Goal: Task Accomplishment & Management: Use online tool/utility

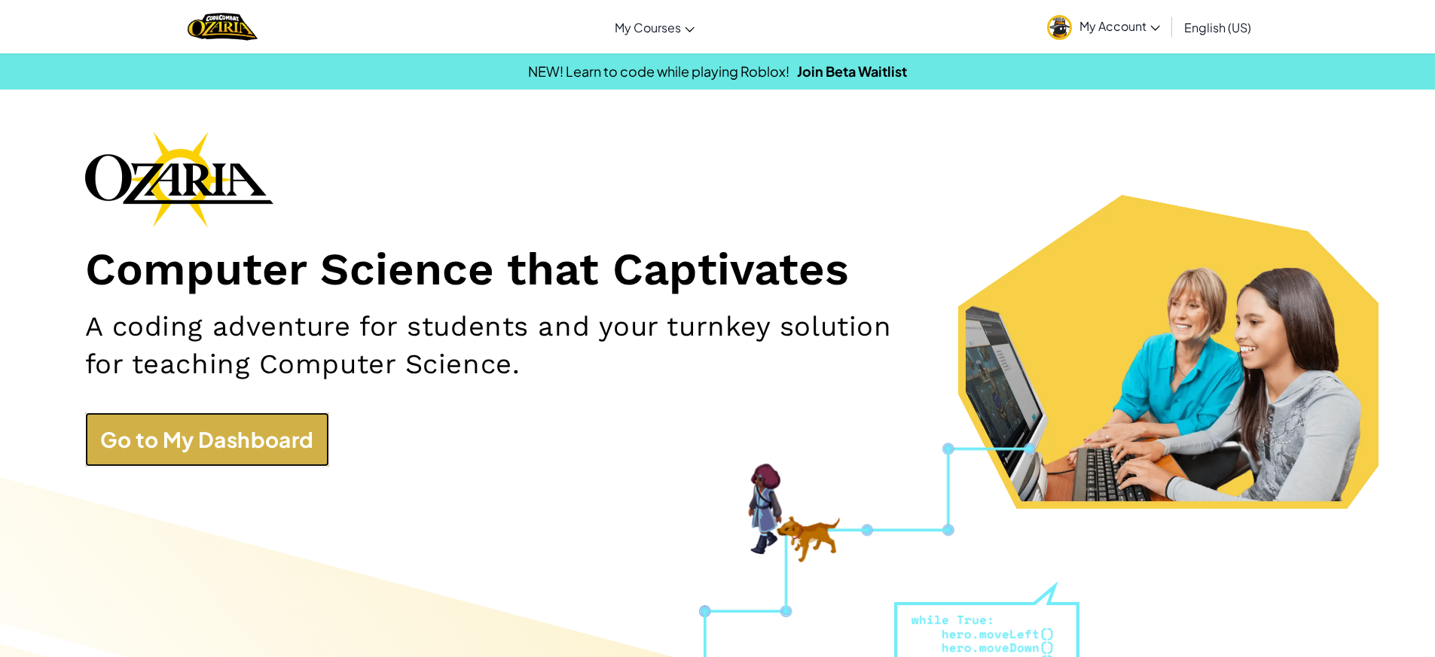
click at [294, 422] on link "Go to My Dashboard" at bounding box center [207, 440] width 244 height 54
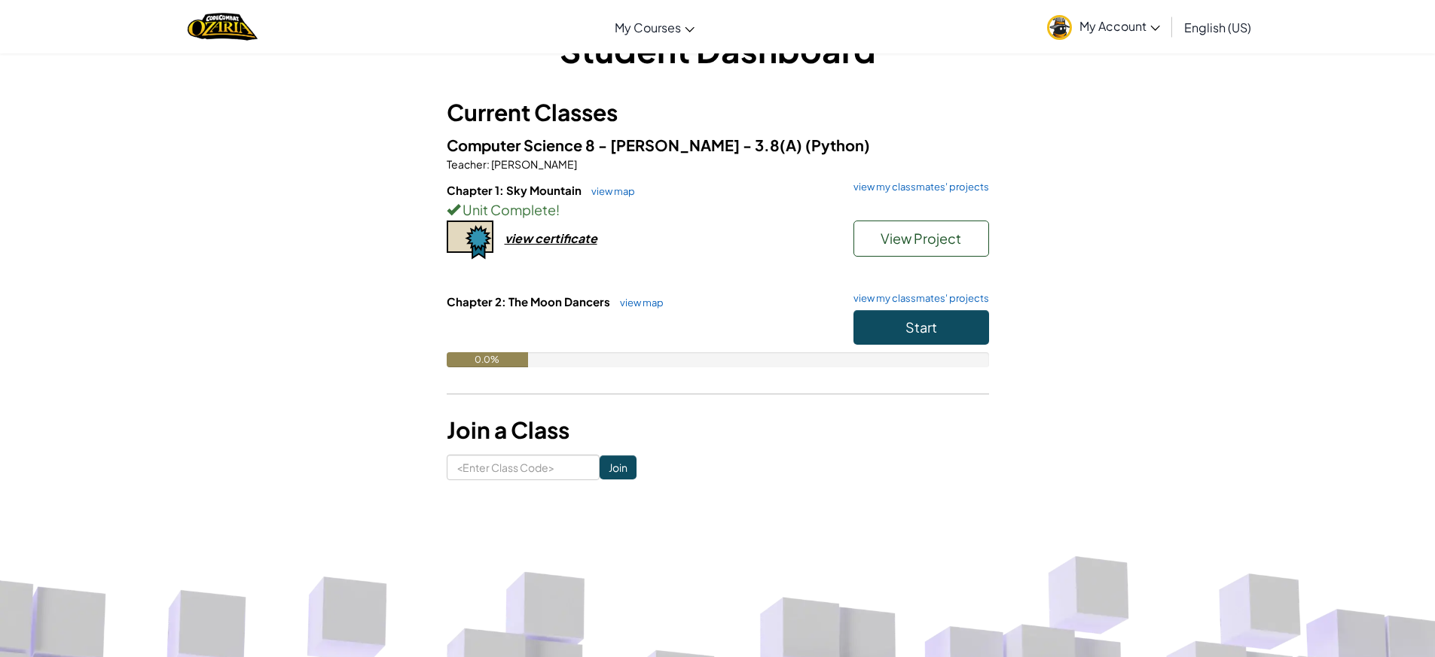
scroll to position [75, 0]
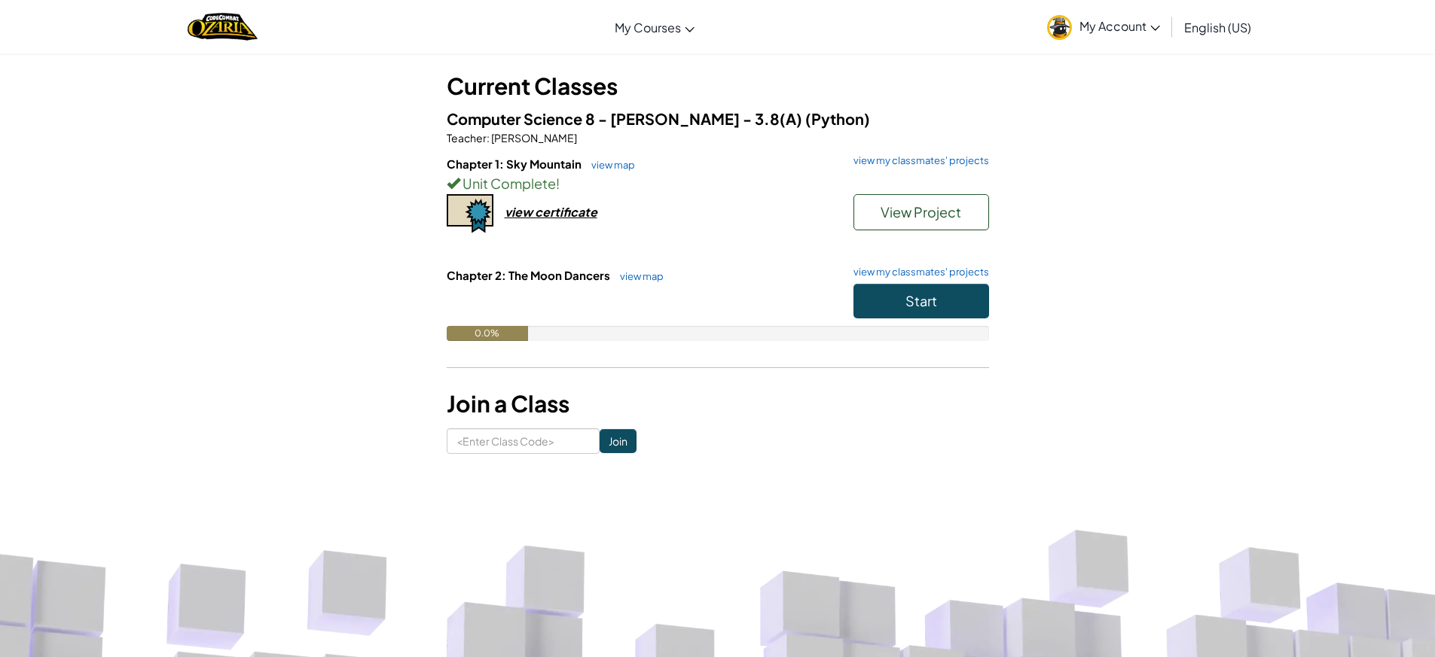
click at [491, 334] on div "0.0%" at bounding box center [487, 333] width 81 height 15
click at [905, 303] on span "Start" at bounding box center [921, 300] width 32 height 17
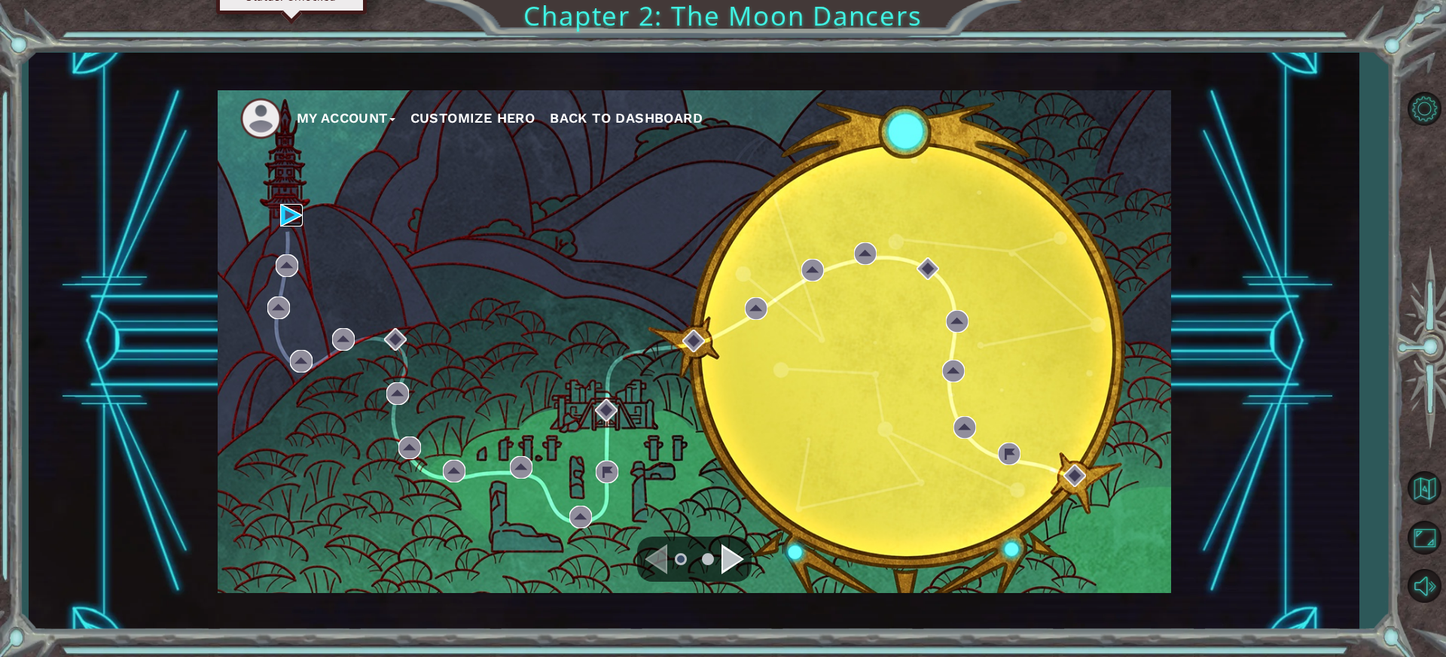
click at [283, 217] on img at bounding box center [291, 215] width 23 height 23
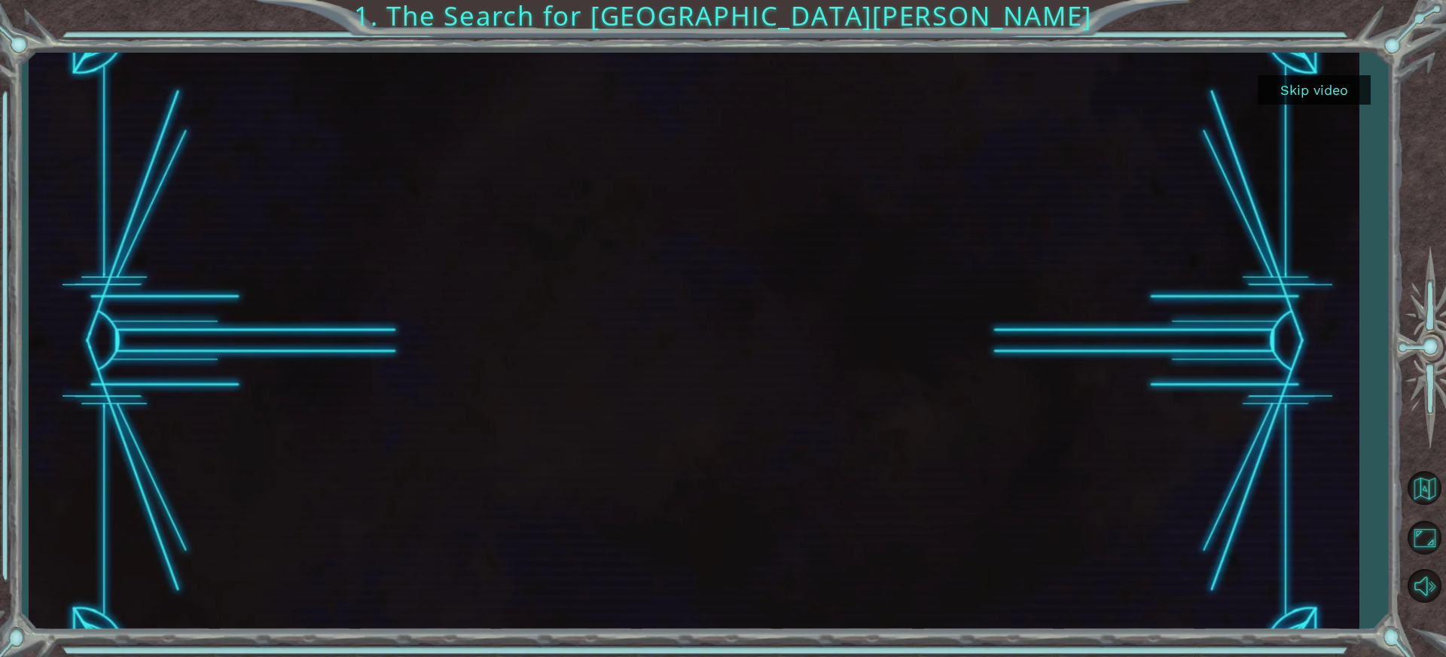
click at [1310, 84] on button "Skip video" at bounding box center [1314, 89] width 113 height 29
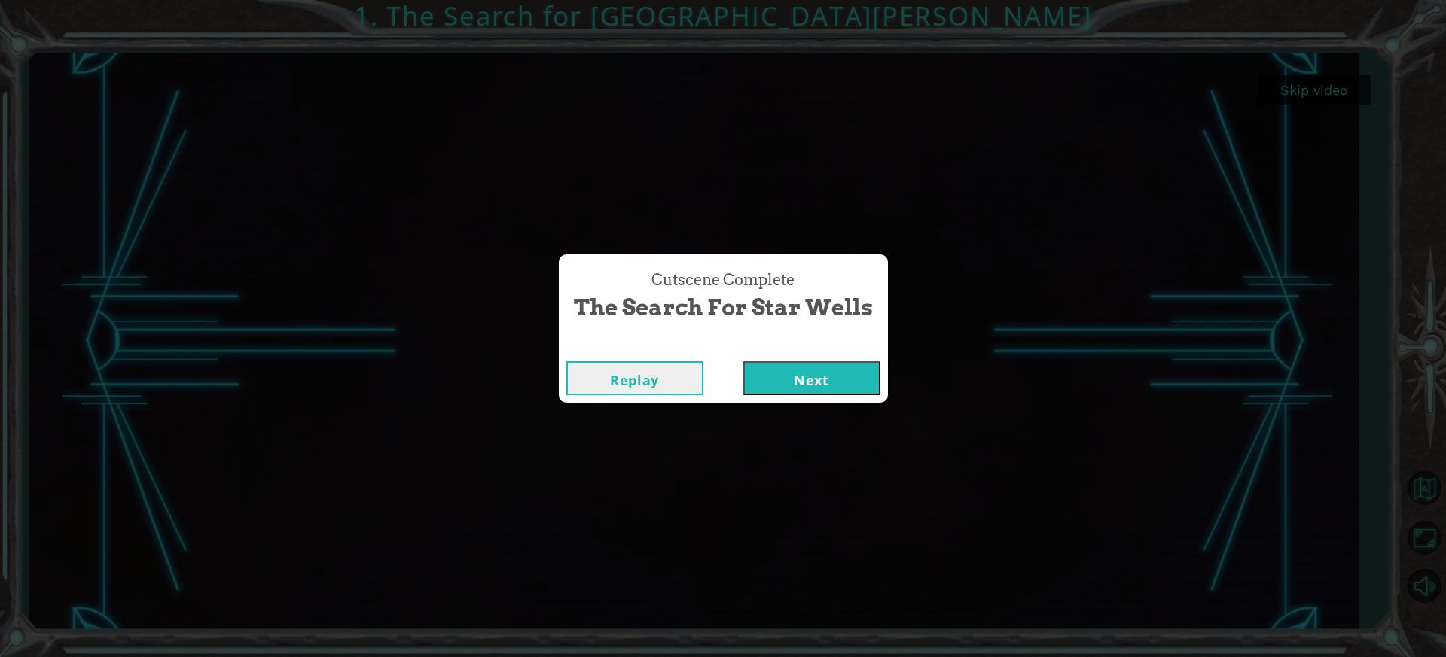
click at [852, 365] on button "Next" at bounding box center [811, 378] width 137 height 34
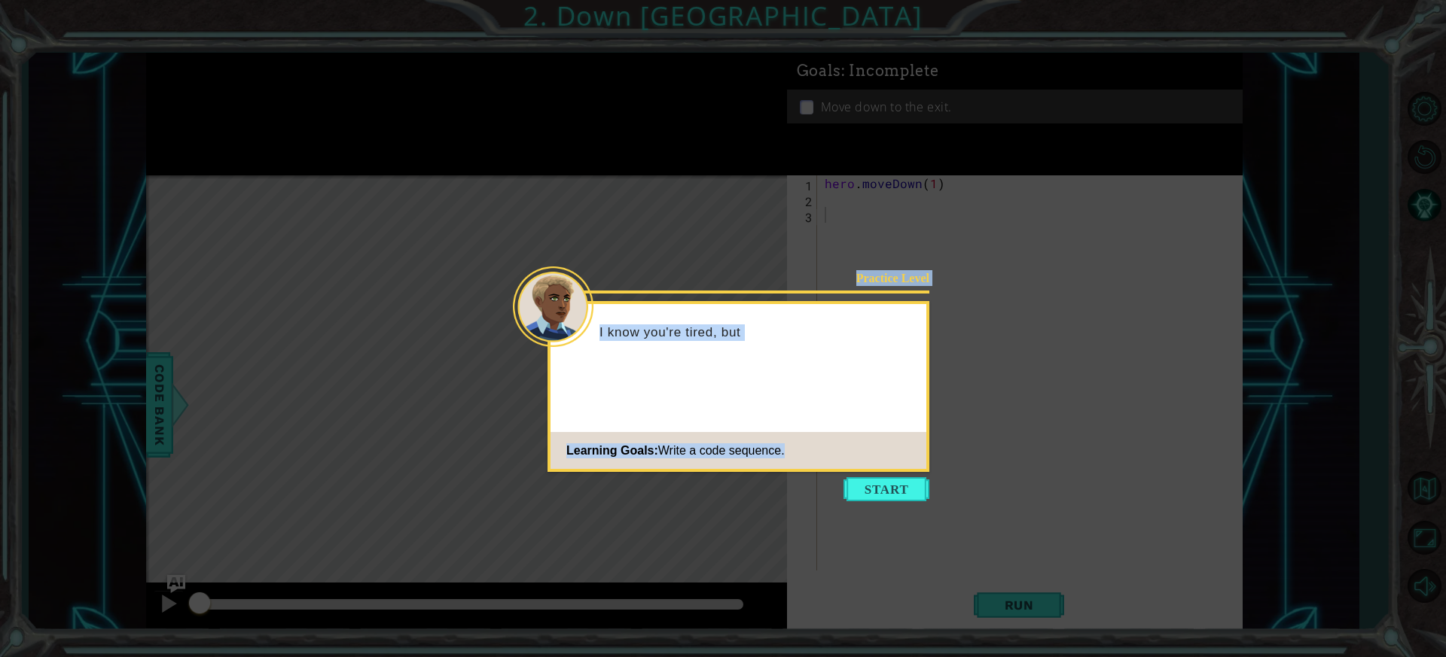
click at [897, 474] on body "1 ההההההההההההההההההההההההההההההההההההההההההההההההההההההההההההההההההההההההההההה…" at bounding box center [723, 328] width 1446 height 657
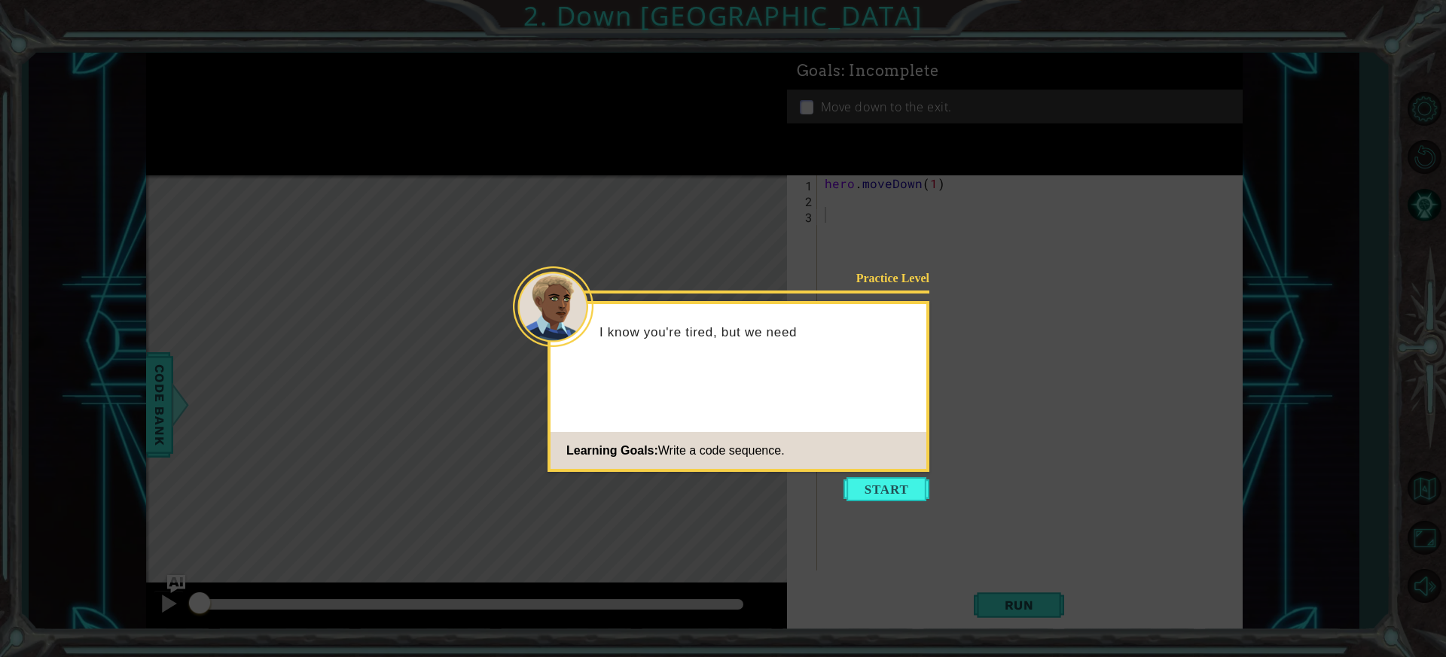
click at [897, 475] on icon at bounding box center [723, 328] width 1446 height 657
click at [901, 483] on button "Start" at bounding box center [886, 489] width 86 height 24
click at [901, 483] on icon at bounding box center [723, 328] width 1446 height 657
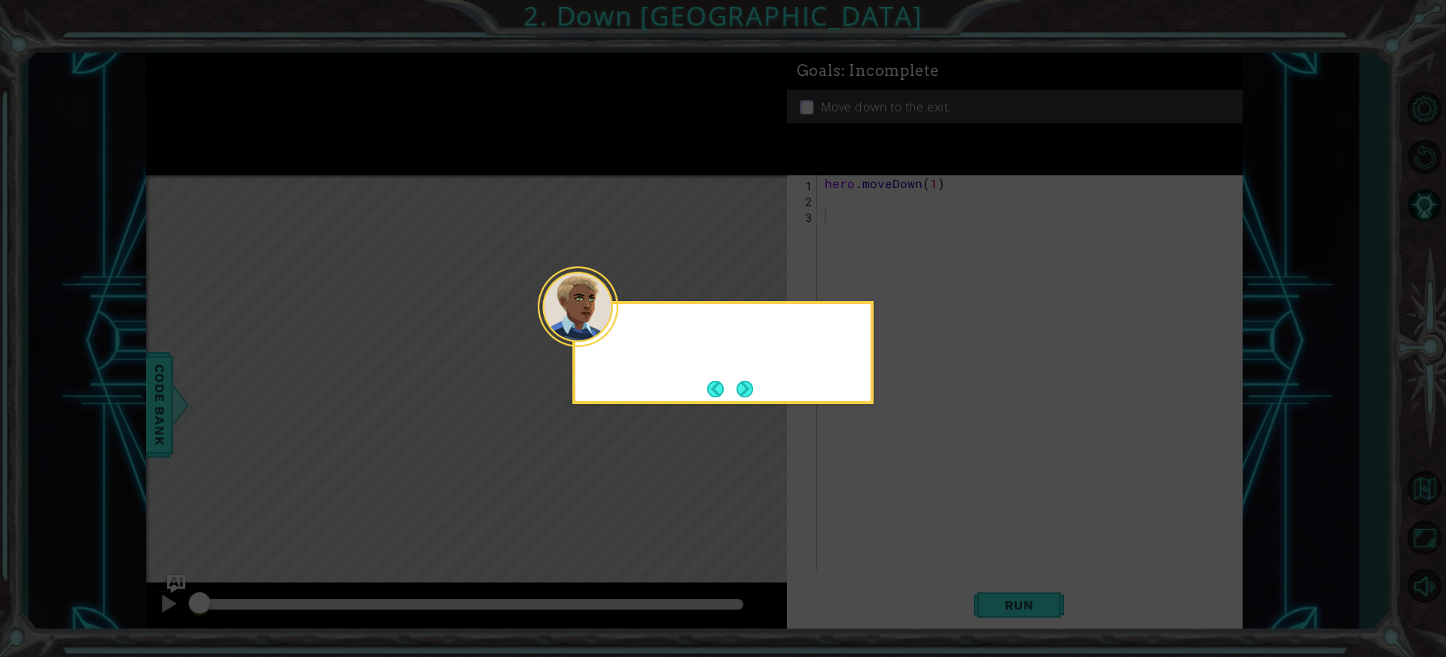
click at [901, 483] on icon at bounding box center [723, 328] width 1446 height 657
click at [878, 427] on icon at bounding box center [723, 328] width 1446 height 657
click at [802, 314] on div "You can u" at bounding box center [722, 339] width 295 height 59
click at [741, 390] on button "Next" at bounding box center [744, 389] width 17 height 17
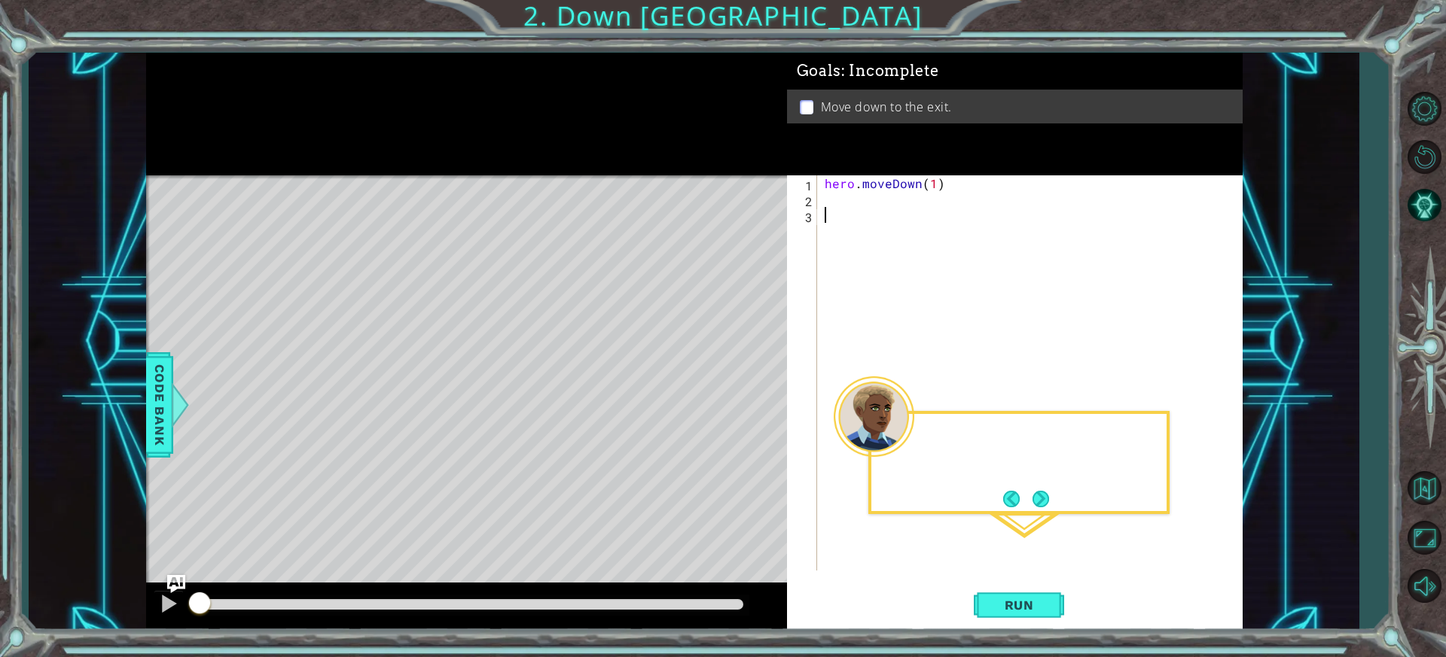
click at [741, 390] on div "Level Map" at bounding box center [494, 397] width 696 height 444
click at [932, 183] on div "hero . moveDown ( 1 )" at bounding box center [1034, 388] width 424 height 427
type textarea "hero.moveDown(2)"
click at [1020, 616] on button "Run" at bounding box center [1019, 605] width 90 height 45
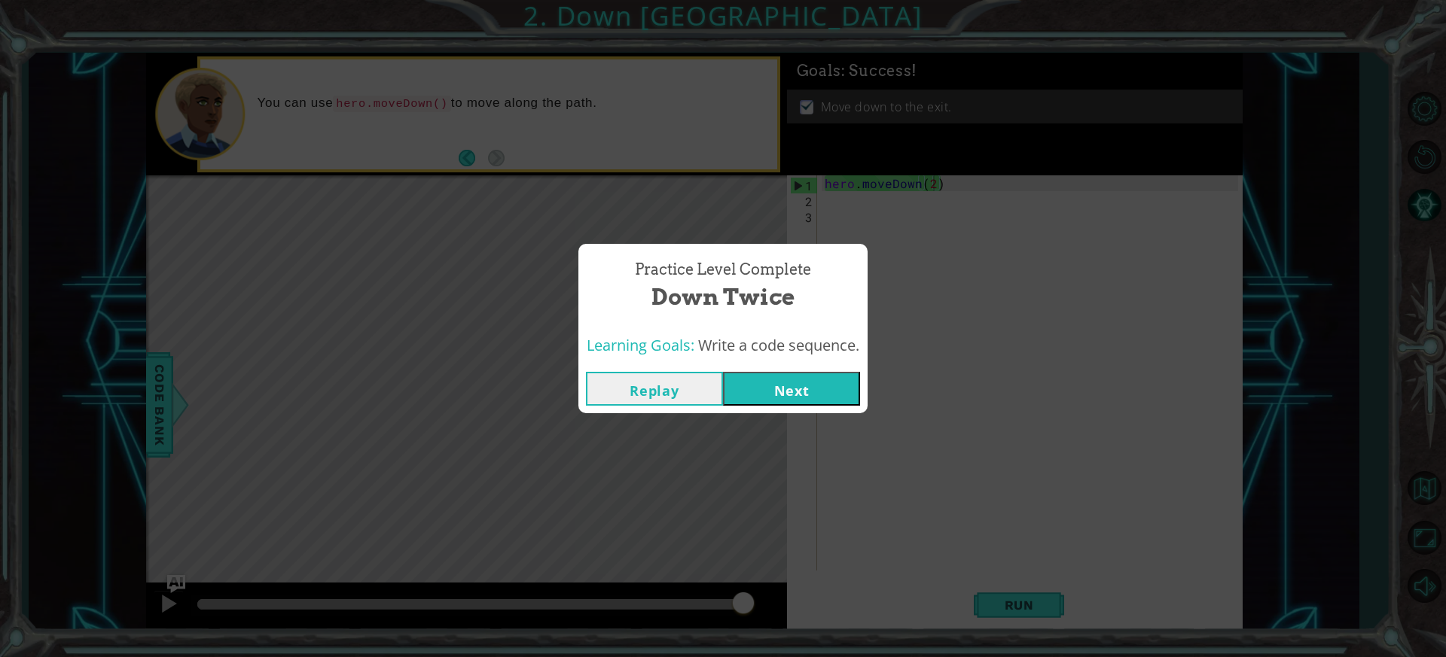
click at [810, 376] on button "Next" at bounding box center [791, 389] width 137 height 34
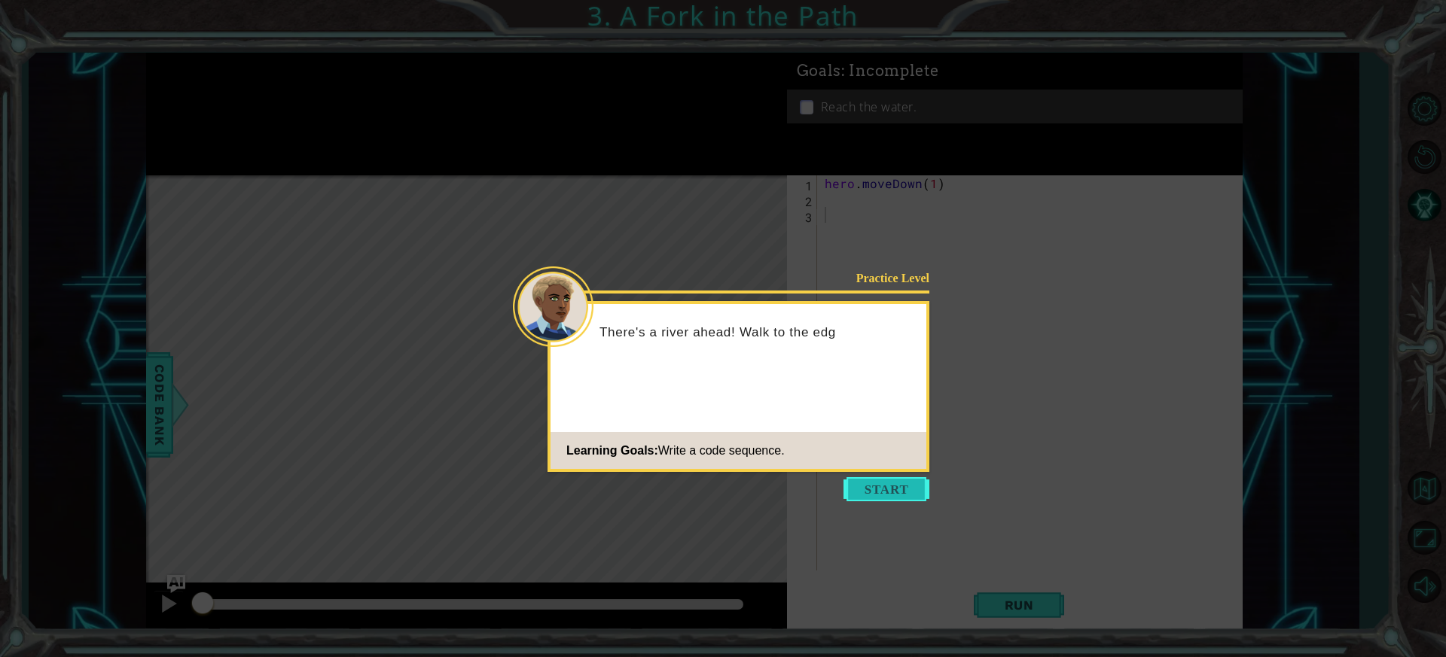
click at [873, 495] on button "Start" at bounding box center [886, 489] width 86 height 24
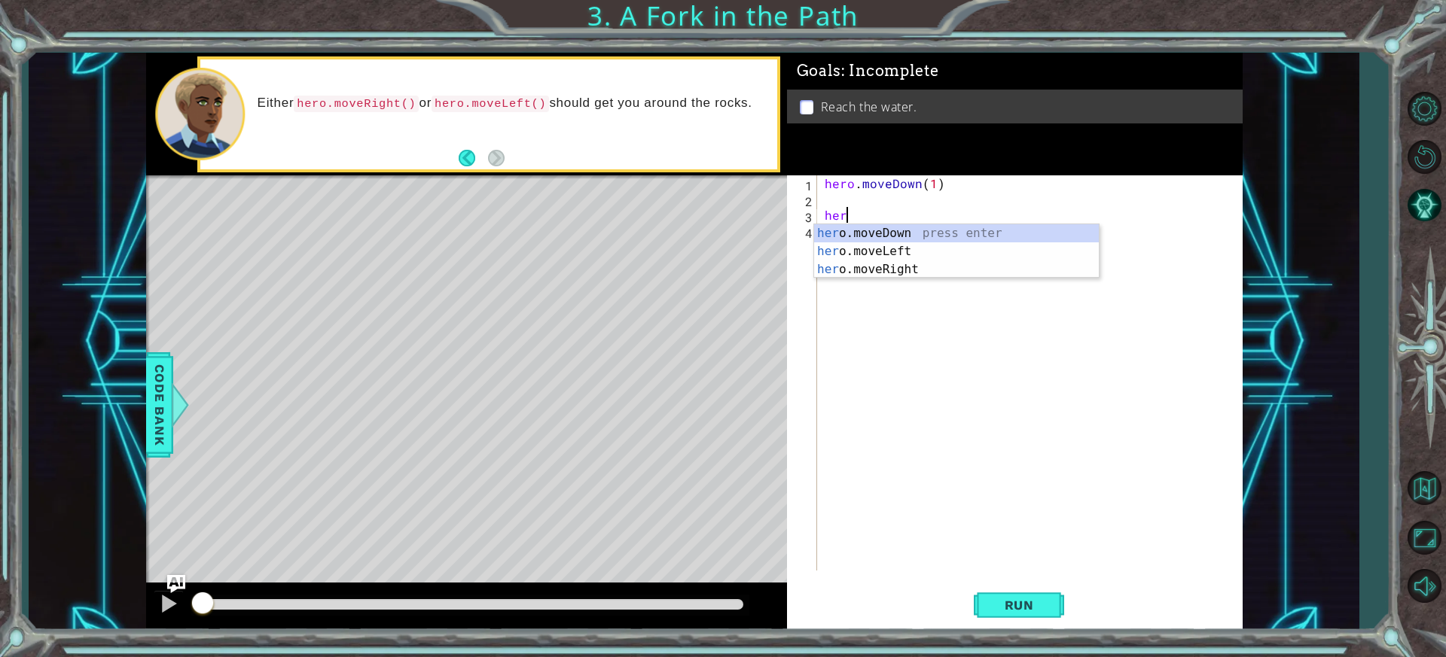
scroll to position [0, 1]
click at [863, 249] on div "hero .moveDown press enter hero .moveLeft press enter hero .moveRight press ent…" at bounding box center [956, 269] width 285 height 90
type textarea "hero.moveLeft(1)"
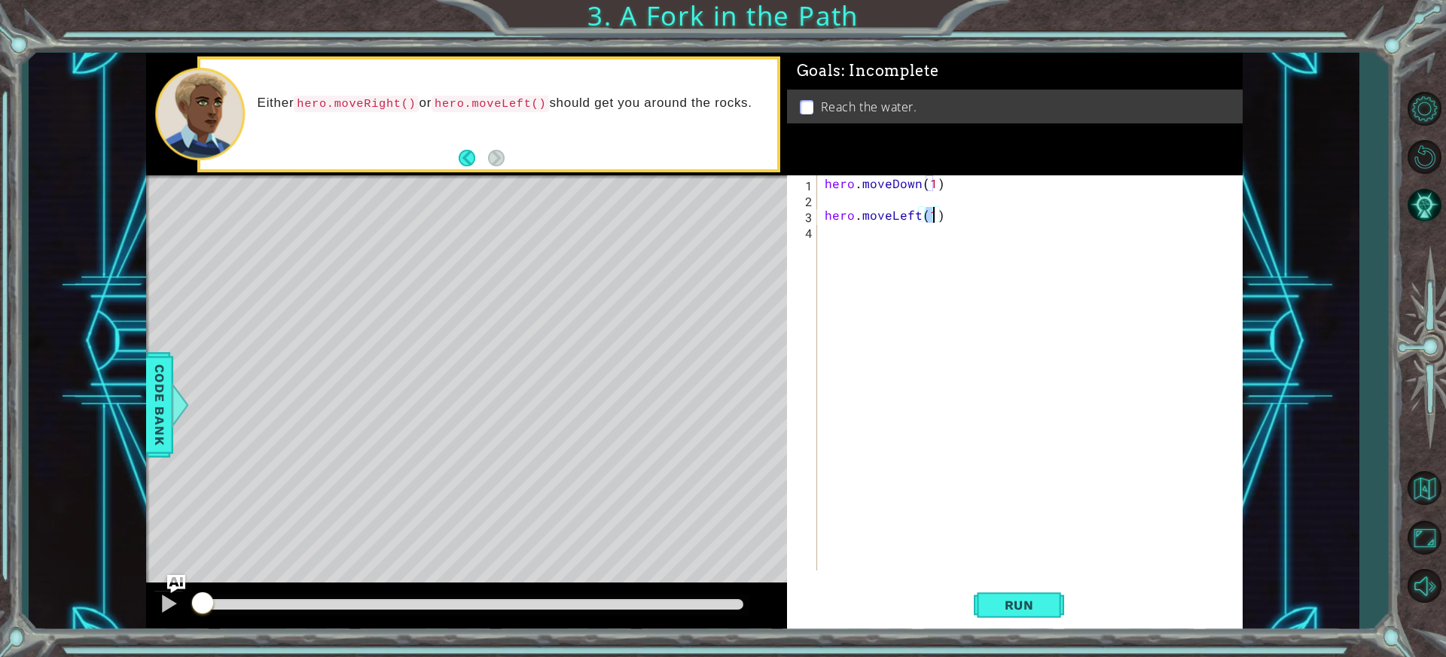
click at [852, 251] on div "hero . moveDown ( 1 ) hero . moveLeft ( 1 )" at bounding box center [1034, 388] width 424 height 427
click at [849, 209] on div "hero . moveDown ( 1 ) hero . moveLeft ( 1 )" at bounding box center [1034, 388] width 424 height 427
type textarea "hero.moveLeft(1)"
click at [842, 224] on div "hero . moveDown ( 1 ) hero . moveLeft ( 1 )" at bounding box center [1034, 388] width 424 height 427
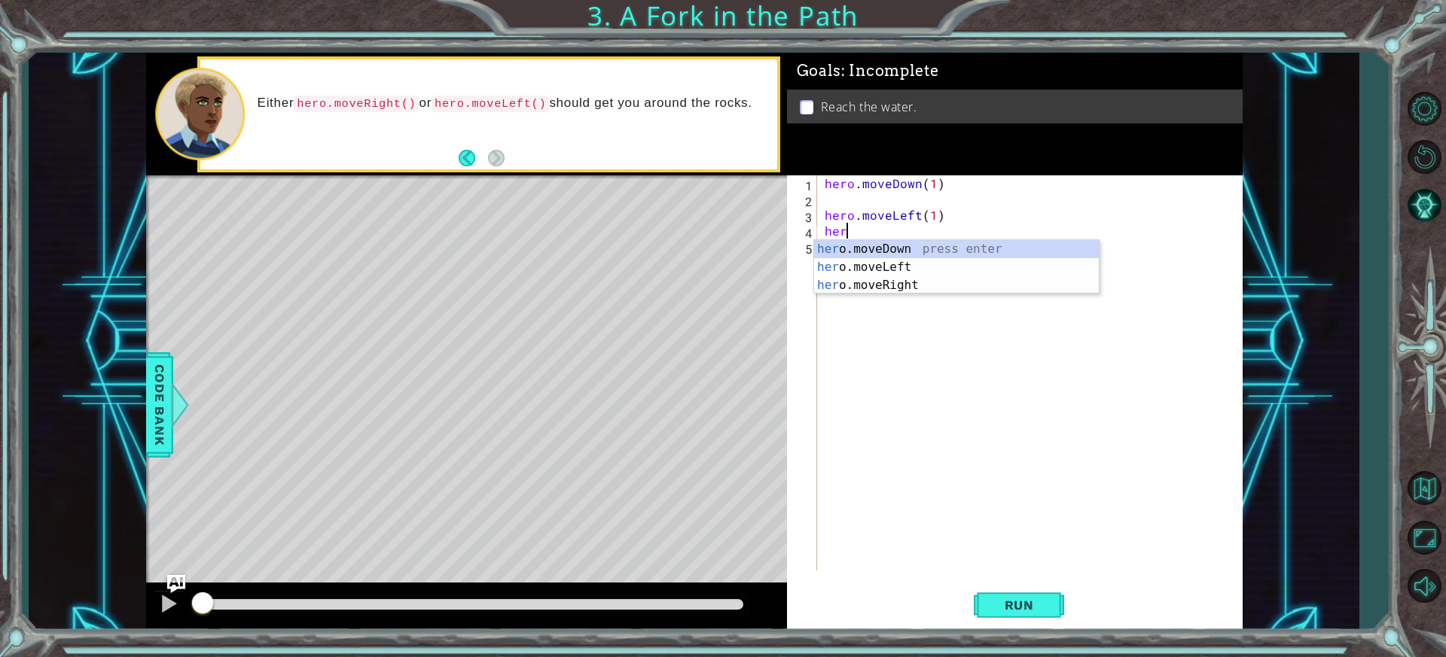
scroll to position [0, 1]
click at [878, 250] on div "hero .moveDown press enter hero .moveLeft press enter hero .moveRight press ent…" at bounding box center [956, 285] width 285 height 90
type textarea "hero.moveDown(1)"
click at [853, 250] on div "hero . moveDown ( 1 ) hero . moveLeft ( 1 ) hero . moveDown ( 1 )" at bounding box center [1034, 388] width 424 height 427
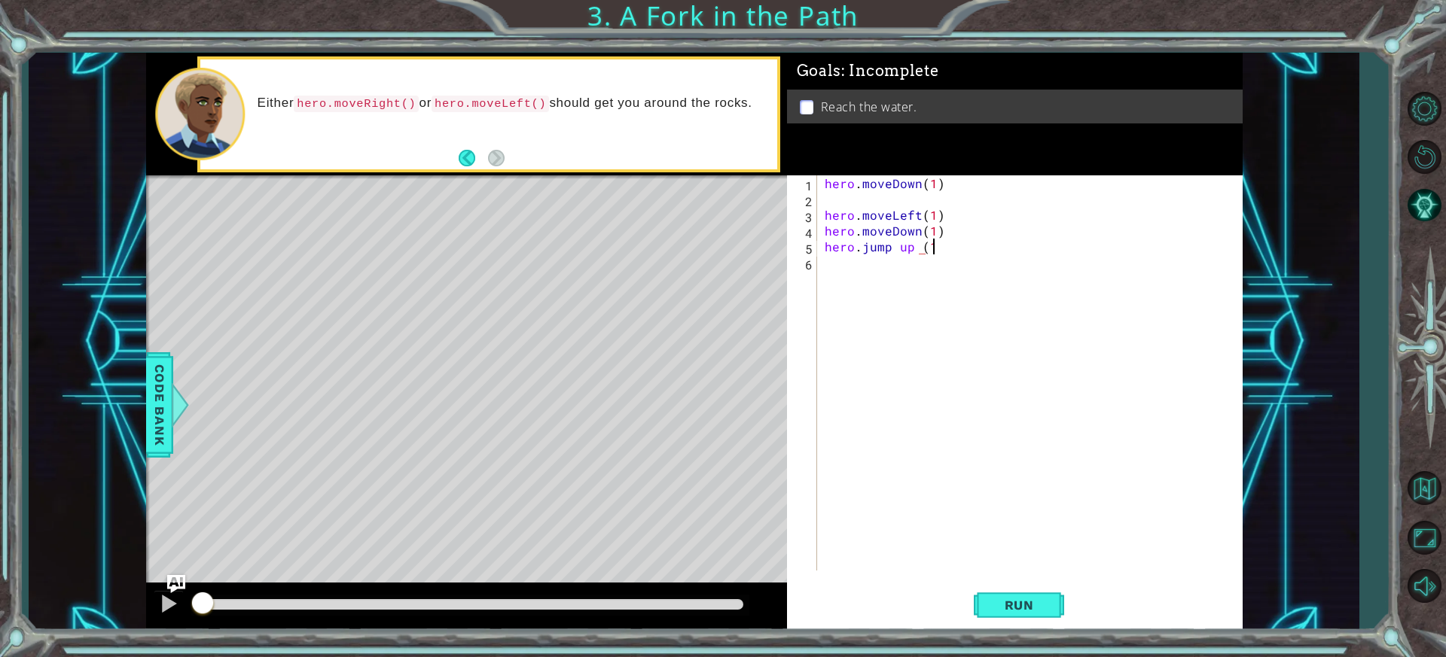
scroll to position [0, 6]
type textarea "hero.jump up (1)"
click at [1047, 593] on button "Run" at bounding box center [1019, 605] width 90 height 45
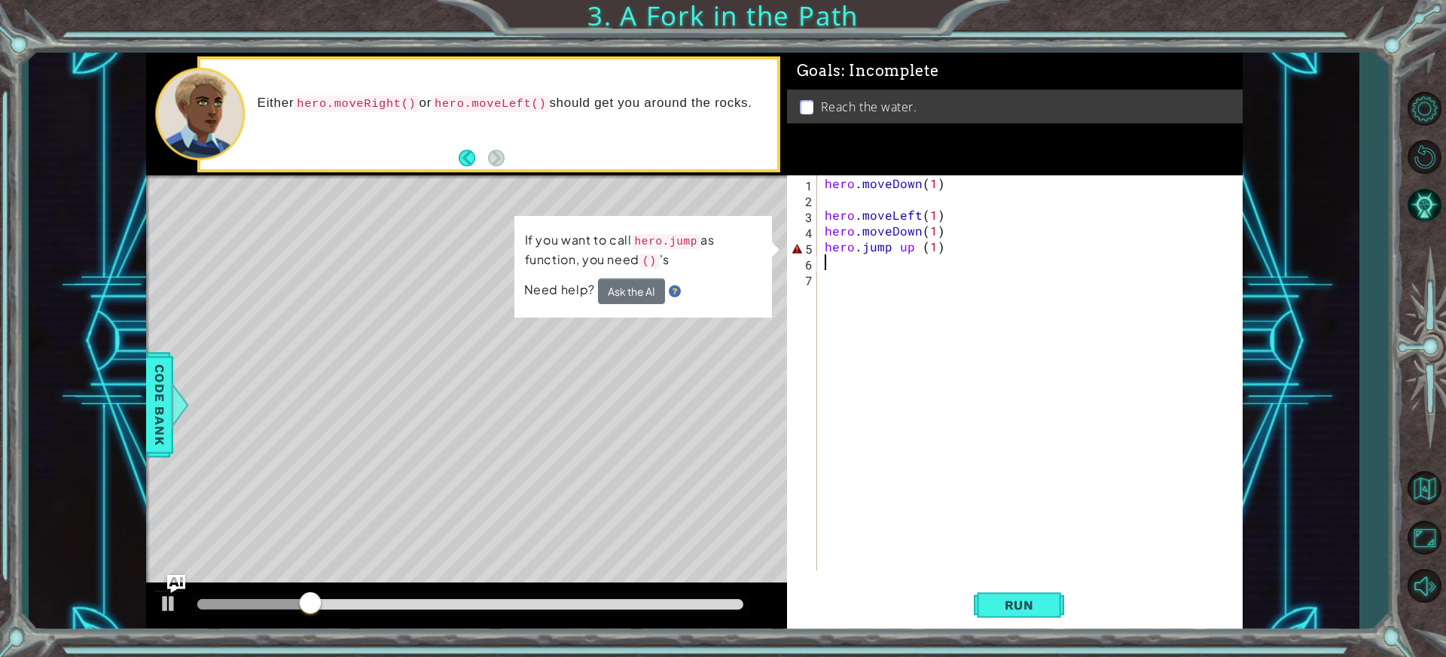
click at [901, 242] on div "hero . moveDown ( 1 ) hero . moveLeft ( 1 ) hero . moveDown ( 1 ) hero . jump u…" at bounding box center [1034, 388] width 424 height 427
click at [897, 244] on div "hero . moveDown ( 1 ) hero . moveLeft ( 1 ) hero . moveDown ( 1 ) hero . jump u…" at bounding box center [1034, 388] width 424 height 427
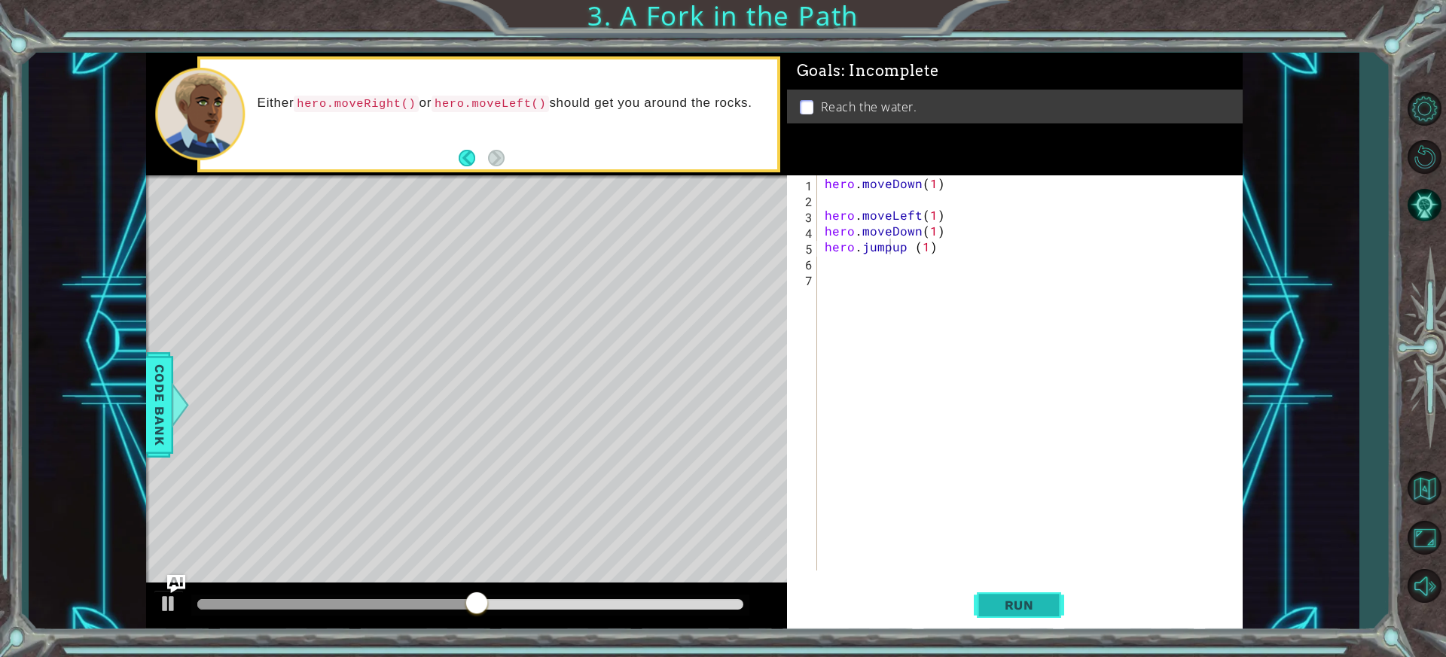
click at [1020, 602] on span "Run" at bounding box center [1018, 605] width 59 height 15
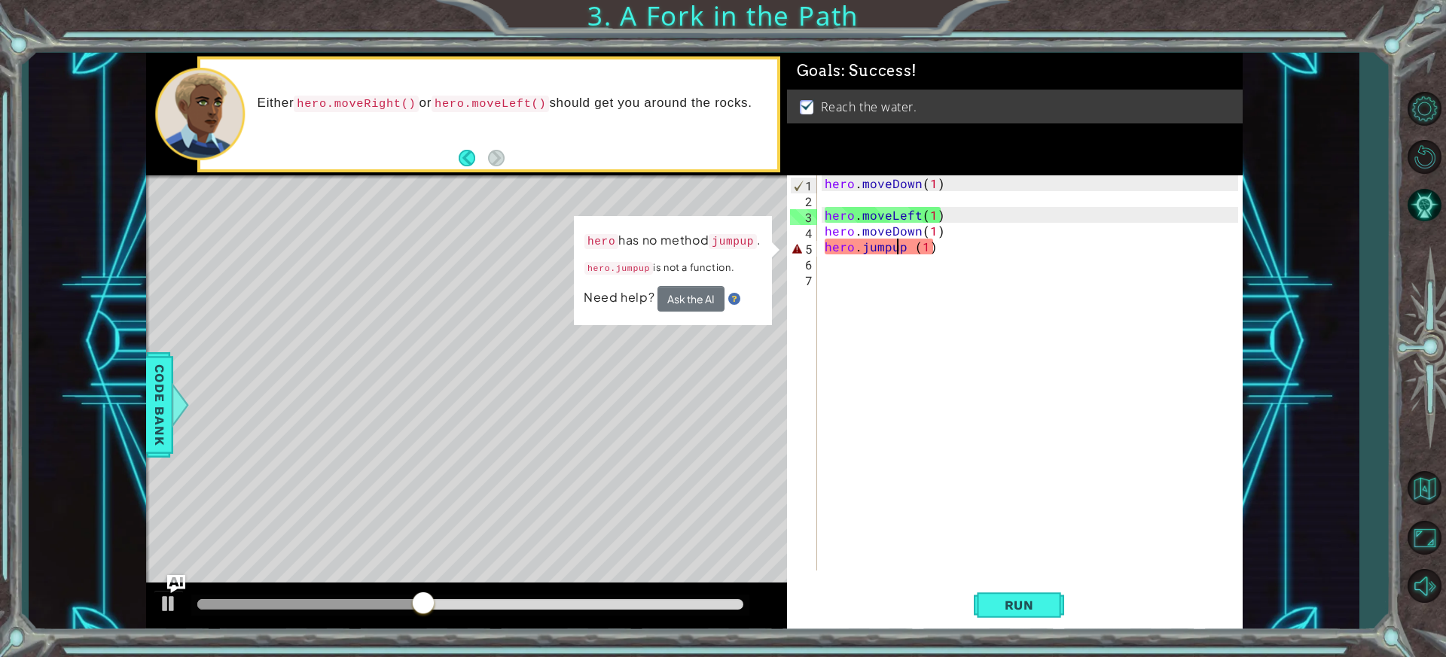
click at [893, 252] on div "hero . moveDown ( 1 ) hero . moveLeft ( 1 ) hero . moveDown ( 1 ) hero . jumpup…" at bounding box center [1034, 388] width 424 height 427
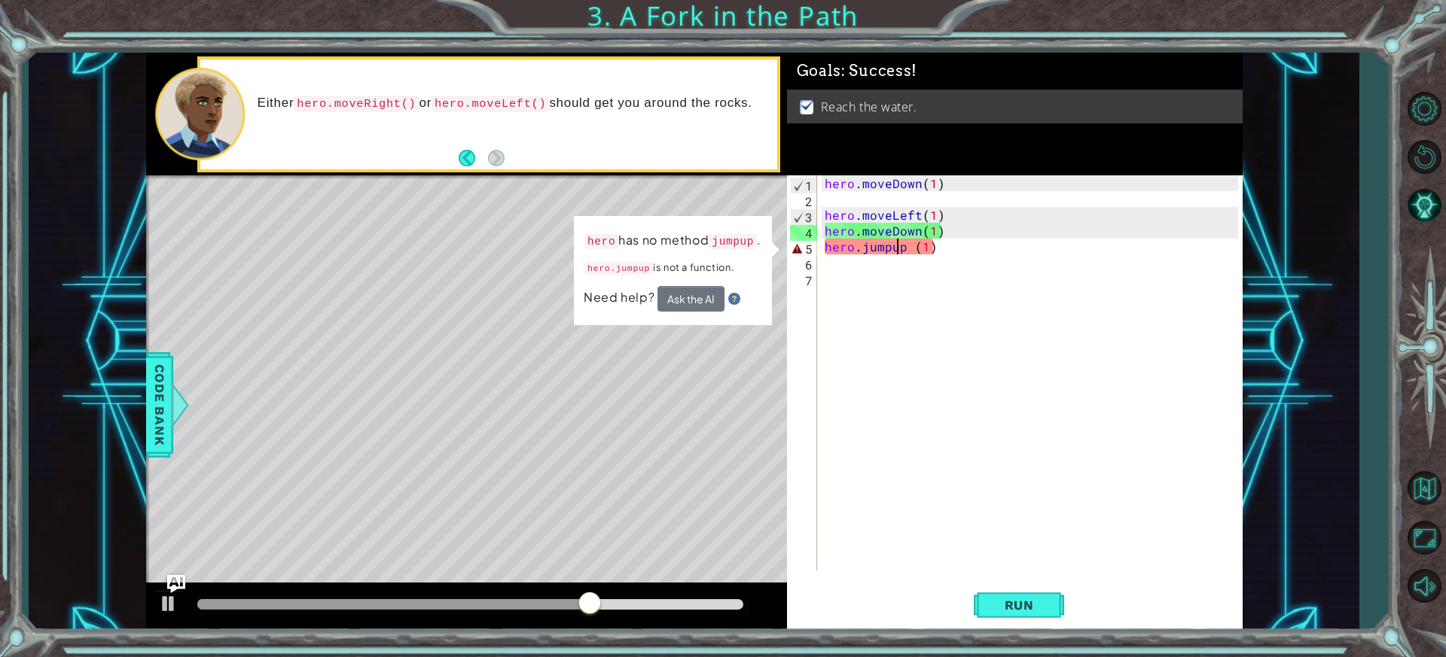
type textarea "hero.[PERSON_NAME] (1)"
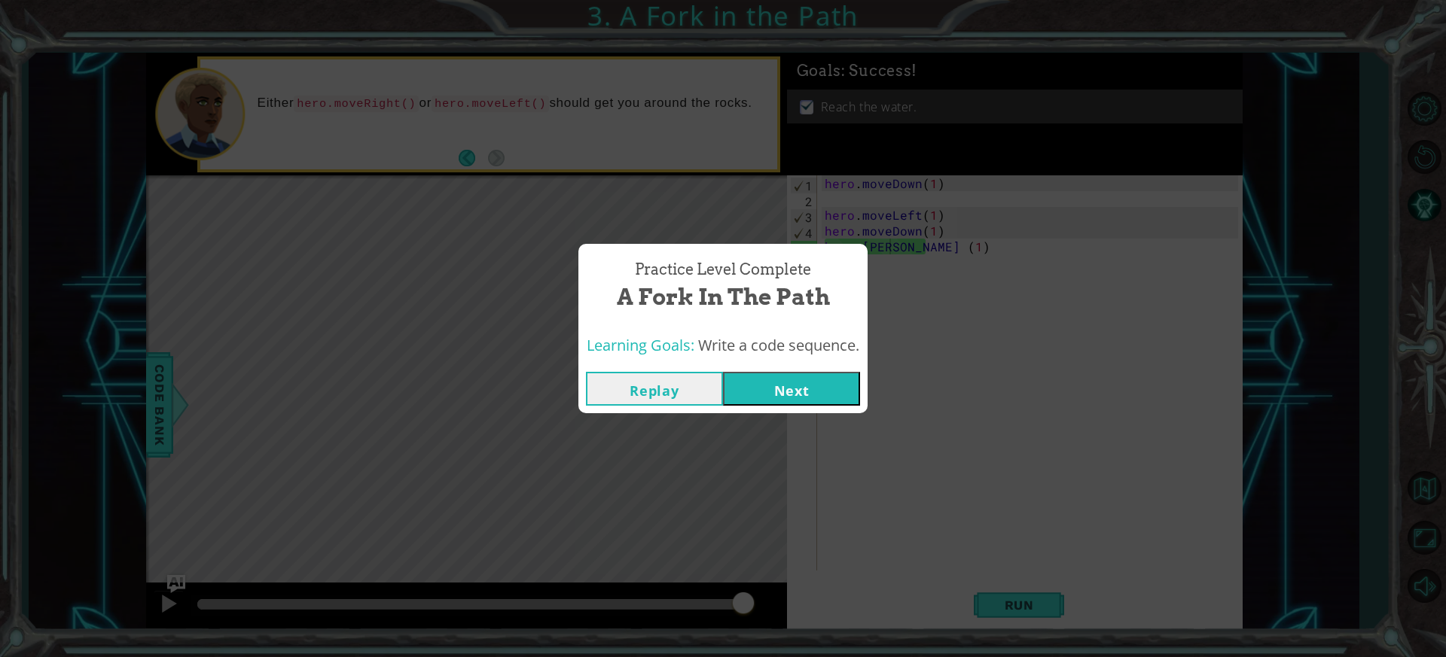
click at [810, 383] on button "Next" at bounding box center [791, 389] width 137 height 34
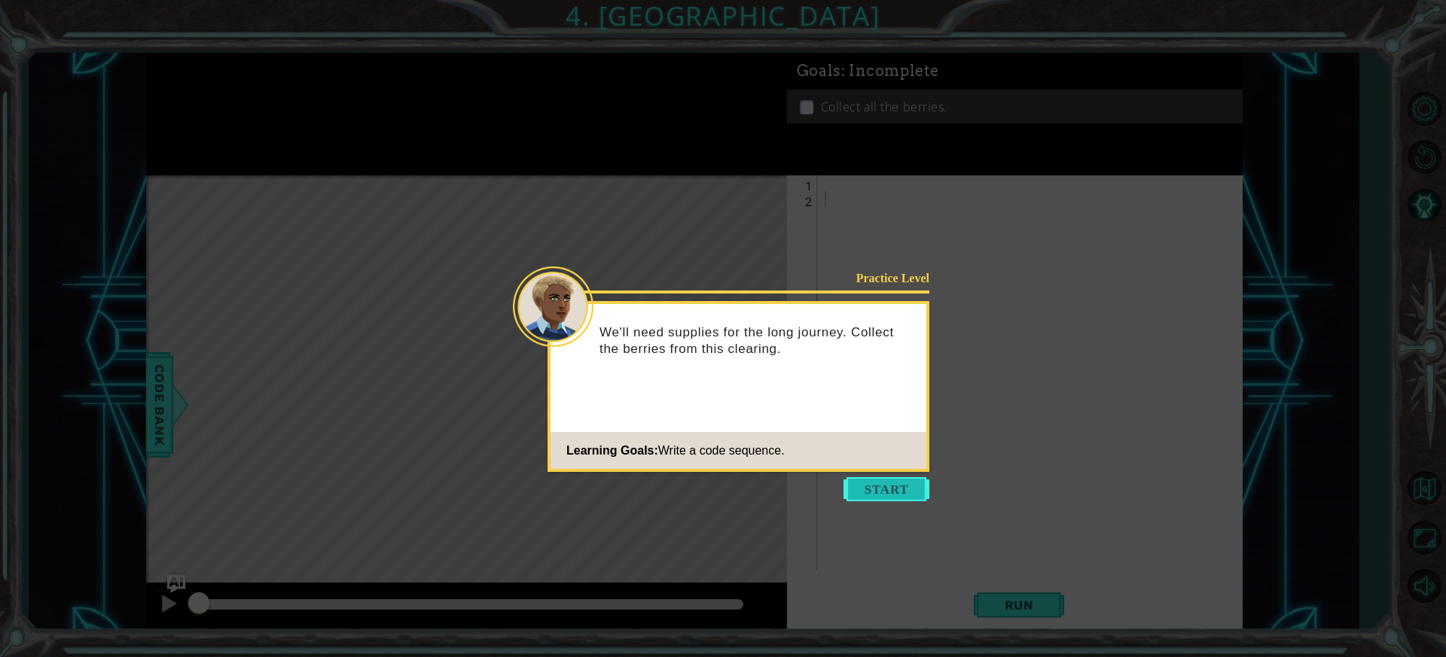
click at [927, 489] on button "Start" at bounding box center [886, 489] width 86 height 24
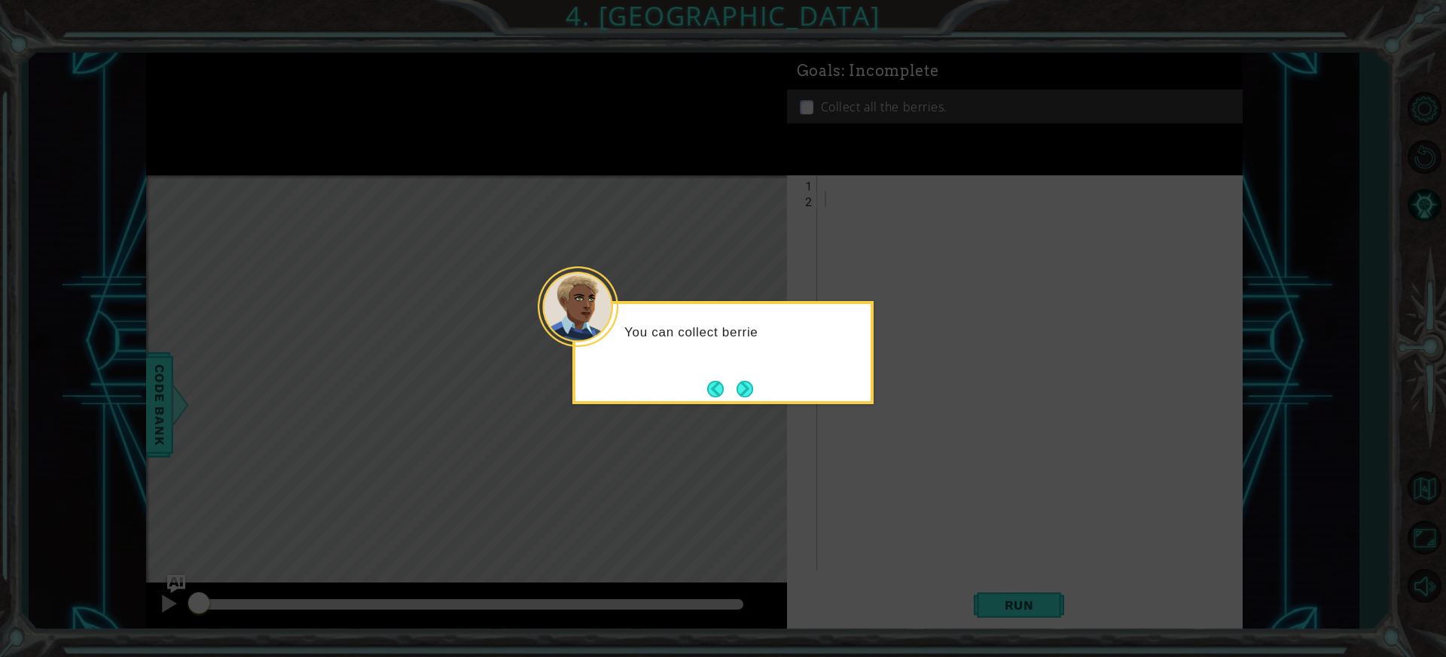
drag, startPoint x: 721, startPoint y: 386, endPoint x: 730, endPoint y: 386, distance: 8.3
click at [727, 386] on button "Back" at bounding box center [721, 389] width 29 height 17
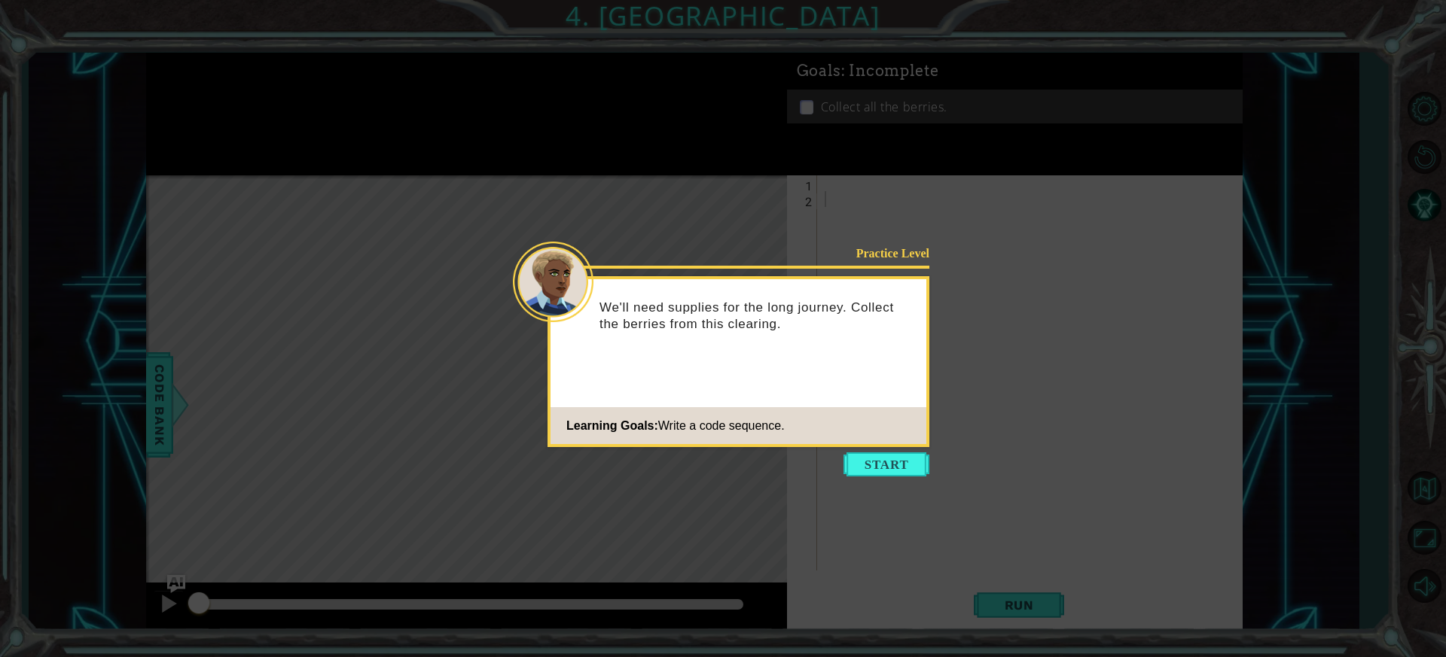
click at [752, 386] on div "Practice Level We'll need supplies for the long journey. Collect the berries fr…" at bounding box center [738, 361] width 382 height 171
click at [880, 471] on button "Start" at bounding box center [886, 465] width 86 height 24
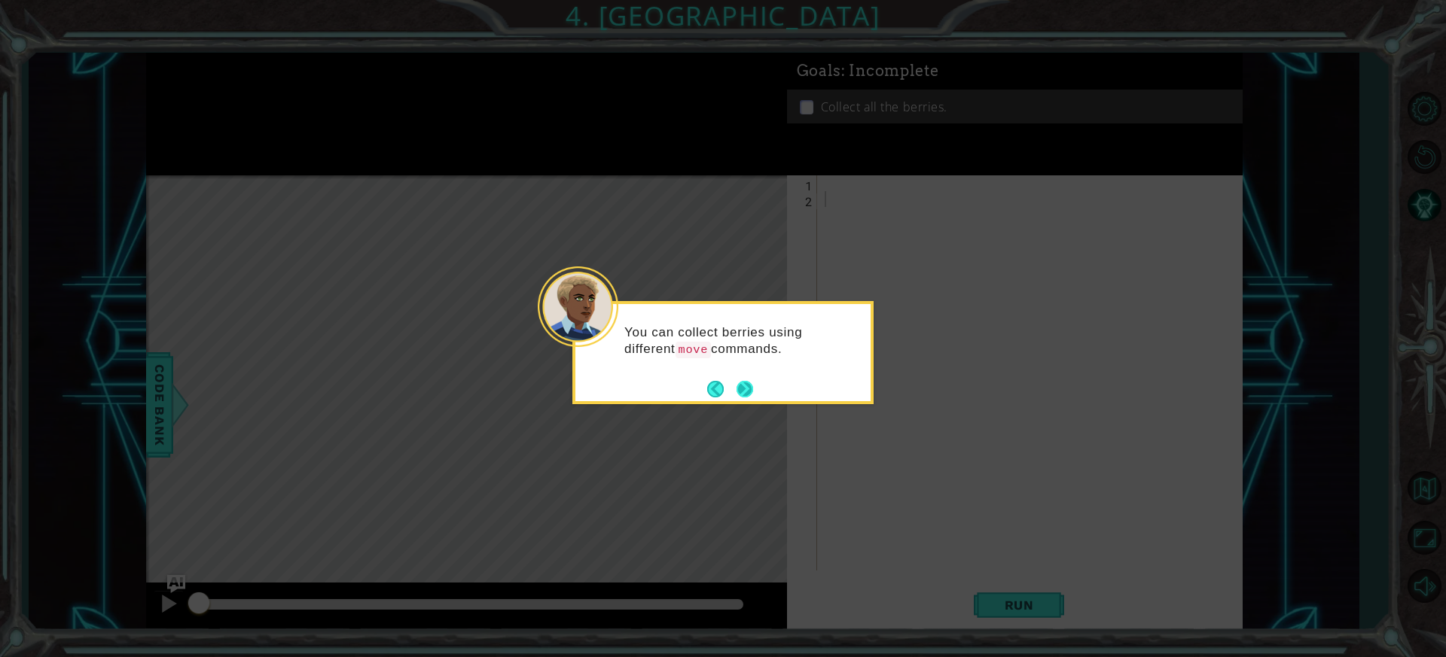
click at [736, 387] on button "Next" at bounding box center [744, 389] width 17 height 17
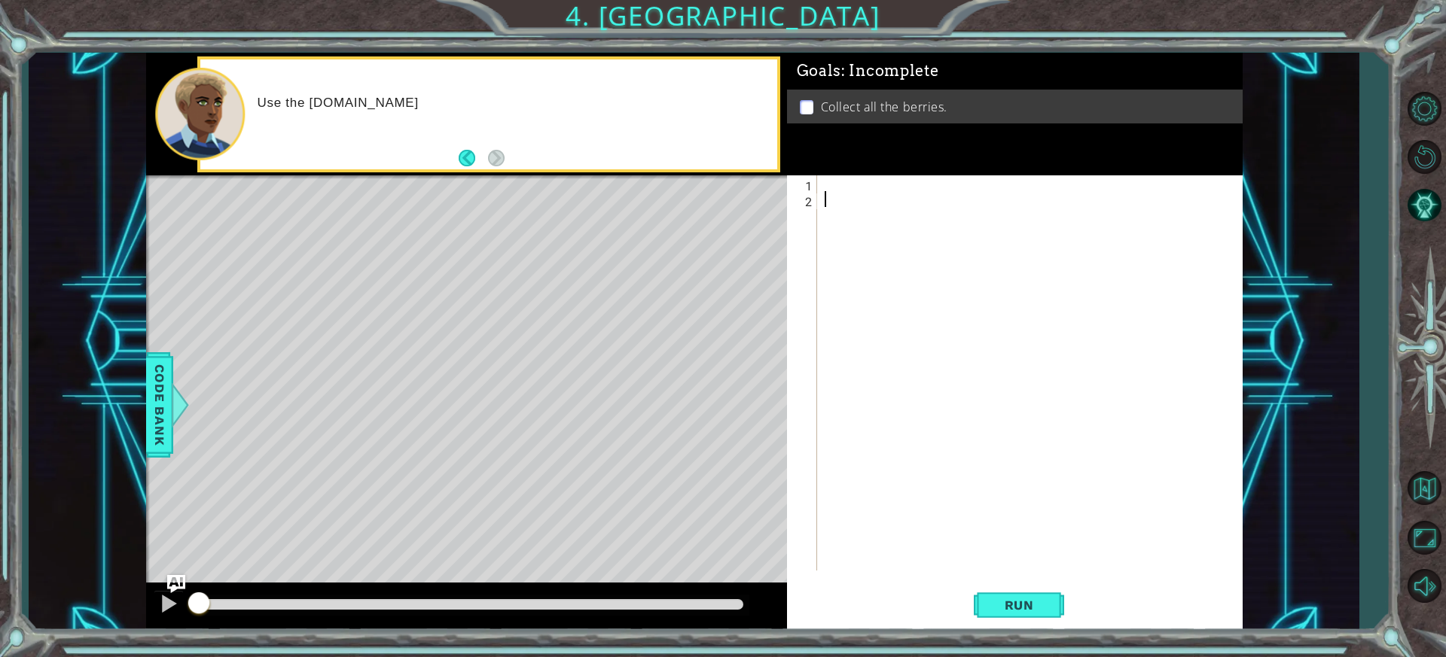
click at [850, 189] on div at bounding box center [1034, 388] width 424 height 427
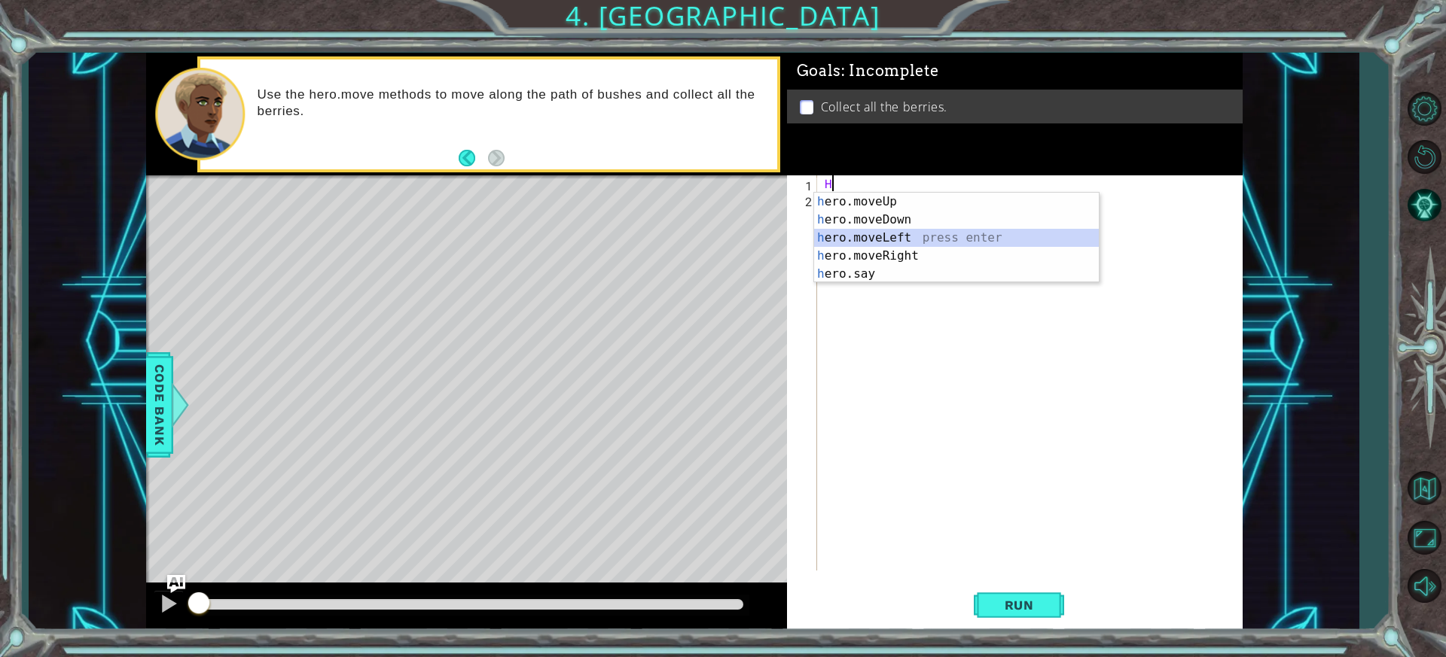
click at [899, 232] on div "h ero.moveUp press enter h ero.moveDown press enter h ero.moveLeft press enter …" at bounding box center [956, 256] width 285 height 127
type textarea "hero.moveLeft(1)"
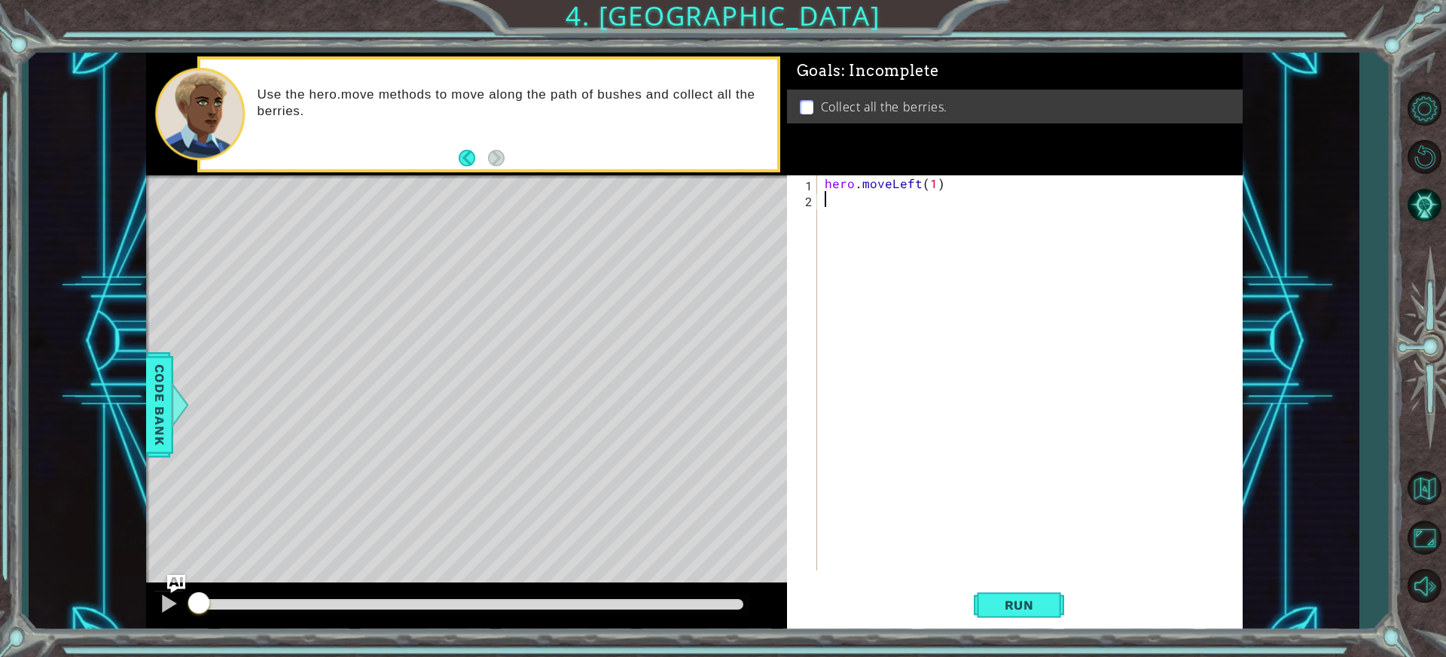
click at [901, 216] on div "hero . moveLeft ( 1 )" at bounding box center [1034, 388] width 424 height 427
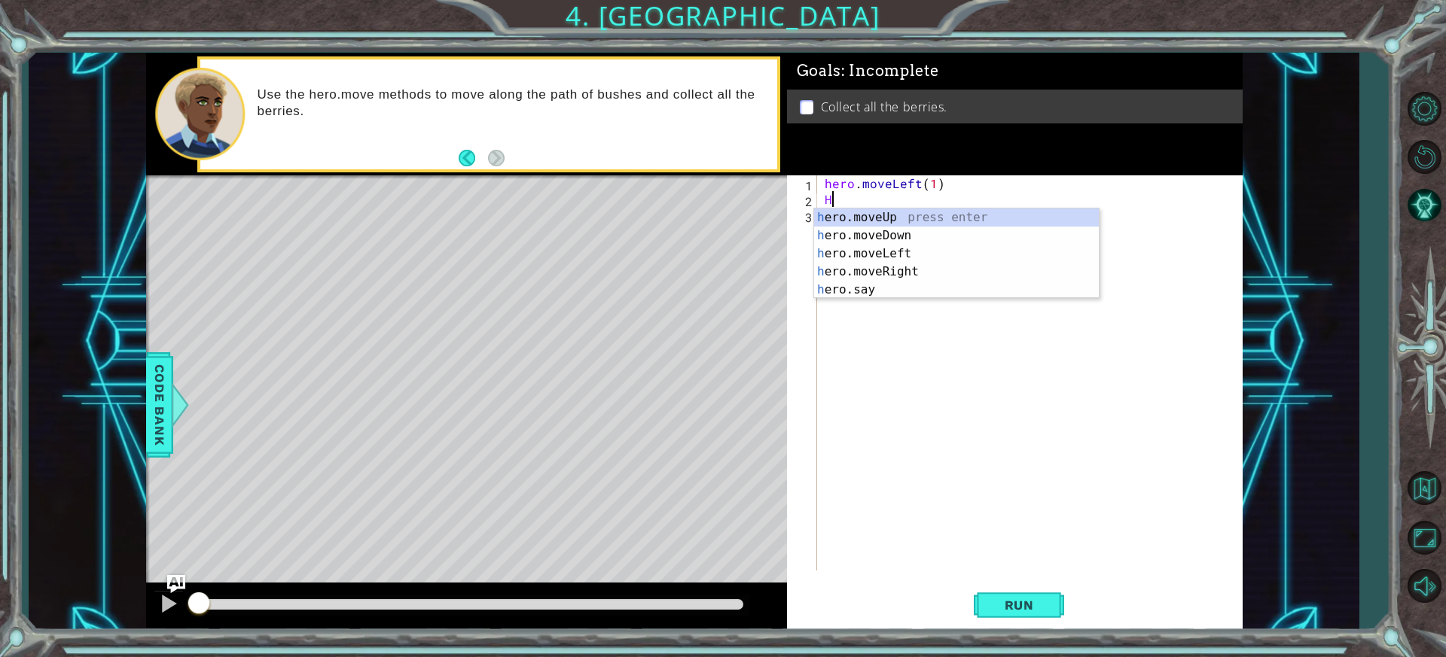
type textarea "H"
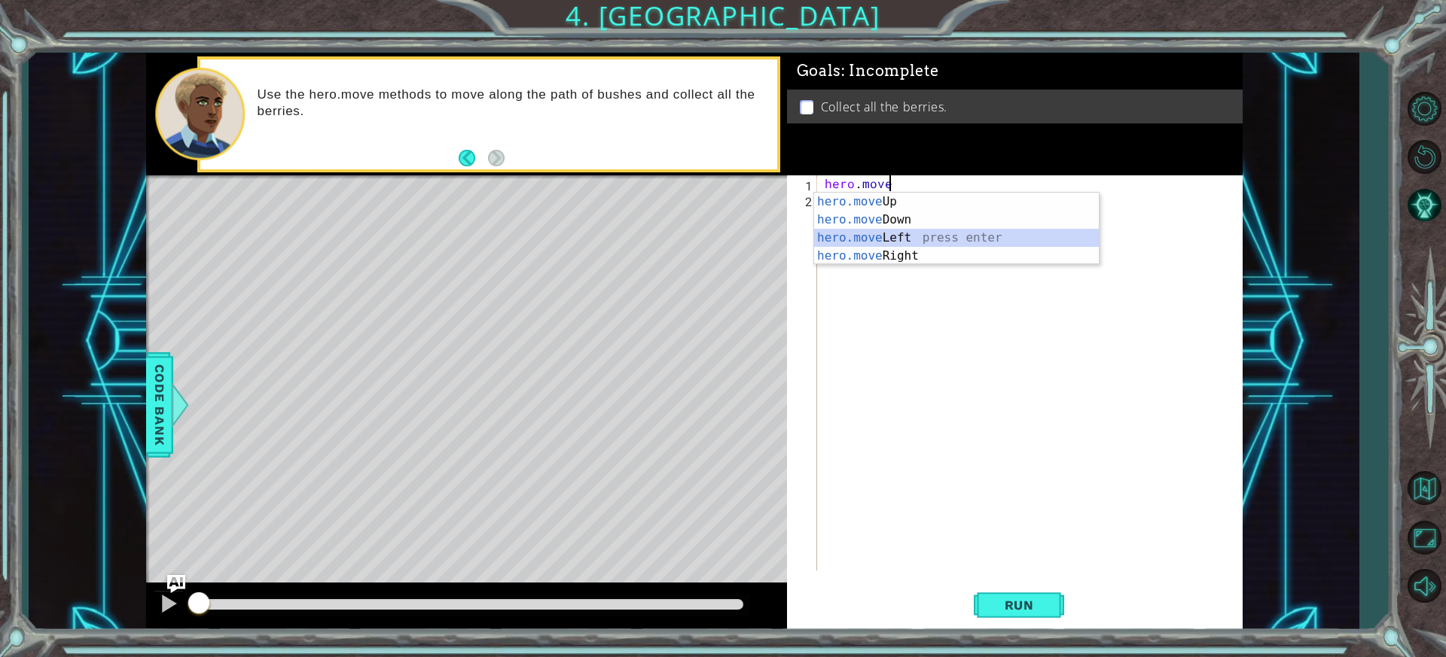
click at [898, 233] on div "hero.move Up press enter hero.move Down press enter hero.move Left press enter …" at bounding box center [956, 247] width 285 height 108
type textarea "hero.moveLeft(1)"
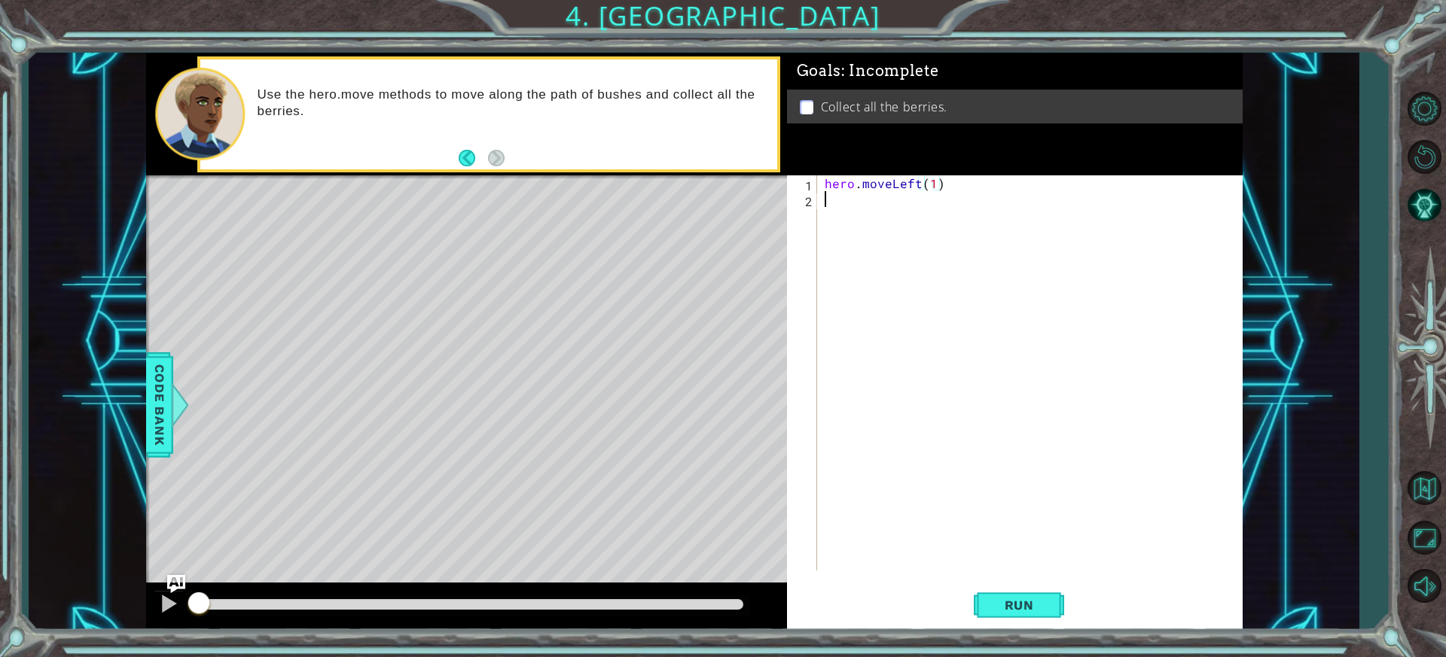
click at [880, 215] on div "hero . moveLeft ( 1 )" at bounding box center [1034, 388] width 424 height 427
click at [931, 187] on div "hero . moveLeft ( 1 )" at bounding box center [1034, 388] width 424 height 427
type textarea "hero.moveLeft(2)"
click at [851, 245] on div "hero . moveLeft ( 2 )" at bounding box center [1034, 388] width 424 height 427
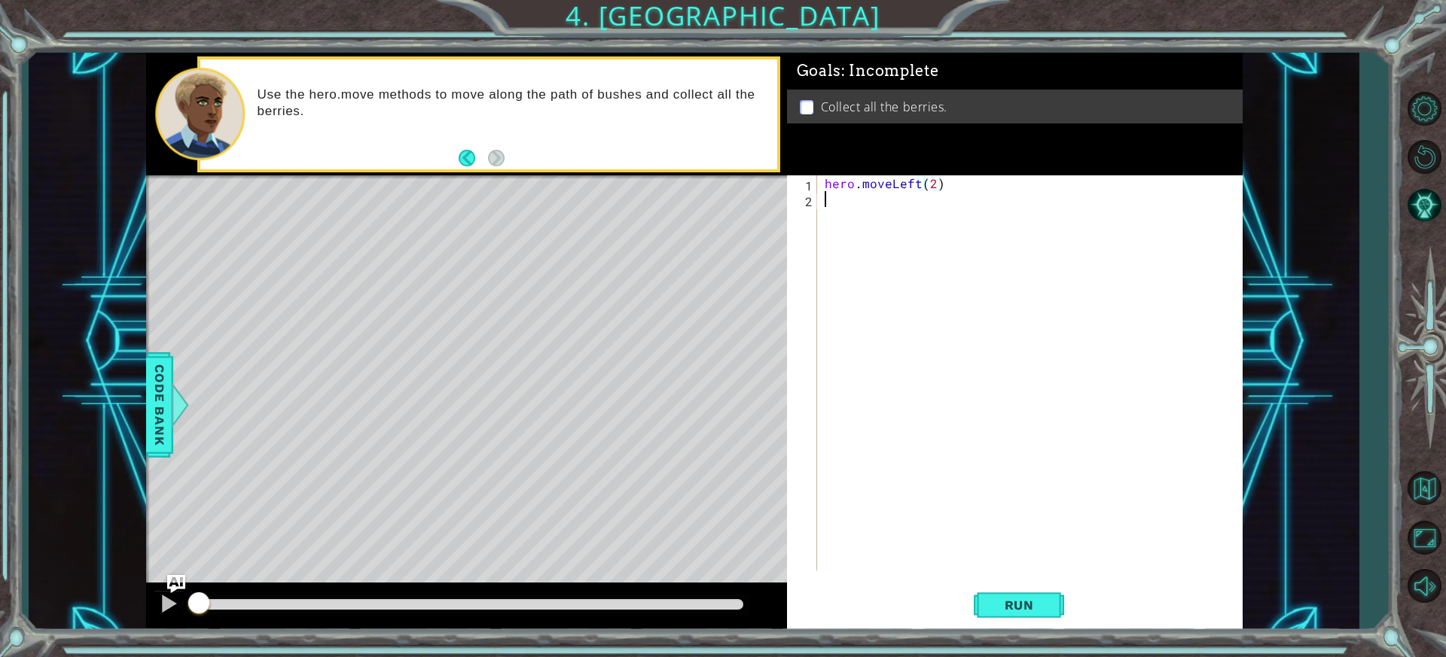
scroll to position [0, 0]
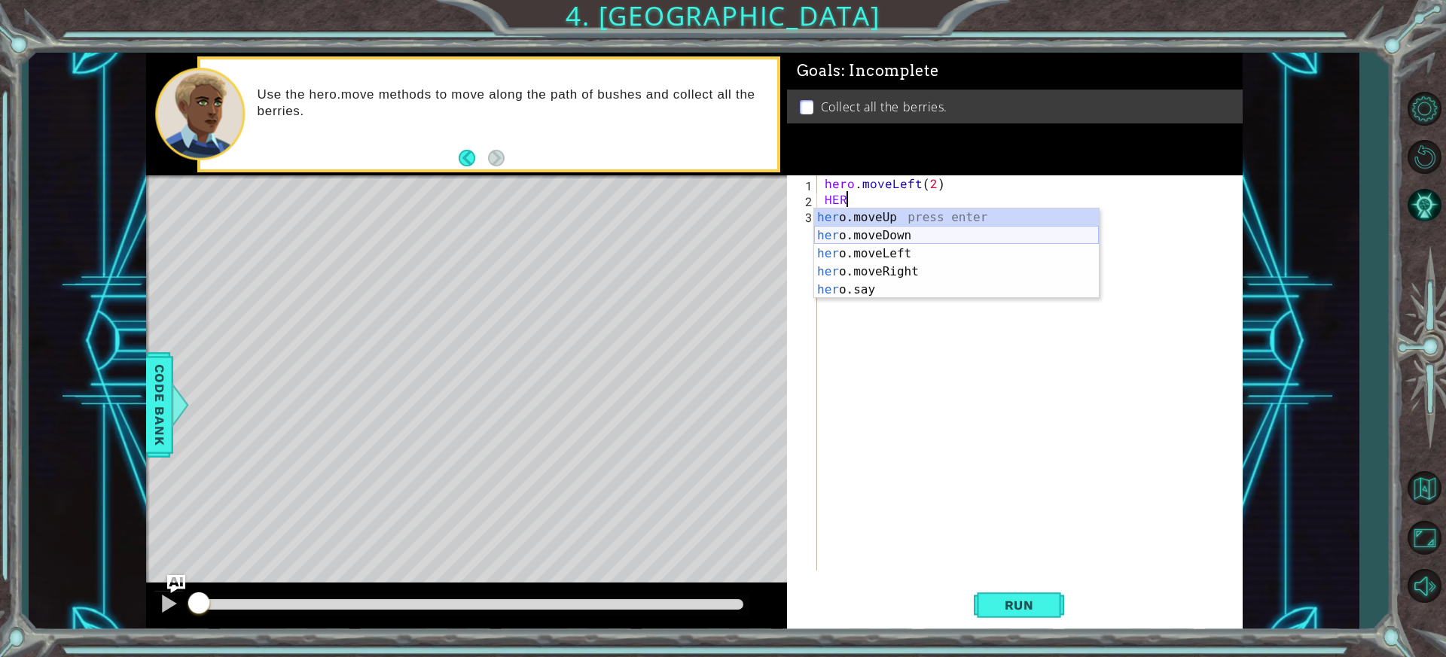
click at [861, 239] on div "her o.moveUp press enter her o.moveDown press enter her o.moveLeft press enter …" at bounding box center [956, 272] width 285 height 127
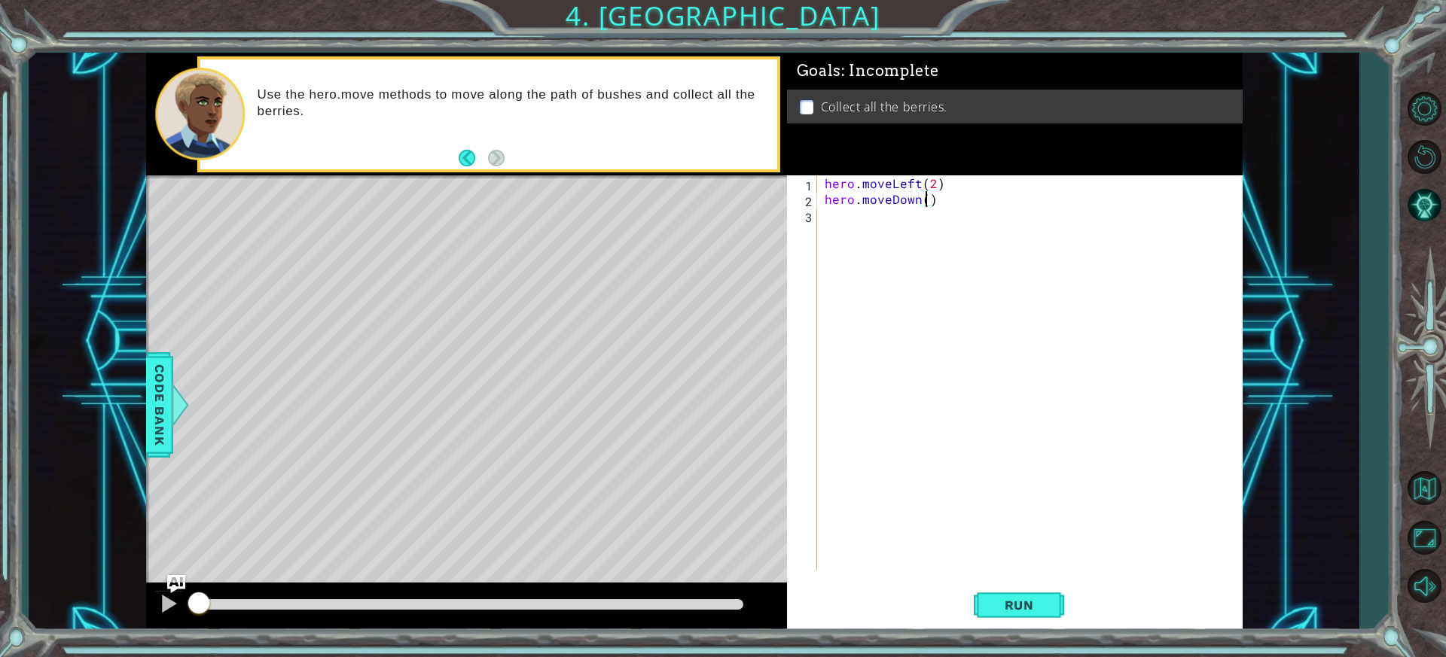
type textarea "hero.moveDown(2)"
click at [873, 224] on div "hero . moveLeft ( 2 ) hero . moveDown ( 2 )" at bounding box center [1034, 388] width 424 height 427
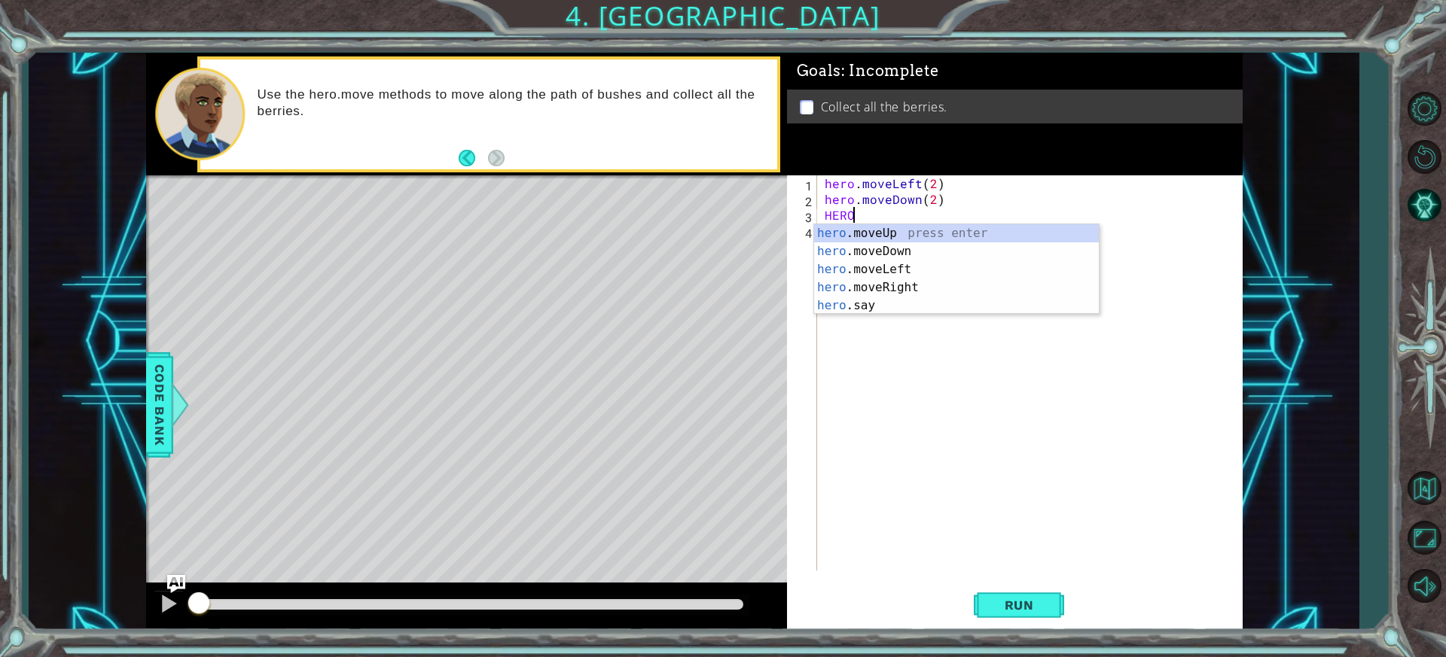
scroll to position [0, 1]
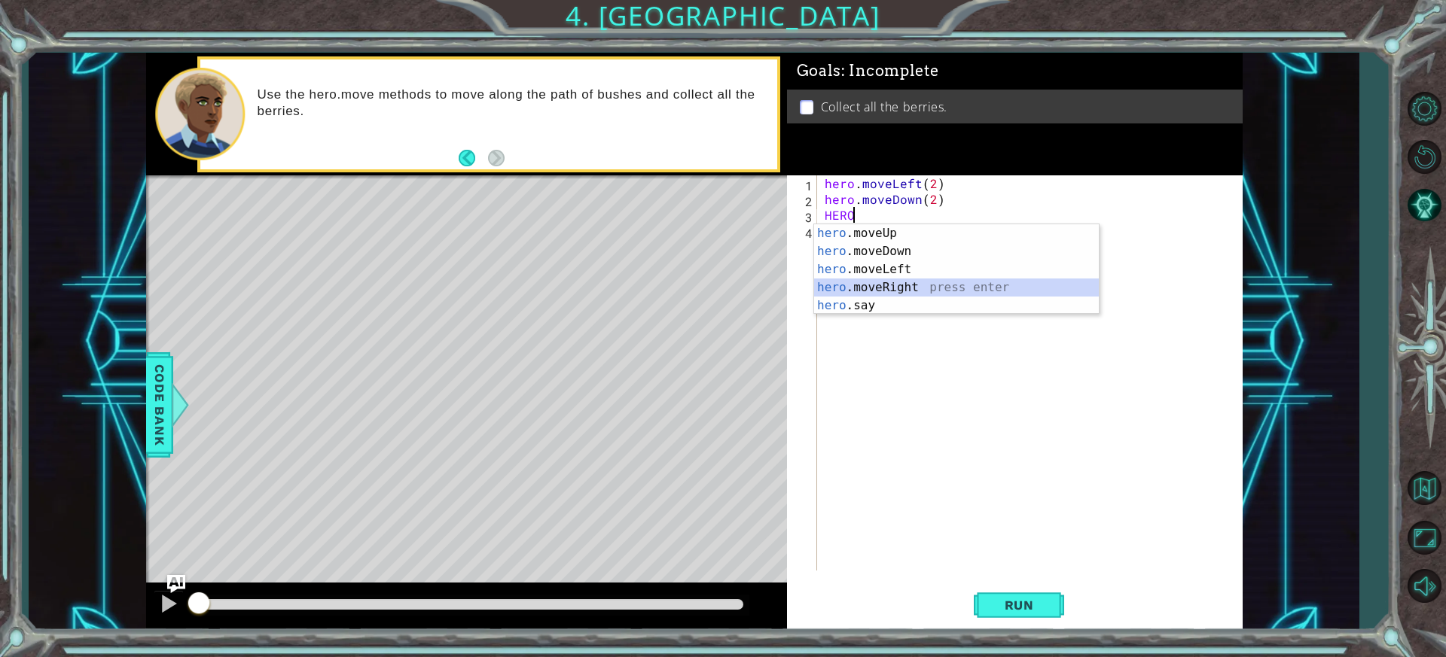
click at [892, 288] on div "hero .moveUp press enter hero .moveDown press enter hero .moveLeft press enter …" at bounding box center [956, 287] width 285 height 127
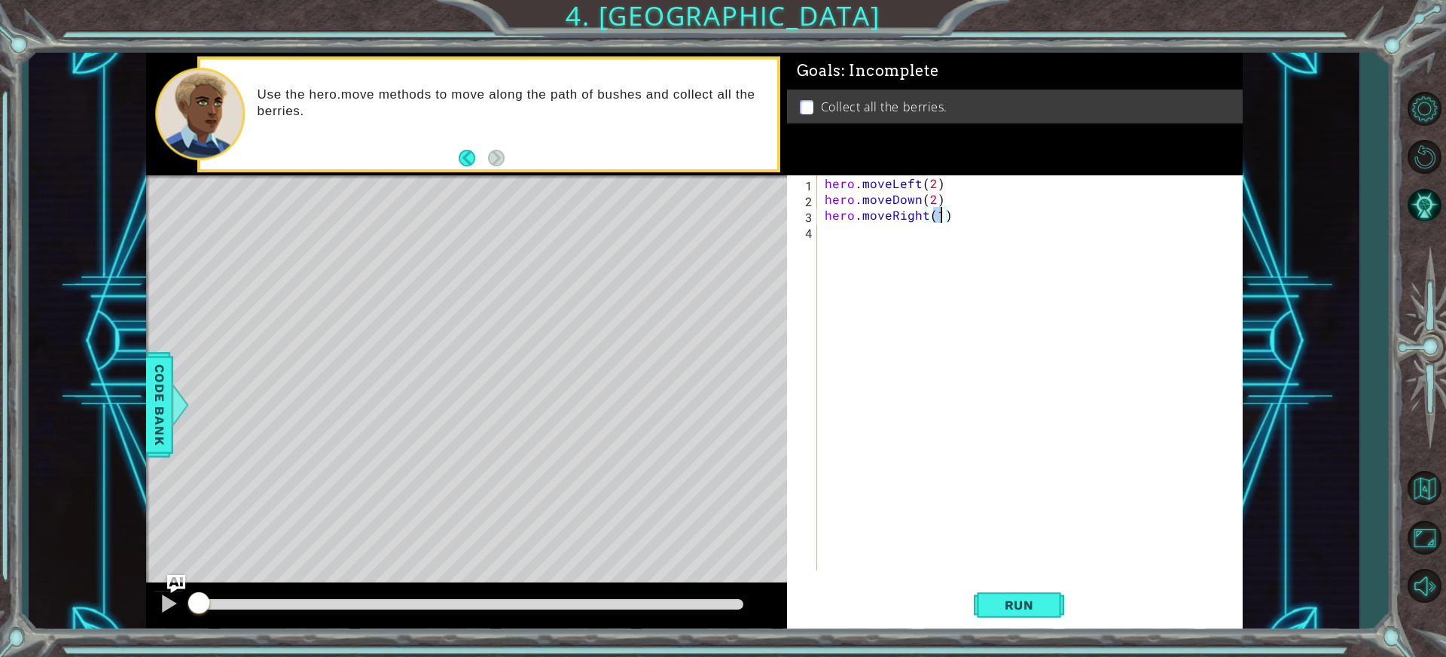
type textarea "hero.moveRight(3)"
click at [872, 247] on div "hero . moveLeft ( 2 ) hero . moveDown ( 2 ) hero . moveRight ( 3 )" at bounding box center [1034, 388] width 424 height 427
click at [922, 251] on div "hero.move U p press enter" at bounding box center [1028, 267] width 285 height 54
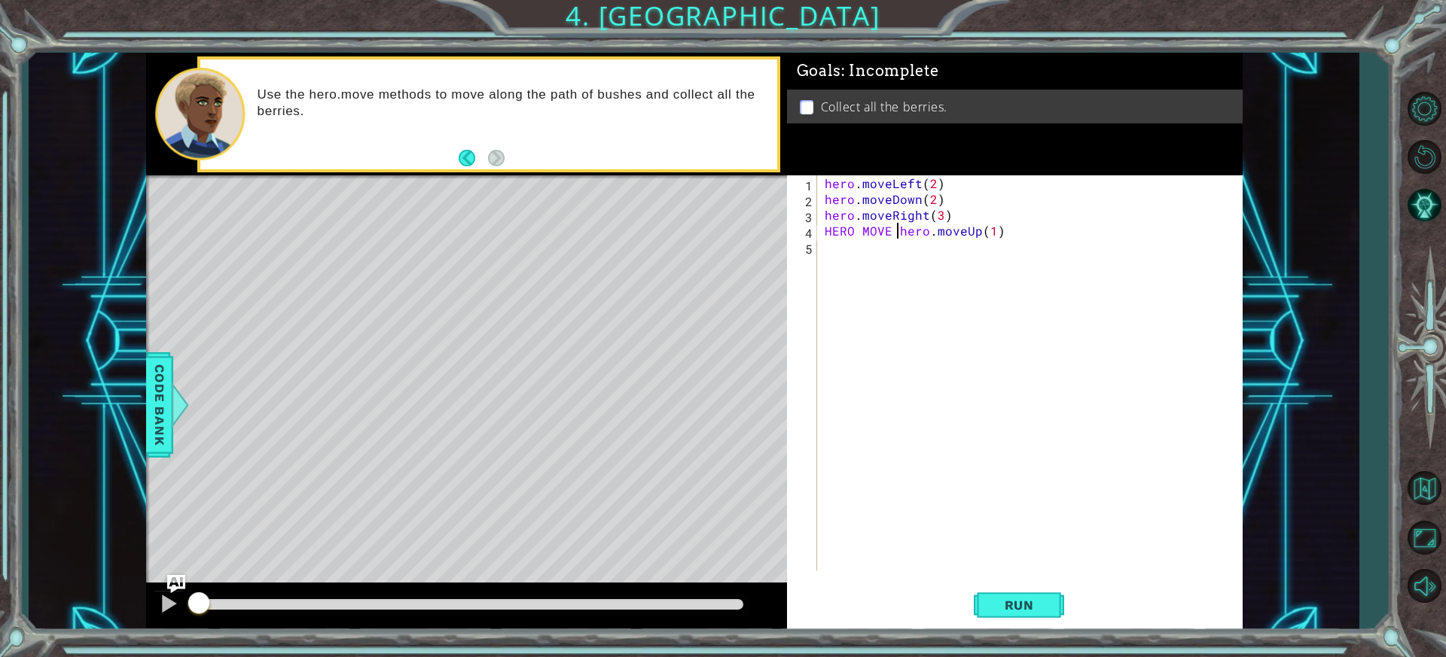
click at [898, 233] on div "hero . moveLeft ( 2 ) hero . moveDown ( 2 ) hero . moveRight ( 3 ) HERO MOVE he…" at bounding box center [1034, 388] width 424 height 427
click at [919, 230] on div "hero . moveLeft ( 2 ) hero . moveDown ( 2 ) hero . moveRight ( 3 ) hero . moveU…" at bounding box center [1034, 388] width 424 height 427
type textarea "hero.moveUp(2)"
click at [1035, 596] on button "Run" at bounding box center [1019, 605] width 90 height 45
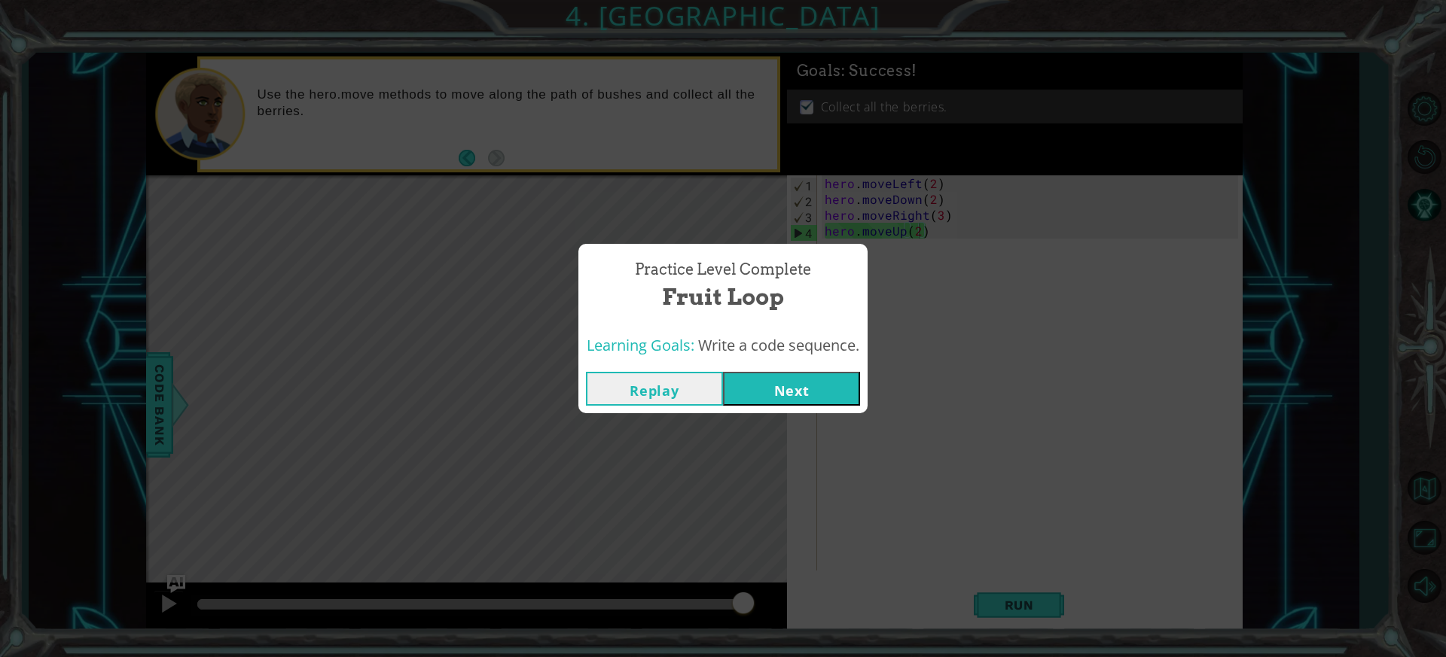
click at [791, 392] on button "Next" at bounding box center [791, 389] width 137 height 34
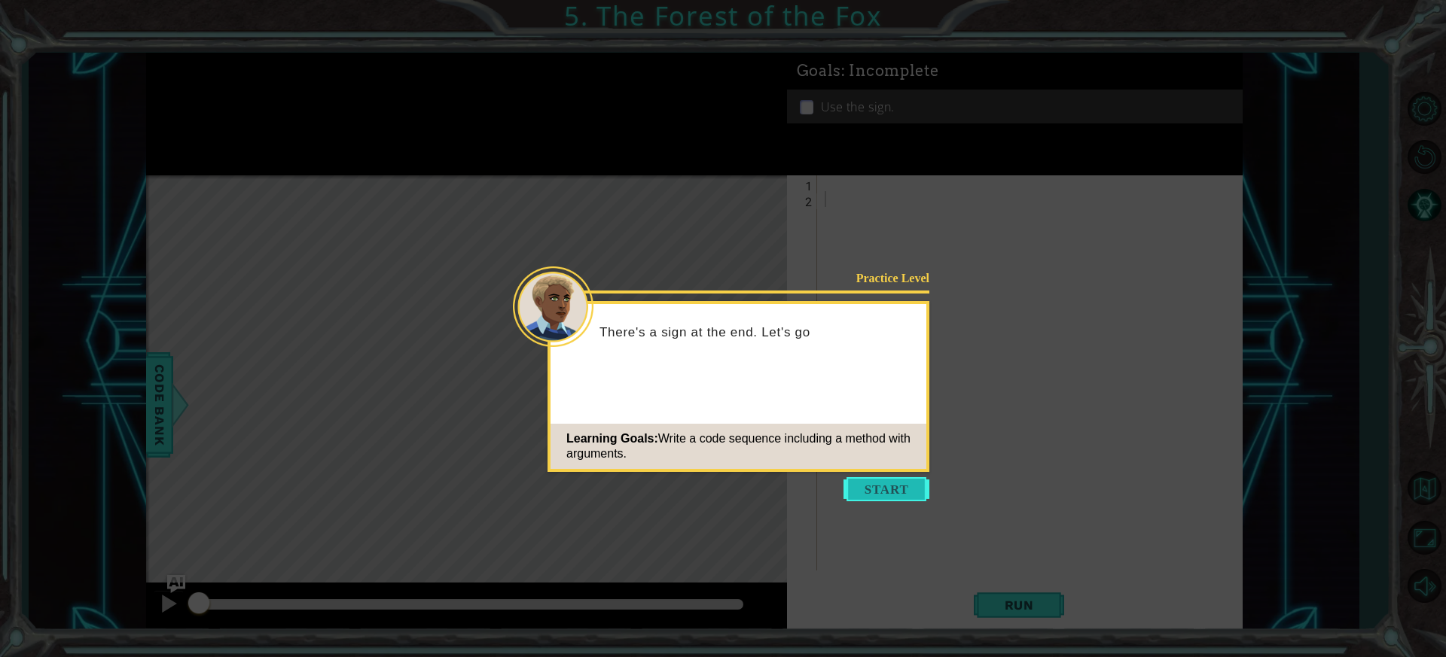
click at [904, 492] on button "Start" at bounding box center [886, 489] width 86 height 24
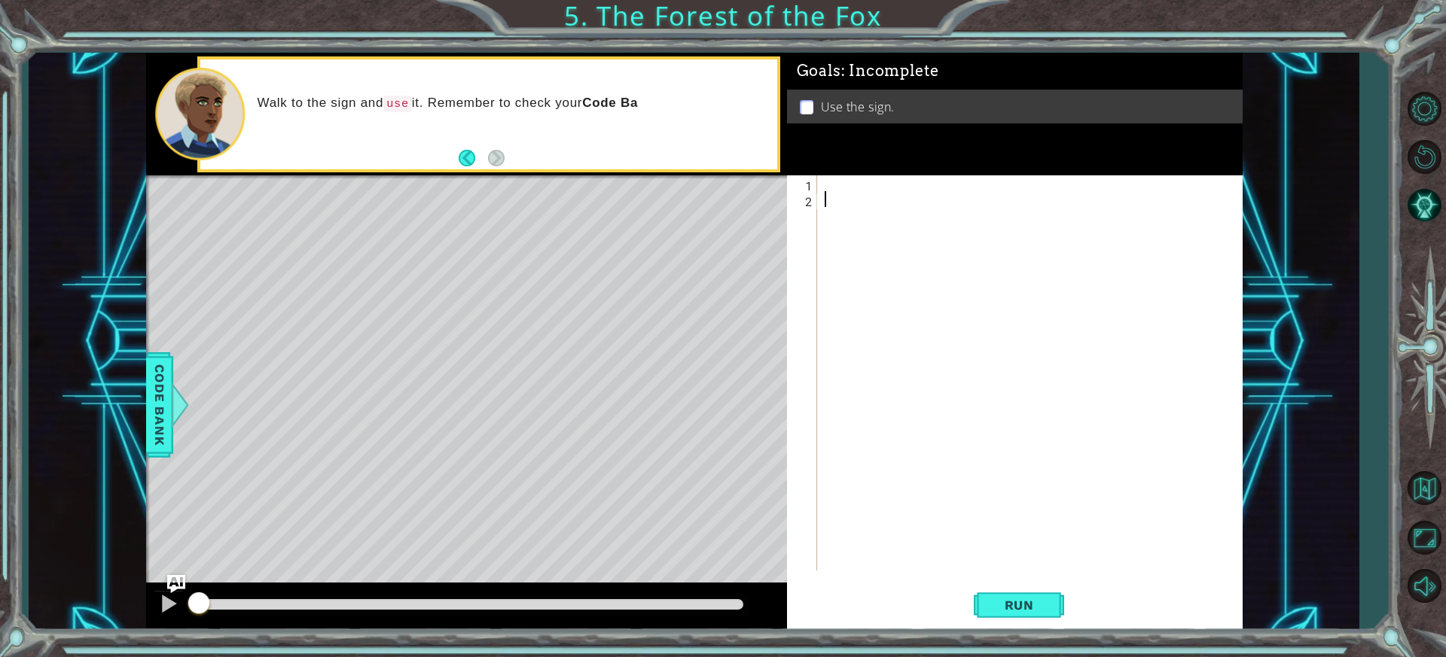
click at [886, 165] on div "Goals : Incomplete Use the sign." at bounding box center [1015, 114] width 456 height 123
click at [892, 187] on div at bounding box center [1034, 388] width 424 height 427
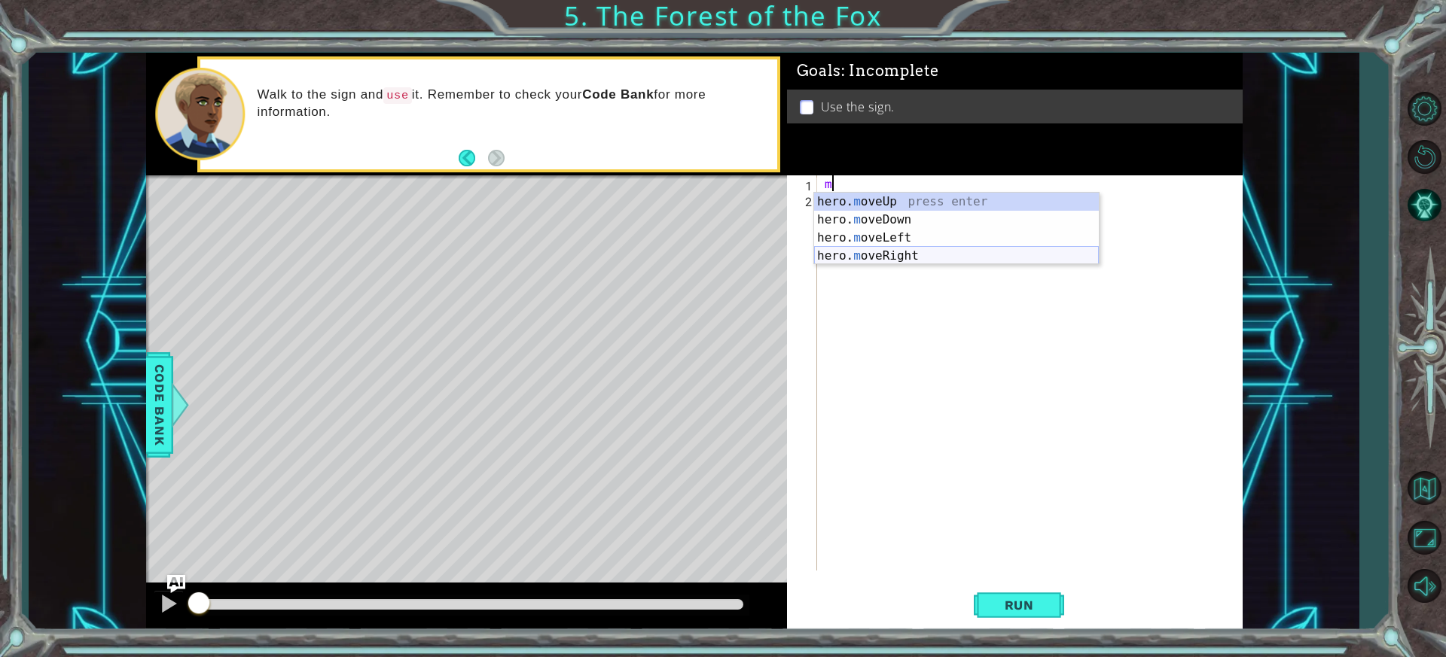
click at [898, 257] on div "hero. m oveUp press enter hero. m oveDown press enter hero. m oveLeft press ent…" at bounding box center [956, 247] width 285 height 108
type textarea "hero.moveRight(1)"
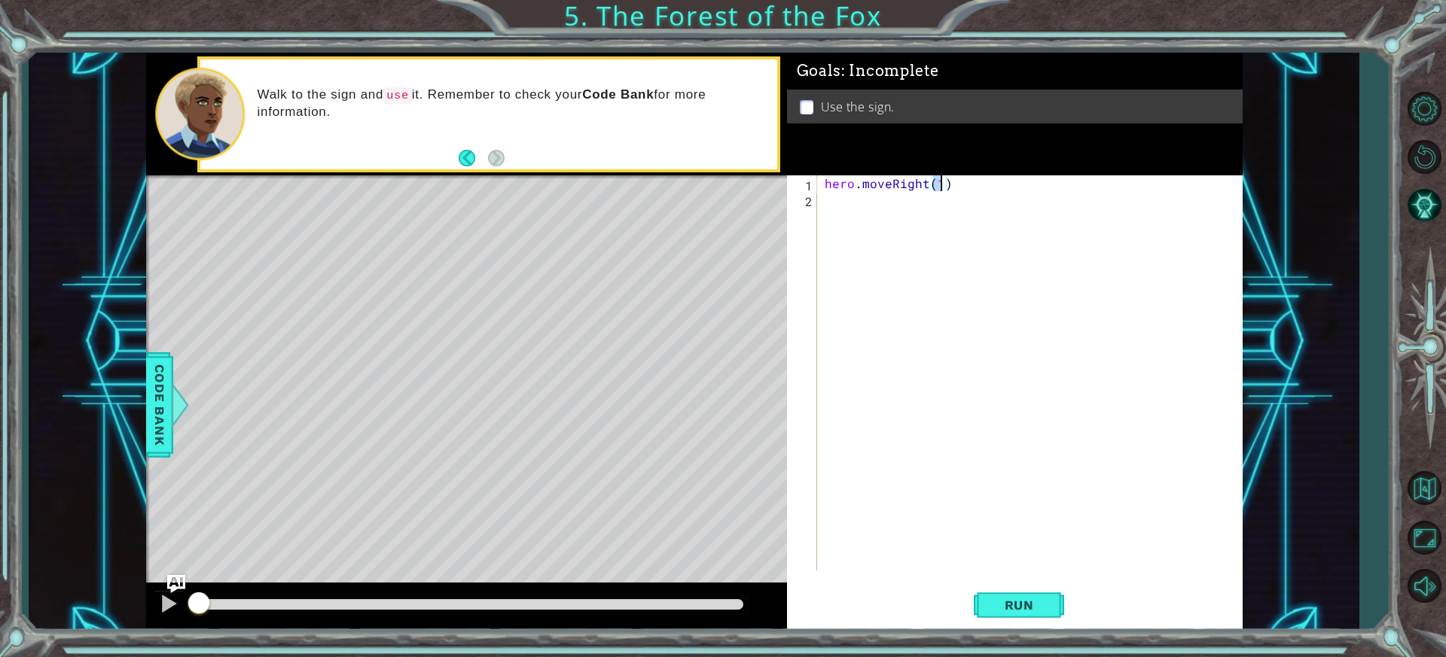
click at [883, 214] on div "hero . moveRight ( 1 )" at bounding box center [1034, 388] width 424 height 427
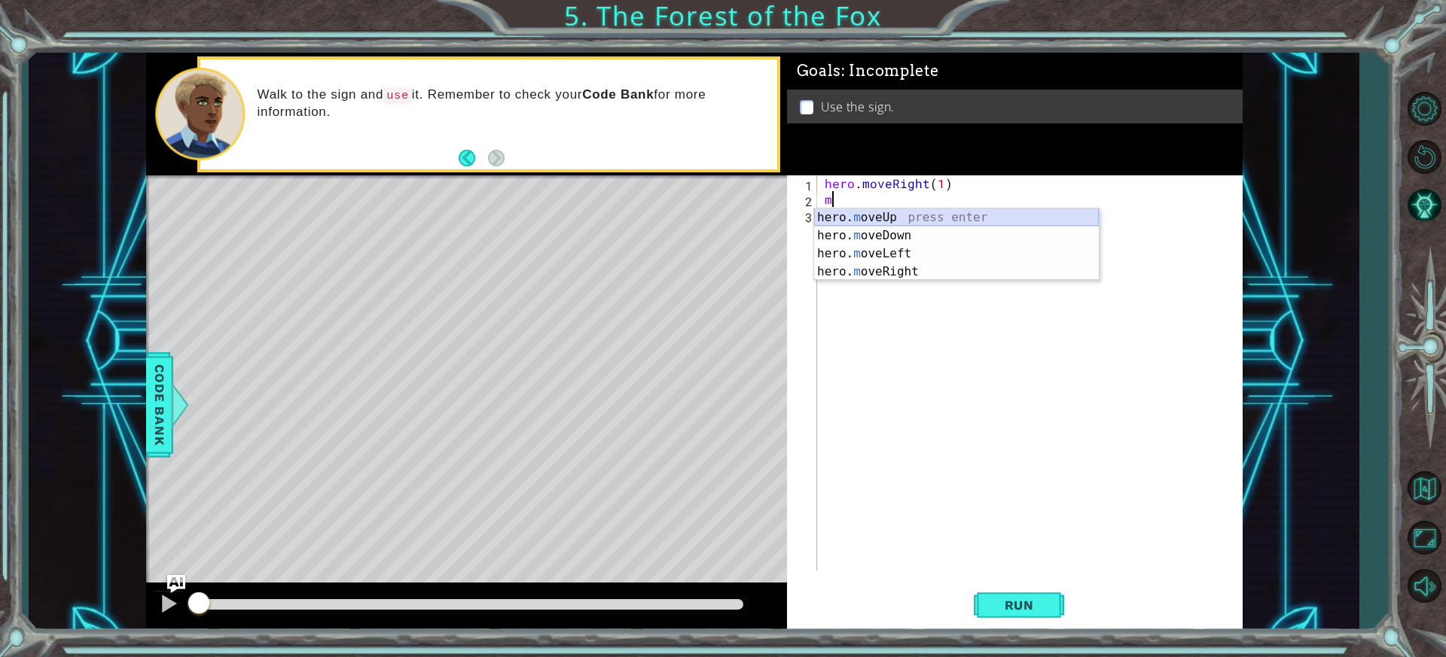
click at [954, 214] on div "hero. m oveUp press enter hero. m oveDown press enter hero. m oveLeft press ent…" at bounding box center [956, 263] width 285 height 108
type textarea "hero.moveUp(1)"
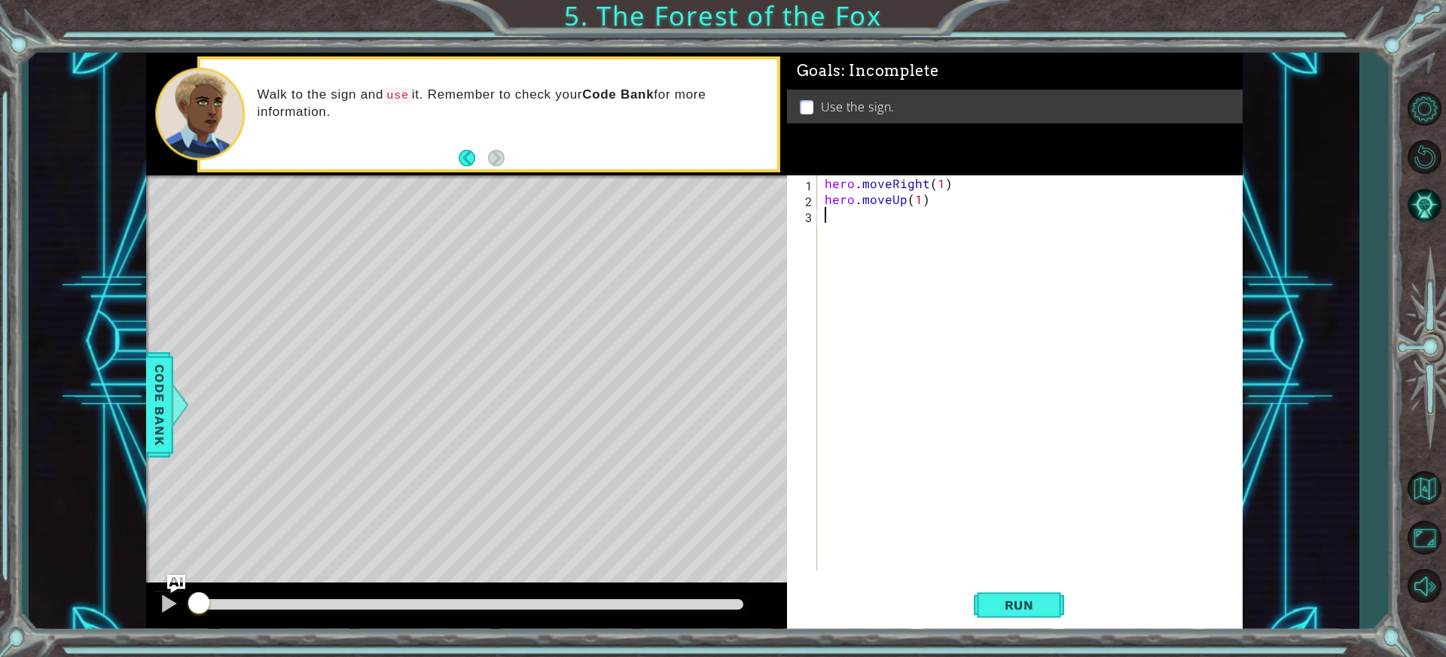
click at [847, 224] on div "hero . moveRight ( 1 ) hero . moveUp ( 1 )" at bounding box center [1034, 388] width 424 height 427
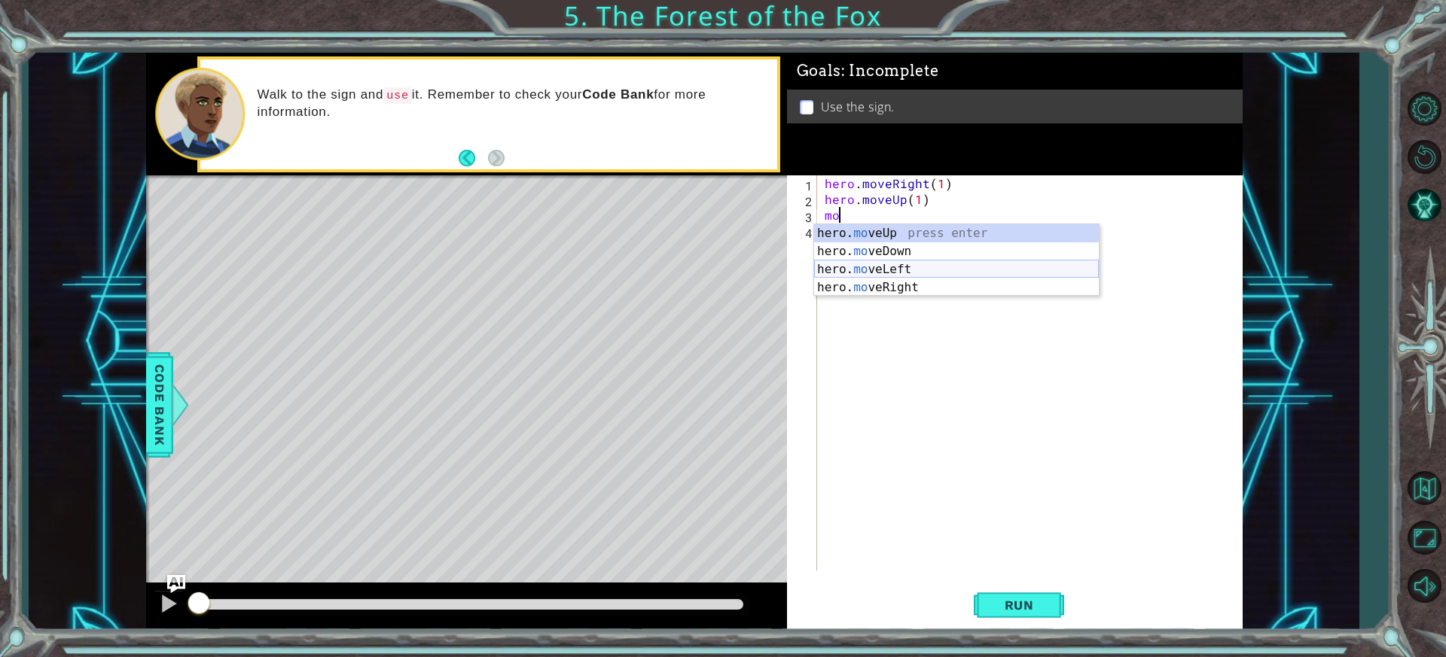
click at [852, 275] on div "hero. mo veUp press enter hero. mo veDown press enter hero. mo veLeft press ent…" at bounding box center [956, 278] width 285 height 108
type textarea "hero.moveLeft(1)"
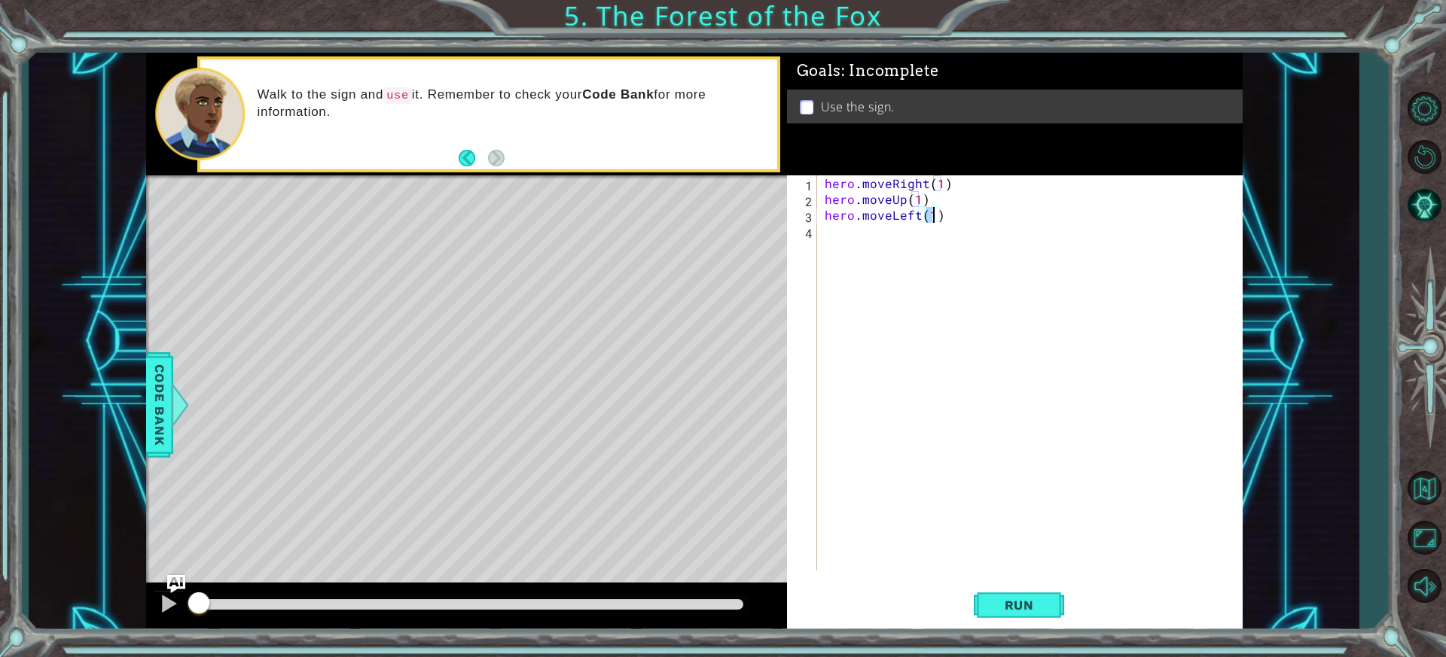
click at [837, 239] on div "hero . moveRight ( 1 ) hero . moveUp ( 1 ) hero . moveLeft ( 1 )" at bounding box center [1034, 388] width 424 height 427
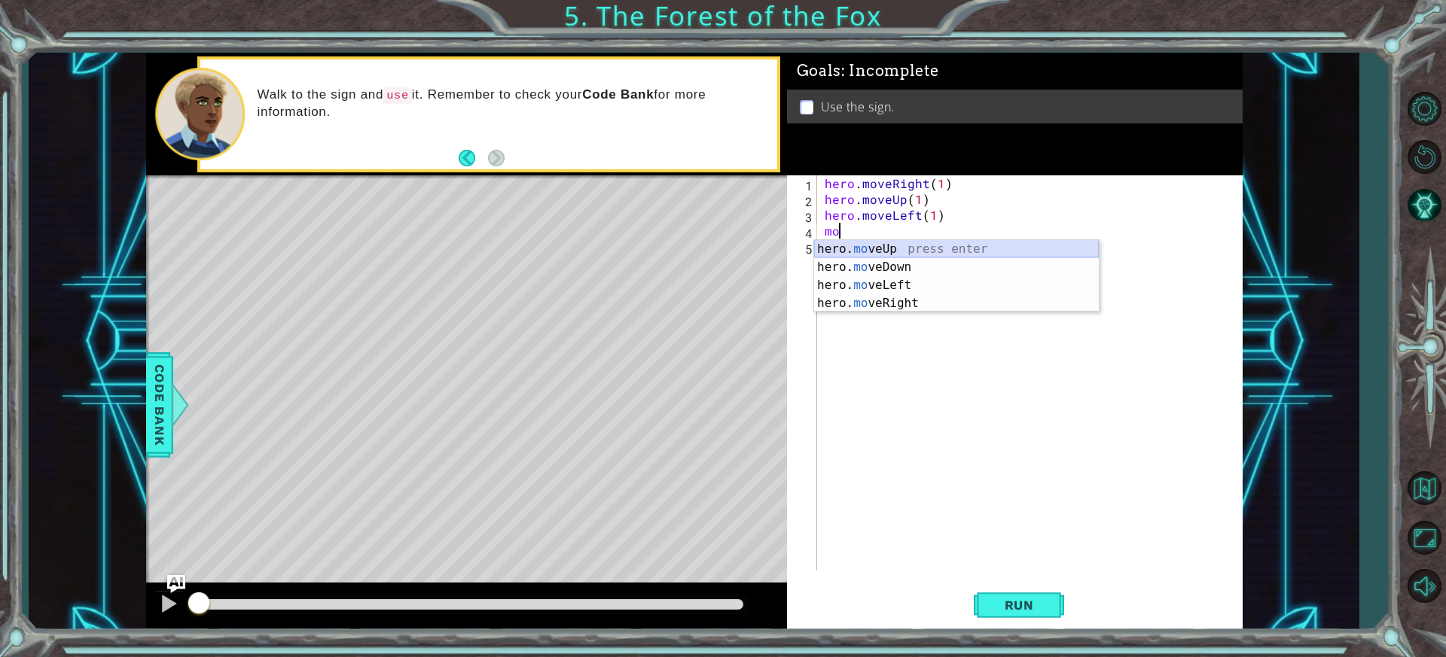
click at [840, 245] on div "hero. mo veUp press enter hero. mo veDown press enter hero. mo veLeft press ent…" at bounding box center [956, 294] width 285 height 108
type textarea "hero.moveUp(1)"
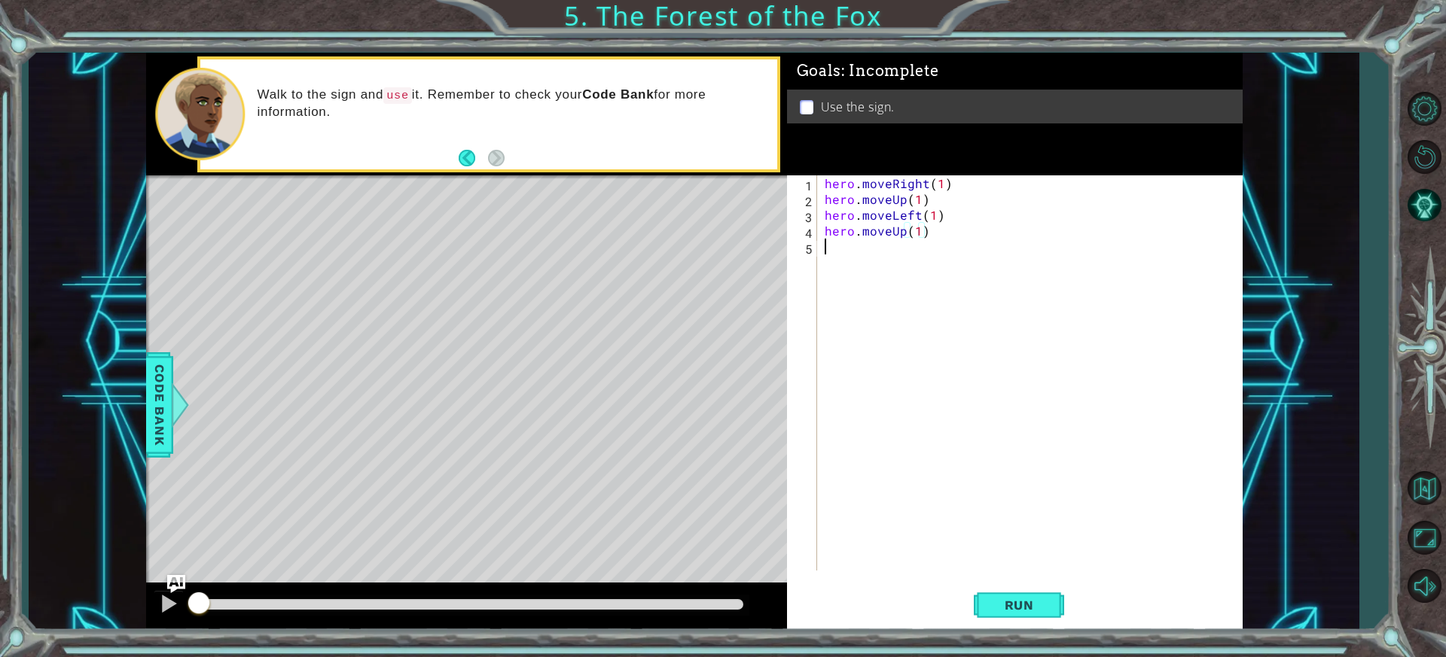
click at [840, 245] on div "hero . moveRight ( 1 ) hero . moveUp ( 1 ) hero . moveLeft ( 1 ) hero . moveUp …" at bounding box center [1034, 388] width 424 height 427
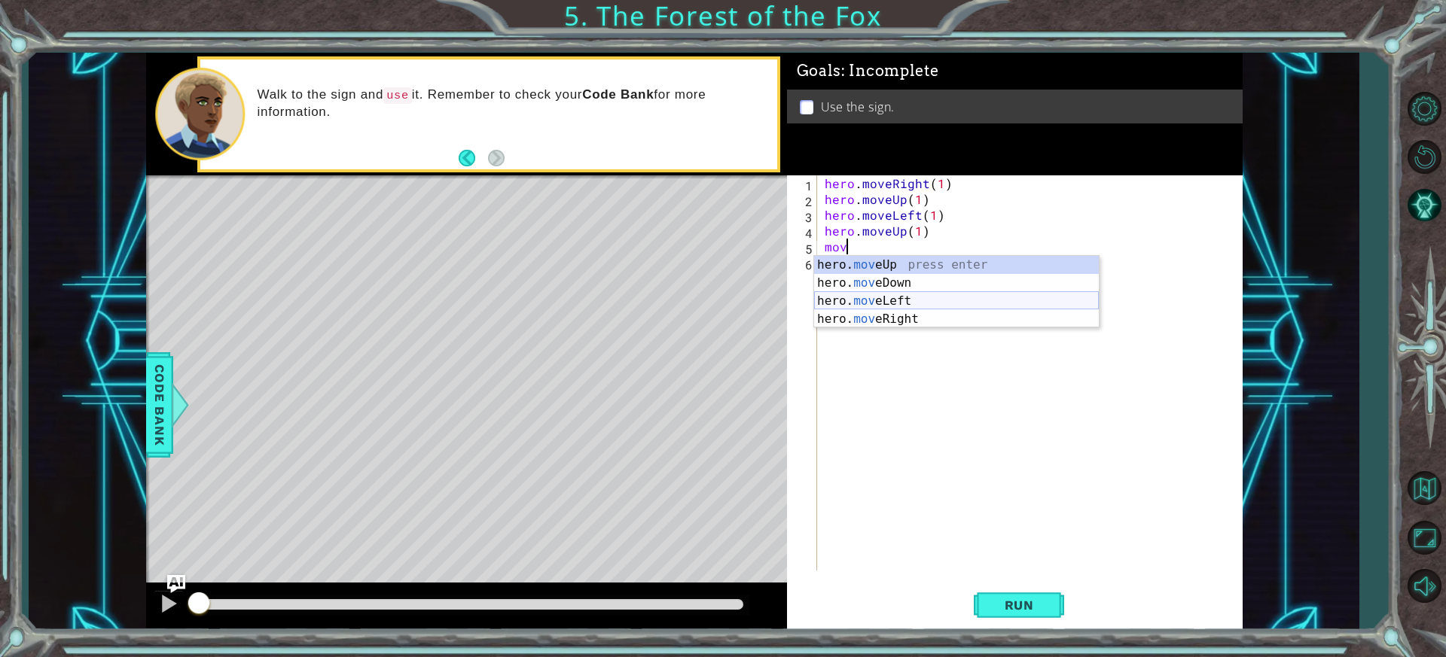
click at [944, 305] on div "hero. mov eUp press enter hero. mov eDown press enter hero. mov eLeft press ent…" at bounding box center [956, 310] width 285 height 108
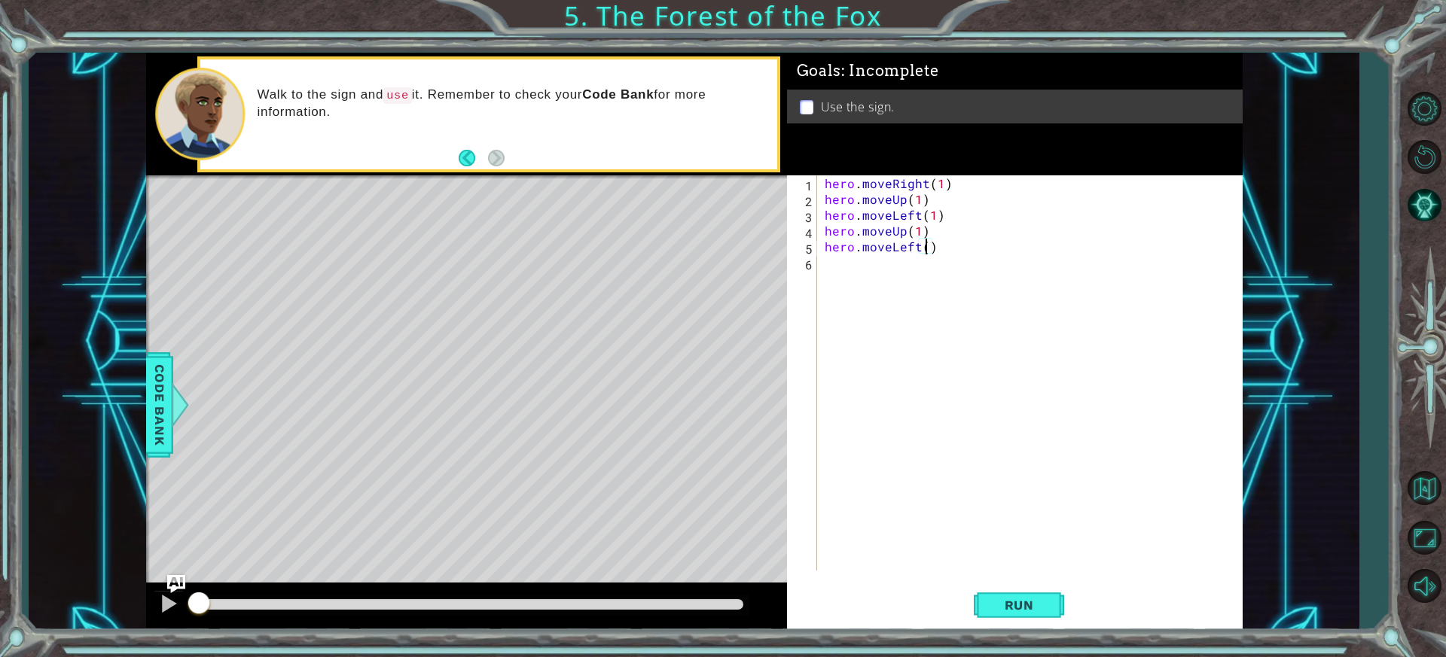
type textarea "hero.moveLeft(2)"
click at [895, 290] on div "hero . moveRight ( 1 ) hero . moveUp ( 1 ) hero . moveLeft ( 1 ) hero . moveUp …" at bounding box center [1034, 388] width 424 height 427
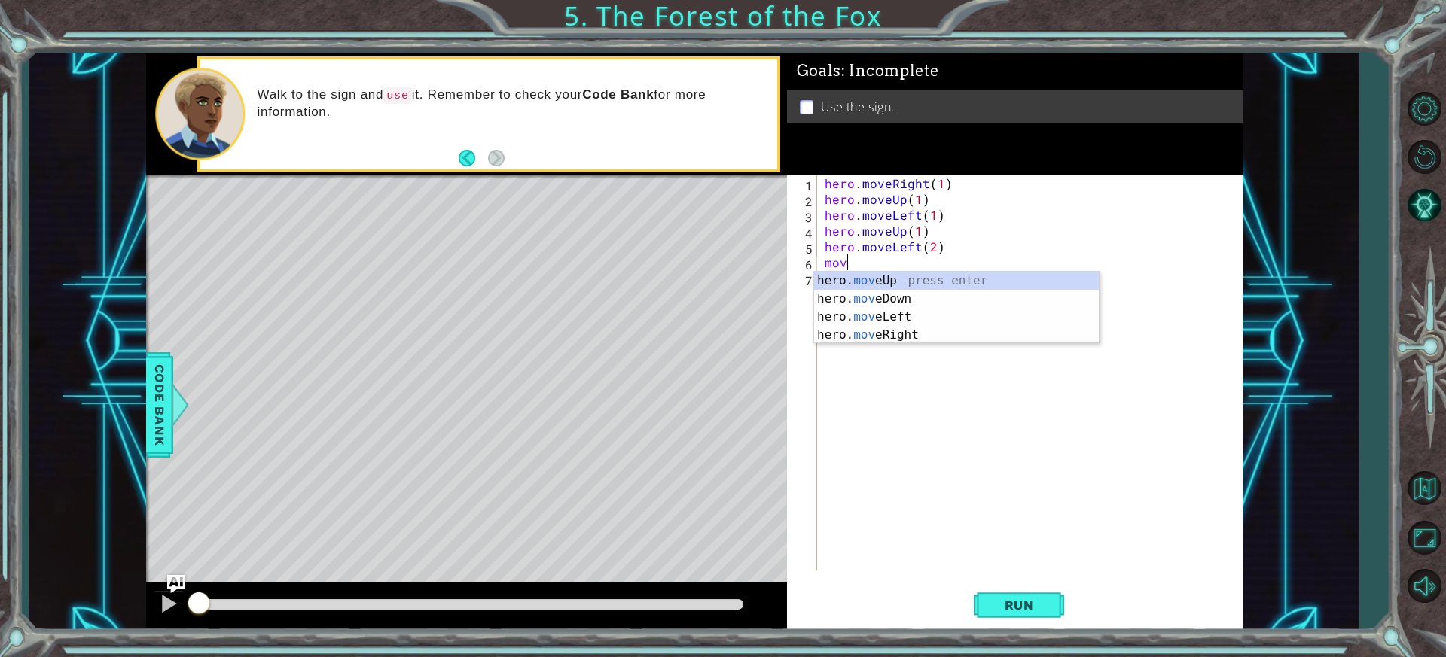
click at [885, 296] on div "hero. mov eUp press enter hero. mov eDown press enter hero. mov eLeft press ent…" at bounding box center [956, 326] width 285 height 108
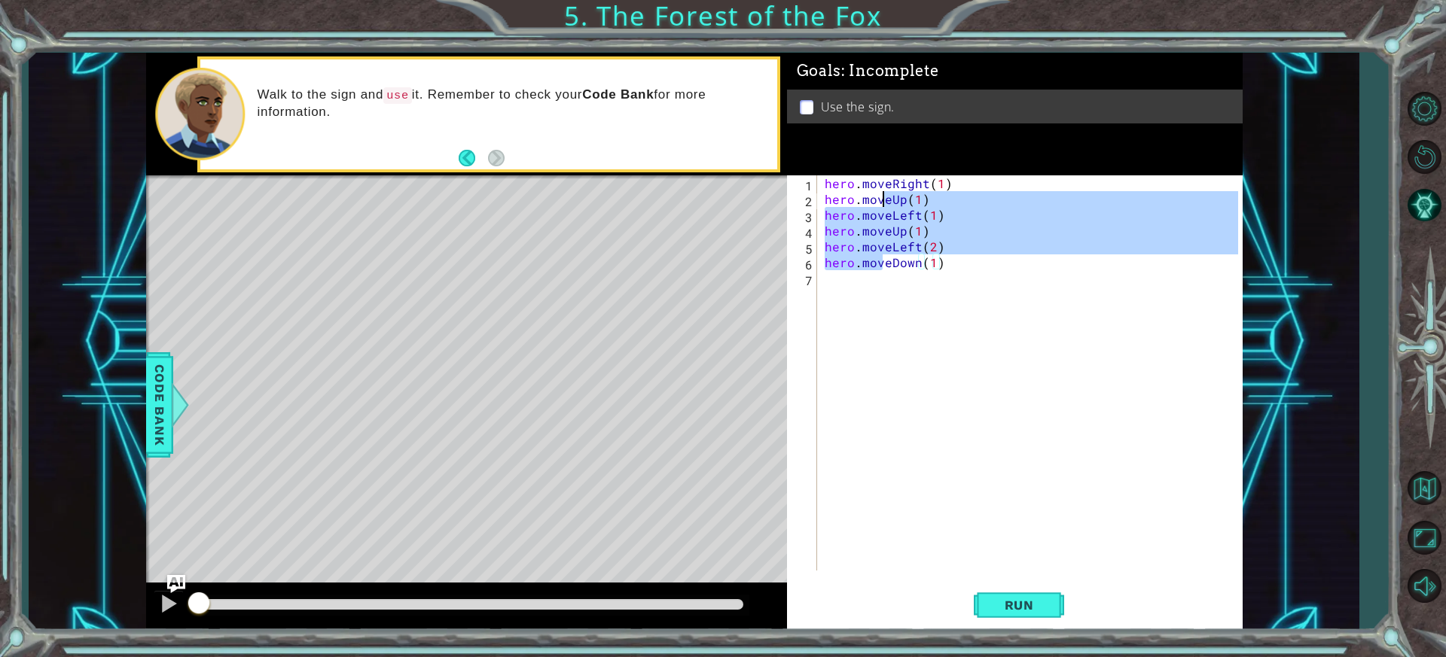
click at [877, 300] on div "hero . moveRight ( 1 ) hero . moveUp ( 1 ) hero . moveLeft ( 1 ) hero . moveUp …" at bounding box center [1034, 388] width 424 height 427
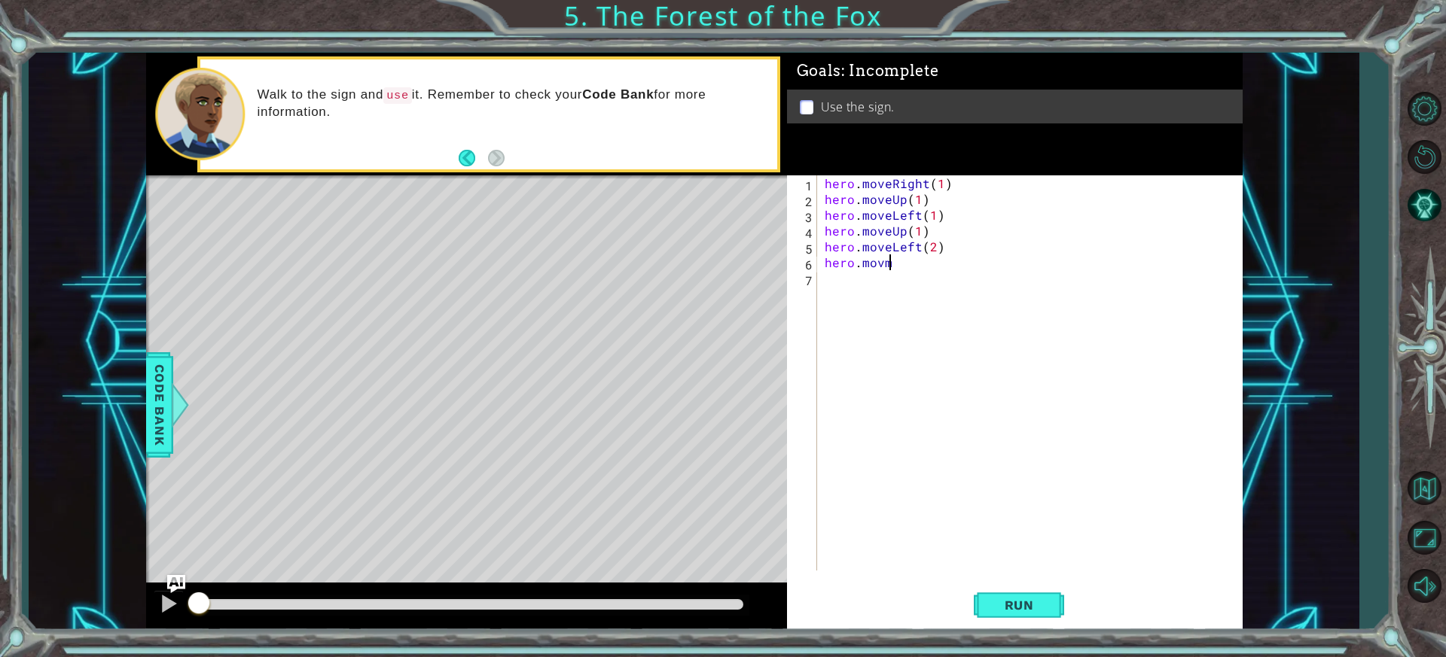
scroll to position [0, 3]
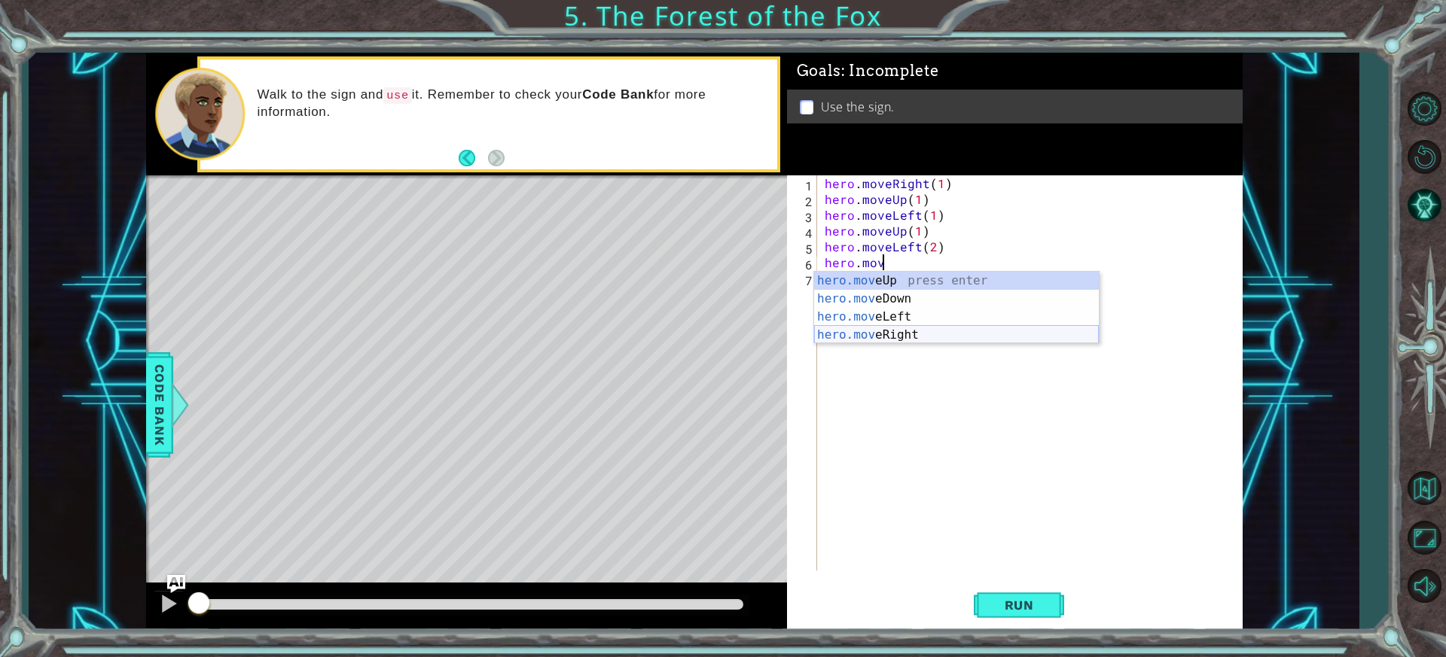
click at [902, 331] on div "hero.mov eUp press enter hero.mov eDown press enter hero.mov eLeft press enter …" at bounding box center [956, 326] width 285 height 108
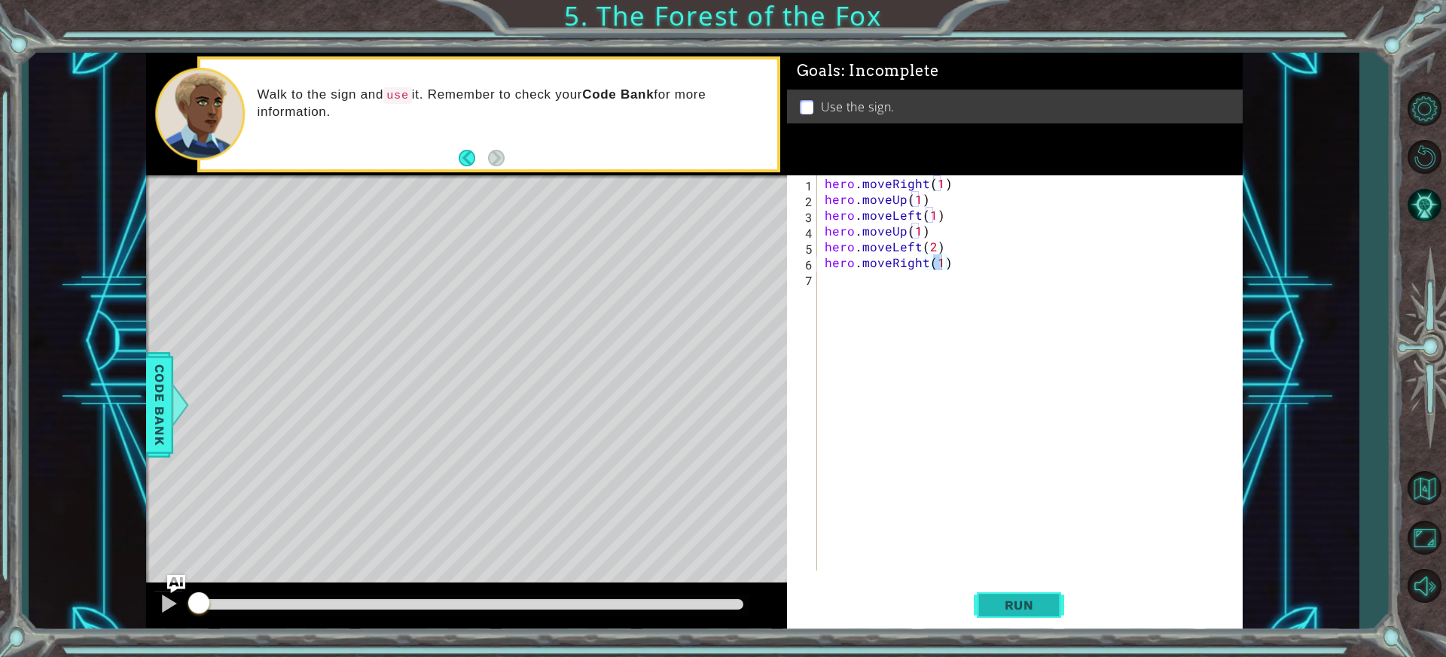
click at [999, 593] on button "Run" at bounding box center [1019, 605] width 90 height 45
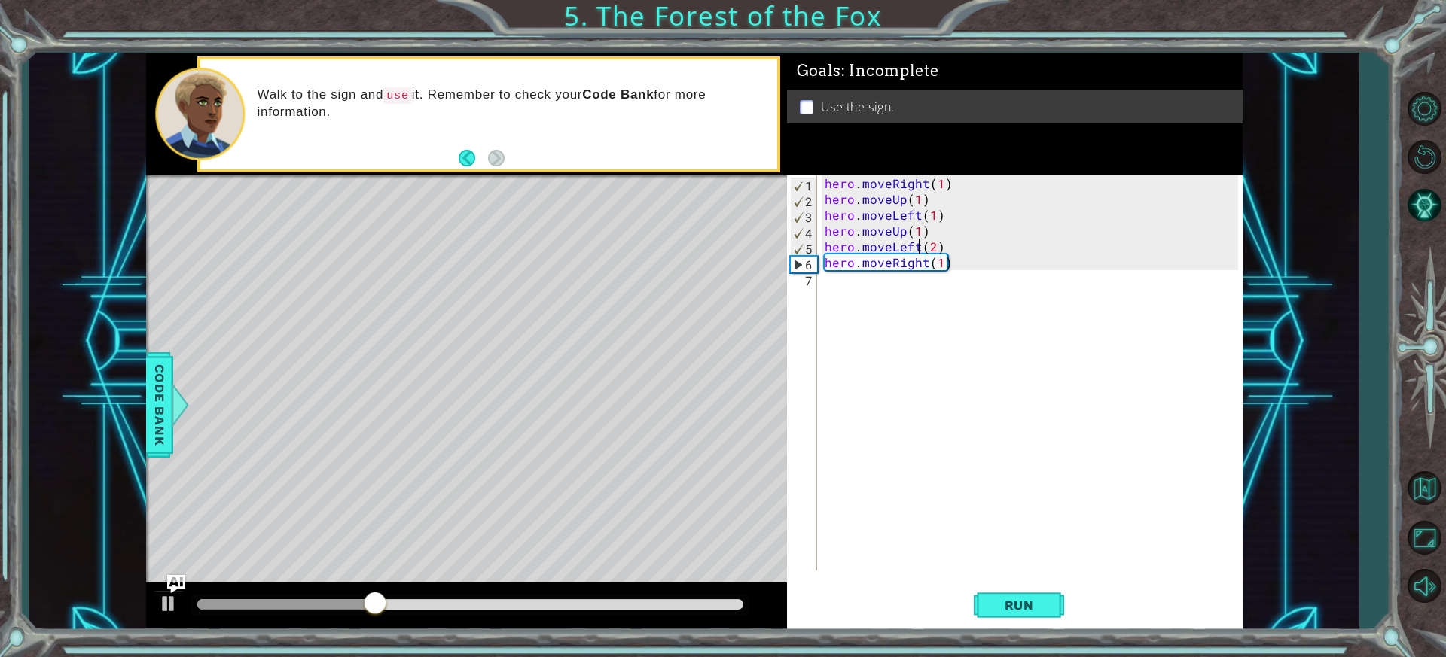
click at [919, 245] on div "hero . moveRight ( 1 ) hero . moveUp ( 1 ) hero . moveLeft ( 1 ) hero . moveUp …" at bounding box center [1034, 388] width 424 height 427
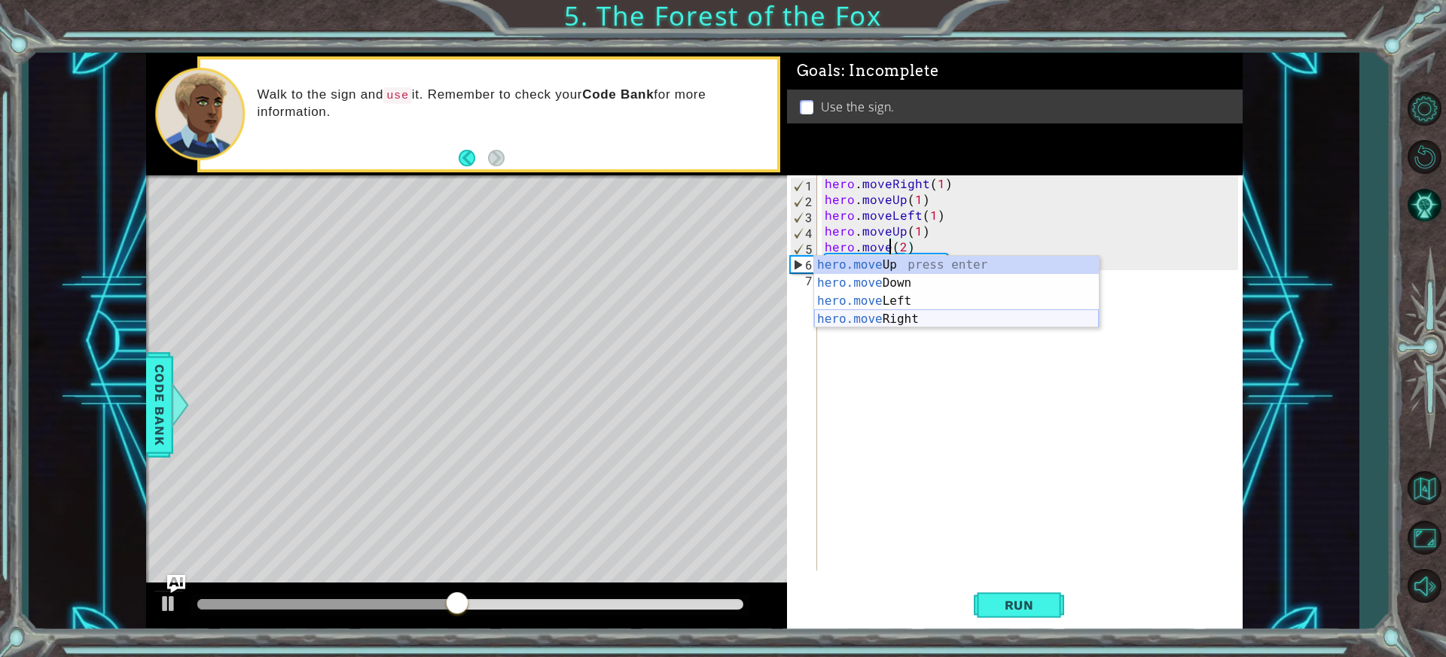
click at [939, 311] on div "hero.move Up press enter hero.move Down press enter hero.move Left press enter …" at bounding box center [956, 310] width 285 height 108
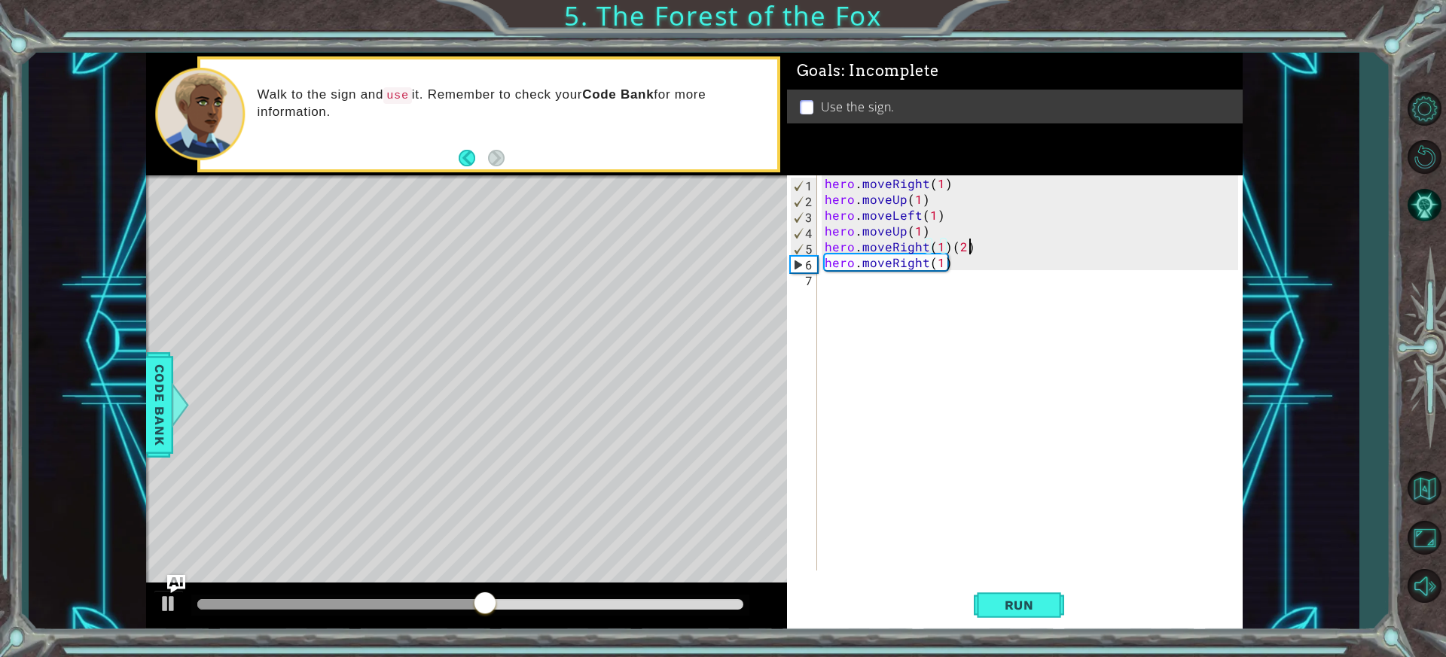
click at [965, 249] on div "hero . moveRight ( 1 ) hero . moveUp ( 1 ) hero . moveLeft ( 1 ) hero . moveUp …" at bounding box center [1034, 388] width 424 height 427
type textarea "hero.moveRight(2)"
click at [927, 271] on div "hero . moveRight ( 1 ) hero . moveUp ( 1 ) hero . moveLeft ( 1 ) hero . moveUp …" at bounding box center [1034, 388] width 424 height 427
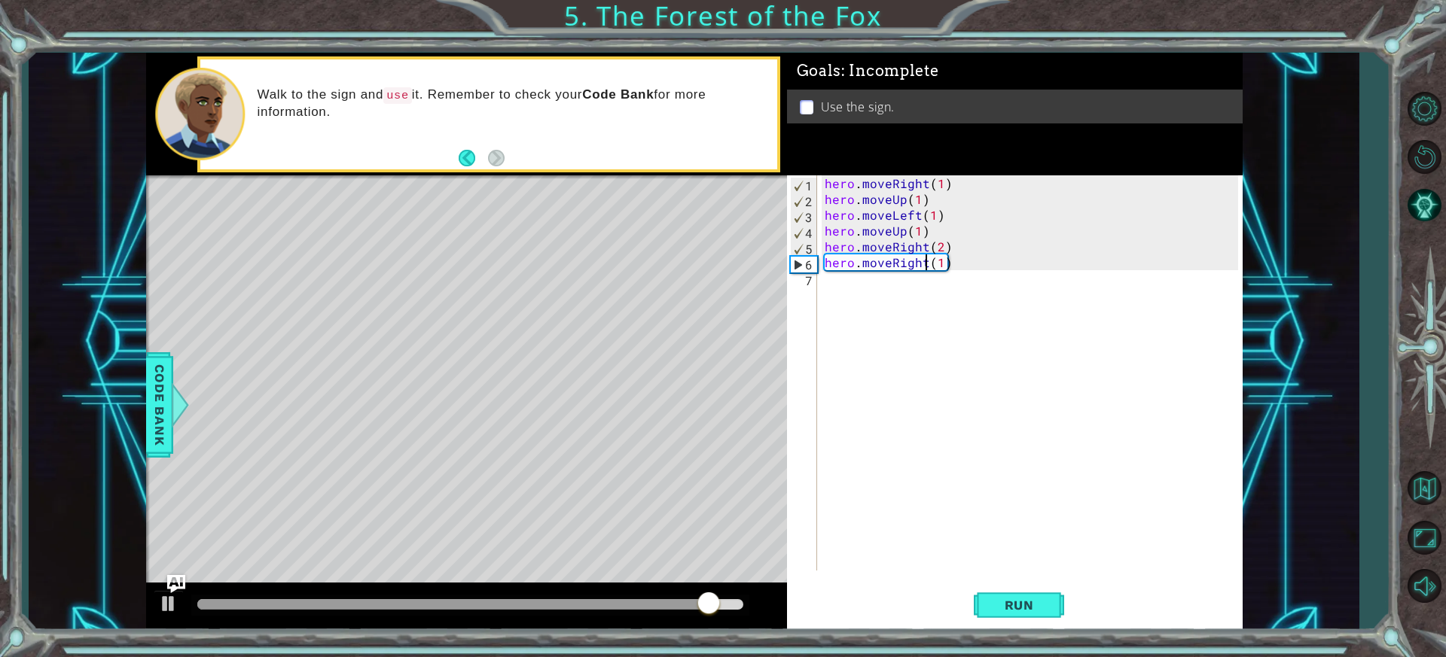
click at [922, 261] on div "hero . moveRight ( 1 ) hero . moveUp ( 1 ) hero . moveLeft ( 1 ) hero . moveUp …" at bounding box center [1034, 388] width 424 height 427
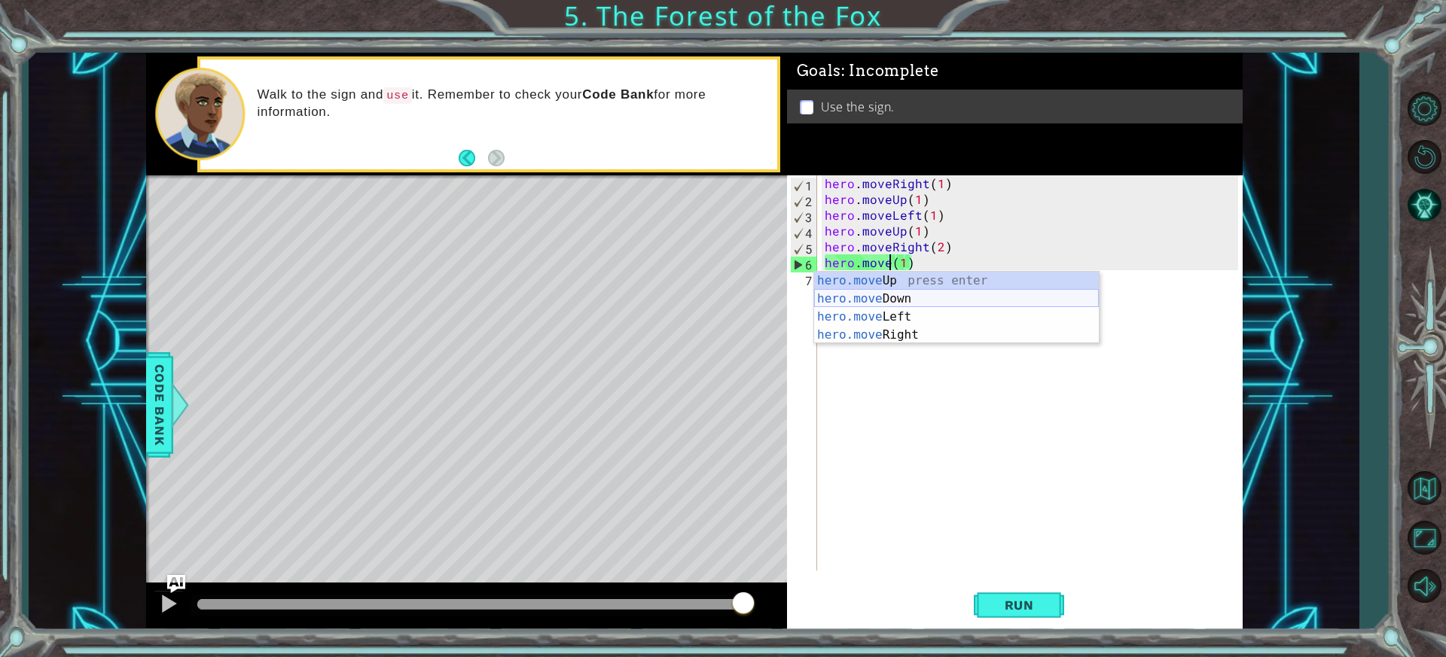
click at [904, 299] on div "hero.move Up press enter hero.move Down press enter hero.move Left press enter …" at bounding box center [956, 326] width 285 height 108
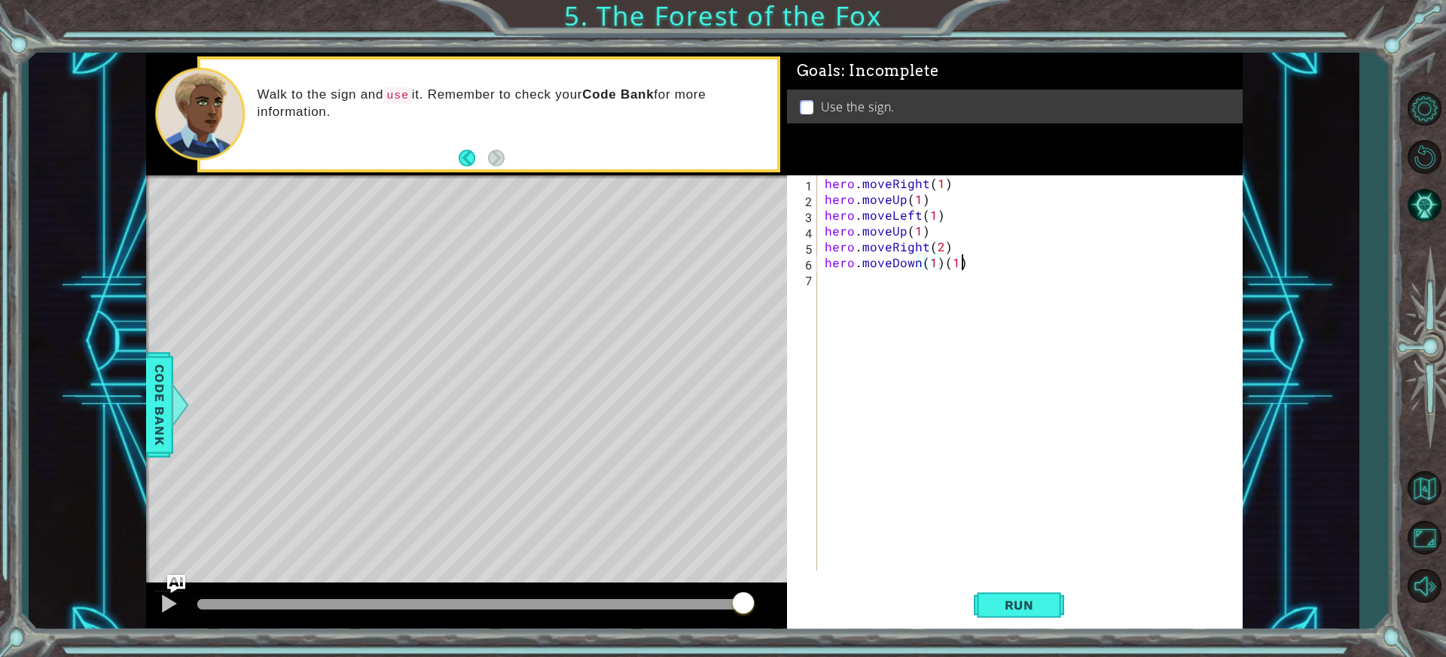
click at [965, 267] on div "hero . moveRight ( 1 ) hero . moveUp ( 1 ) hero . moveLeft ( 1 ) hero . moveUp …" at bounding box center [1034, 388] width 424 height 427
type textarea "hero.moveDown(1)"
click at [844, 281] on div "hero . moveRight ( 1 ) hero . moveUp ( 1 ) hero . moveLeft ( 1 ) hero . moveUp …" at bounding box center [1034, 388] width 424 height 427
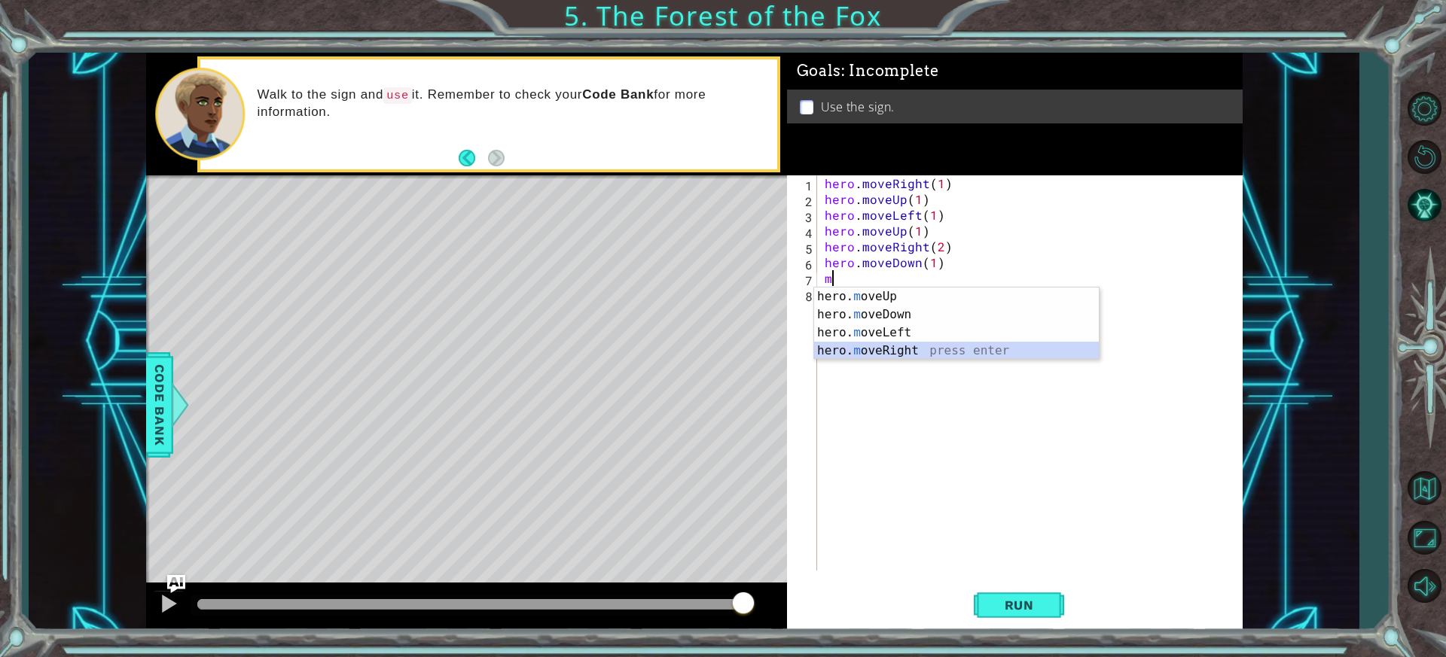
click at [950, 350] on div "hero. m oveUp press enter hero. m oveDown press enter hero. m oveLeft press ent…" at bounding box center [956, 342] width 285 height 108
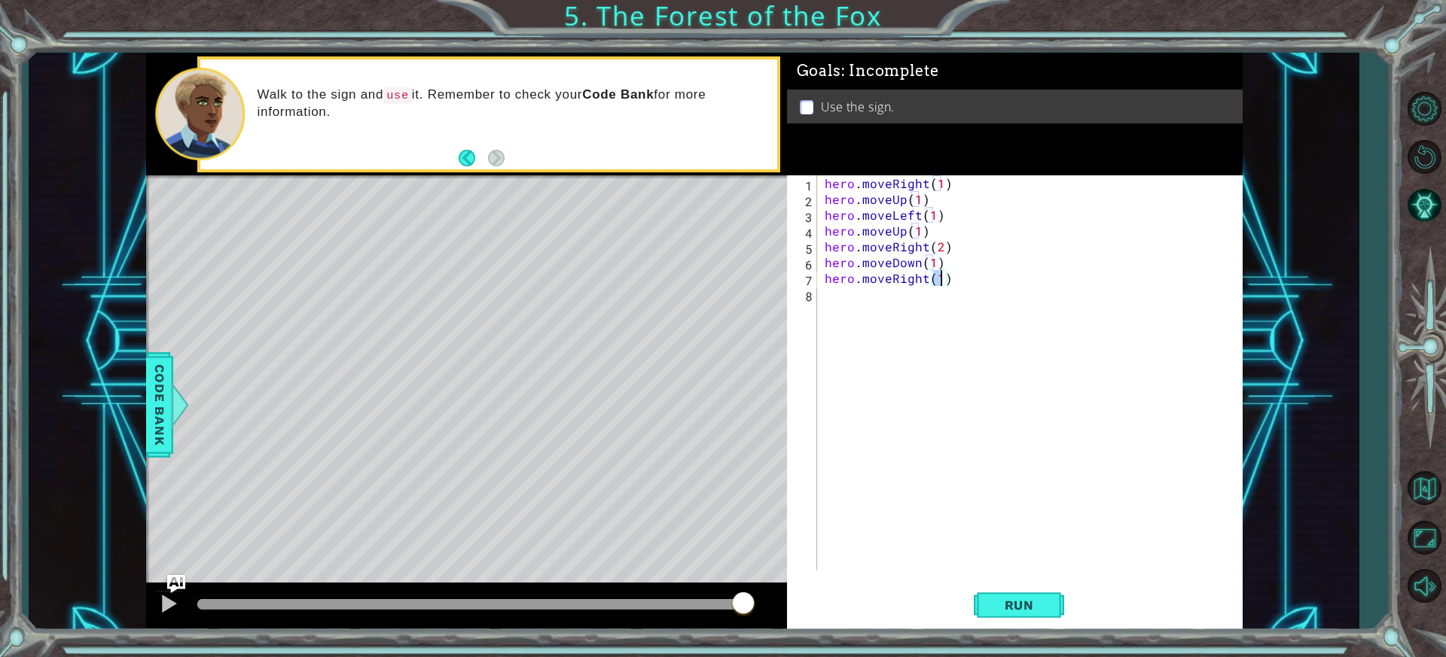
click at [961, 255] on div "hero . moveRight ( 1 ) hero . moveUp ( 1 ) hero . moveLeft ( 1 ) hero . moveUp …" at bounding box center [1034, 388] width 424 height 427
type textarea "hero.moveDown(1)"
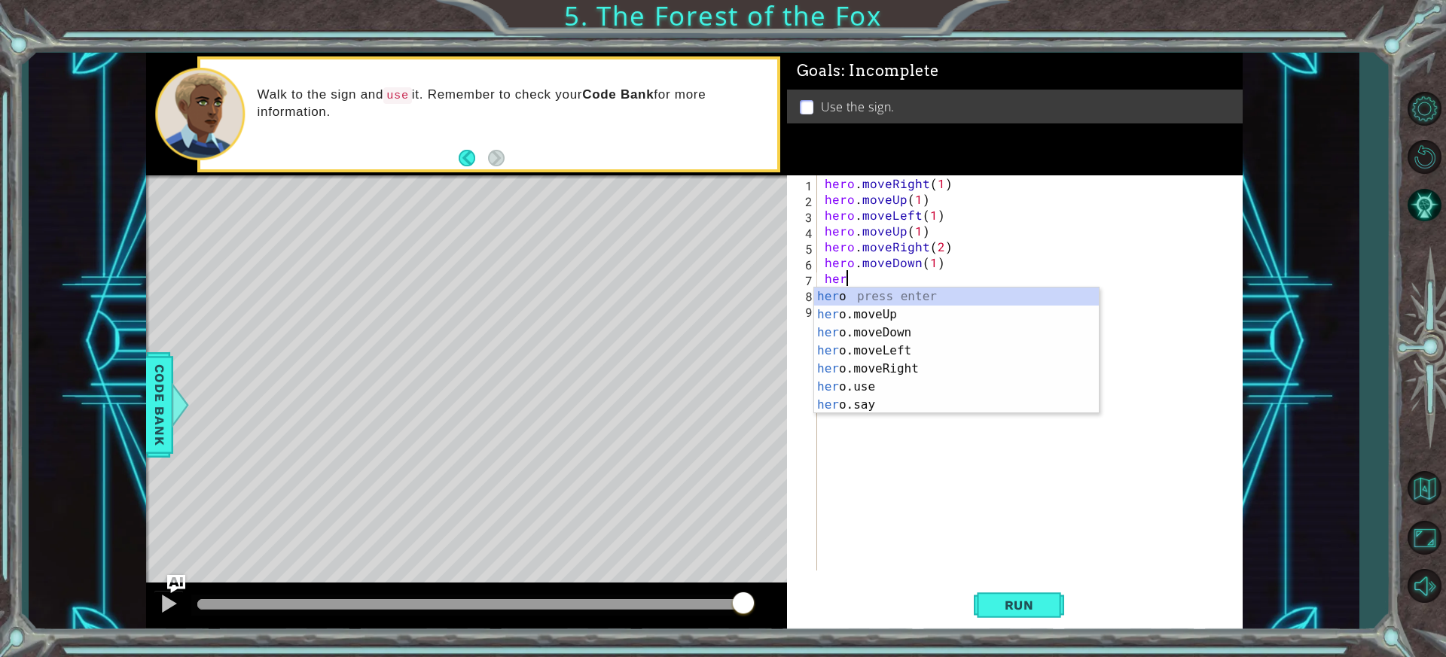
scroll to position [0, 1]
click at [871, 386] on div "hero press enter hero .moveUp press enter hero .moveDown press enter hero .move…" at bounding box center [956, 369] width 285 height 163
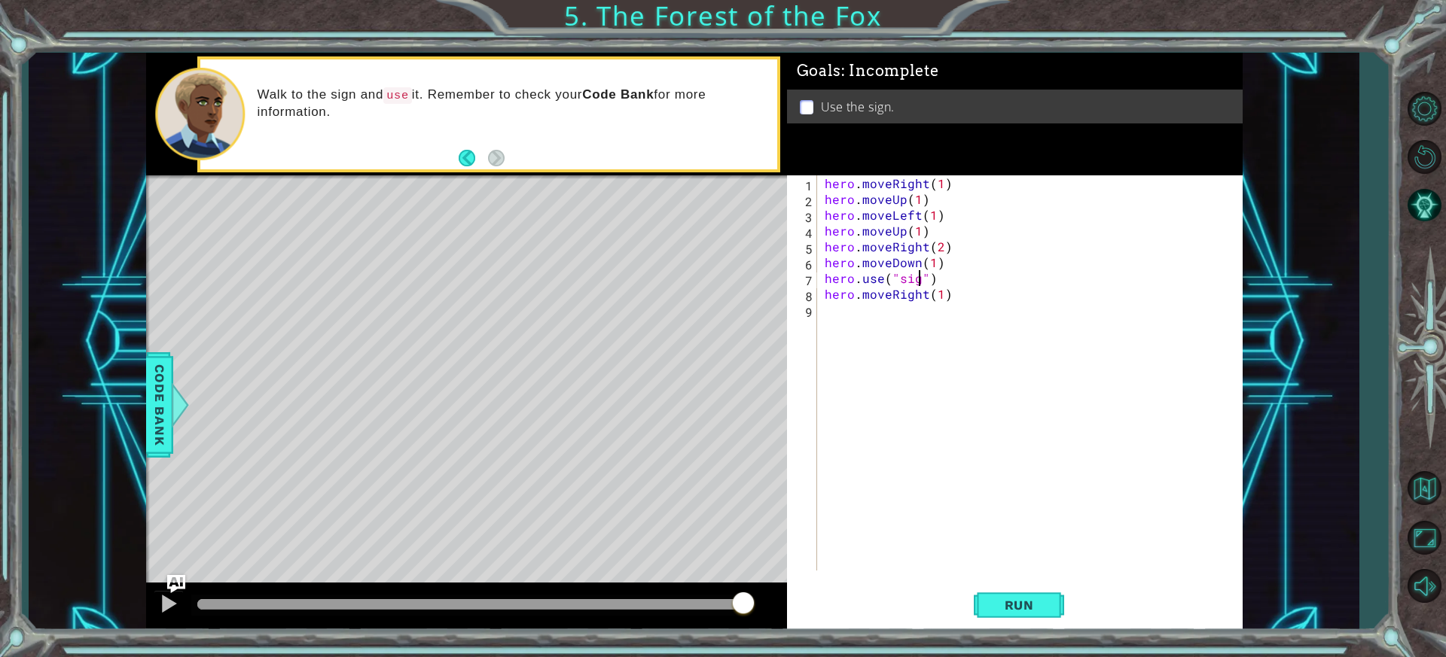
type textarea "hero.use("sign")"
click at [907, 313] on div "hero . moveRight ( 1 ) hero . moveUp ( 1 ) hero . moveLeft ( 1 ) hero . moveUp …" at bounding box center [1034, 388] width 424 height 427
click at [950, 276] on div "hero . moveRight ( 1 ) hero . moveUp ( 1 ) hero . moveLeft ( 1 ) hero . moveUp …" at bounding box center [1034, 388] width 424 height 427
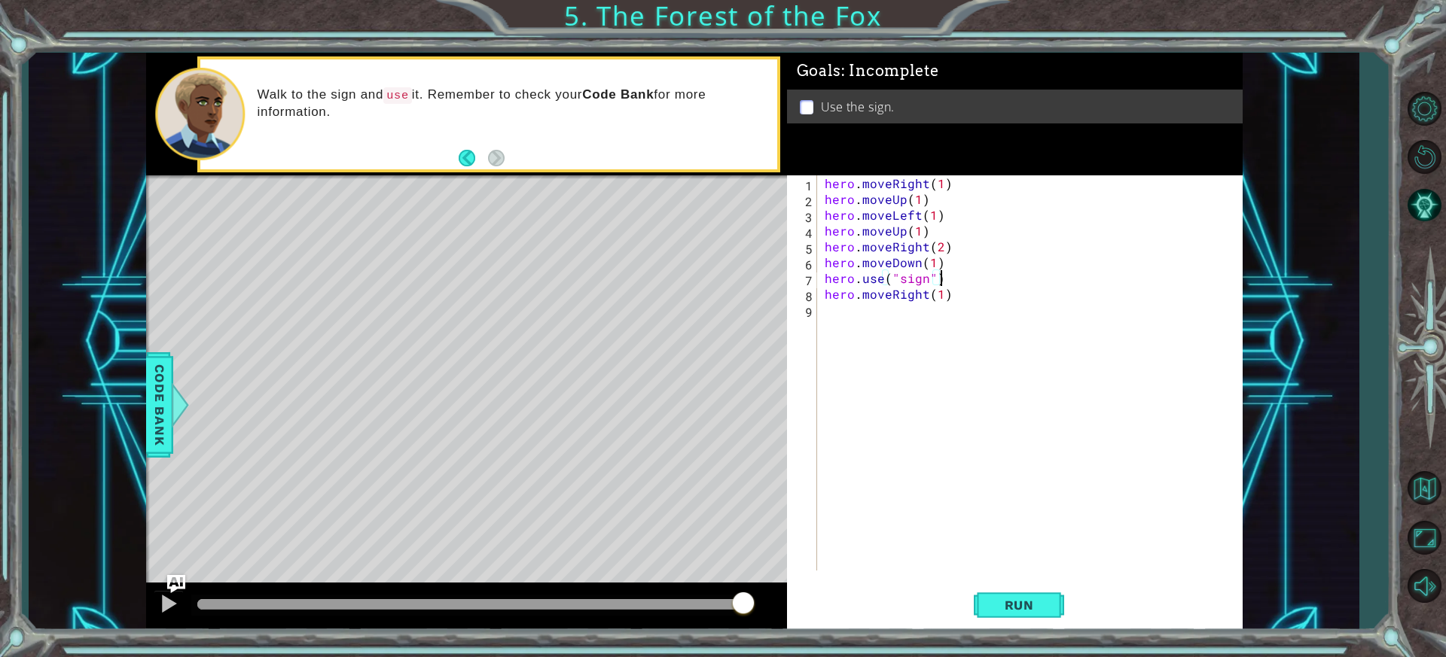
type textarea "hero.use("sign")"
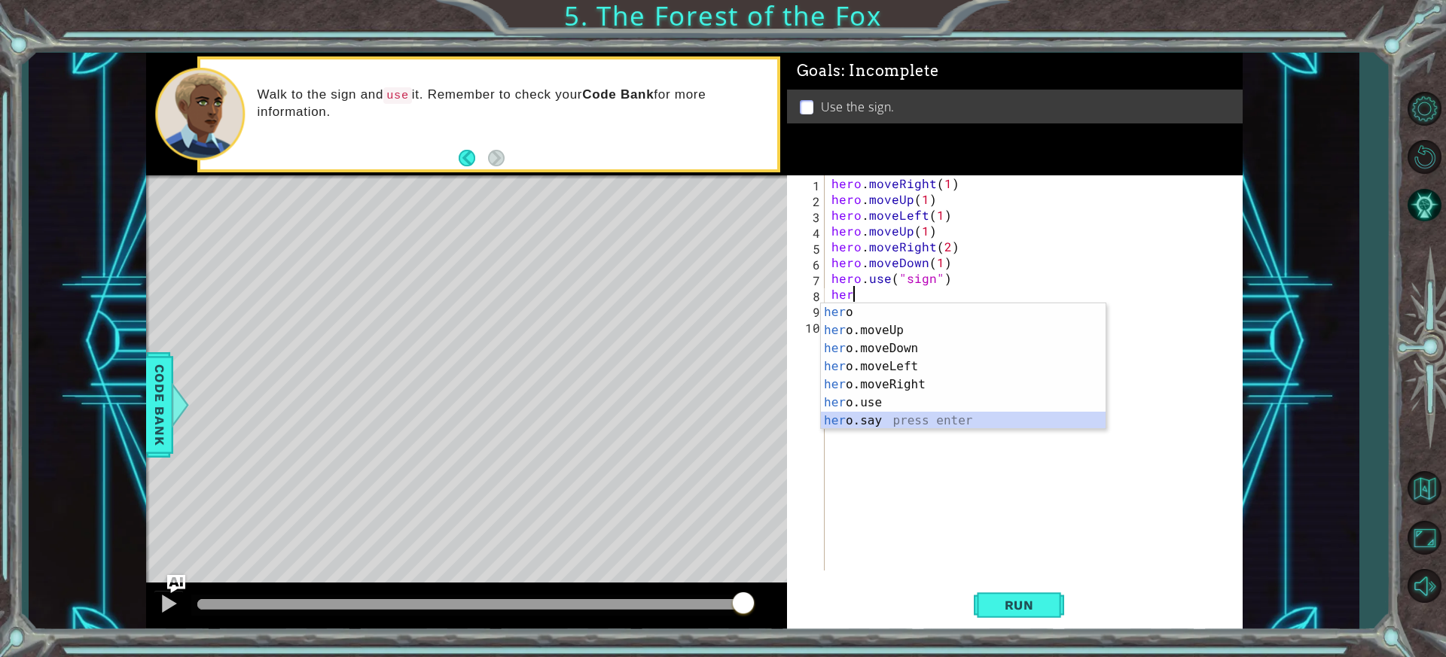
click at [926, 422] on div "her o press enter her o.moveUp press enter her o.moveDown press enter her o.mov…" at bounding box center [963, 384] width 285 height 163
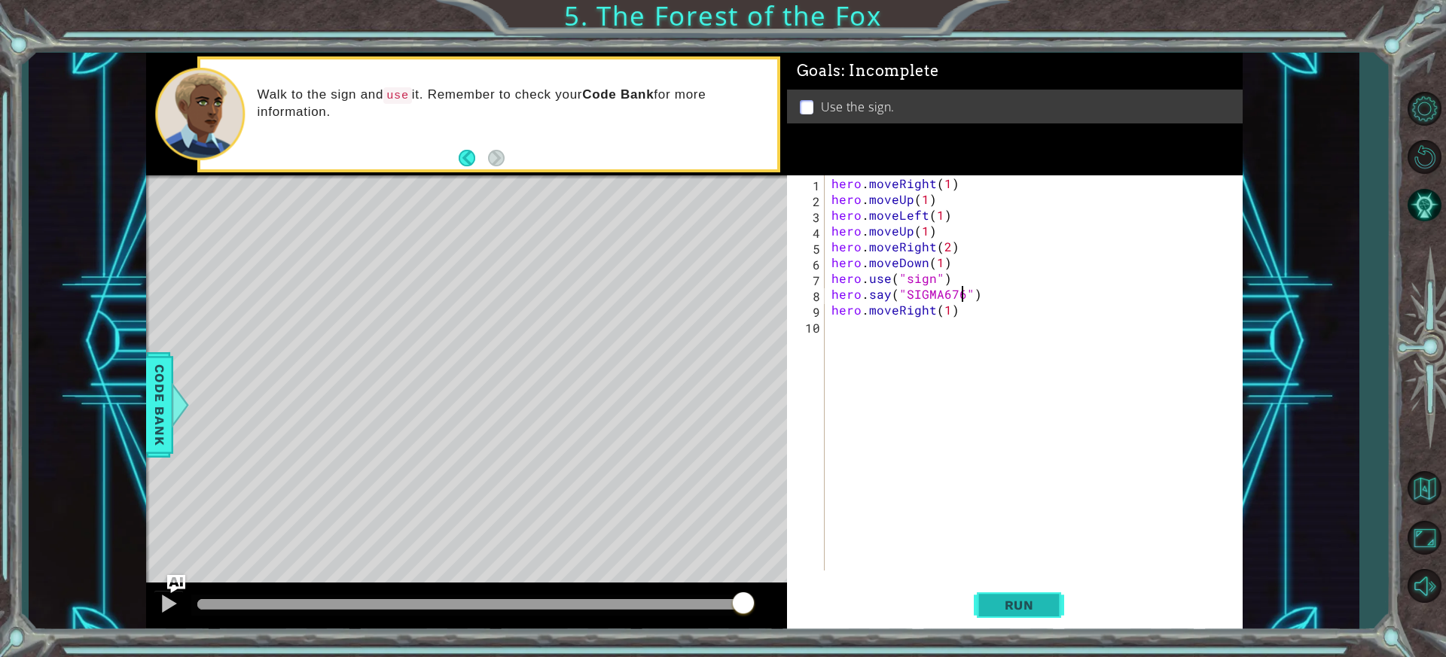
scroll to position [0, 8]
click at [1002, 596] on button "Run" at bounding box center [1019, 605] width 90 height 45
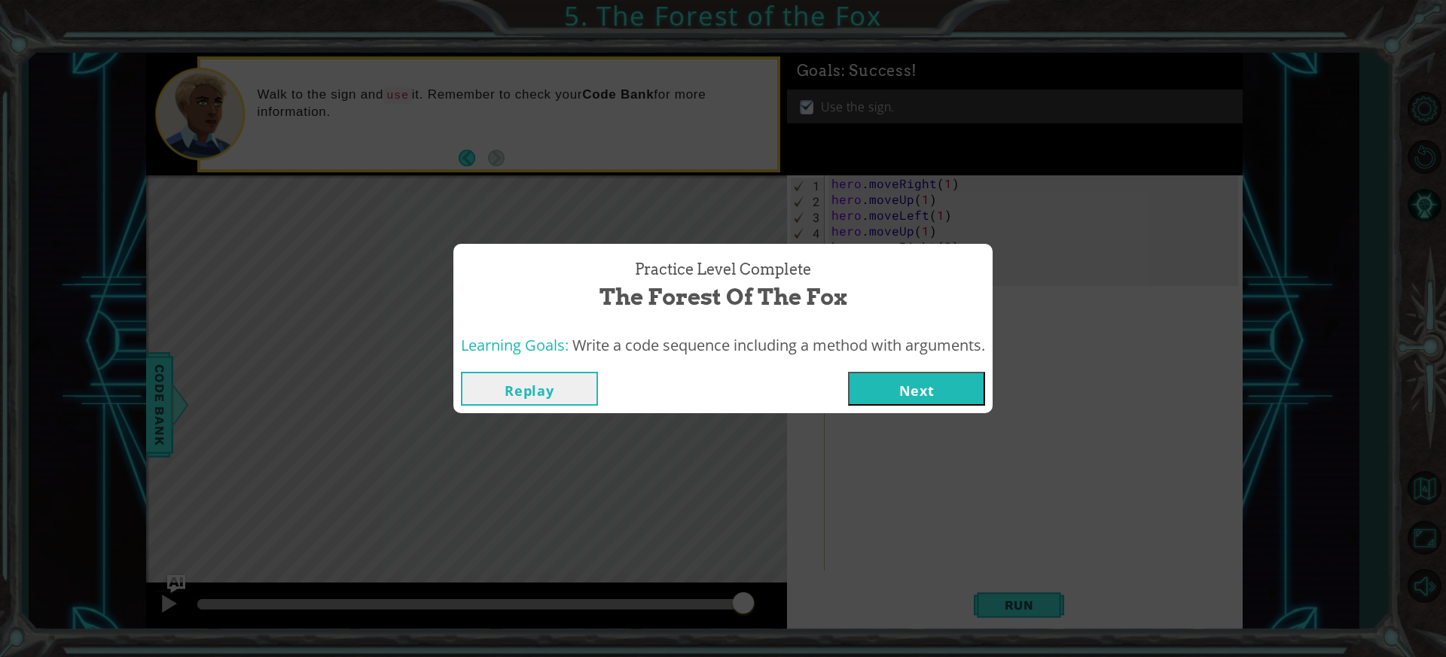
click at [575, 378] on button "Replay" at bounding box center [529, 389] width 137 height 34
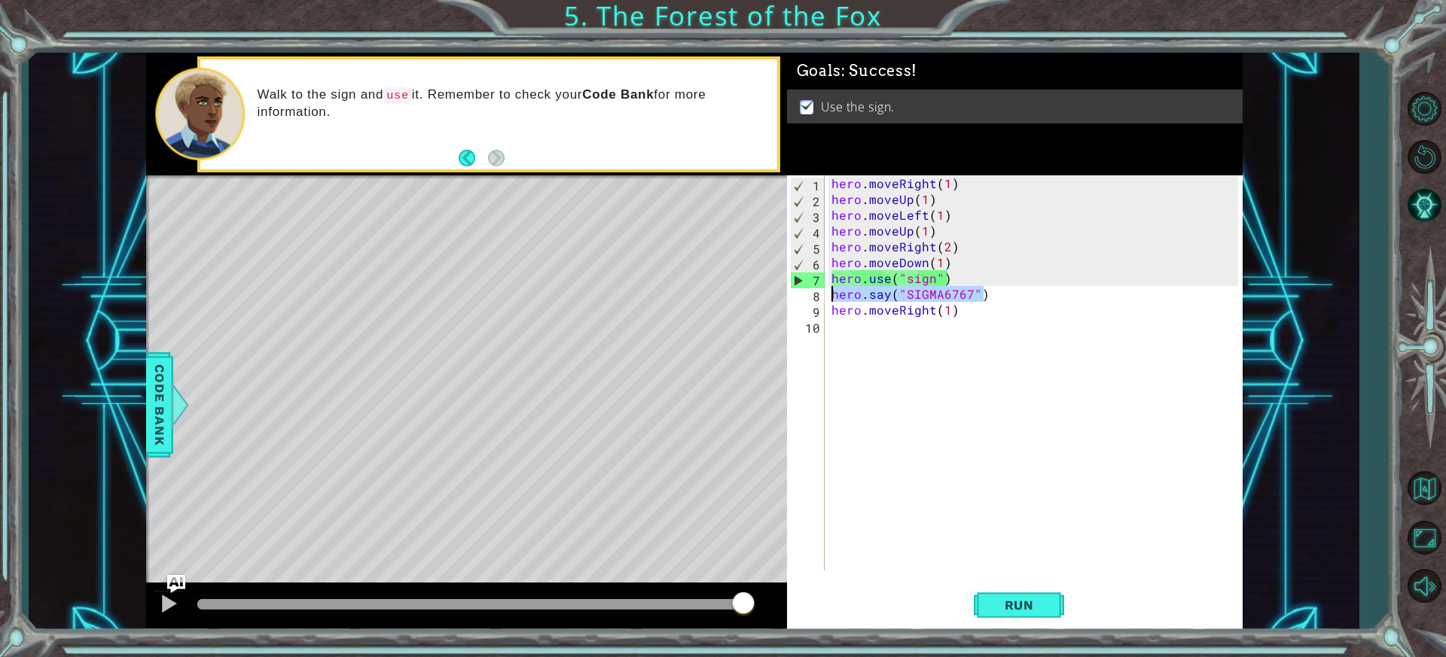
drag, startPoint x: 996, startPoint y: 294, endPoint x: 833, endPoint y: 297, distance: 163.5
click at [833, 297] on div "hero . moveRight ( 1 ) hero . moveUp ( 1 ) hero . moveLeft ( 1 ) hero . moveUp …" at bounding box center [1036, 388] width 417 height 427
click at [960, 263] on div "hero . moveRight ( 1 ) hero . moveUp ( 1 ) hero . moveLeft ( 1 ) hero . moveUp …" at bounding box center [1036, 388] width 417 height 427
paste textarea "hero.say("SIGMA6767")"
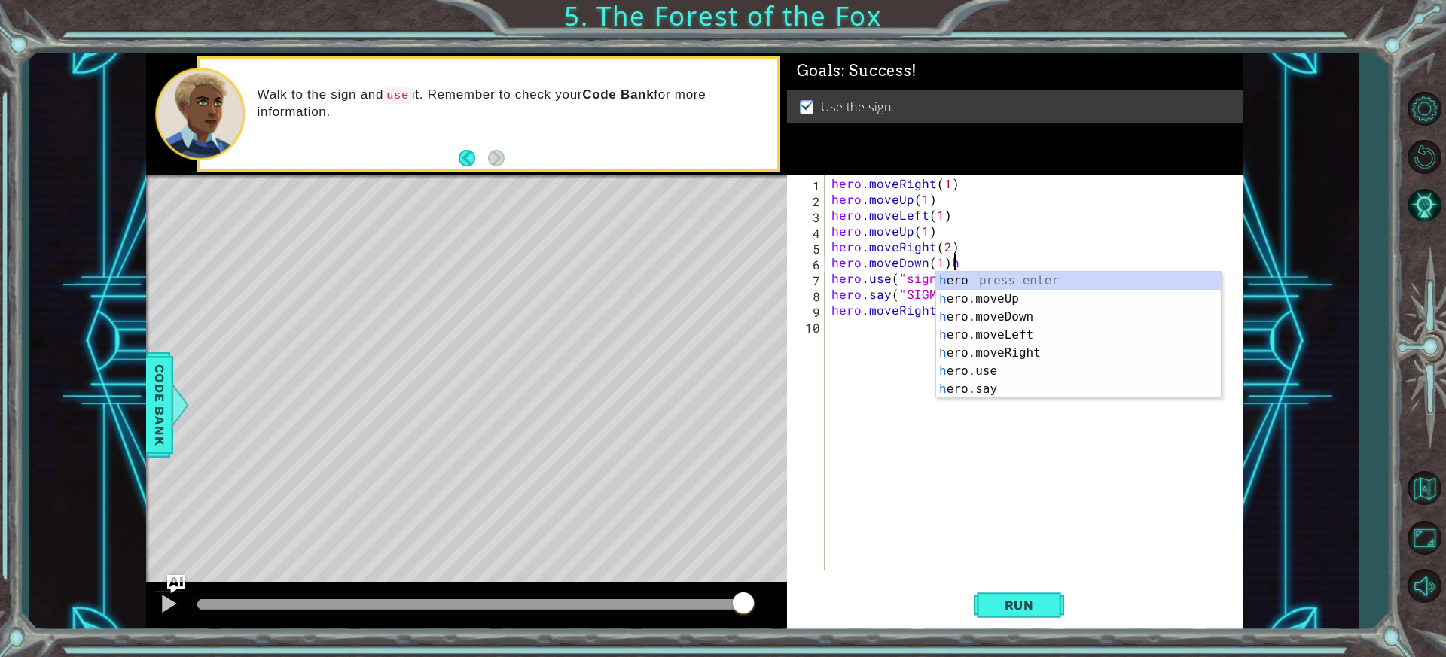
type textarea "hero.moveDown(1)"
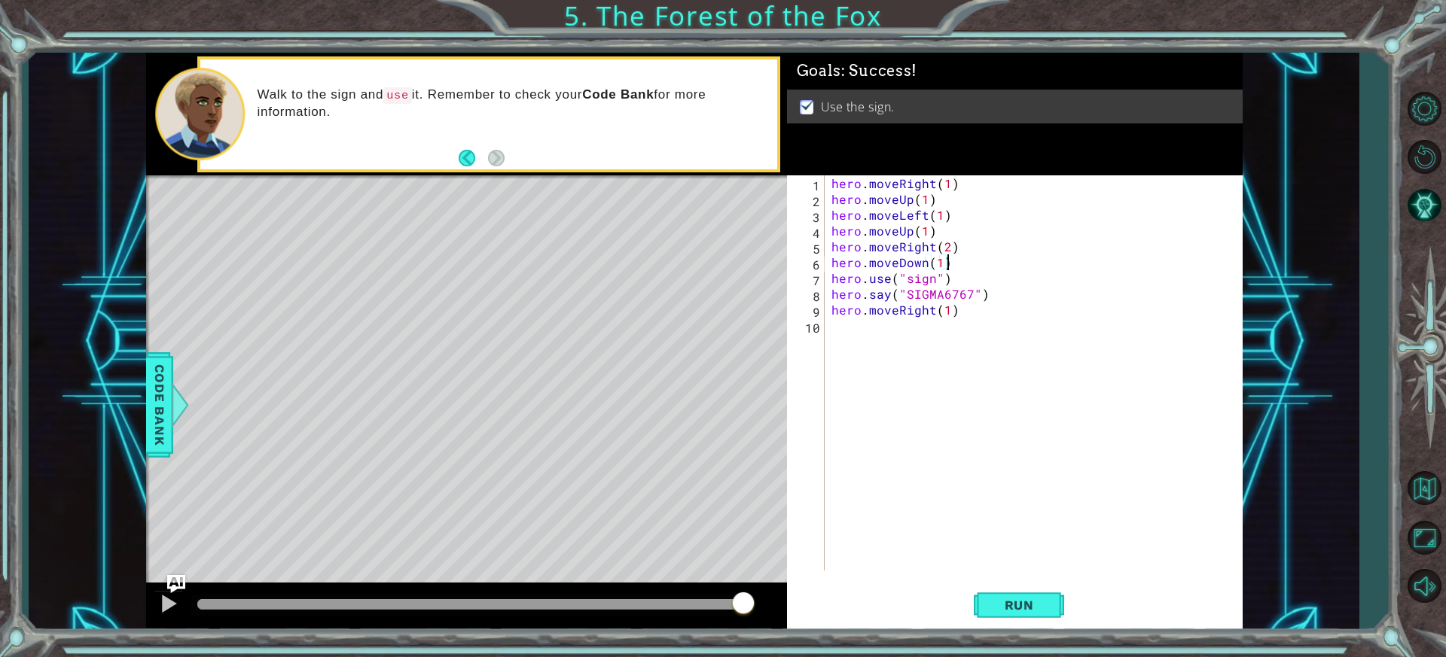
scroll to position [0, 0]
paste textarea "hero.say("SIGMA6767")"
type textarea "hero.say("SIGMA6767")"
click at [1047, 614] on button "Run" at bounding box center [1019, 605] width 90 height 45
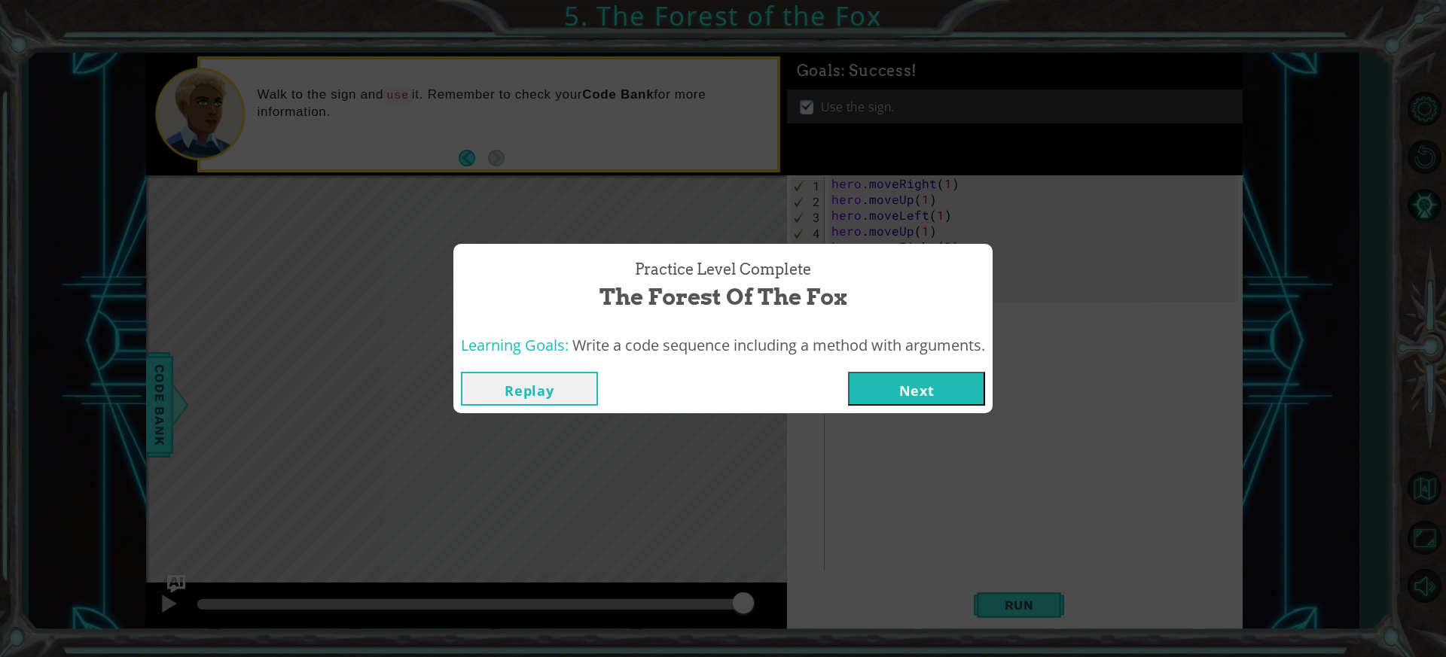
click at [493, 385] on button "Replay" at bounding box center [529, 389] width 137 height 34
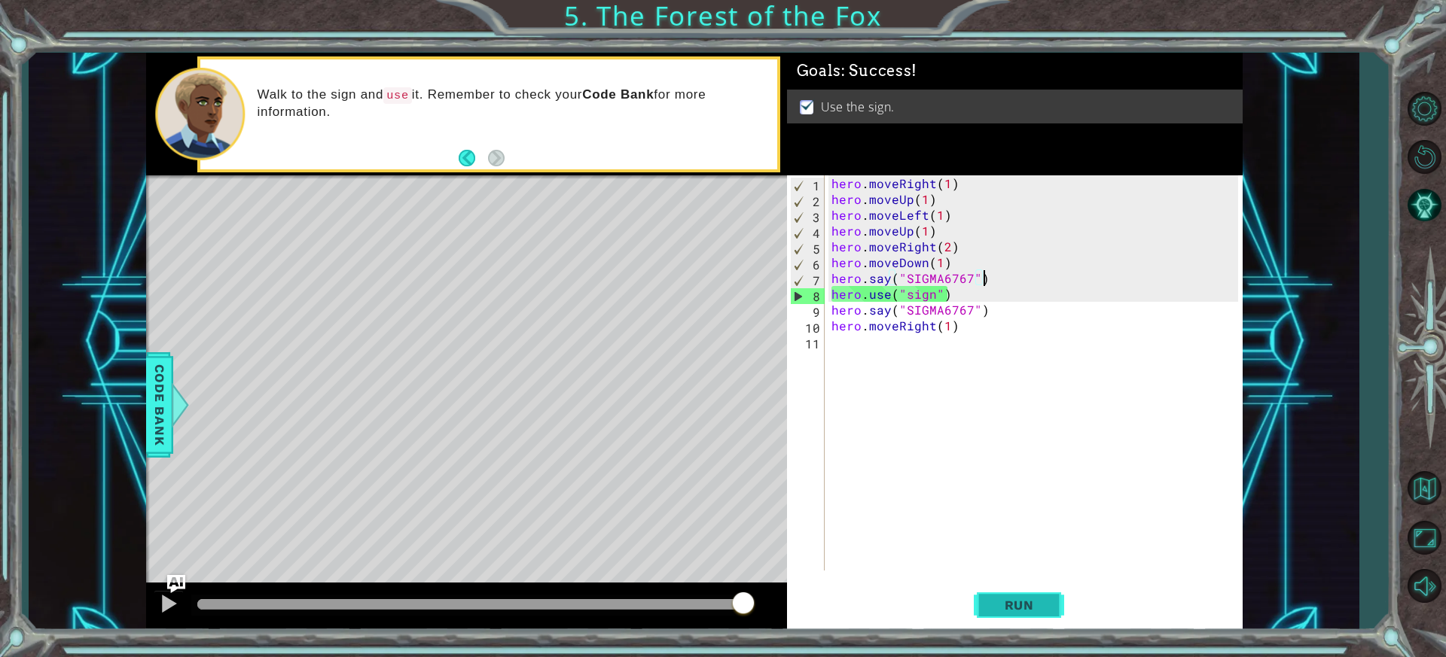
click at [1040, 609] on span "Run" at bounding box center [1018, 605] width 59 height 15
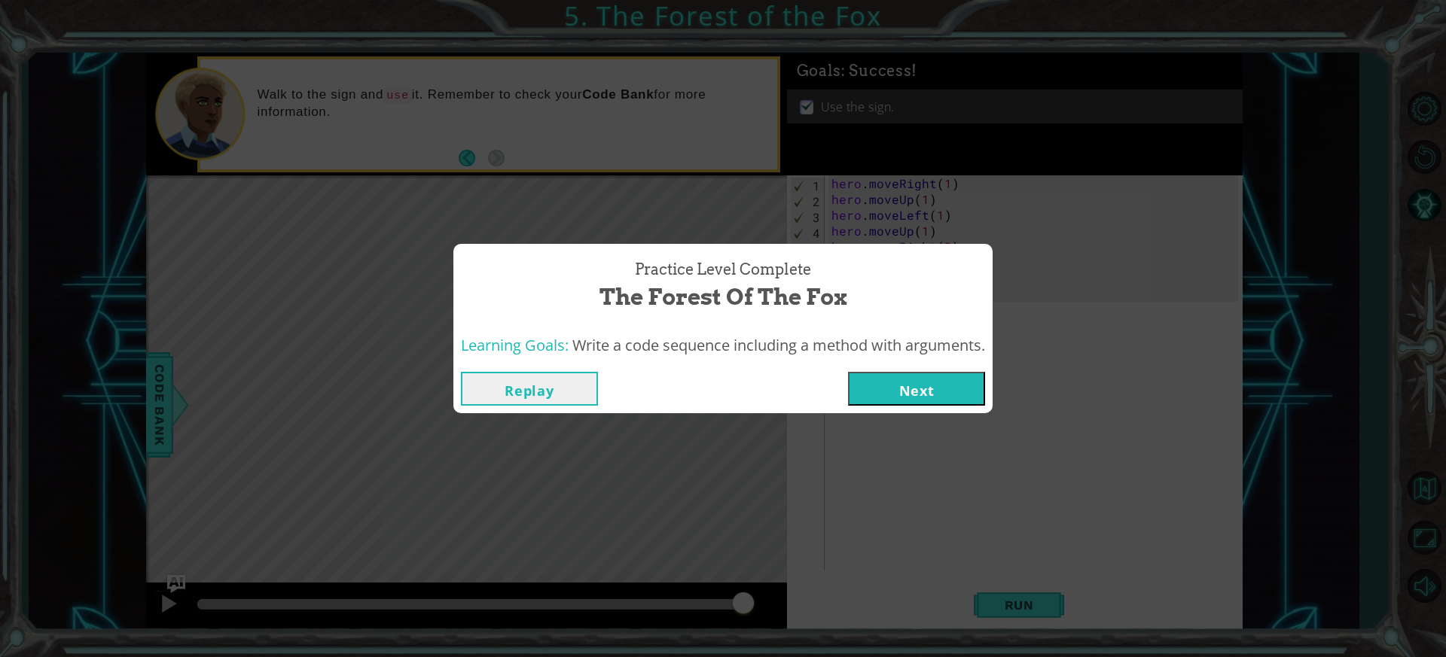
click at [953, 386] on button "Next" at bounding box center [916, 389] width 137 height 34
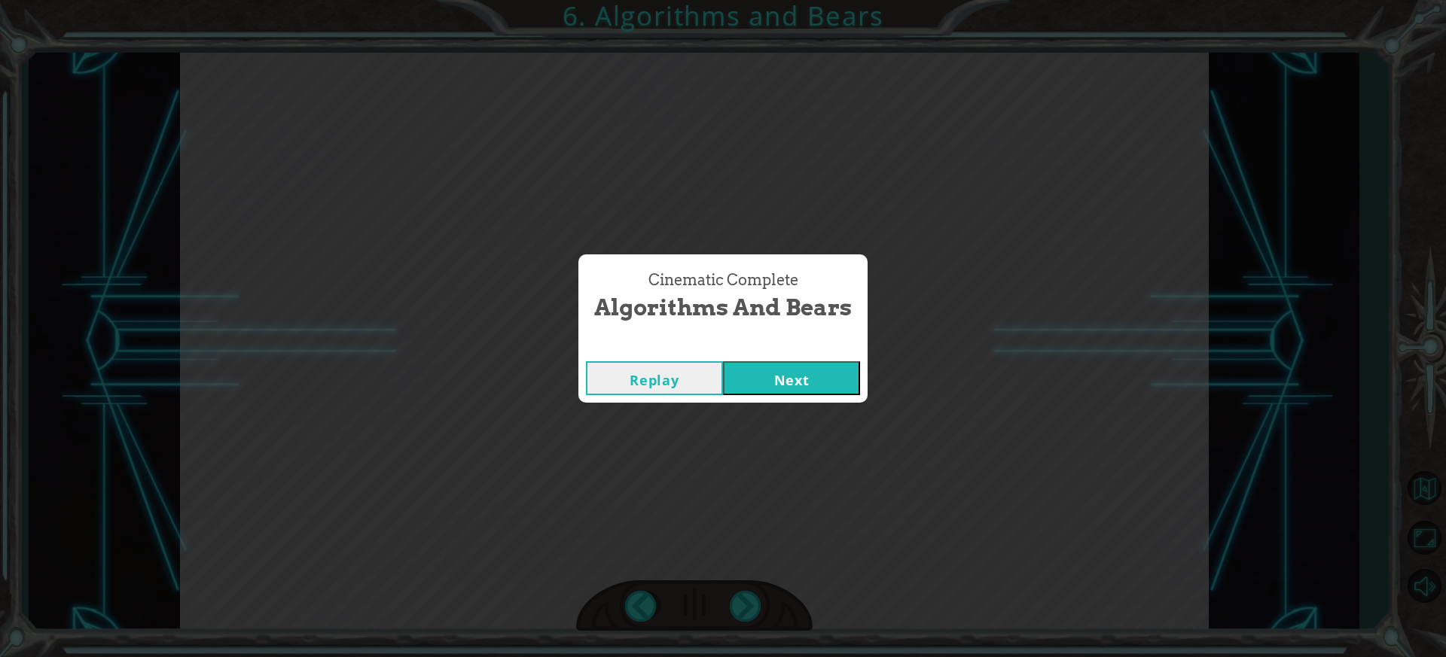
click at [764, 389] on button "Next" at bounding box center [791, 378] width 137 height 34
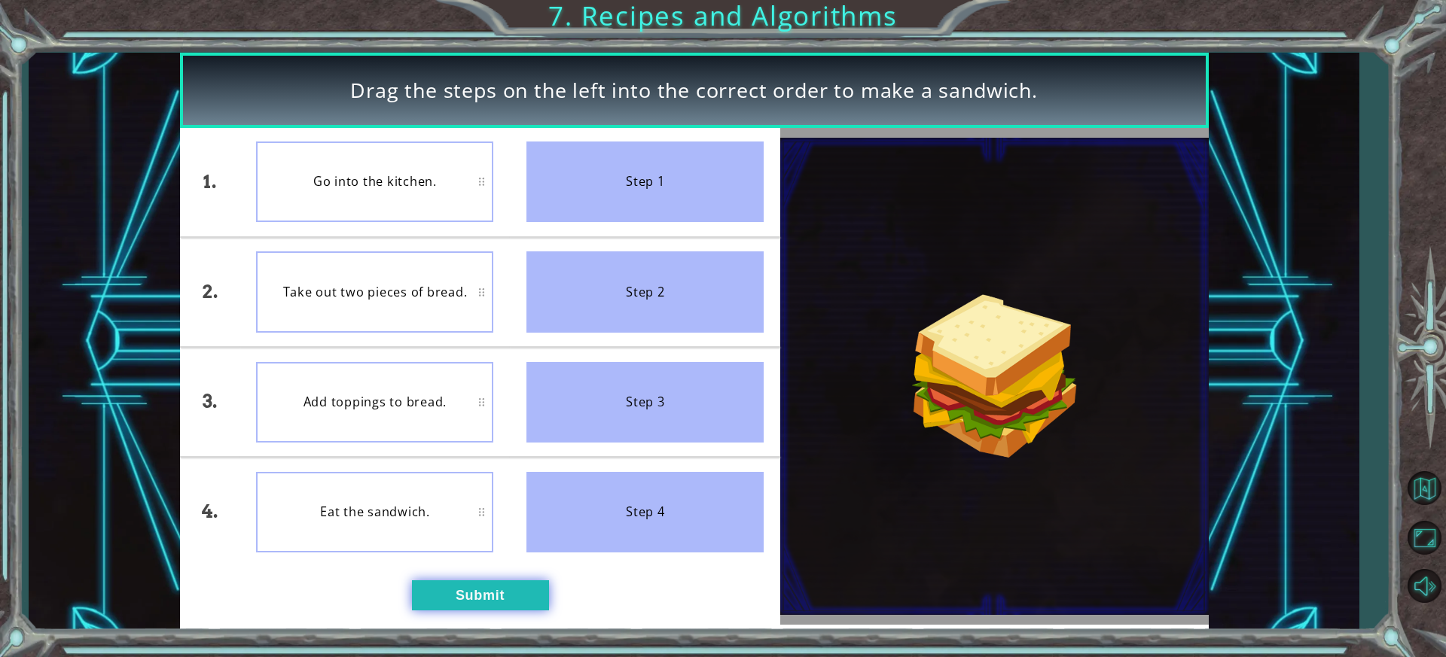
click at [507, 588] on button "Submit" at bounding box center [480, 596] width 137 height 30
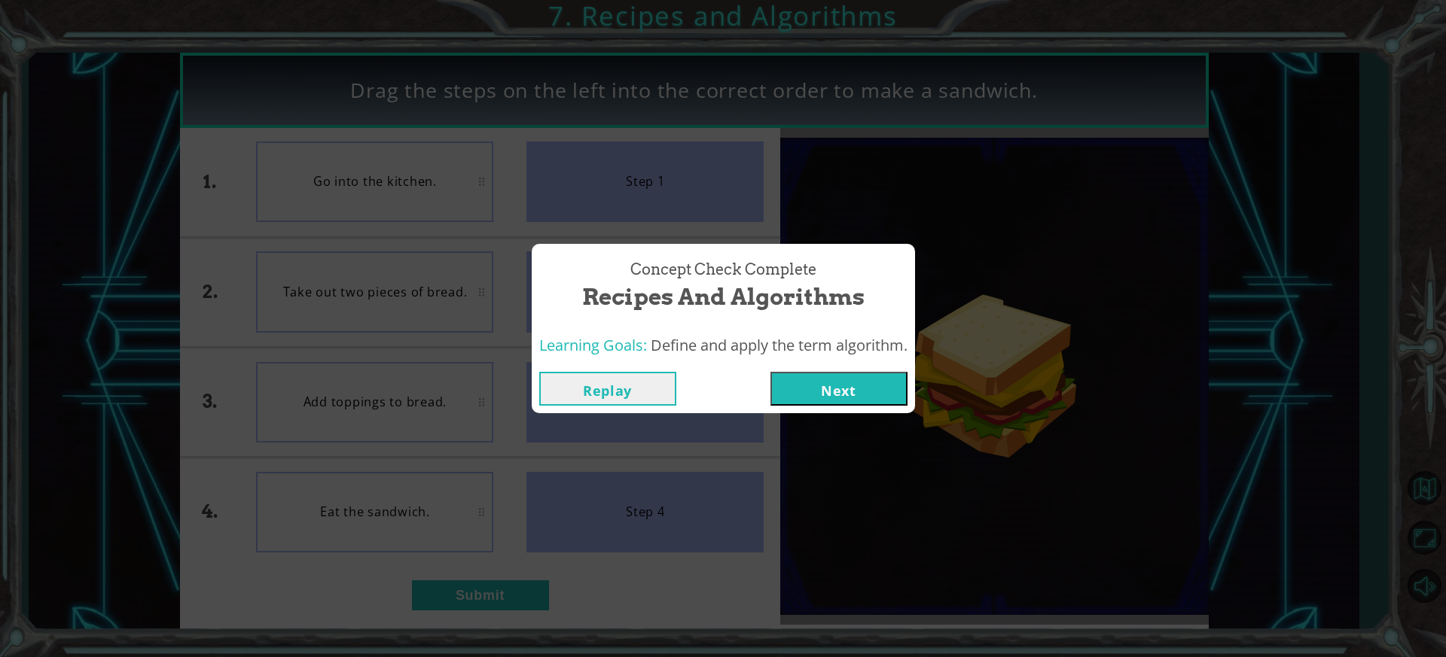
click at [828, 389] on button "Next" at bounding box center [838, 389] width 137 height 34
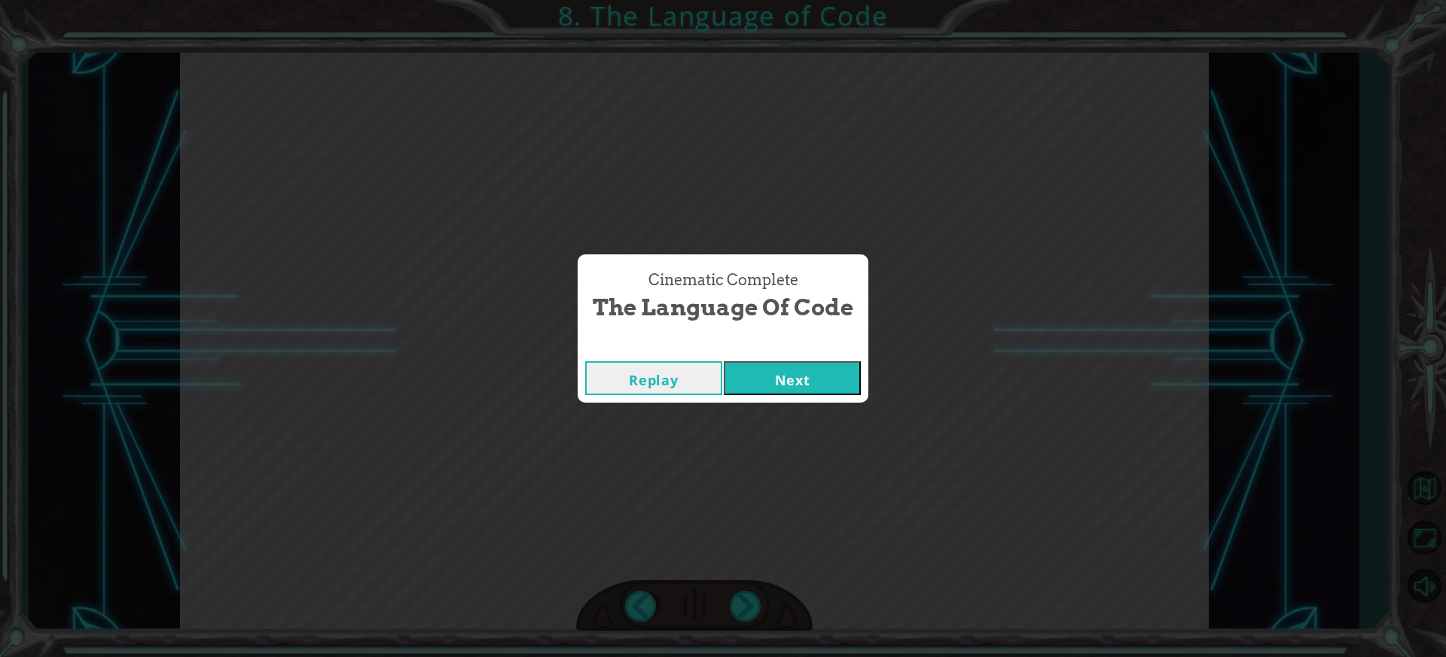
click at [769, 363] on button "Next" at bounding box center [792, 378] width 137 height 34
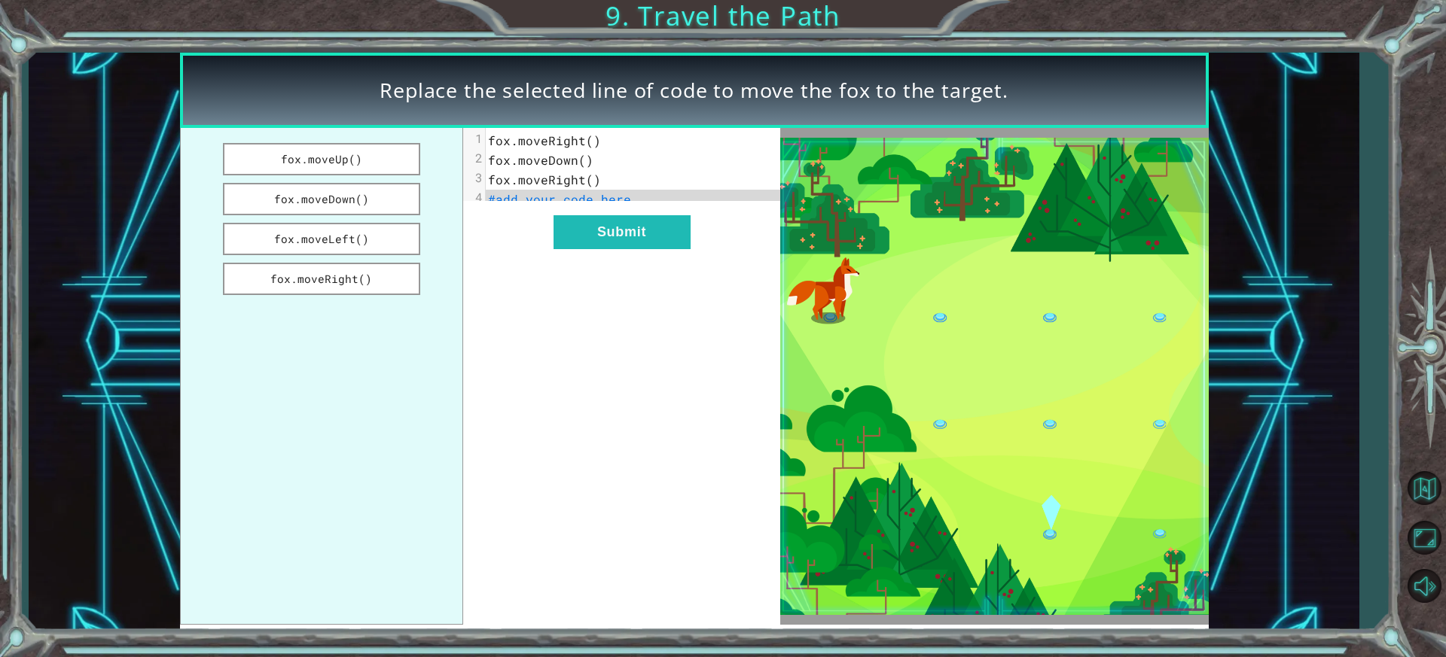
drag, startPoint x: 363, startPoint y: 196, endPoint x: 506, endPoint y: 201, distance: 143.2
click at [536, 201] on div "fox.moveUp() fox.moveDown() fox.moveLeft() fox.moveRight() xxxxxxxxxx 4 1 fox.m…" at bounding box center [480, 376] width 601 height 497
drag, startPoint x: 282, startPoint y: 191, endPoint x: 416, endPoint y: 214, distance: 135.3
click at [416, 214] on button "fox.moveDown()" at bounding box center [321, 199] width 197 height 32
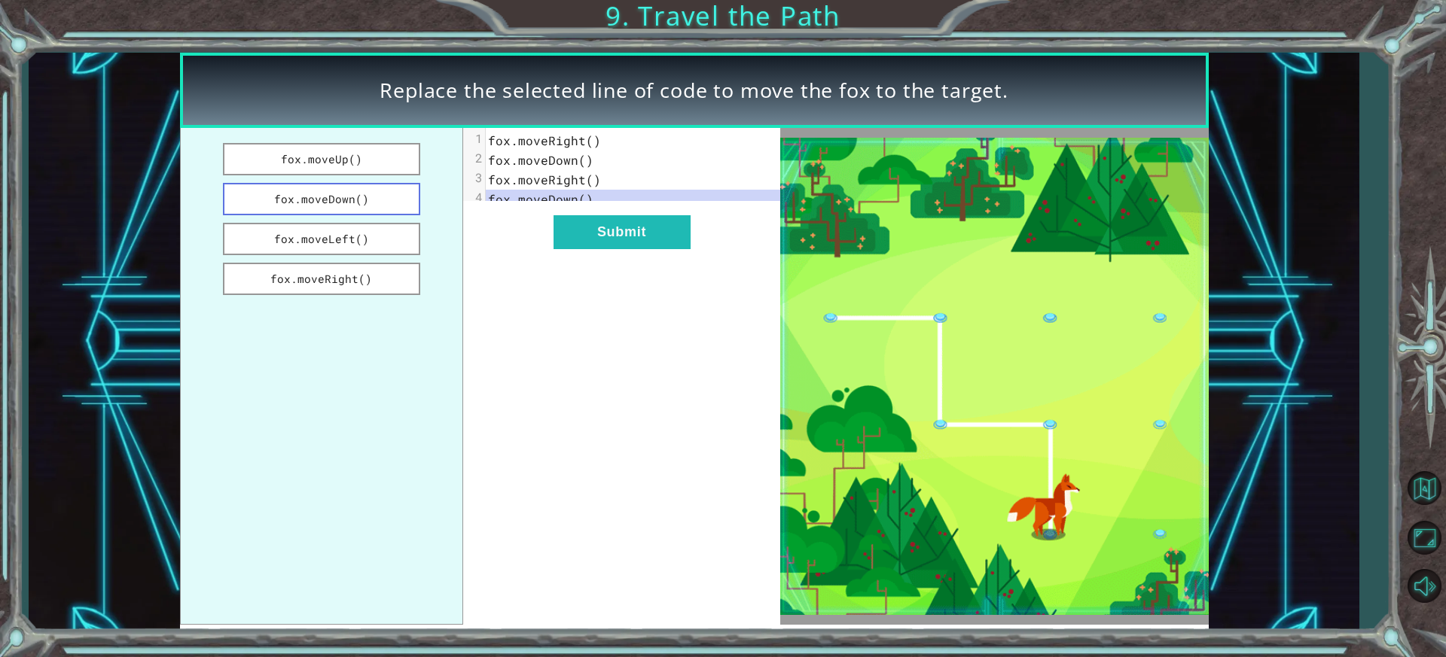
click at [378, 201] on button "fox.moveDown()" at bounding box center [321, 199] width 197 height 32
click at [657, 237] on button "Submit" at bounding box center [621, 232] width 137 height 34
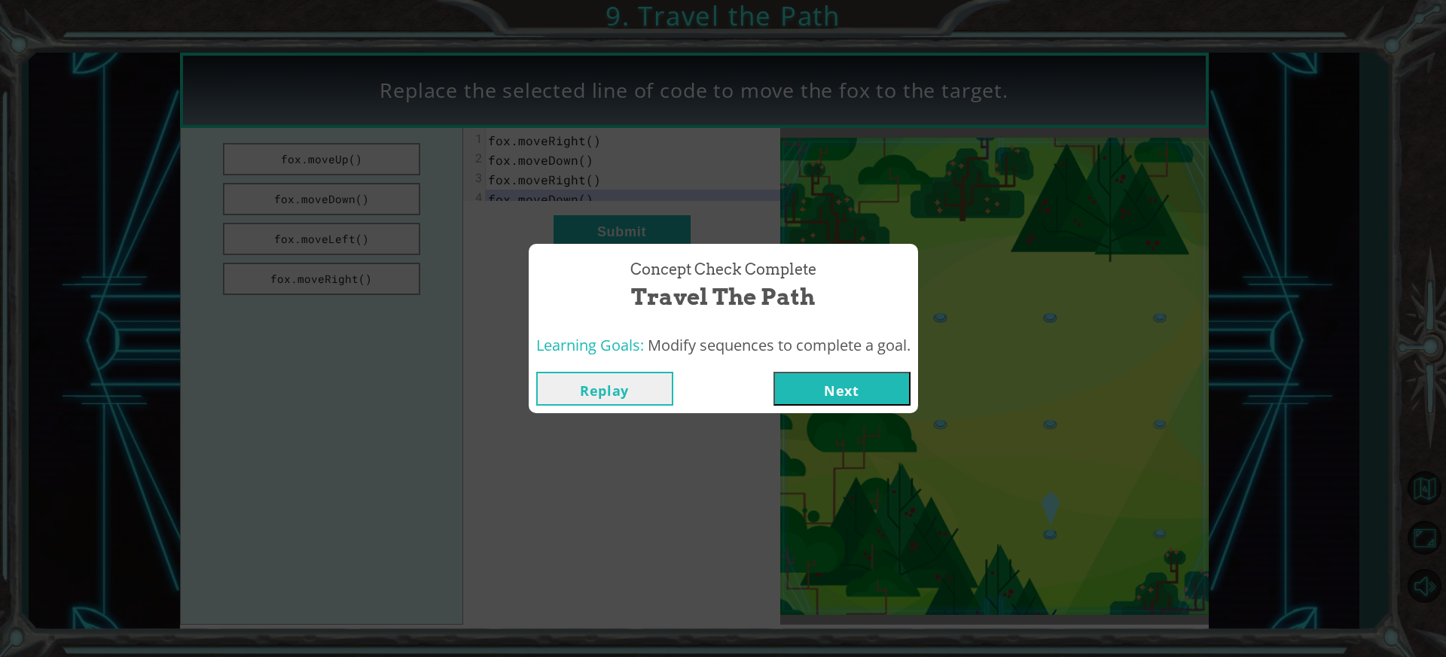
click at [861, 375] on button "Next" at bounding box center [841, 389] width 137 height 34
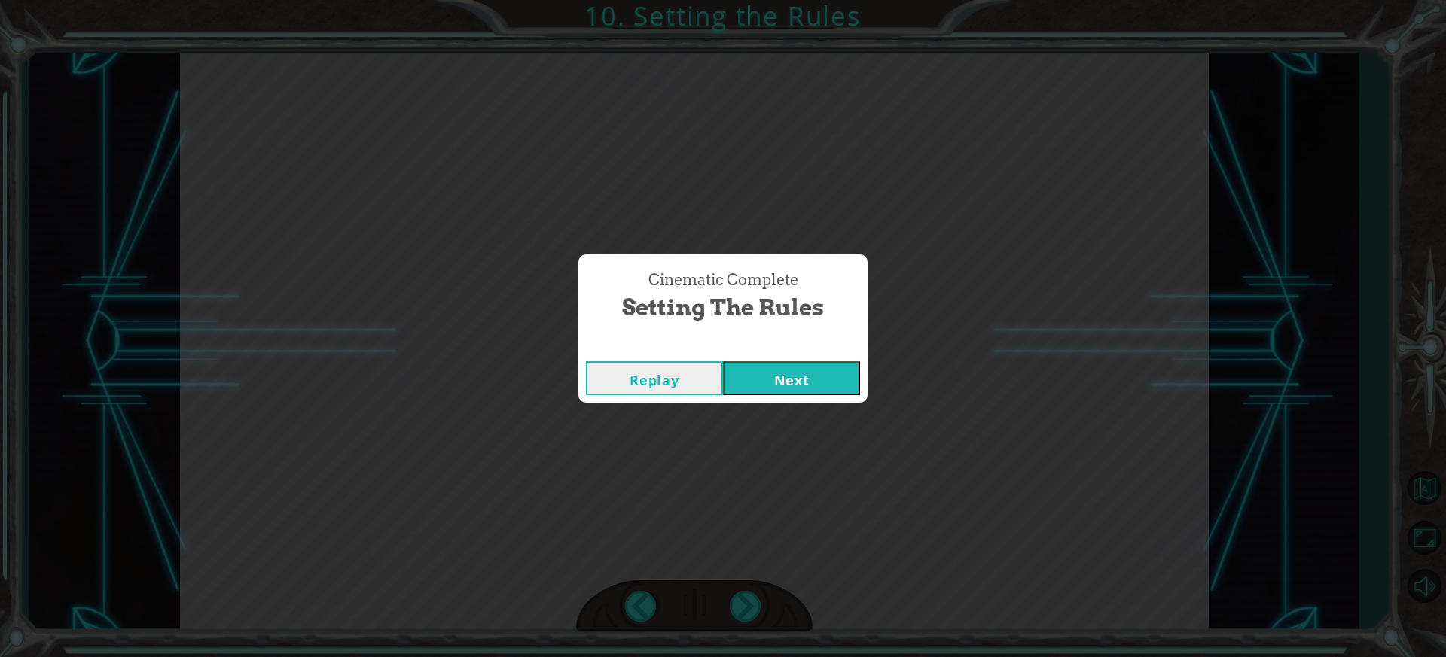
drag, startPoint x: 764, startPoint y: 360, endPoint x: 767, endPoint y: 367, distance: 8.1
click at [767, 367] on div "Replay Next" at bounding box center [722, 378] width 289 height 49
drag, startPoint x: 767, startPoint y: 367, endPoint x: 771, endPoint y: 380, distance: 13.3
click at [770, 377] on button "Next" at bounding box center [791, 378] width 137 height 34
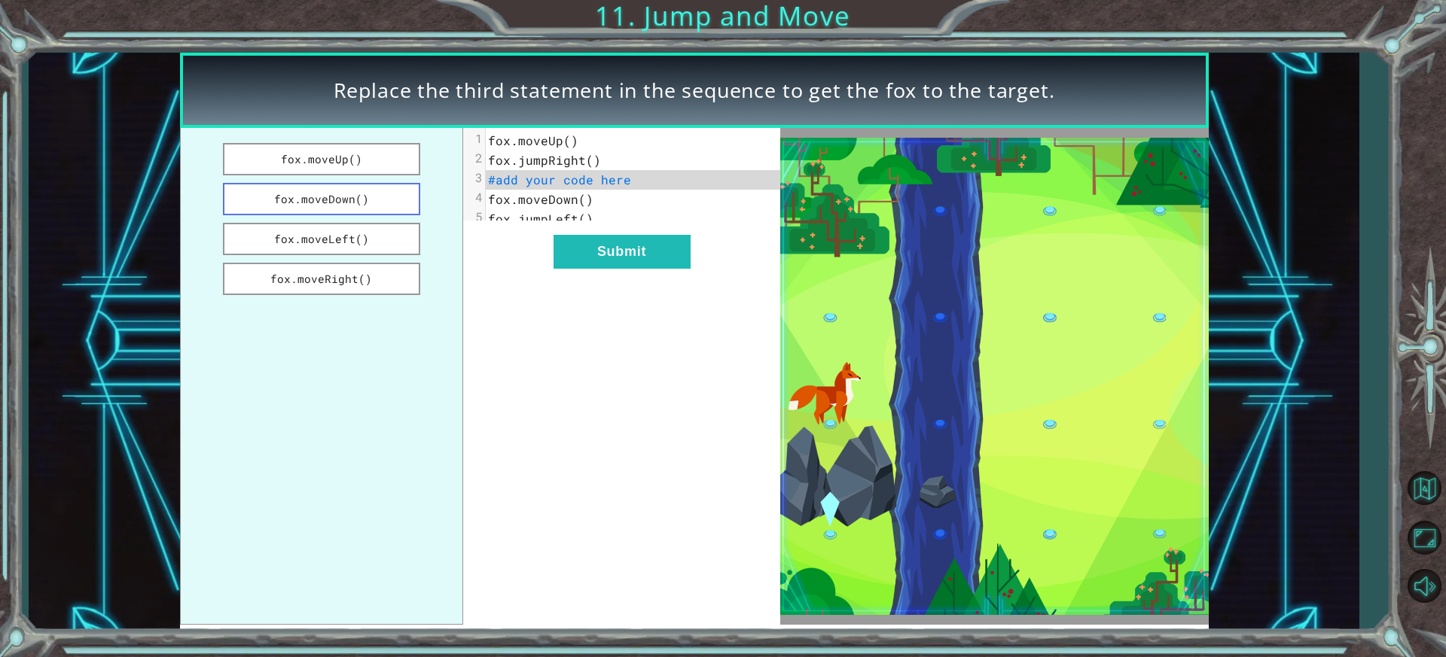
click at [263, 194] on button "fox.moveDown()" at bounding box center [321, 199] width 197 height 32
click at [591, 255] on button "Submit" at bounding box center [621, 252] width 137 height 34
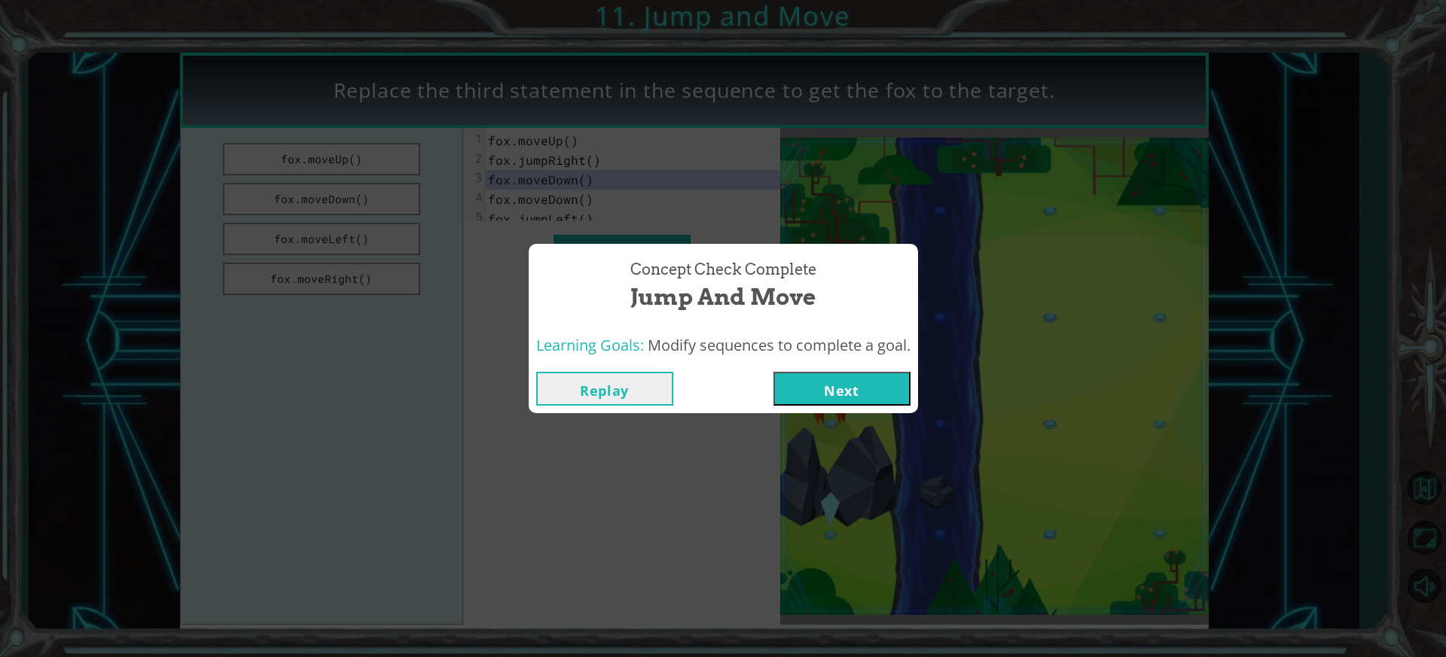
click at [833, 382] on button "Next" at bounding box center [841, 389] width 137 height 34
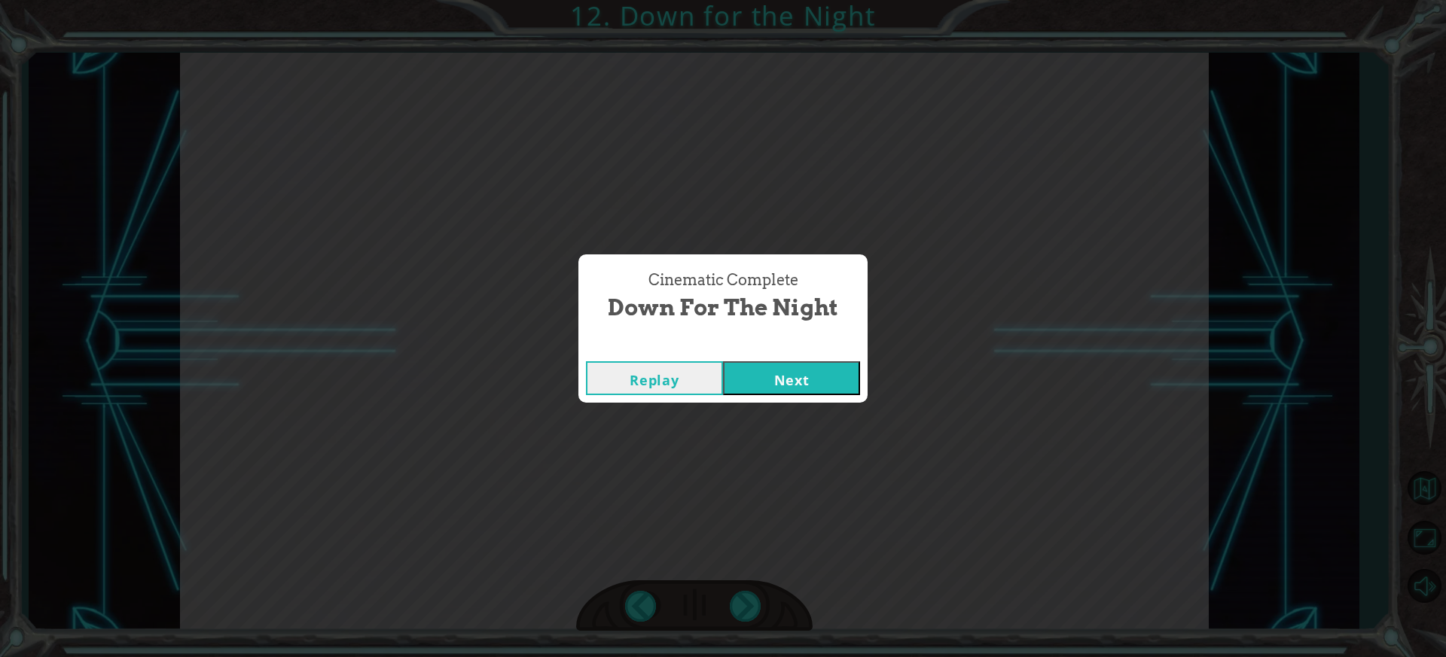
click at [830, 368] on button "Next" at bounding box center [791, 378] width 137 height 34
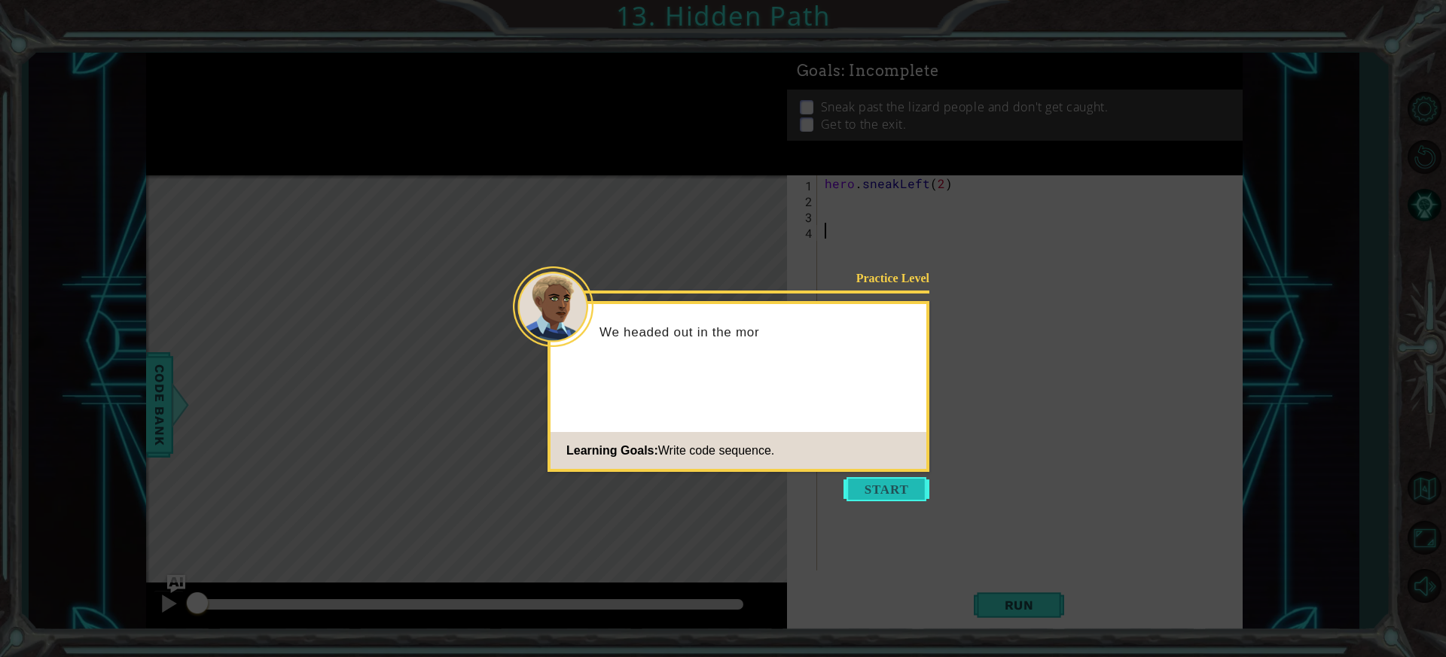
click at [908, 489] on button "Start" at bounding box center [886, 489] width 86 height 24
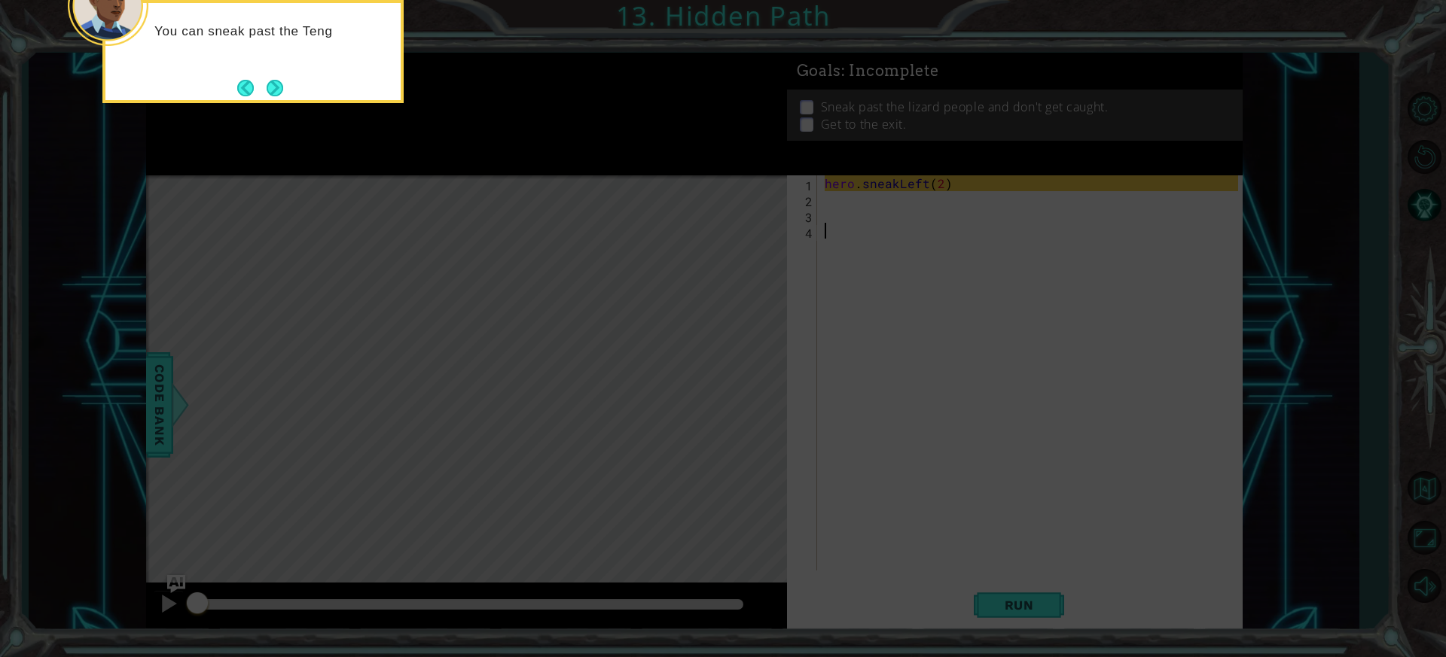
type textarea "0"
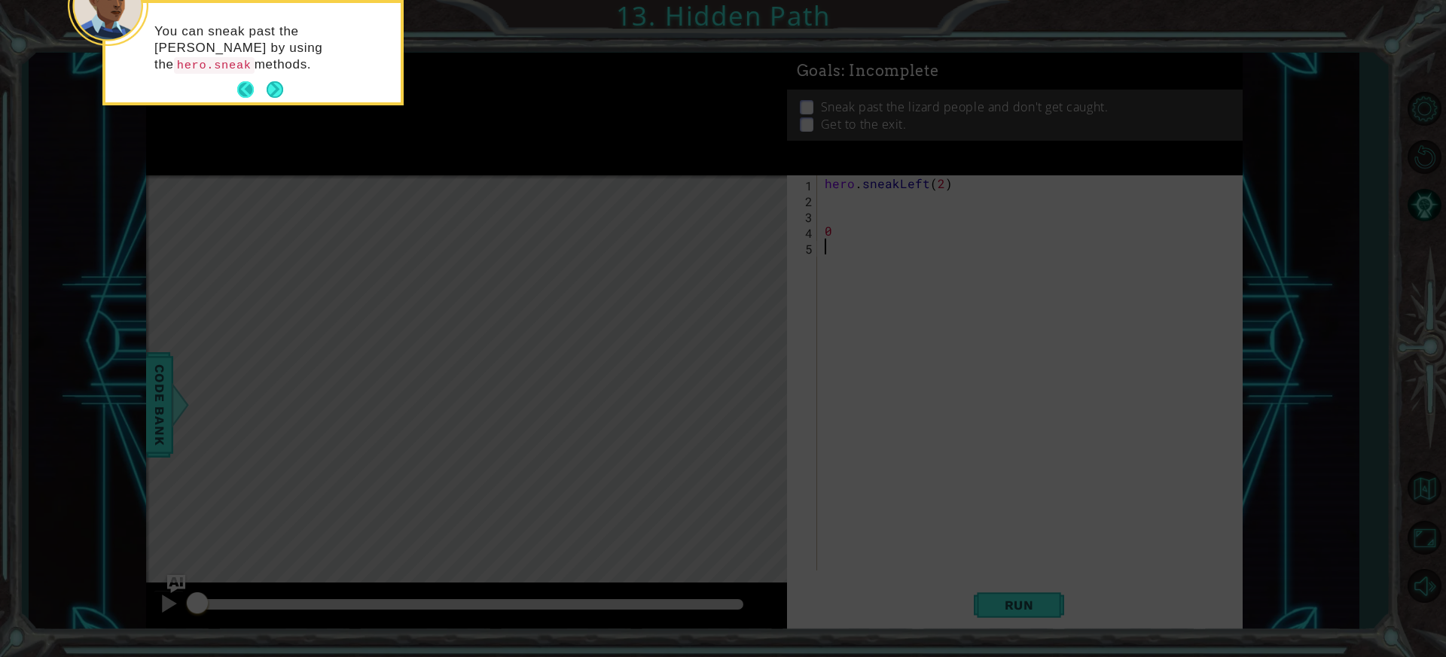
click at [255, 96] on button "Back" at bounding box center [251, 89] width 29 height 17
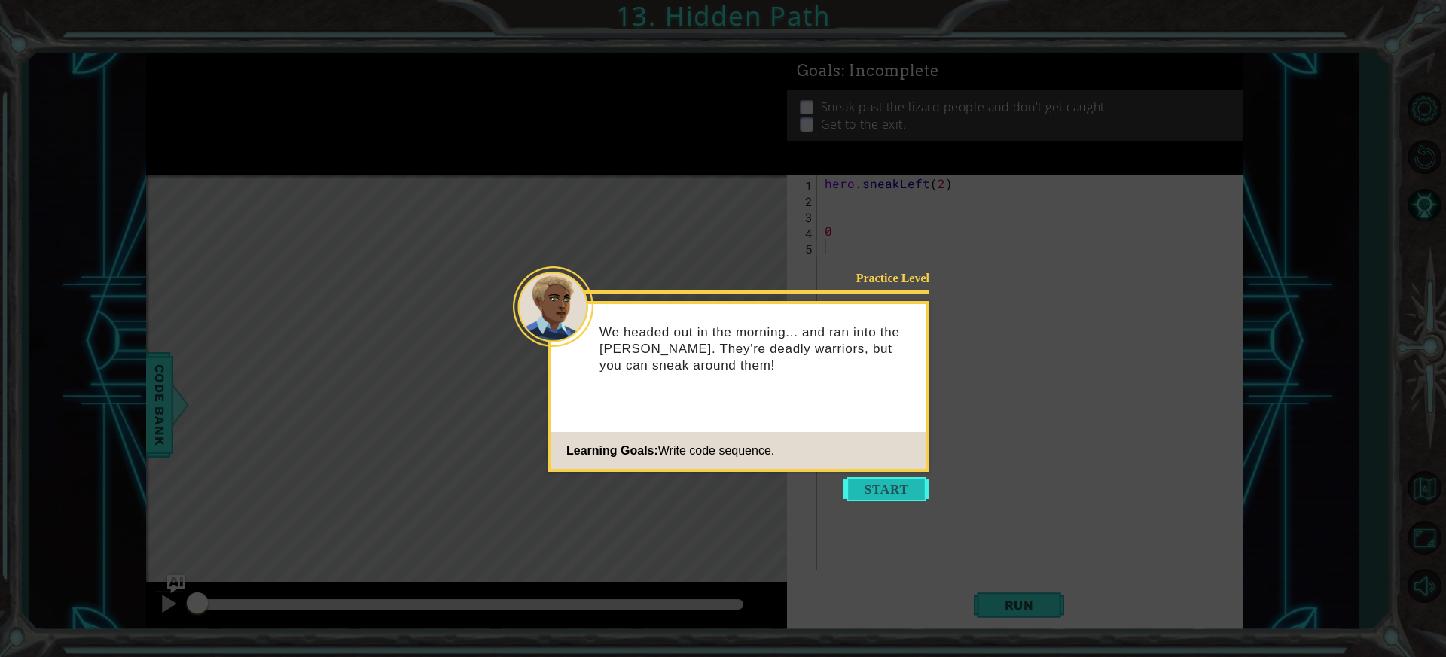
click at [886, 483] on button "Start" at bounding box center [886, 489] width 86 height 24
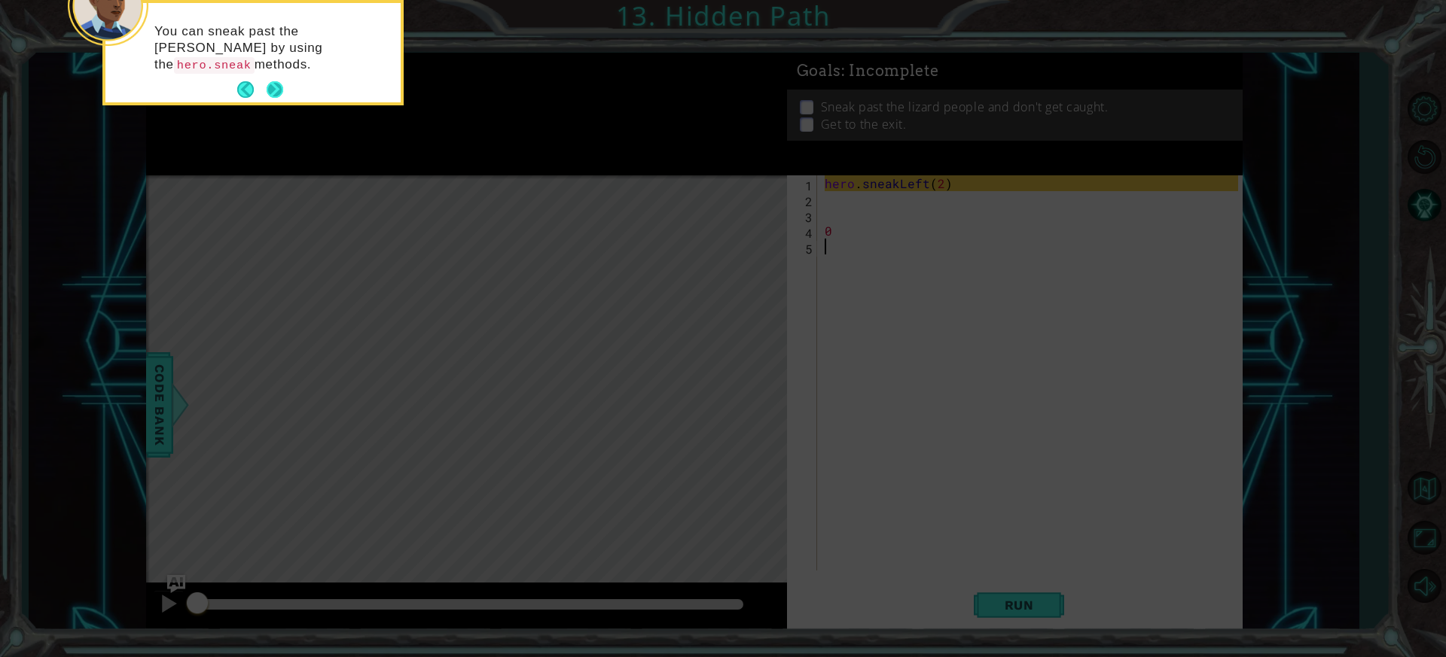
click at [267, 93] on button "Next" at bounding box center [275, 89] width 17 height 17
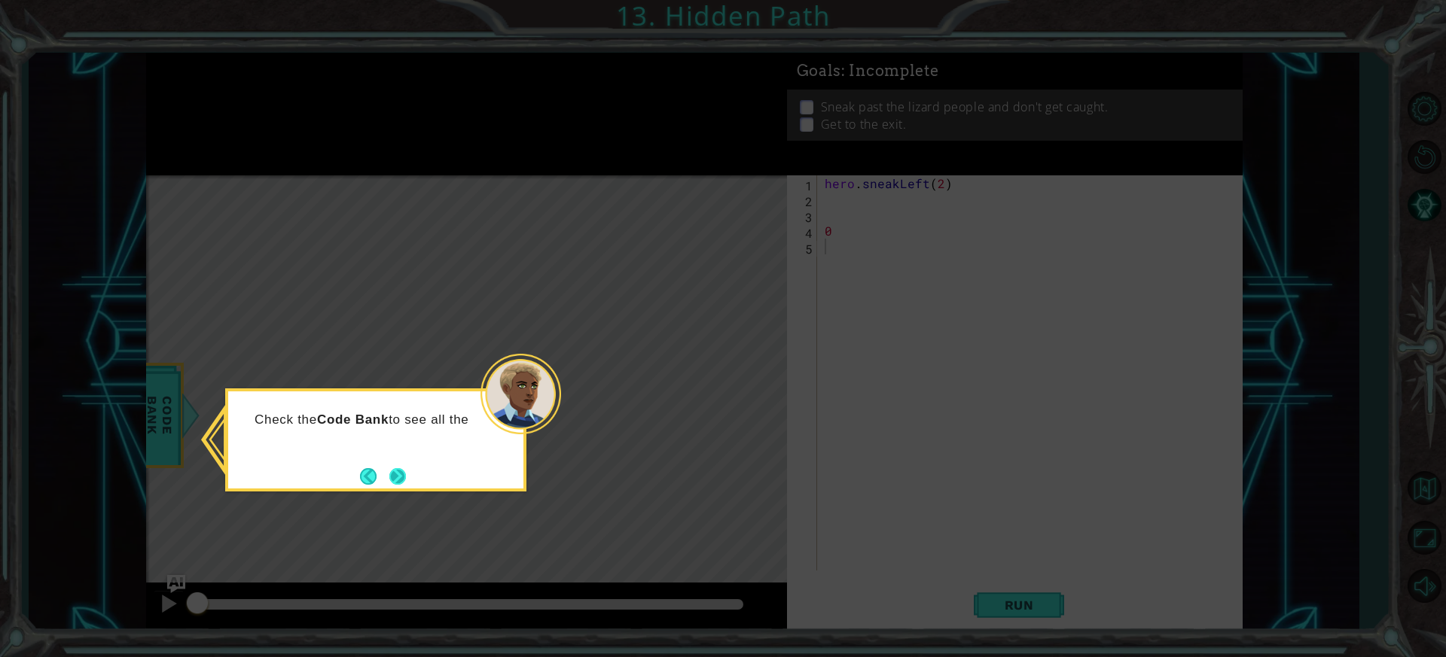
click at [401, 477] on button "Next" at bounding box center [397, 476] width 17 height 17
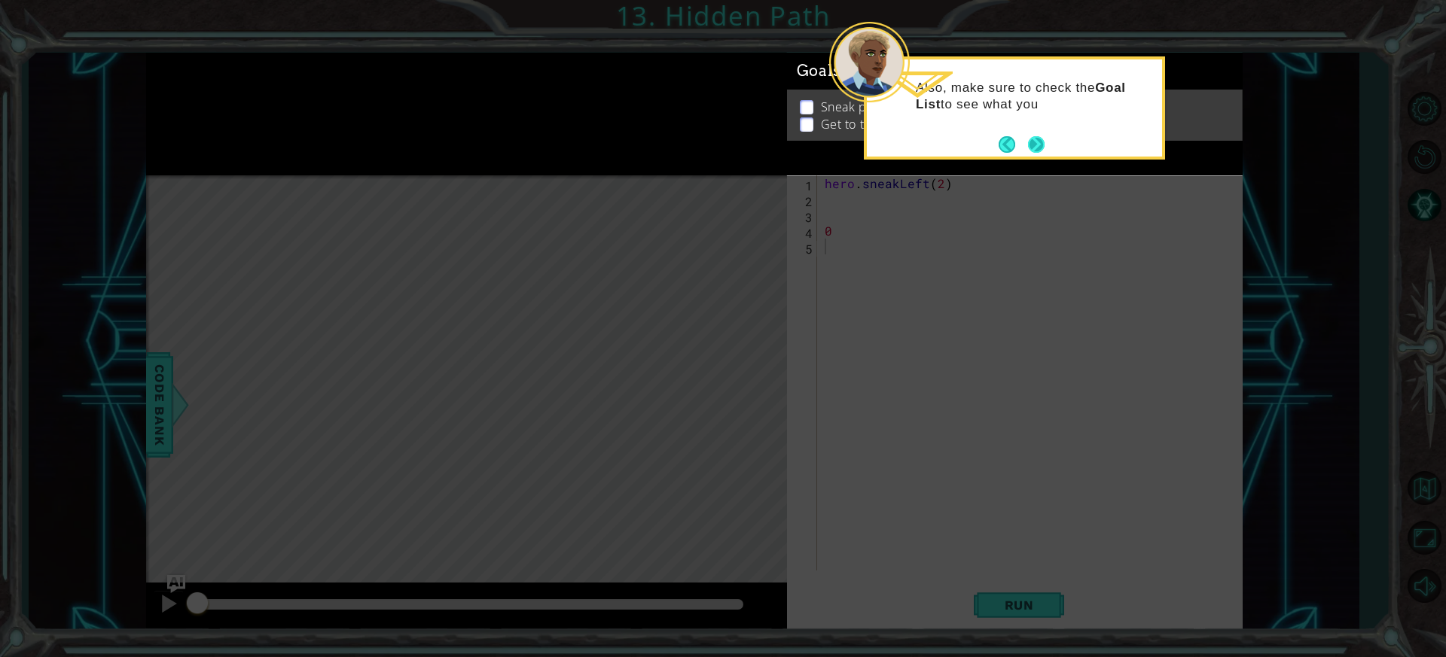
click at [1043, 142] on button "Next" at bounding box center [1036, 144] width 17 height 17
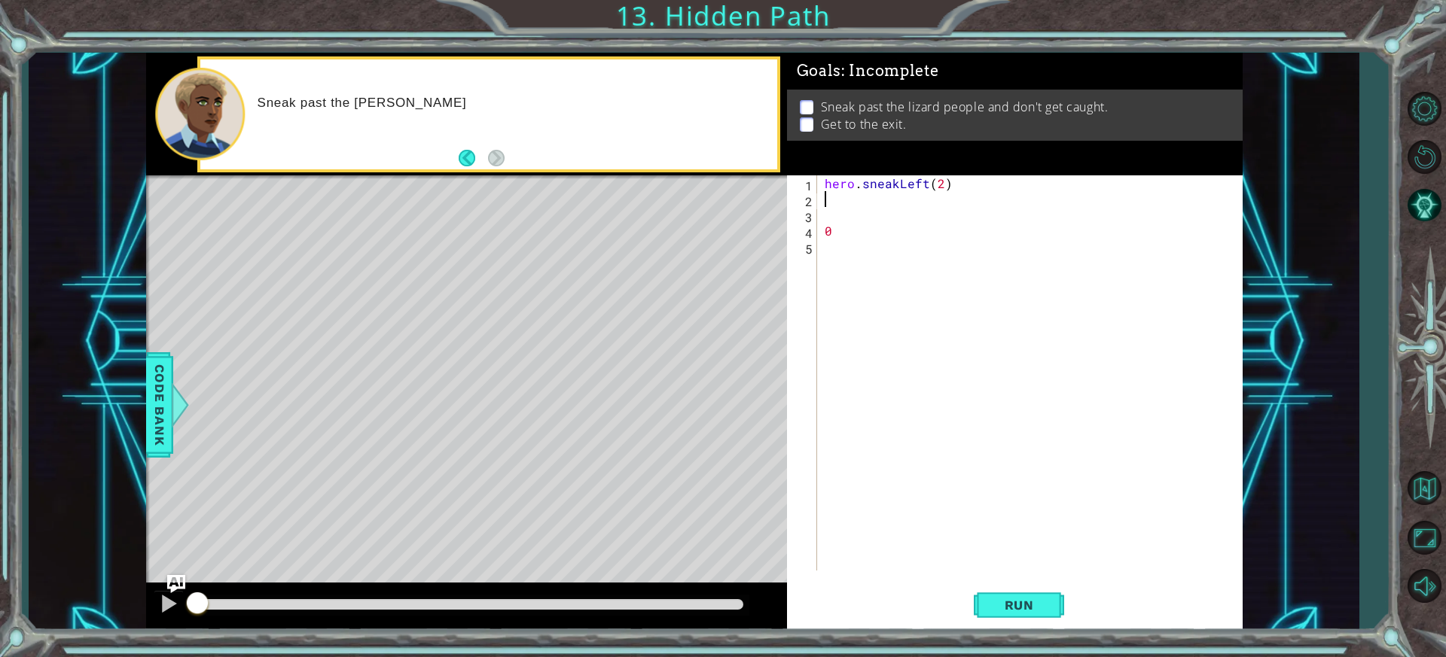
click at [907, 207] on div "hero . sneakLeft ( 2 ) 0" at bounding box center [1034, 388] width 424 height 427
click at [1016, 608] on span "Run" at bounding box center [1018, 605] width 59 height 15
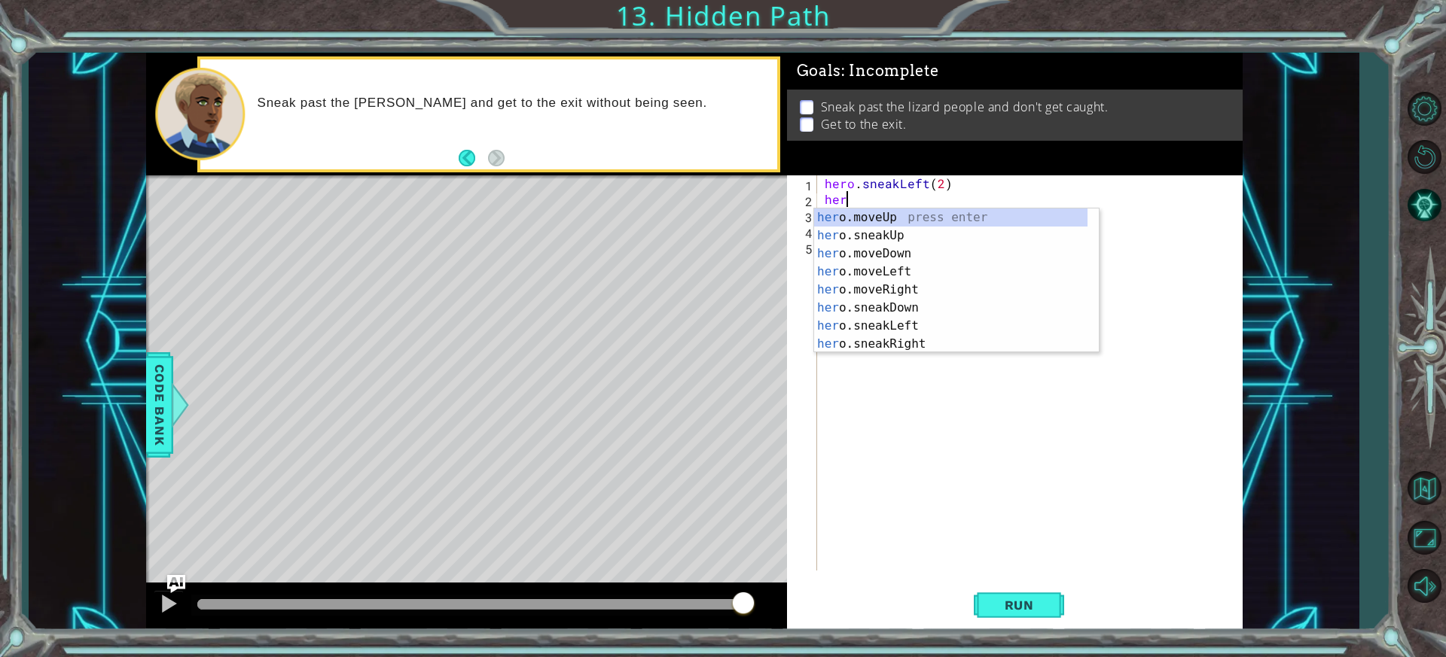
scroll to position [0, 1]
click at [928, 241] on div "hero .moveUp press enter hero .sneakUp press enter hero .moveDown press enter h…" at bounding box center [950, 299] width 273 height 181
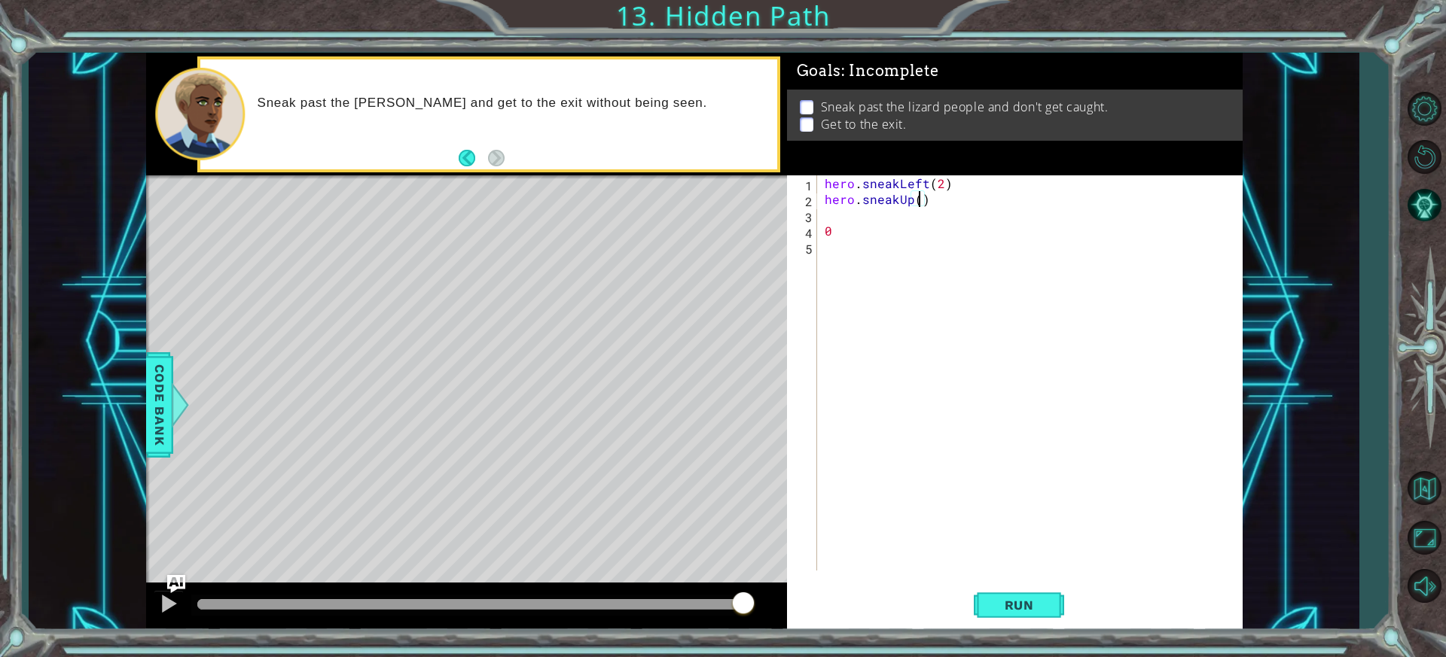
type textarea "hero.sneakUp(2)"
click at [848, 218] on div "hero . sneakLeft ( 2 ) hero . sneakUp ( 2 ) 0" at bounding box center [1034, 388] width 424 height 427
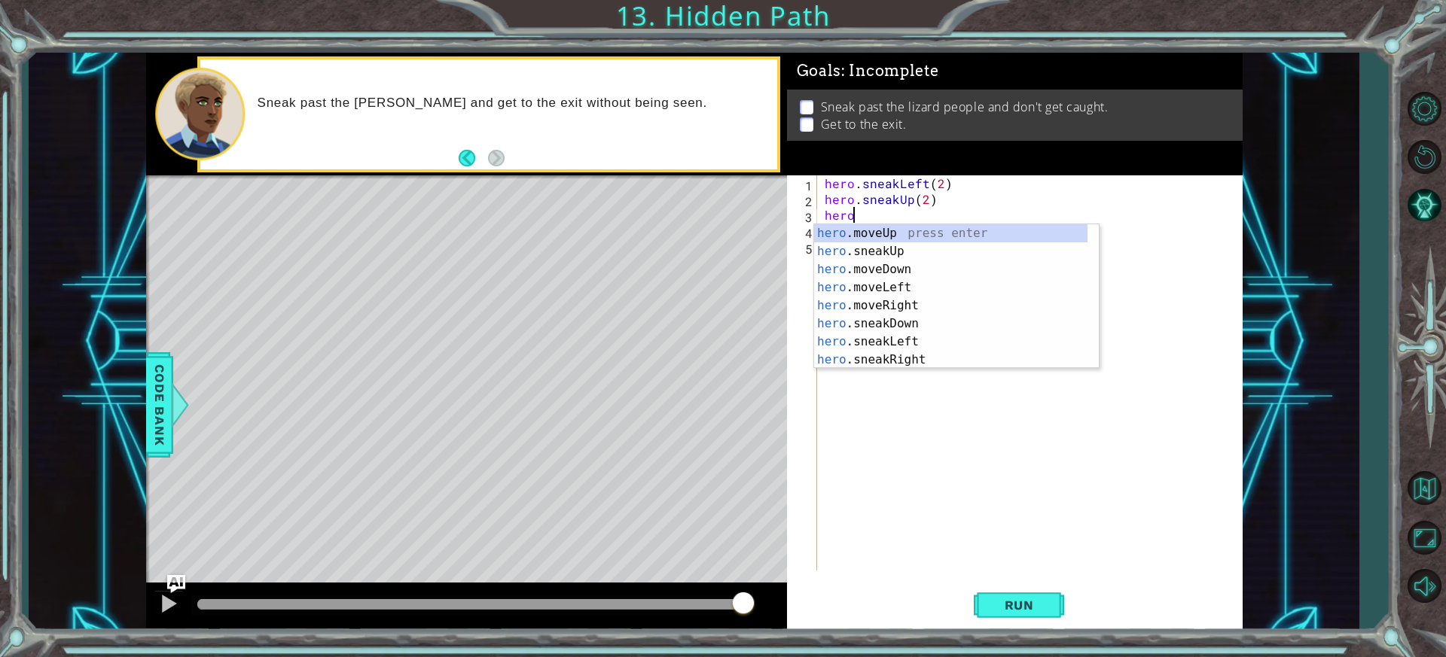
scroll to position [0, 1]
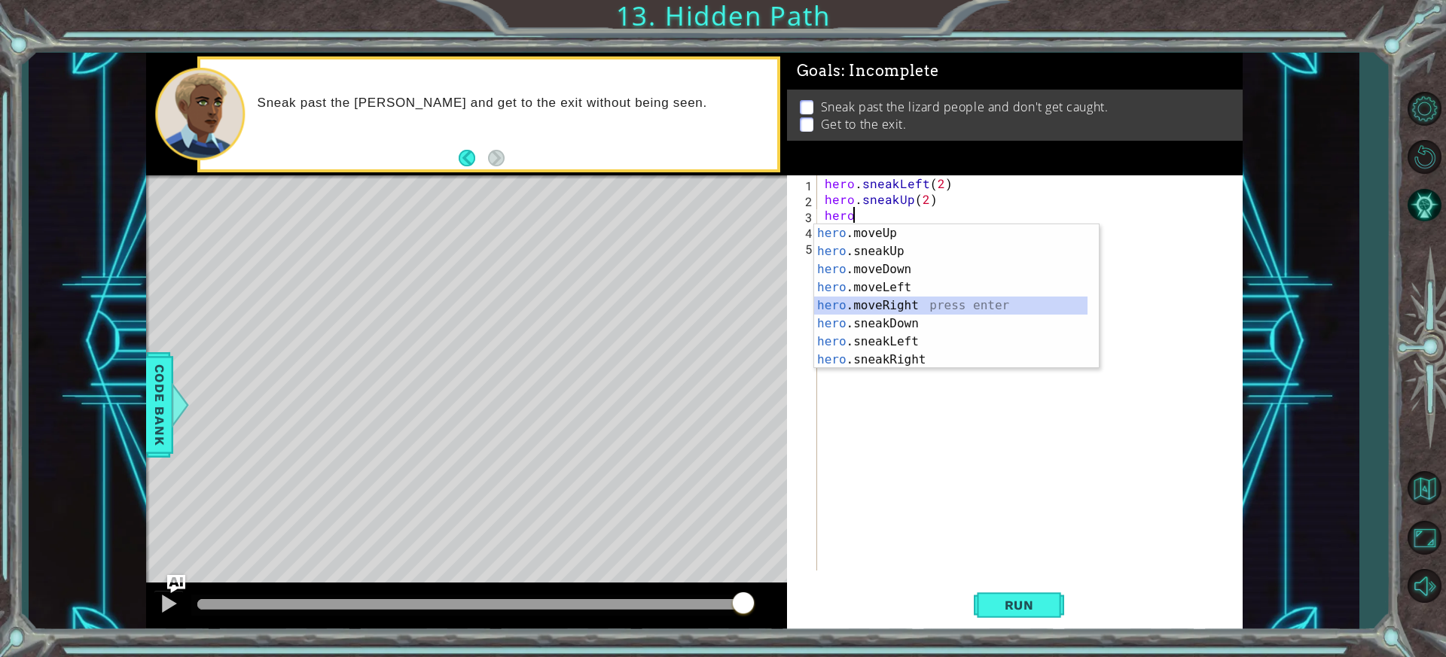
click at [877, 298] on div "hero .moveUp press enter hero .sneakUp press enter hero .moveDown press enter h…" at bounding box center [950, 314] width 273 height 181
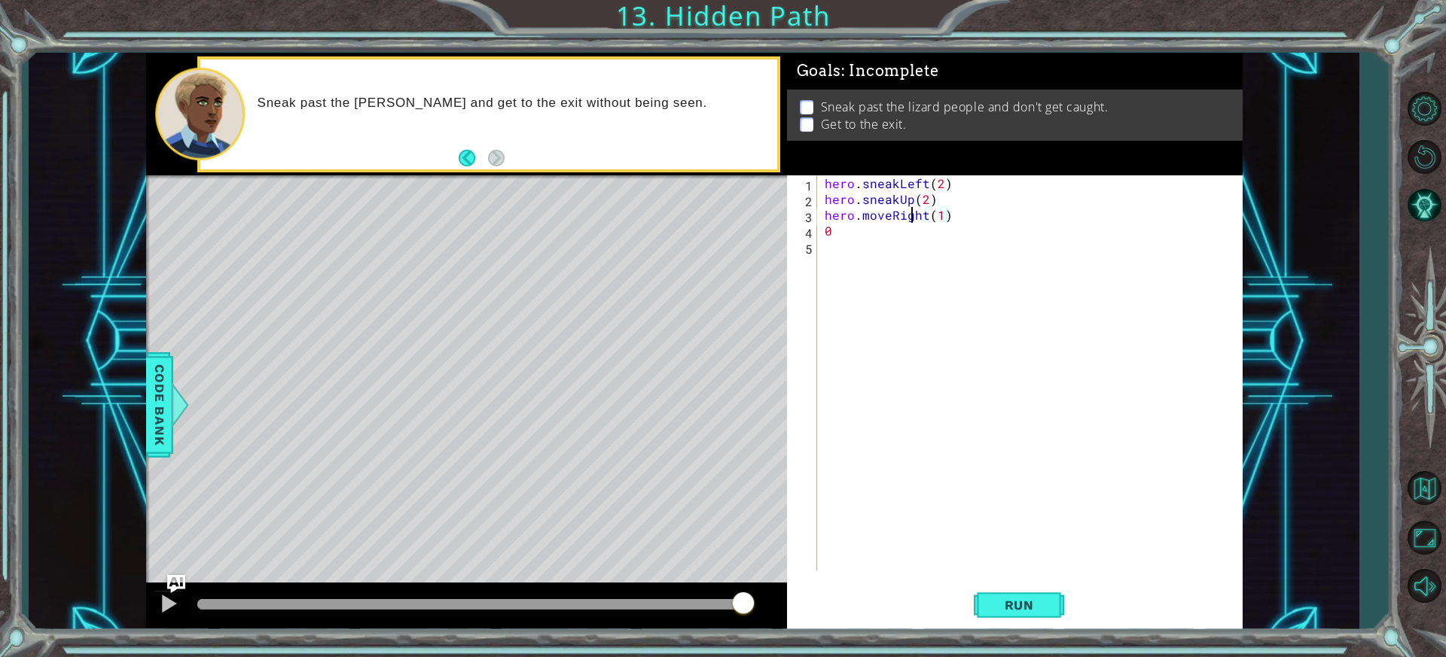
click at [914, 218] on div "hero . sneakLeft ( 2 ) hero . sneakUp ( 2 ) hero . moveRight ( 1 ) 0" at bounding box center [1034, 388] width 424 height 427
click at [918, 226] on div "hero . sneakLeft ( 2 ) hero . sneakUp ( 2 ) hero . moveRight ( 1 ) 0" at bounding box center [1034, 388] width 424 height 427
type textarea "0"
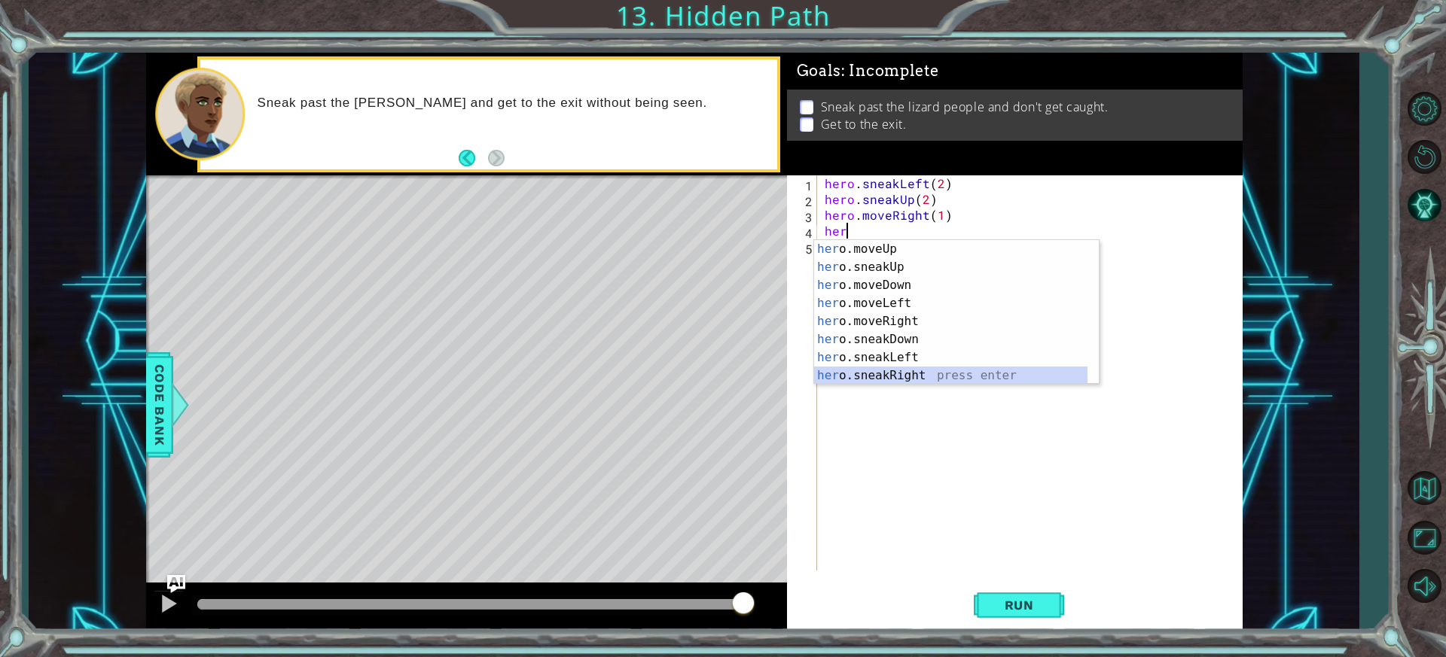
click at [926, 372] on div "her o.moveUp press enter her o.sneakUp press enter her o.moveDown press enter h…" at bounding box center [950, 330] width 273 height 181
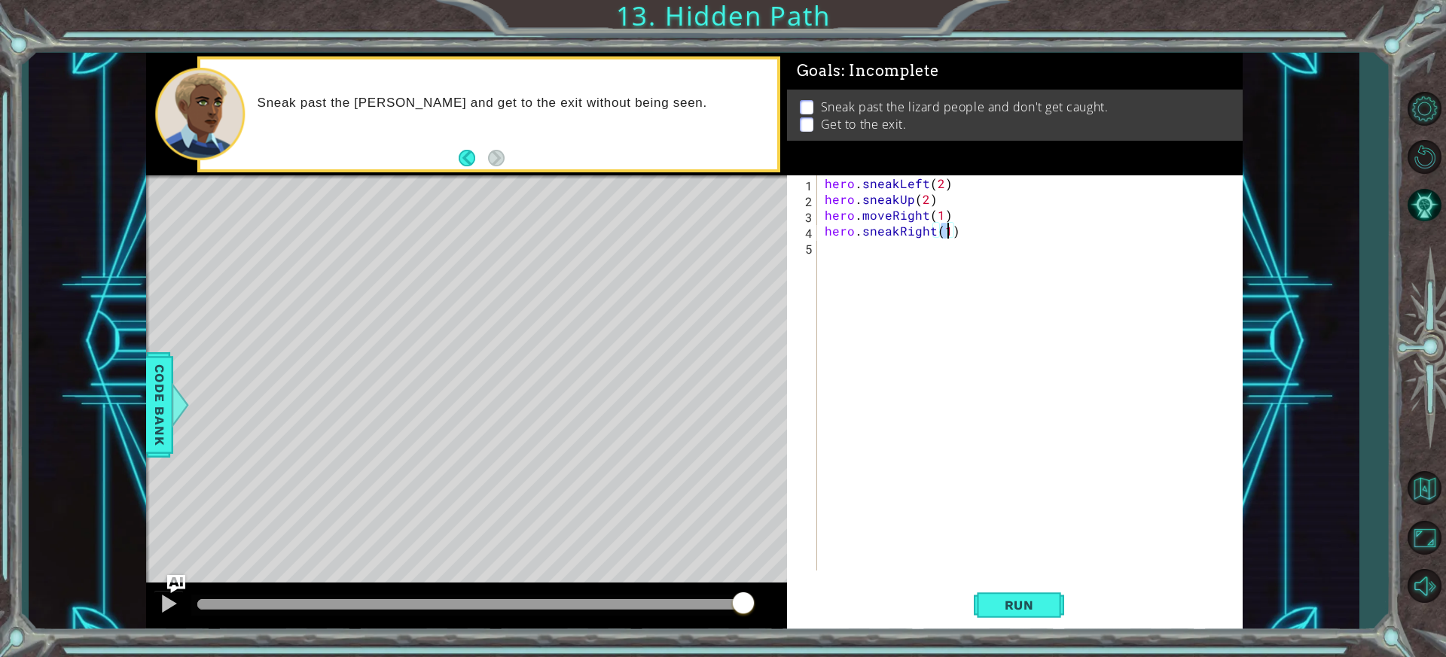
click at [1027, 579] on div "hero.sneakRight(1) 1 2 3 4 5 hero . sneakLeft ( 2 ) hero . sneakUp ( 2 ) hero .…" at bounding box center [1015, 403] width 456 height 456
click at [1036, 601] on span "Run" at bounding box center [1018, 605] width 59 height 15
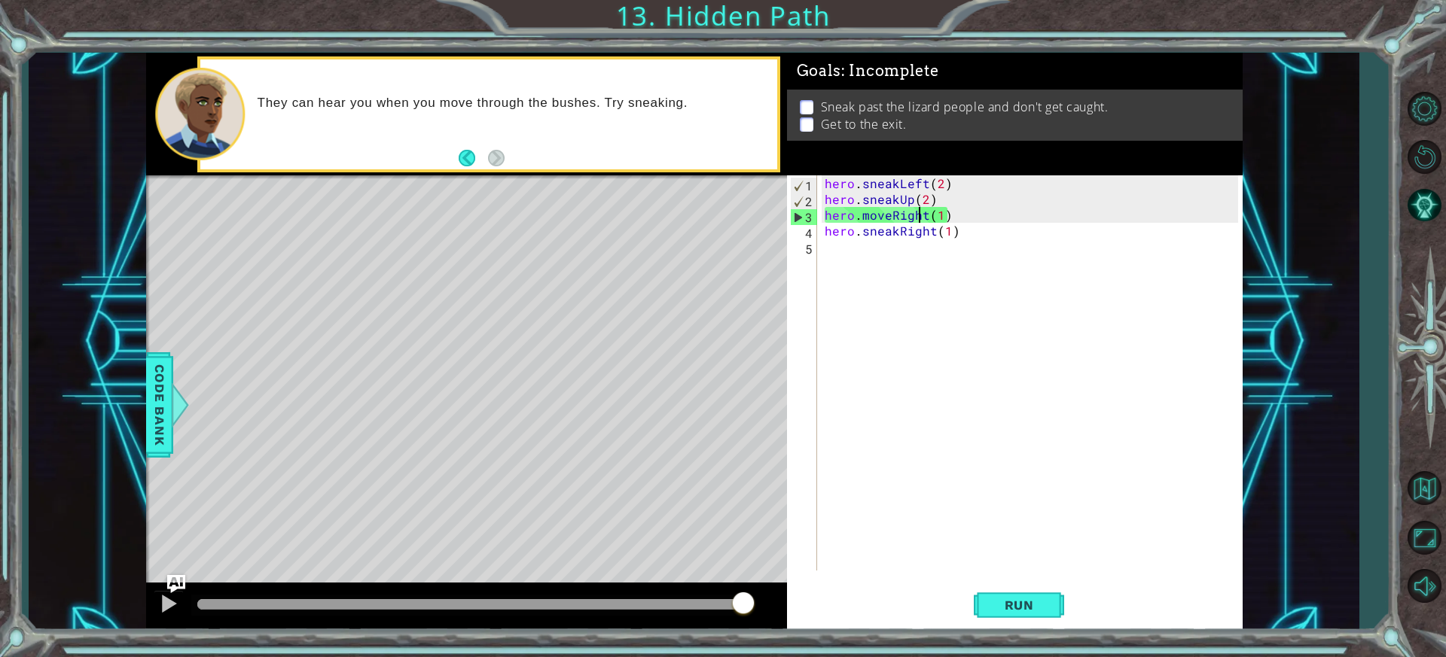
click at [919, 216] on div "hero . sneakLeft ( 2 ) hero . sneakUp ( 2 ) hero . moveRight ( 1 ) hero . sneak…" at bounding box center [1034, 388] width 424 height 427
click at [892, 222] on div "hero . sneakLeft ( 2 ) hero . sneakUp ( 2 ) hero . moveRight ( 1 ) hero . sneak…" at bounding box center [1034, 388] width 424 height 427
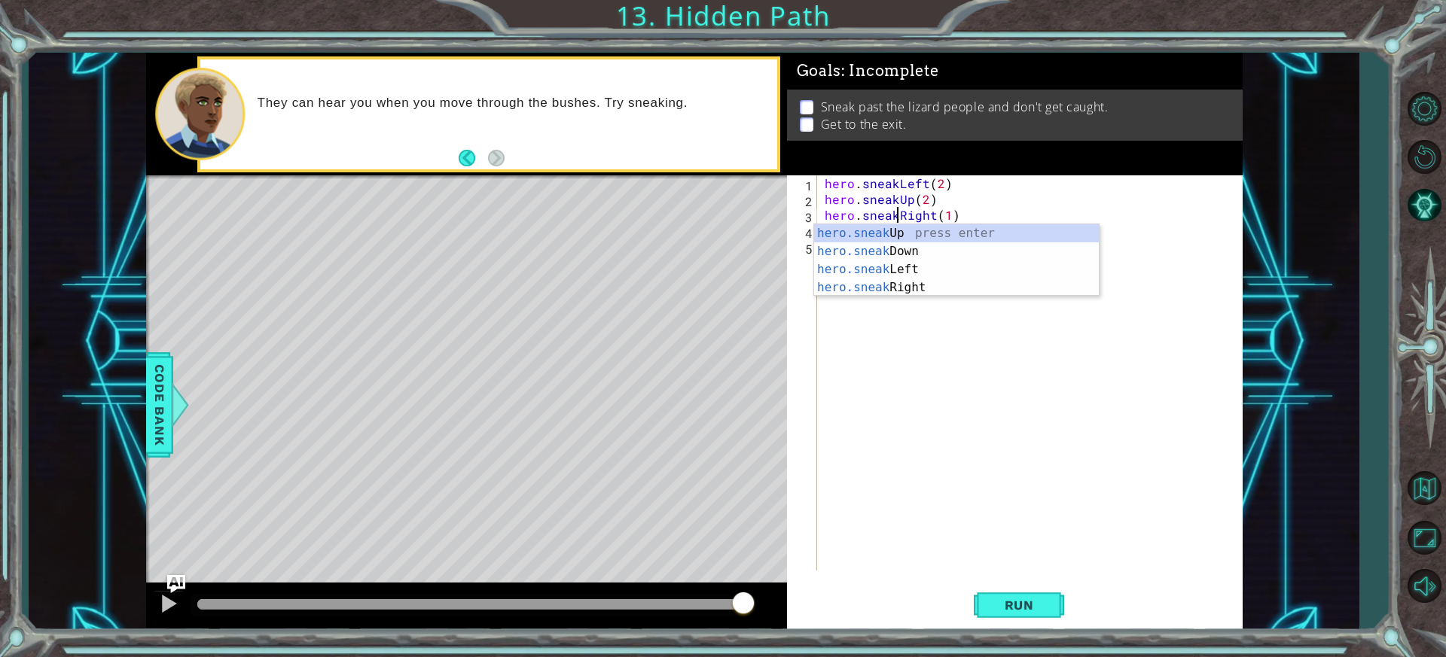
scroll to position [0, 5]
click at [973, 600] on div "Run" at bounding box center [1019, 605] width 456 height 45
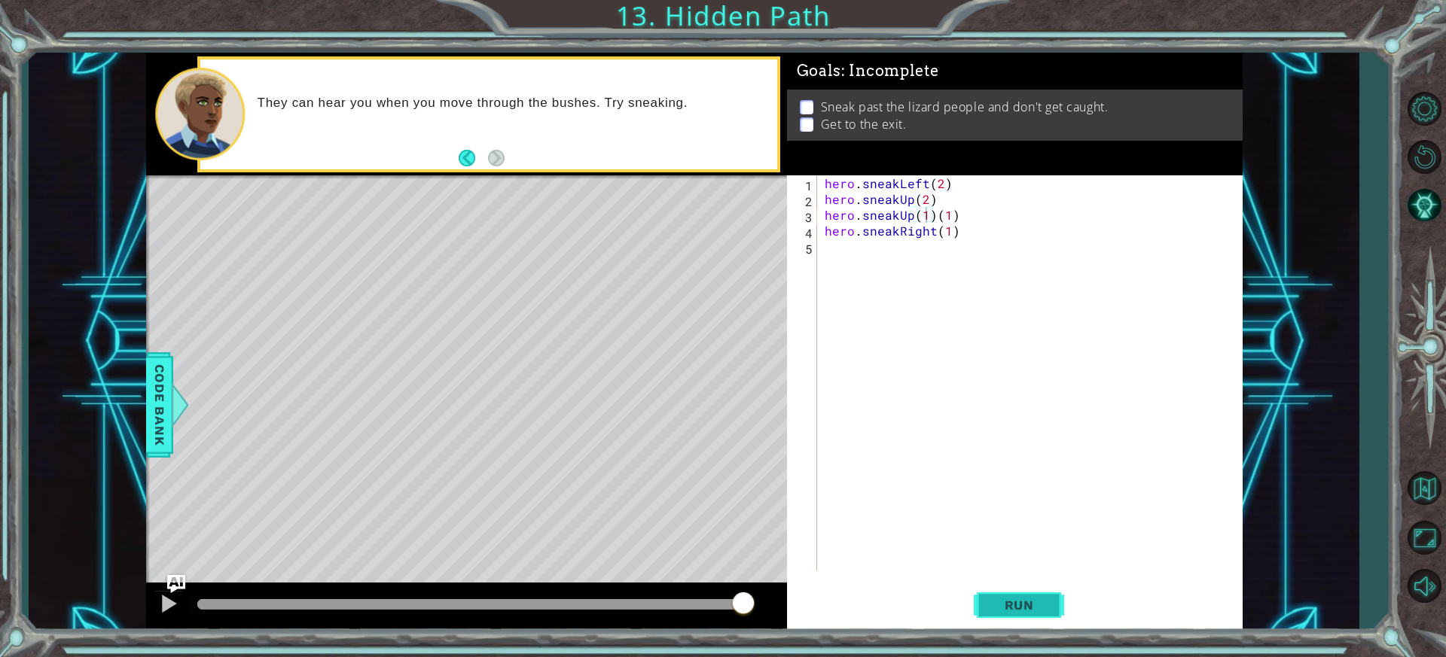
click at [983, 602] on button "Run" at bounding box center [1019, 605] width 90 height 45
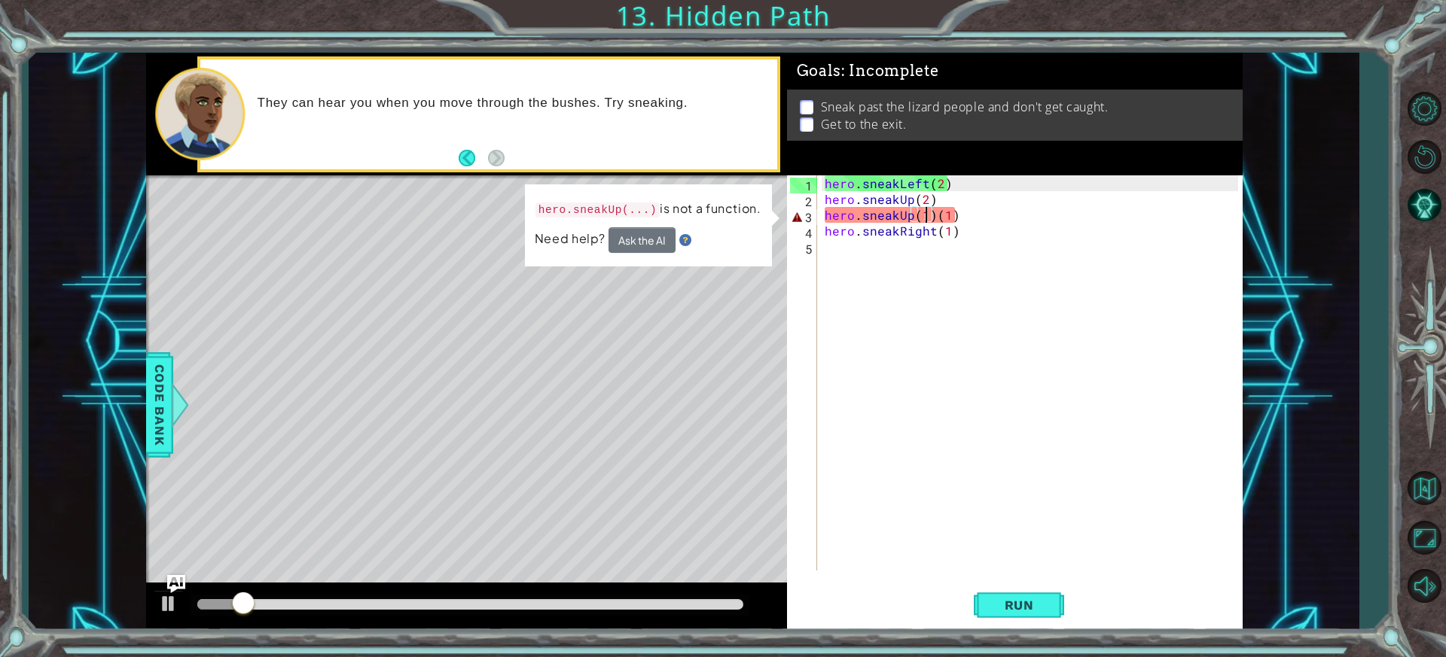
click at [1007, 215] on div "hero . sneakLeft ( 2 ) hero . sneakUp ( 2 ) hero . sneakUp ( 1 ) ( 1 ) hero . s…" at bounding box center [1034, 388] width 424 height 427
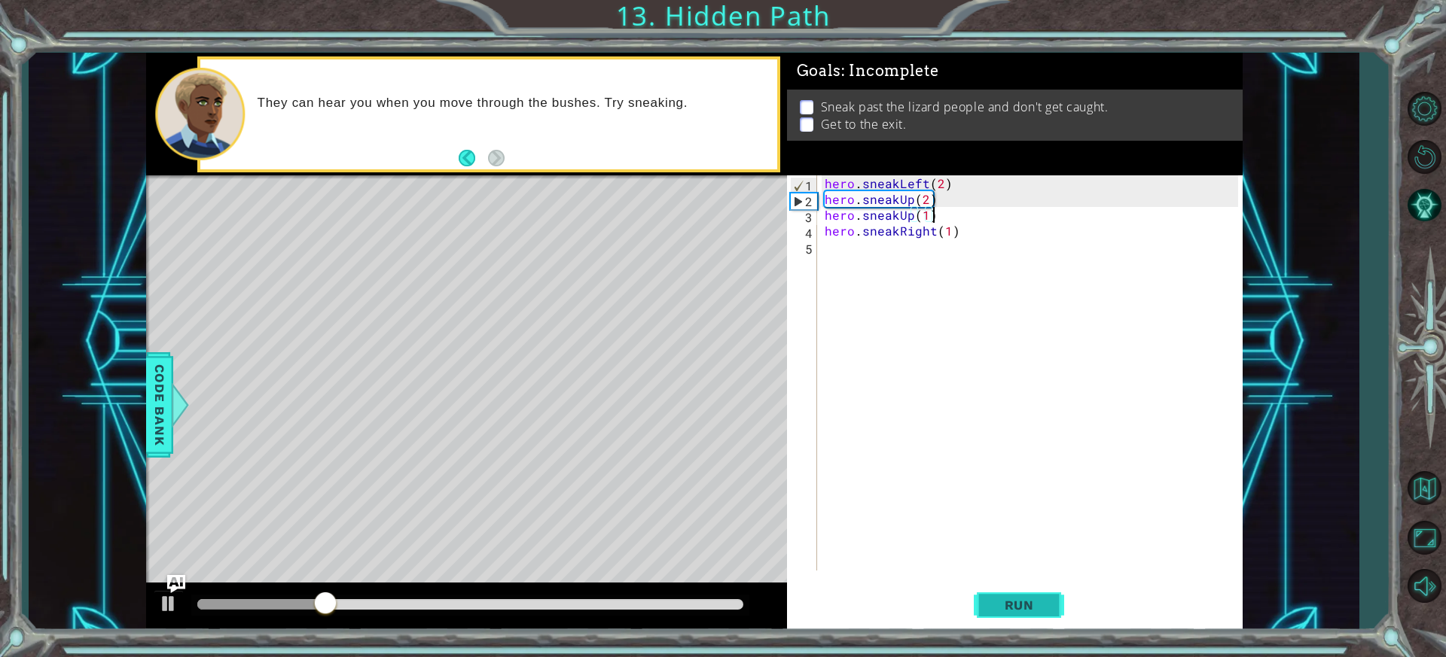
click at [1047, 593] on button "Run" at bounding box center [1019, 605] width 90 height 45
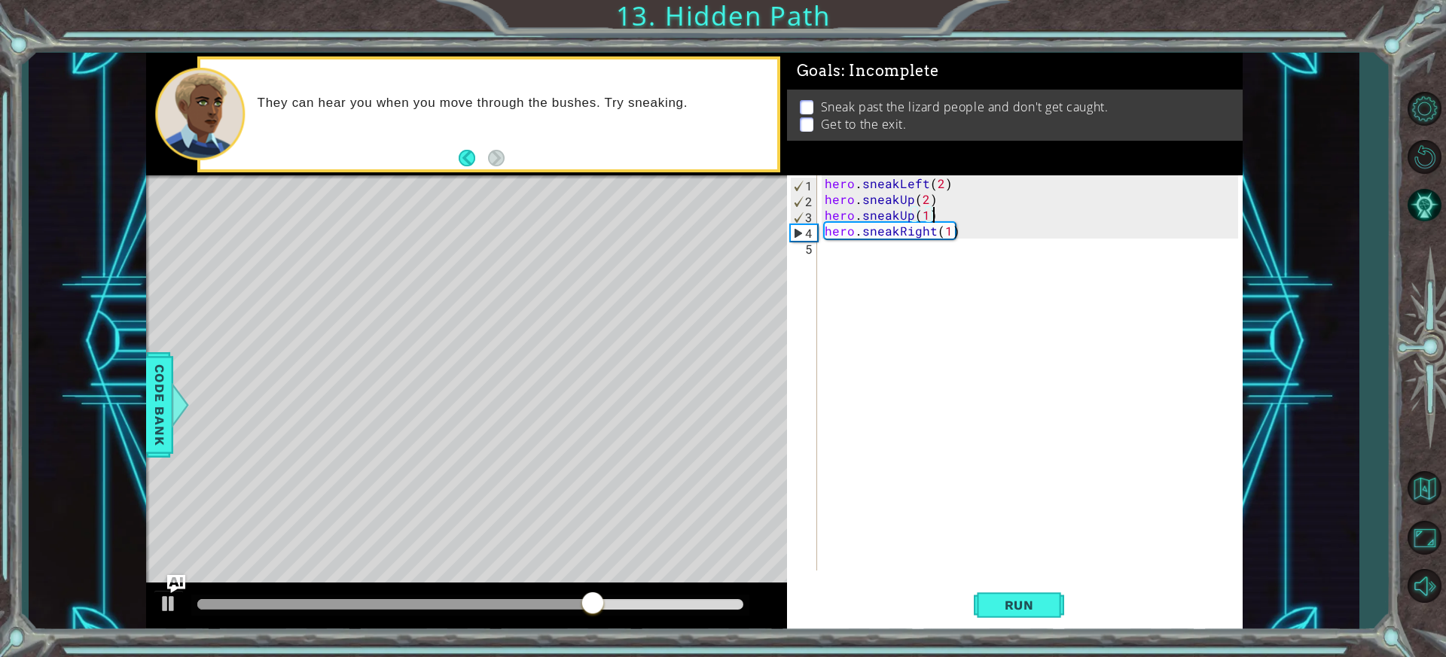
click at [952, 233] on div "hero . sneakLeft ( 2 ) hero . sneakUp ( 2 ) hero . sneakUp ( 1 ) hero . sneakRi…" at bounding box center [1034, 388] width 424 height 427
click at [949, 234] on div "hero . sneakLeft ( 2 ) hero . sneakUp ( 2 ) hero . sneakUp ( 1 ) hero . sneakRi…" at bounding box center [1034, 388] width 424 height 427
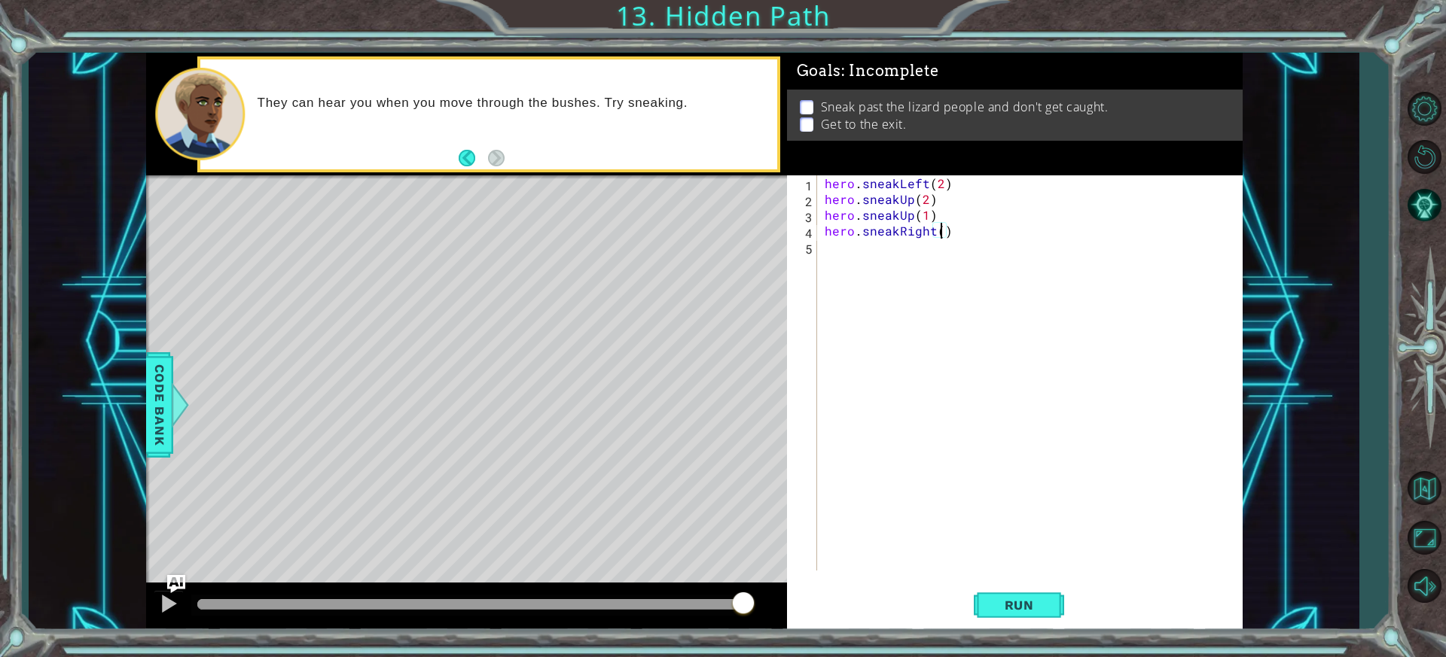
scroll to position [0, 7]
type textarea "hero.sneakRight(2)"
click at [1034, 594] on button "Run" at bounding box center [1019, 605] width 90 height 45
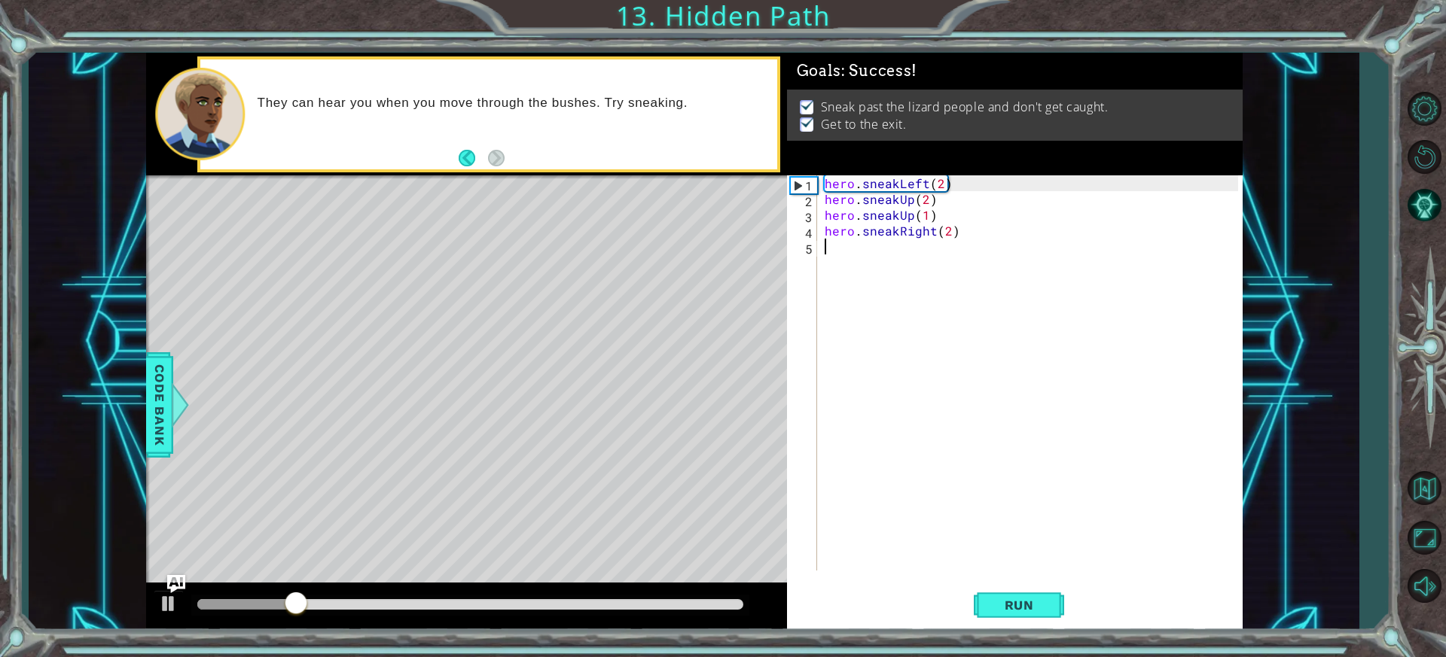
click at [874, 252] on div "hero . sneakLeft ( 2 ) hero . sneakUp ( 2 ) hero . sneakUp ( 1 ) hero . sneakRi…" at bounding box center [1034, 388] width 424 height 427
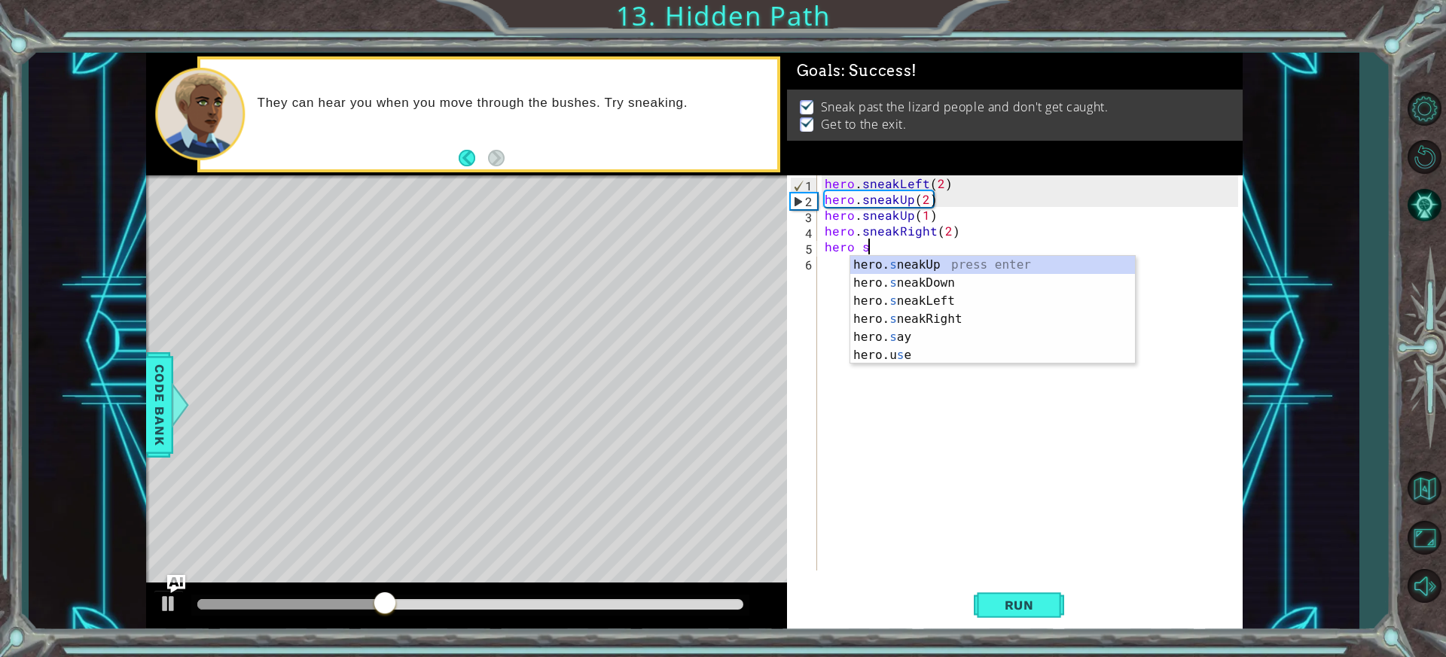
scroll to position [0, 2]
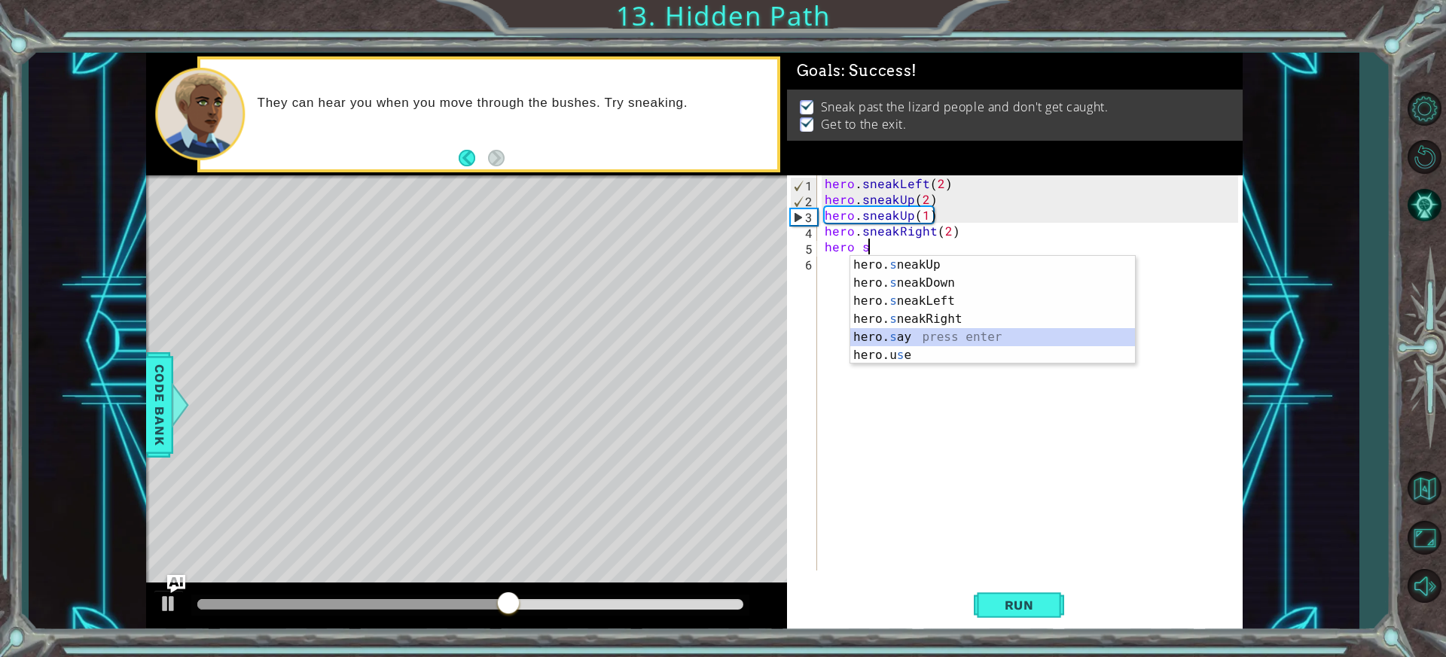
click at [1022, 343] on div "hero. s neakUp press enter hero. s neakDown press enter hero. s neakLeft press …" at bounding box center [992, 328] width 285 height 145
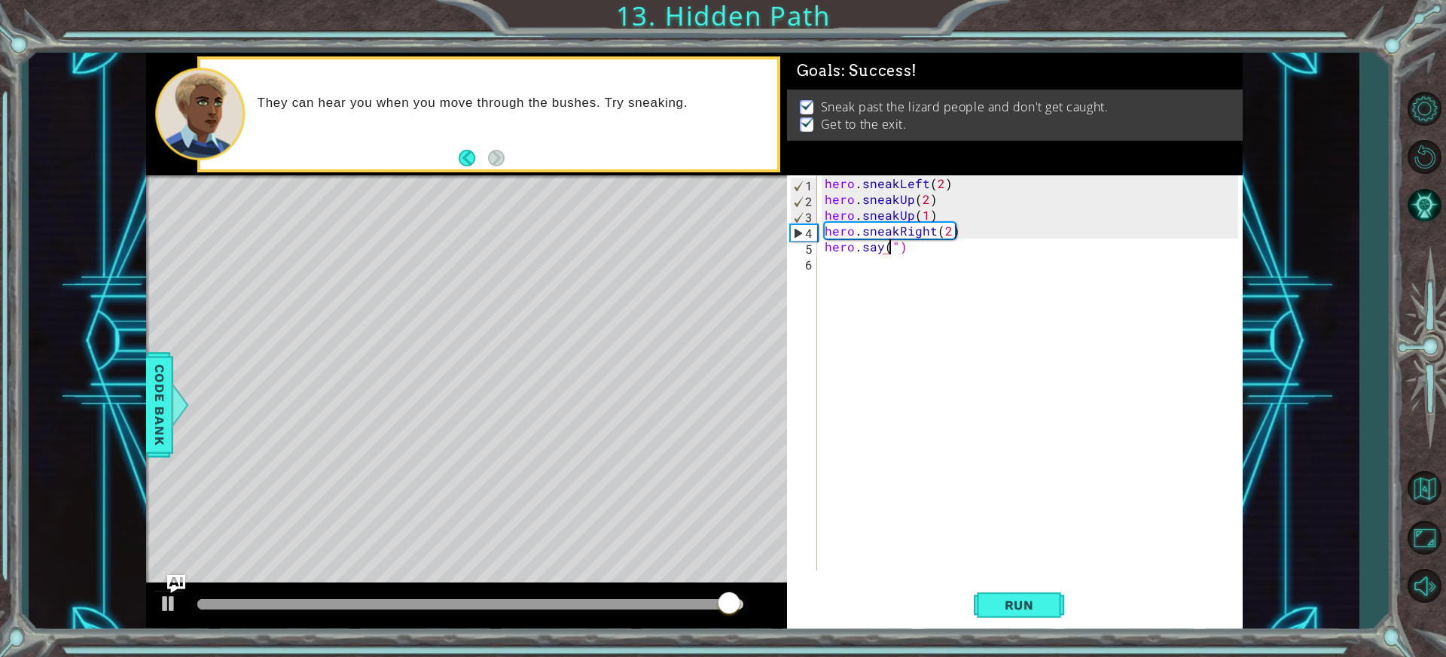
scroll to position [0, 5]
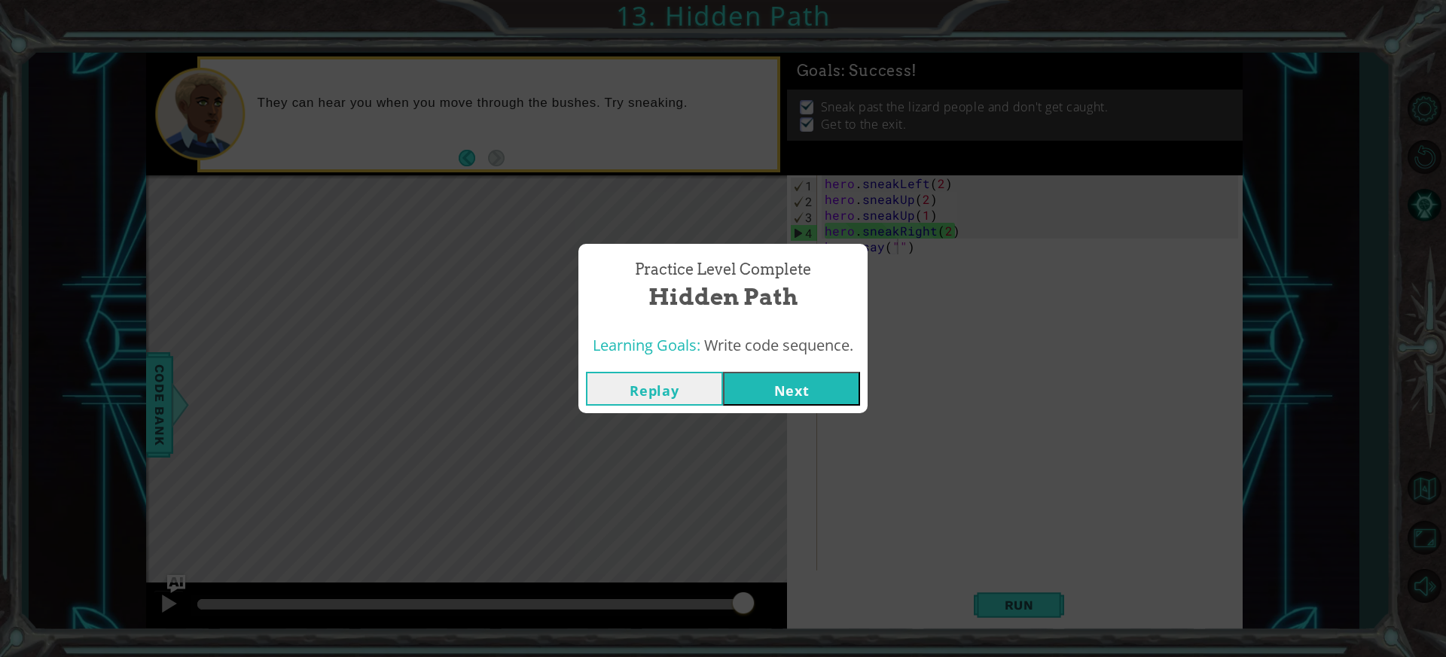
drag, startPoint x: 672, startPoint y: 391, endPoint x: 666, endPoint y: 418, distance: 27.6
click at [668, 407] on div "Practice Level Complete Hidden Path Learning Goals: Write code sequence. Replay…" at bounding box center [722, 328] width 289 height 169
click at [672, 394] on button "Replay" at bounding box center [654, 389] width 137 height 34
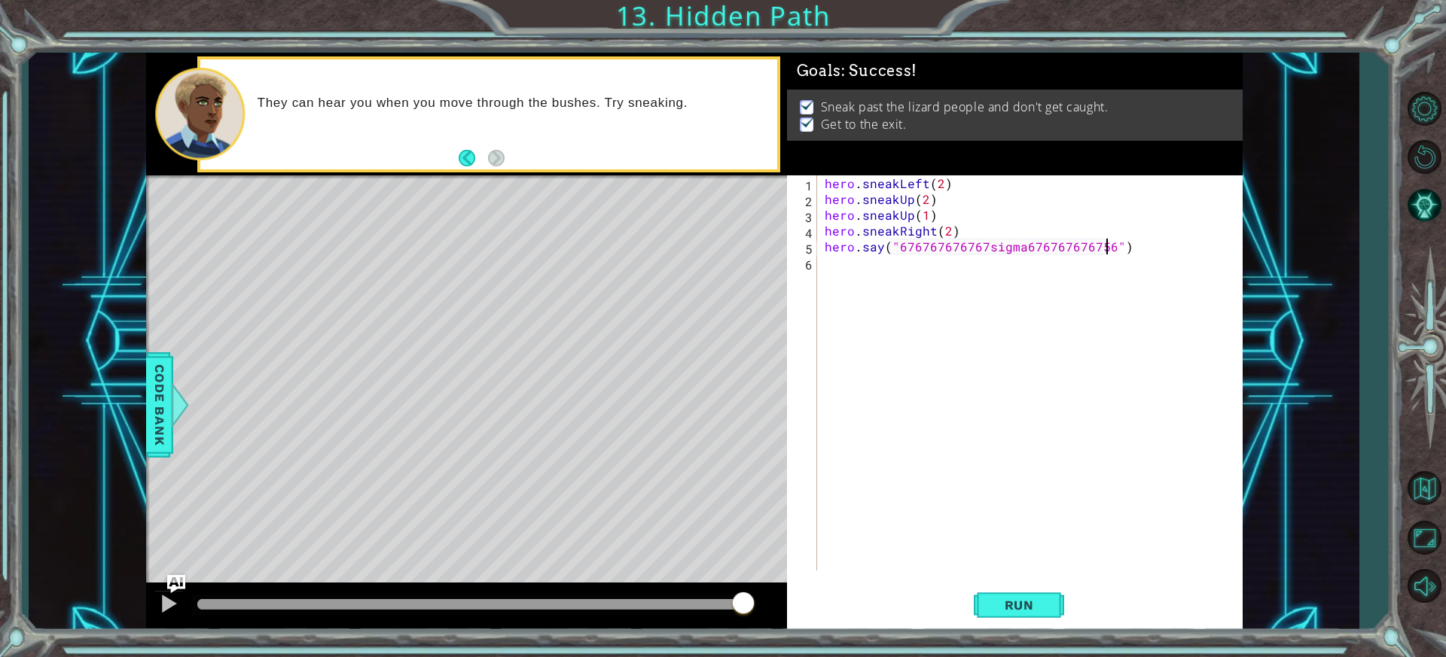
scroll to position [0, 18]
type textarea "hero.say("676767676767sigma6767676767567")"
click at [1038, 594] on button "Run" at bounding box center [1019, 605] width 90 height 45
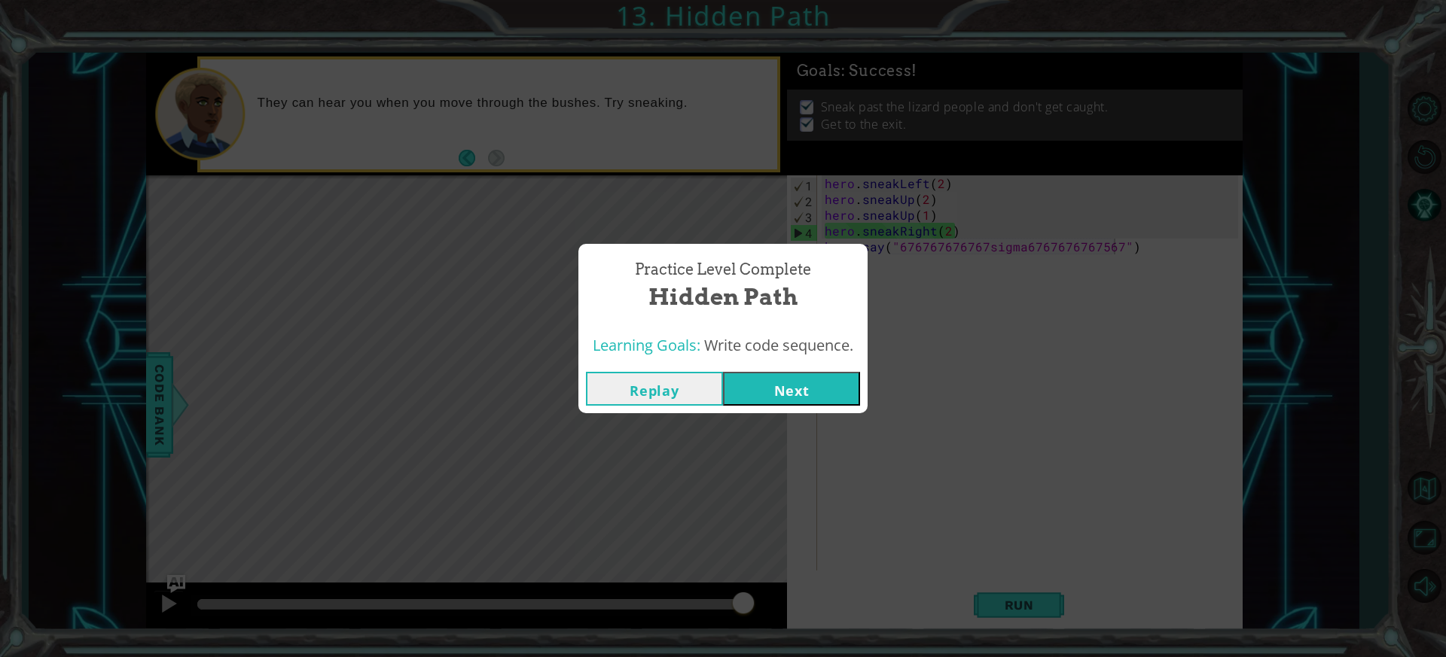
click at [766, 395] on button "Next" at bounding box center [791, 389] width 137 height 34
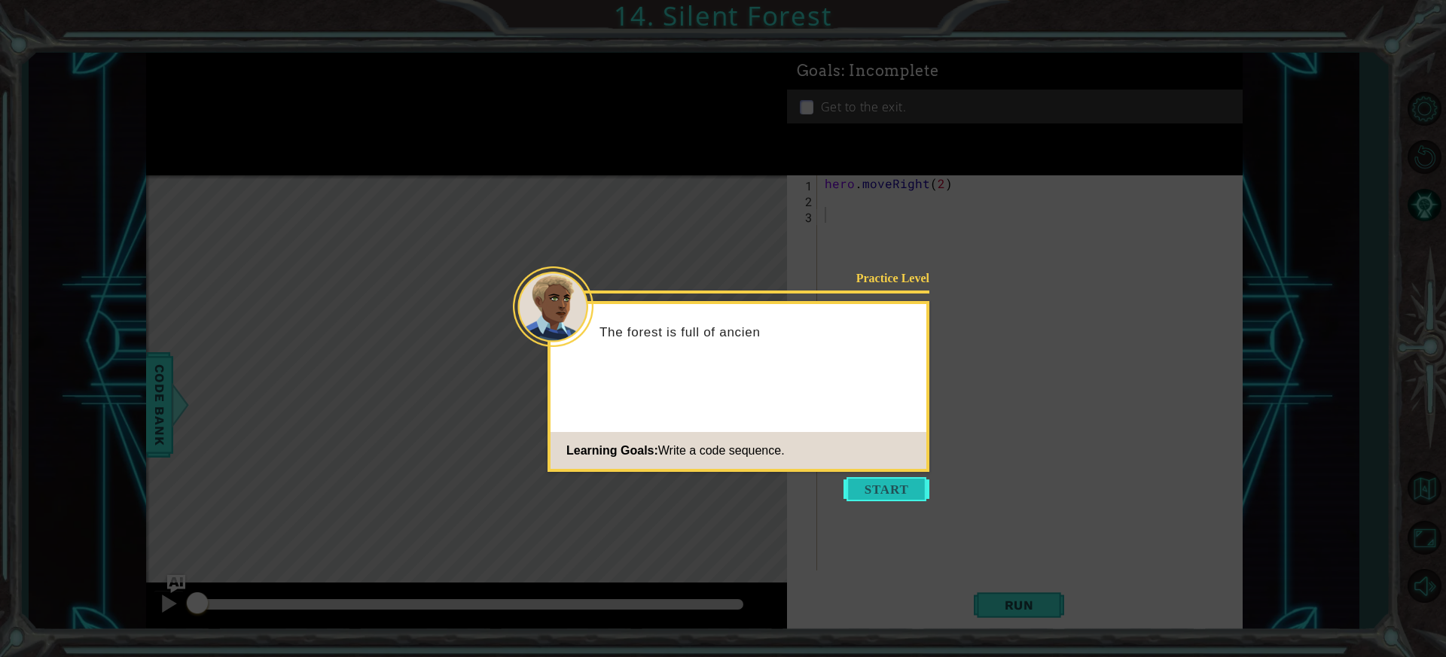
click at [870, 490] on button "Start" at bounding box center [886, 489] width 86 height 24
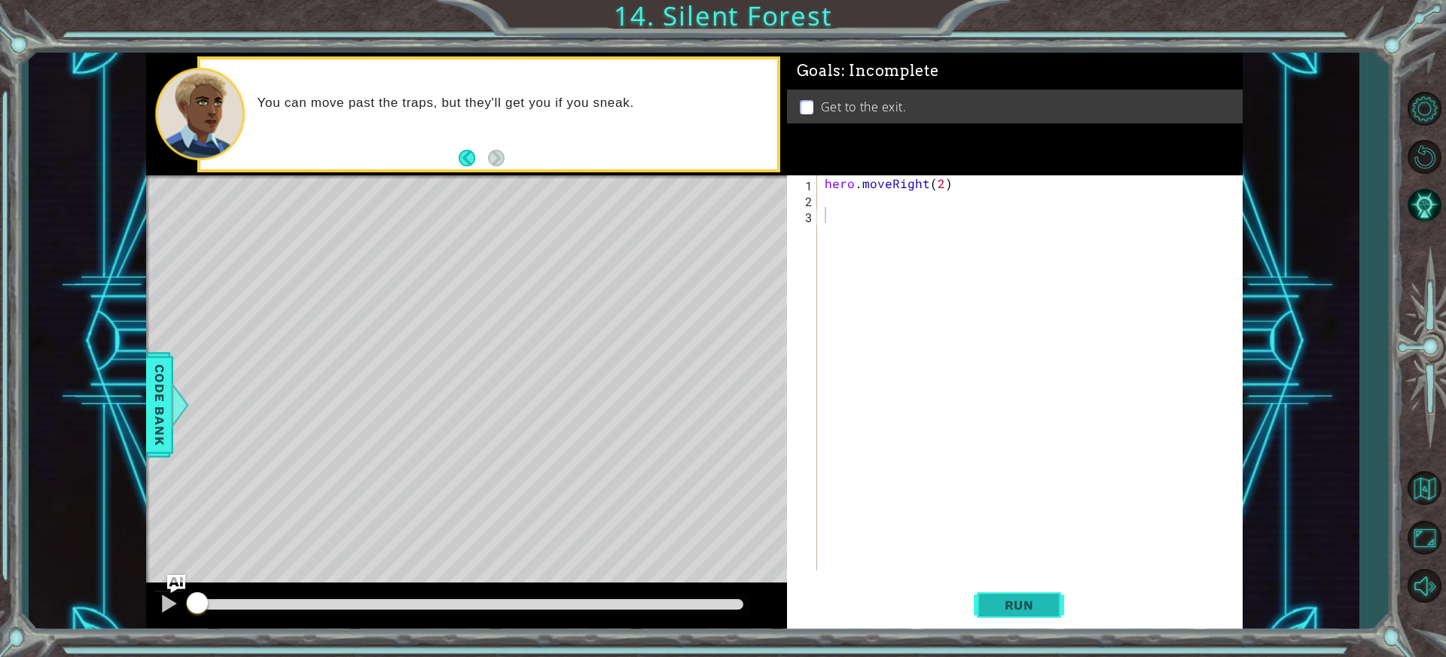
click at [1024, 623] on button "Run" at bounding box center [1019, 605] width 90 height 45
click at [1020, 611] on span "Run" at bounding box center [1018, 605] width 59 height 15
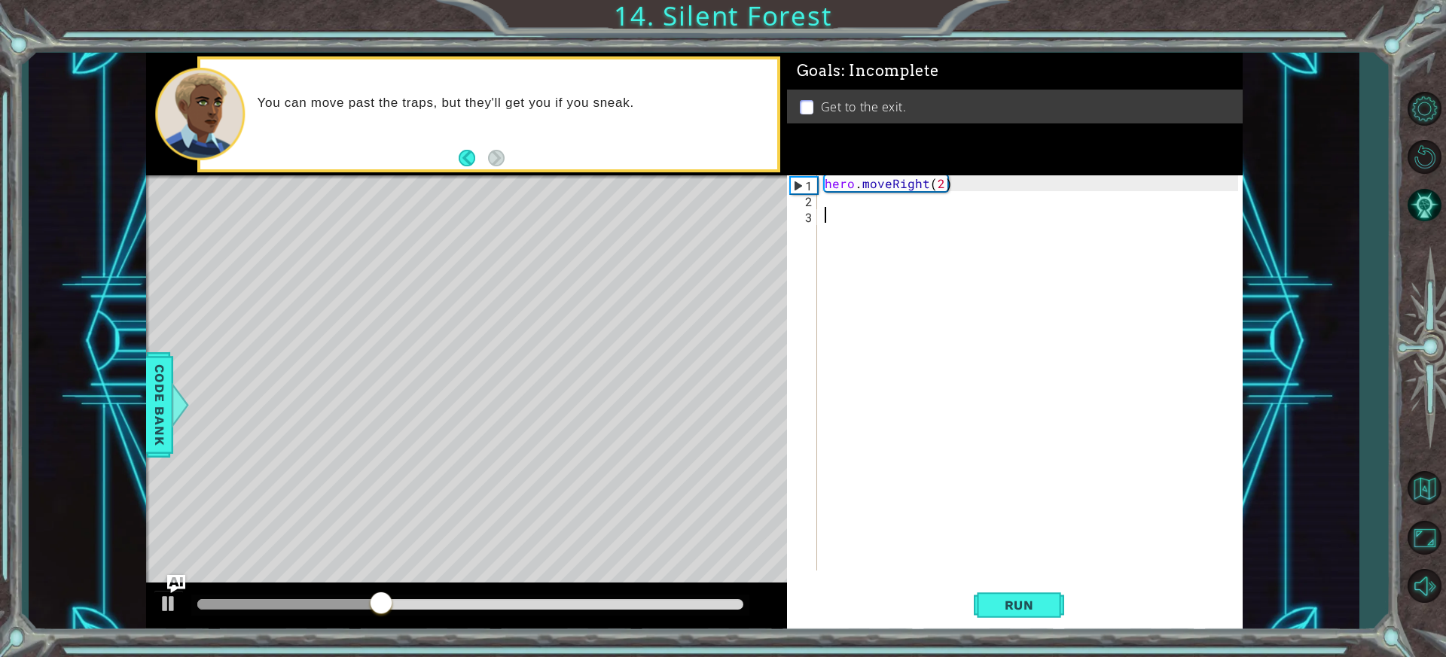
click at [824, 200] on div "hero . moveRight ( 2 )" at bounding box center [1034, 388] width 424 height 427
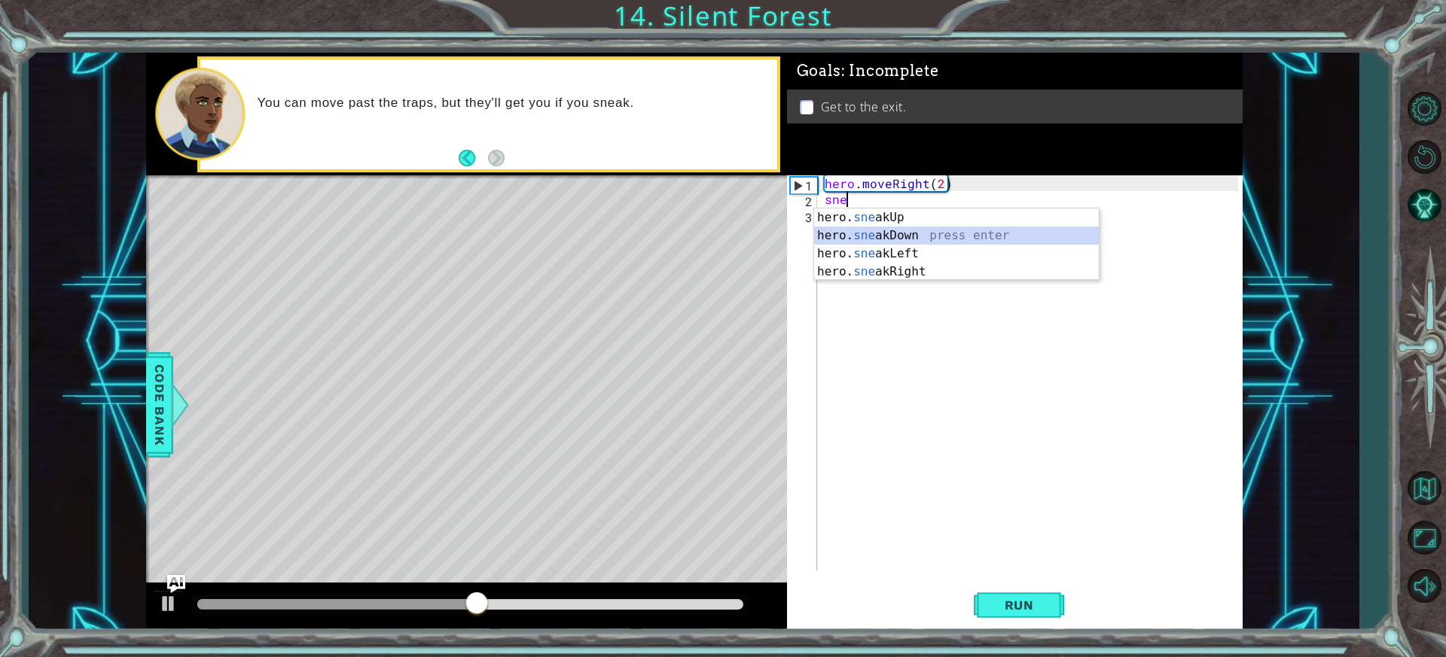
click at [870, 233] on div "hero. sne akUp press enter hero. sne akDown press enter hero. sne akLeft press …" at bounding box center [956, 263] width 285 height 108
type textarea "hero.sneakDown(1)"
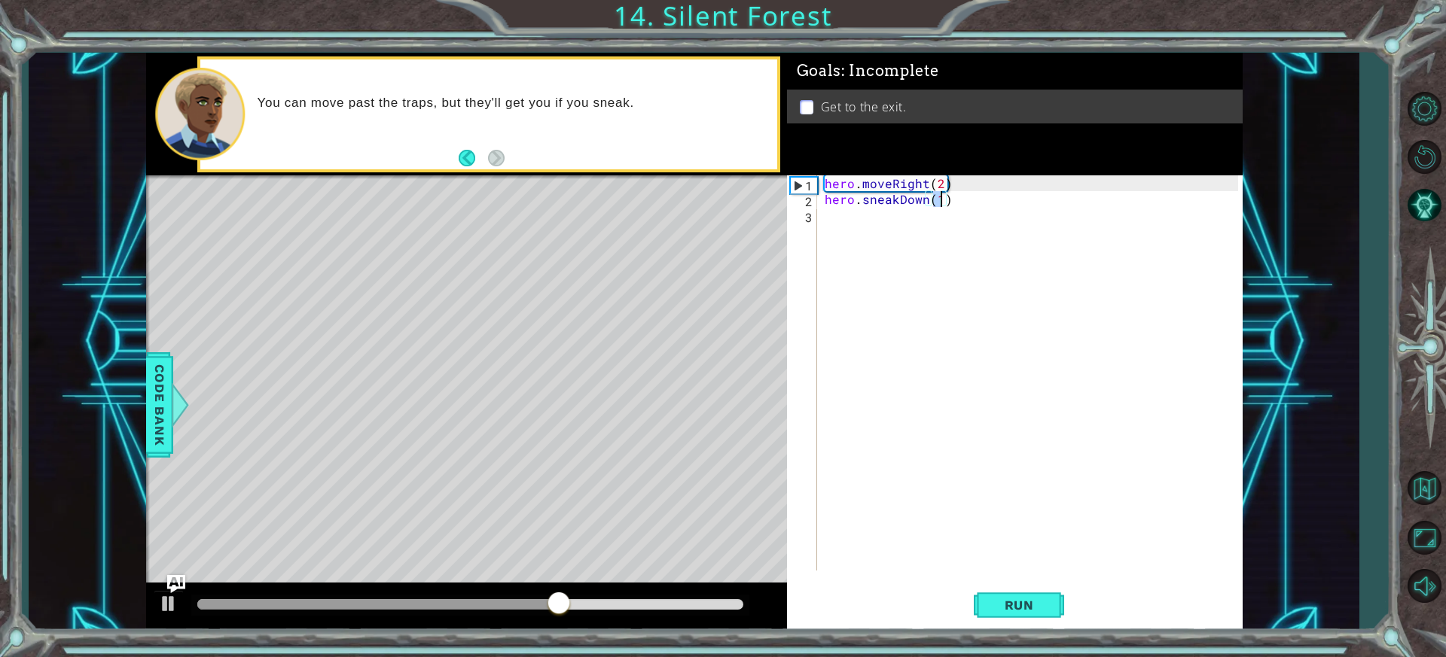
click at [908, 224] on div "hero . moveRight ( 2 ) hero . sneakDown ( 1 )" at bounding box center [1034, 388] width 424 height 427
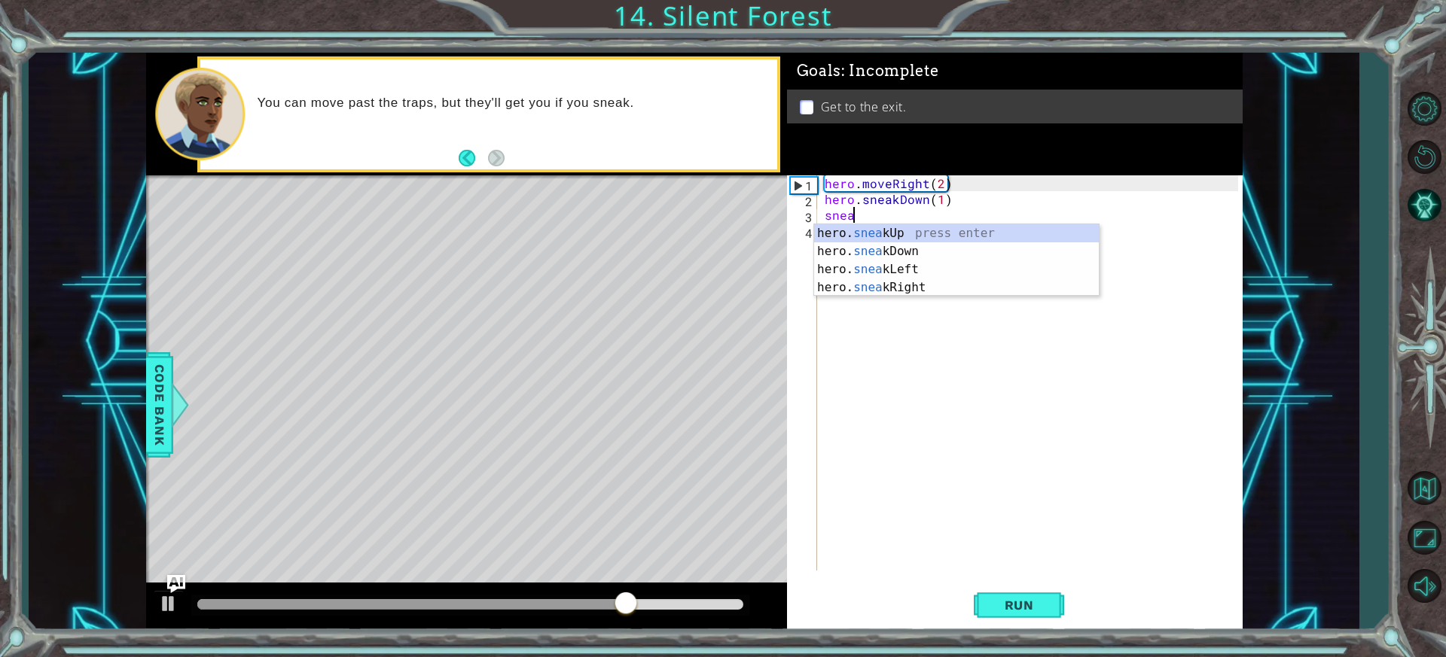
scroll to position [0, 2]
click at [935, 285] on div "hero. sneak Up press enter hero. sneak Down press enter hero. sneak Left press …" at bounding box center [956, 278] width 285 height 108
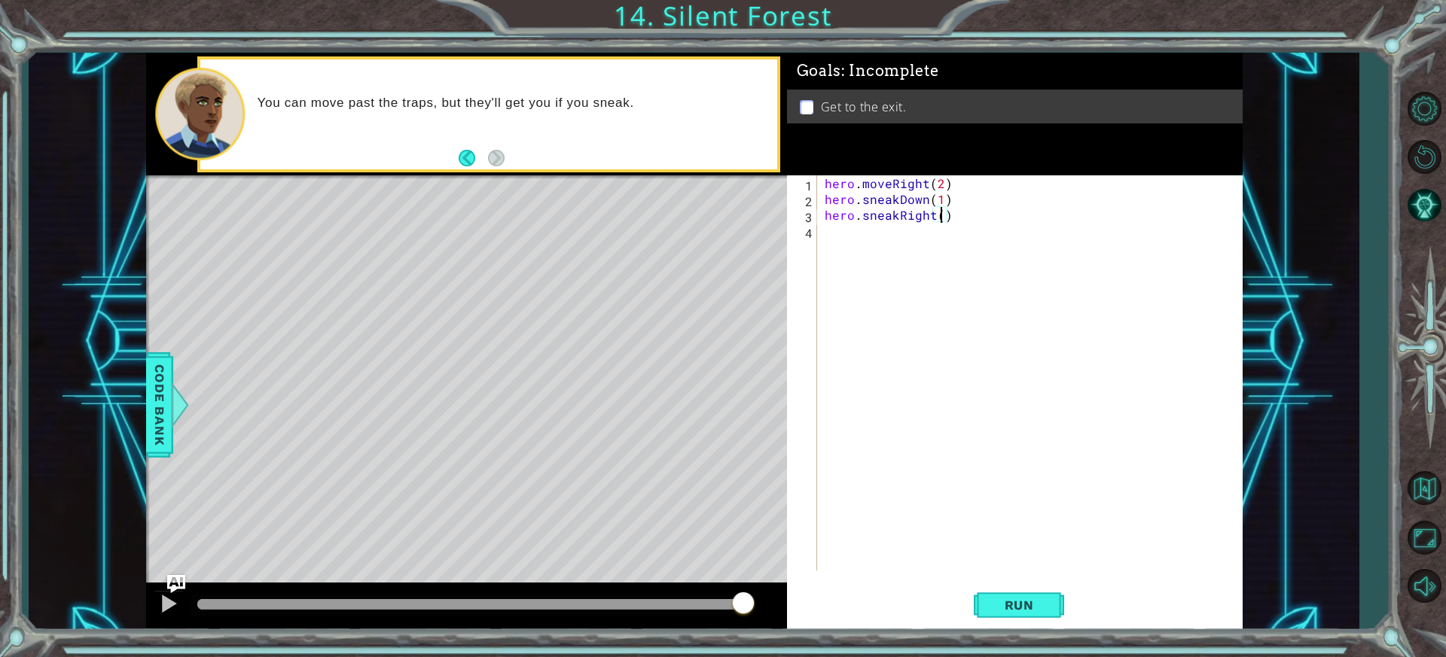
type textarea "hero.sneakRight(3)"
click at [908, 244] on div "hero . moveRight ( 2 ) hero . sneakDown ( 1 ) hero . sneakRight ( 3 )" at bounding box center [1034, 388] width 424 height 427
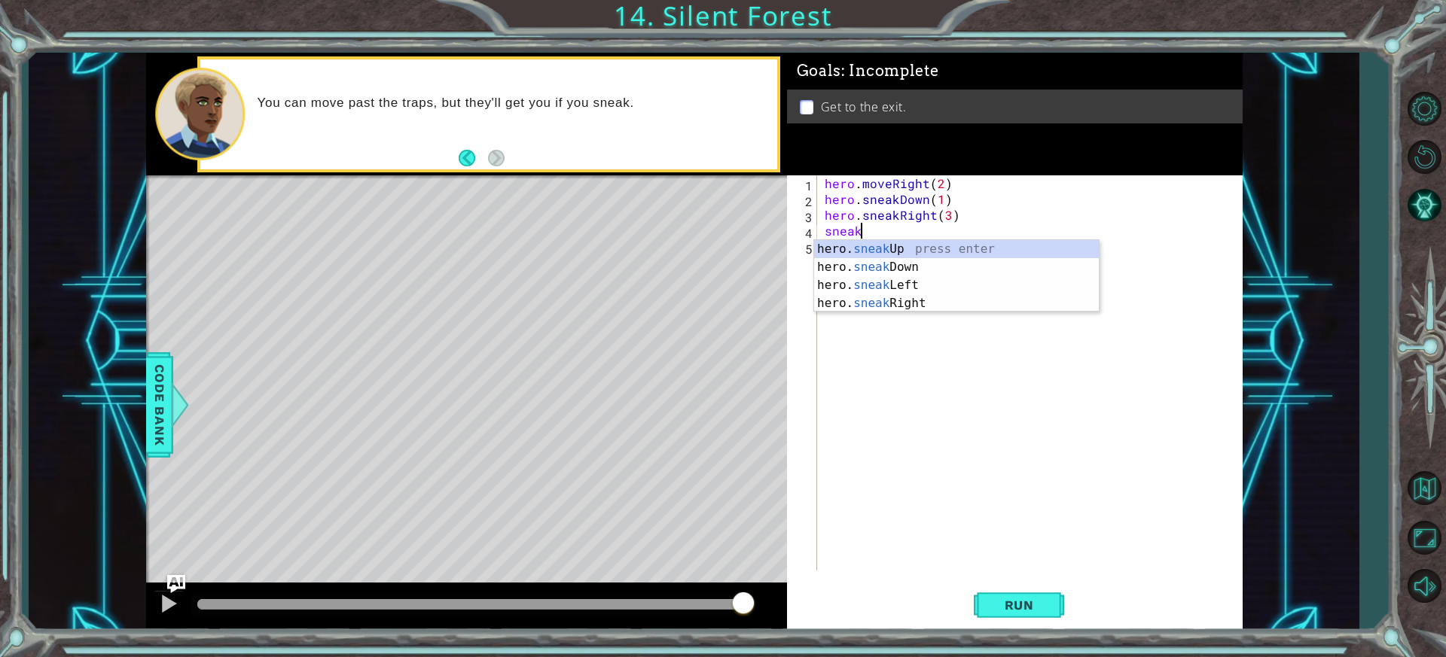
scroll to position [0, 2]
click at [907, 244] on div "hero. sneak Up press enter hero. sneak Down press enter hero. sneak Left press …" at bounding box center [956, 294] width 285 height 108
type textarea "hero.sneakUp(1)"
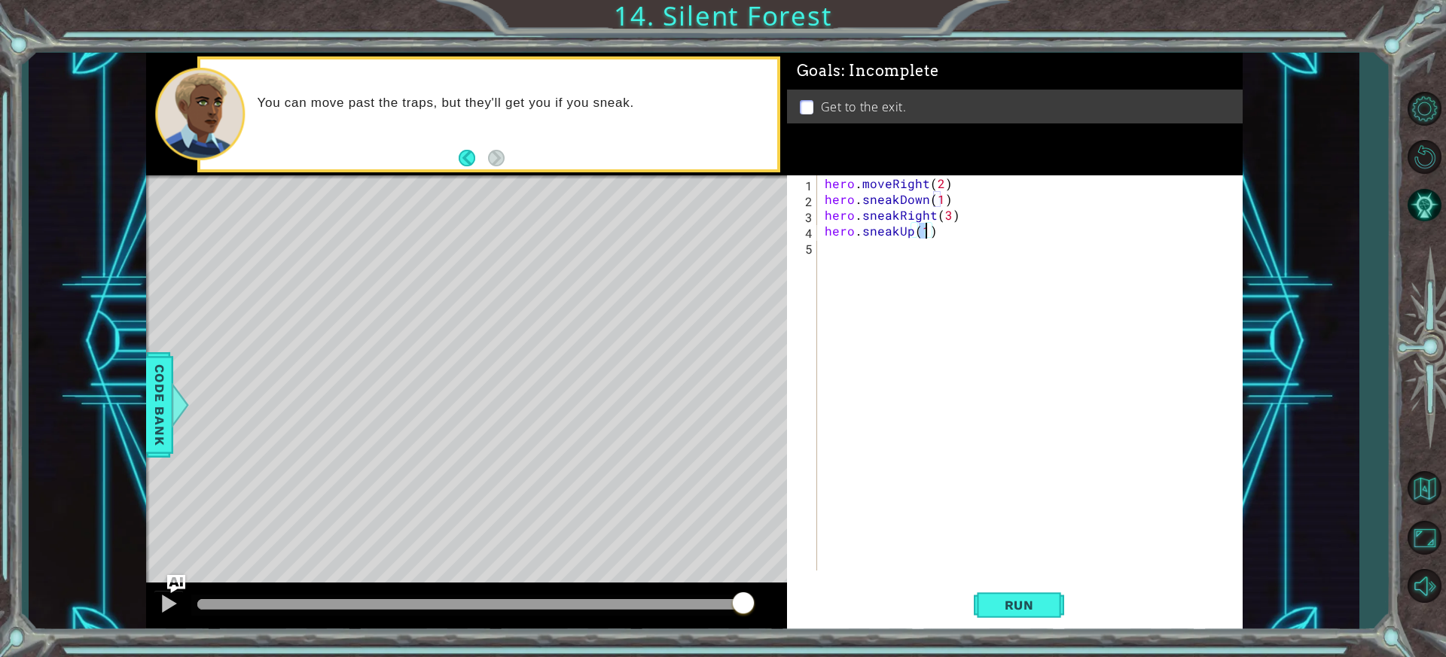
click at [914, 252] on div "hero . moveRight ( 2 ) hero . sneakDown ( 1 ) hero . sneakRight ( 3 ) hero . sn…" at bounding box center [1034, 388] width 424 height 427
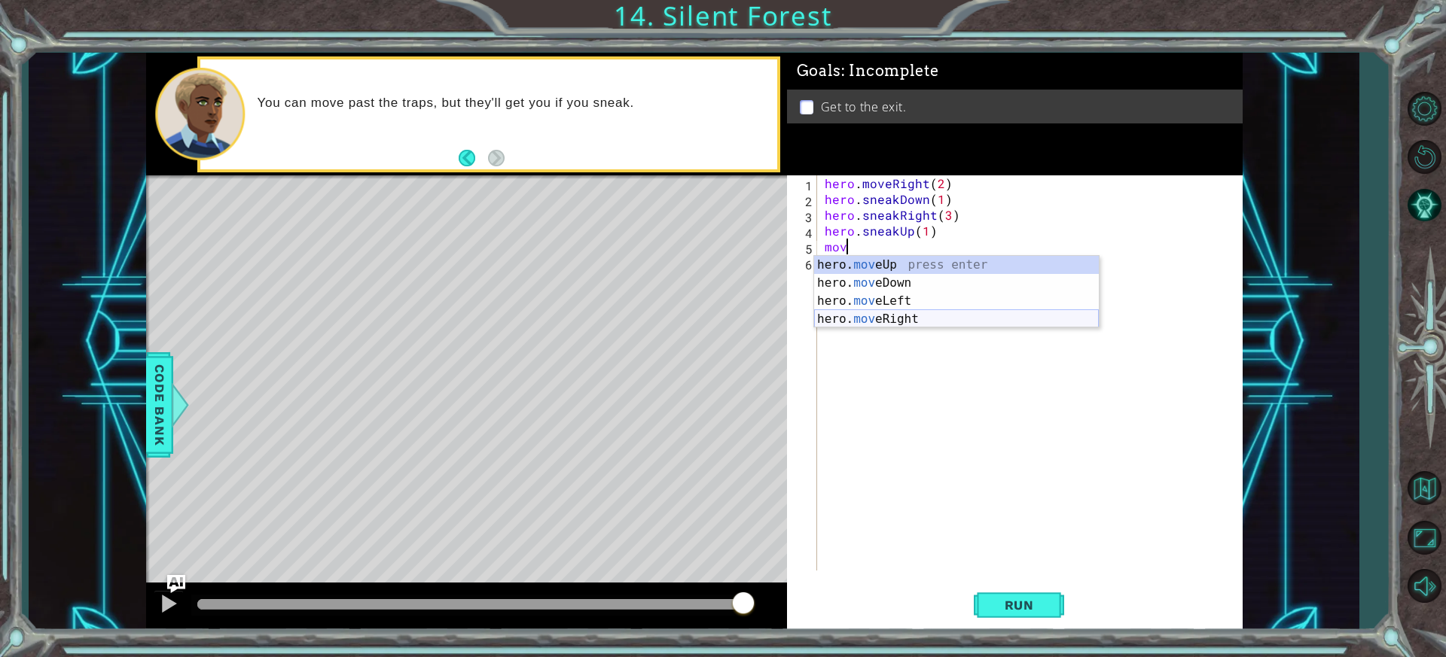
click at [932, 321] on div "hero. mov eUp press enter hero. mov eDown press enter hero. mov eLeft press ent…" at bounding box center [956, 310] width 285 height 108
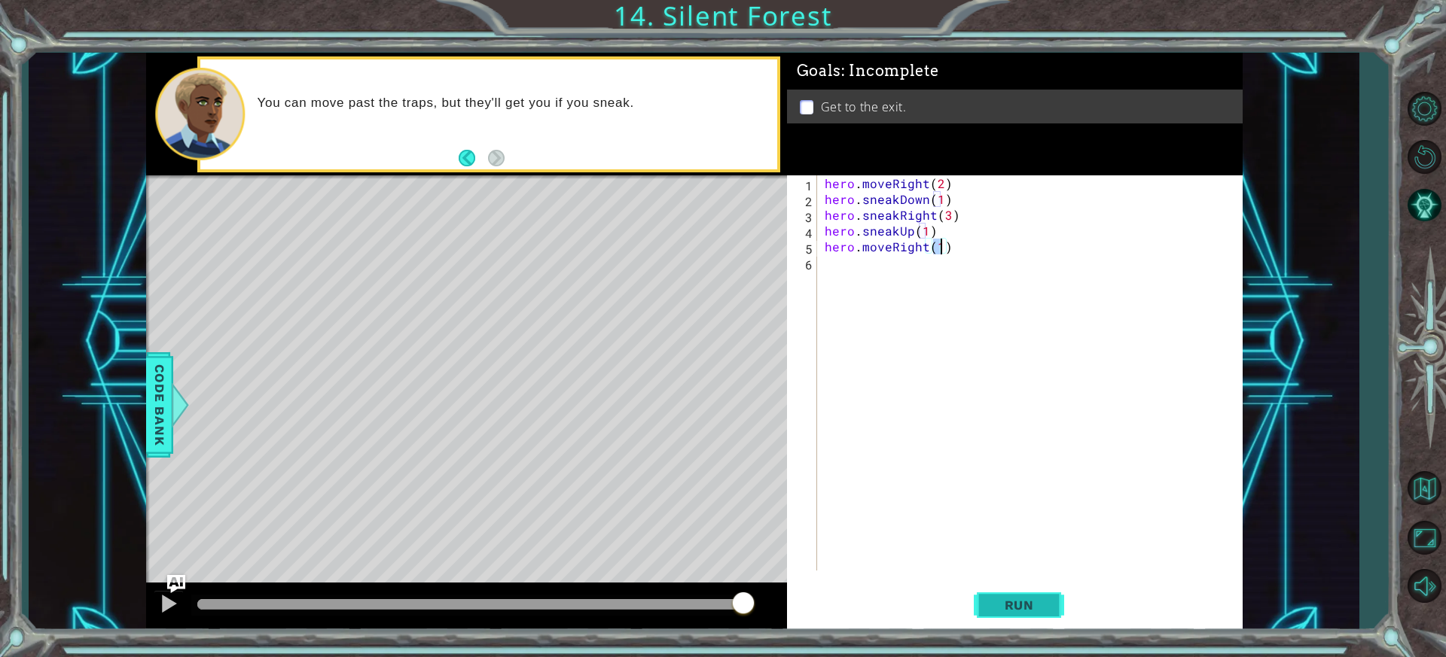
type textarea "hero.moveRight(1)"
click at [1010, 605] on span "Run" at bounding box center [1018, 605] width 59 height 15
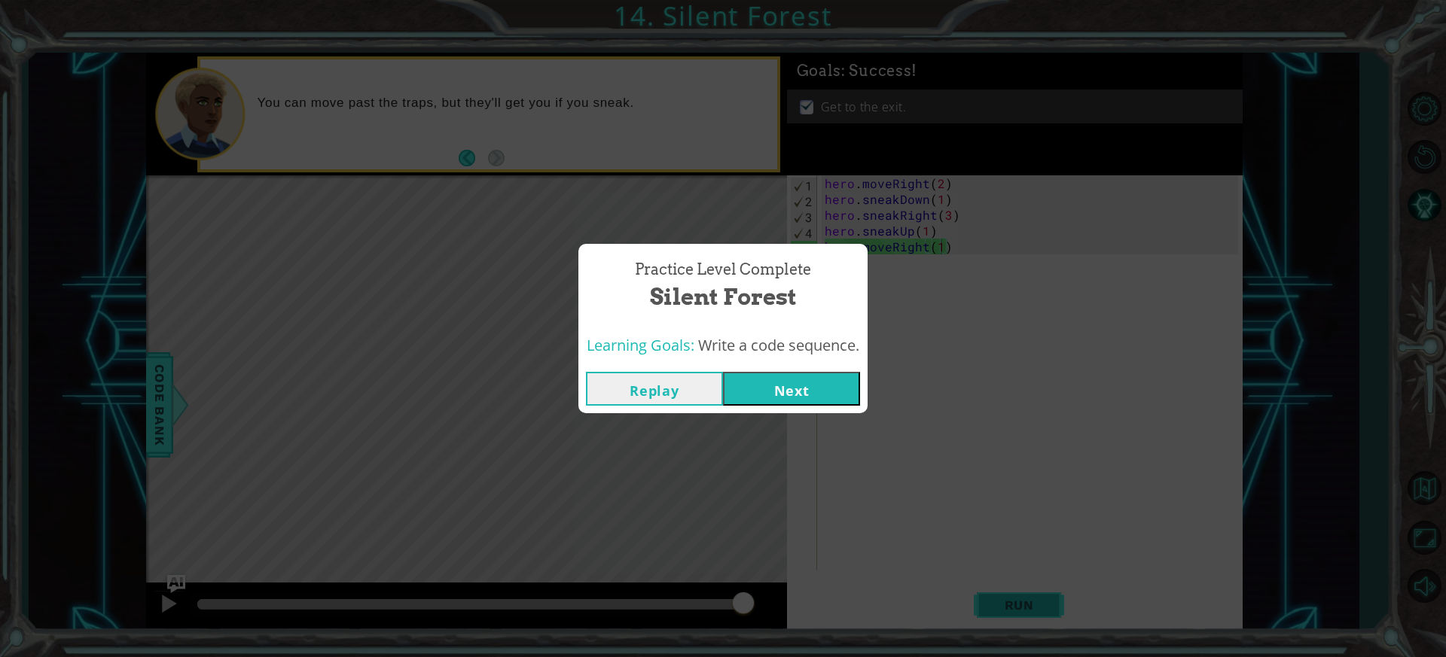
click at [1009, 605] on div "Practice Level Complete Silent Forest Learning Goals: Write a code sequence. Re…" at bounding box center [723, 328] width 1446 height 657
click at [813, 376] on button "Next" at bounding box center [791, 389] width 137 height 34
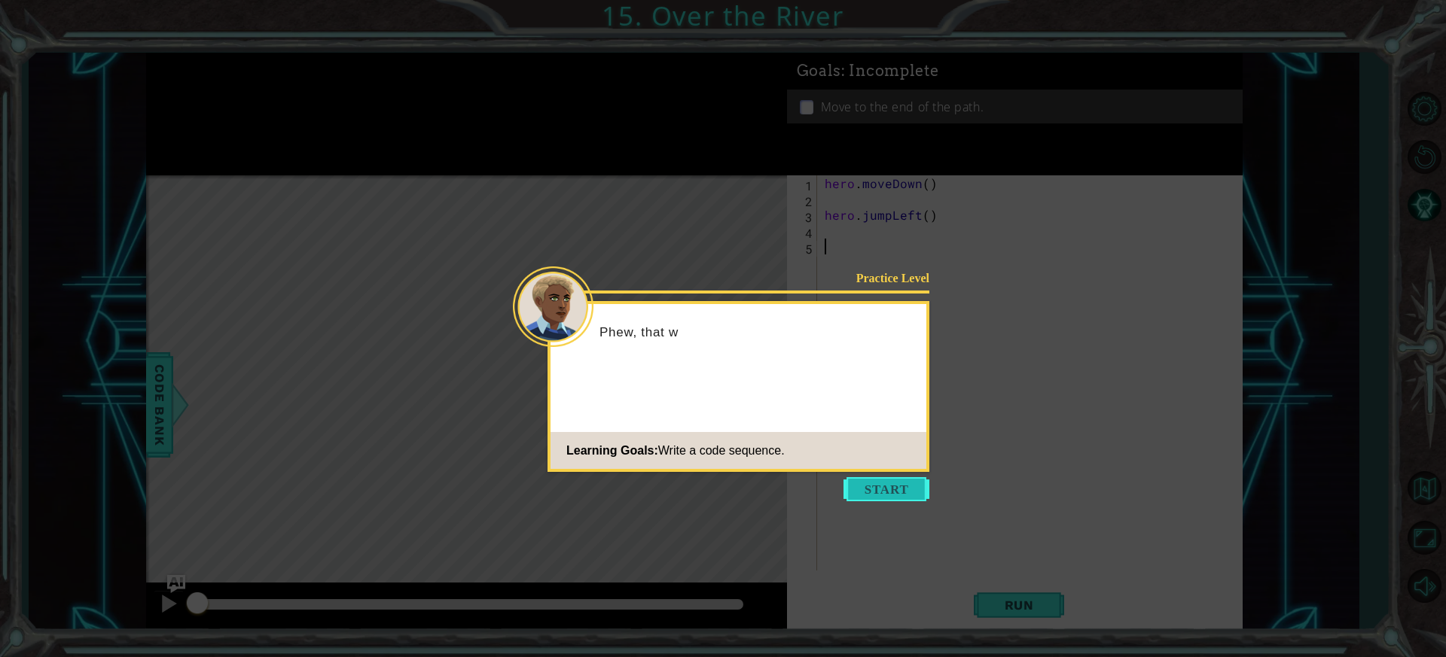
click at [892, 483] on button "Start" at bounding box center [886, 489] width 86 height 24
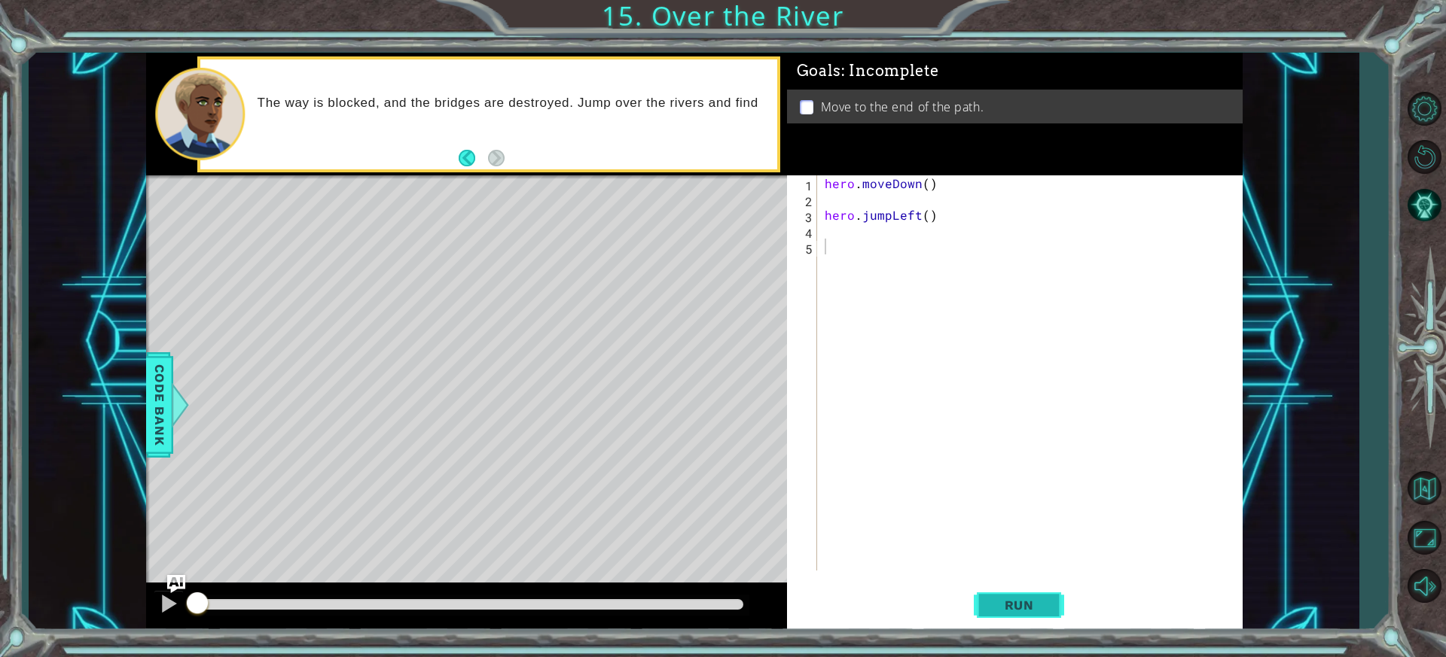
click at [1025, 599] on span "Run" at bounding box center [1018, 605] width 59 height 15
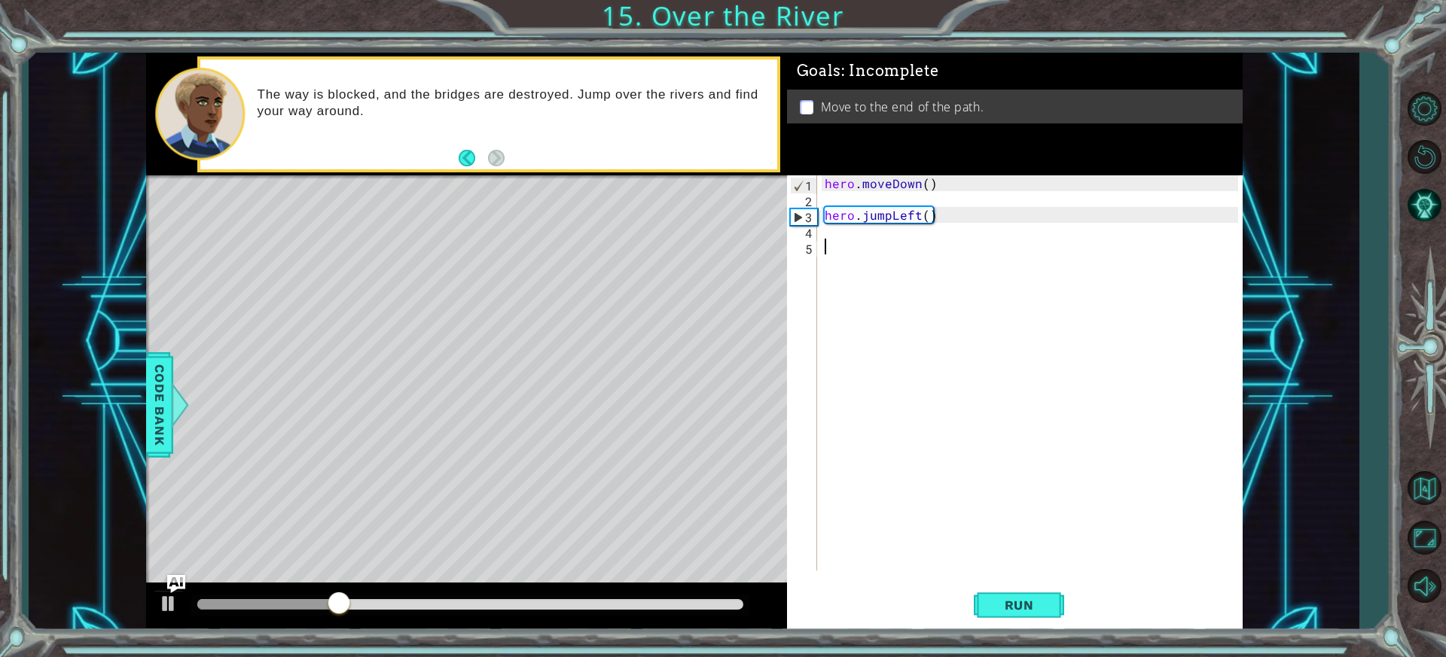
click at [866, 233] on div "hero . moveDown ( ) hero . jumpLeft ( )" at bounding box center [1034, 388] width 424 height 427
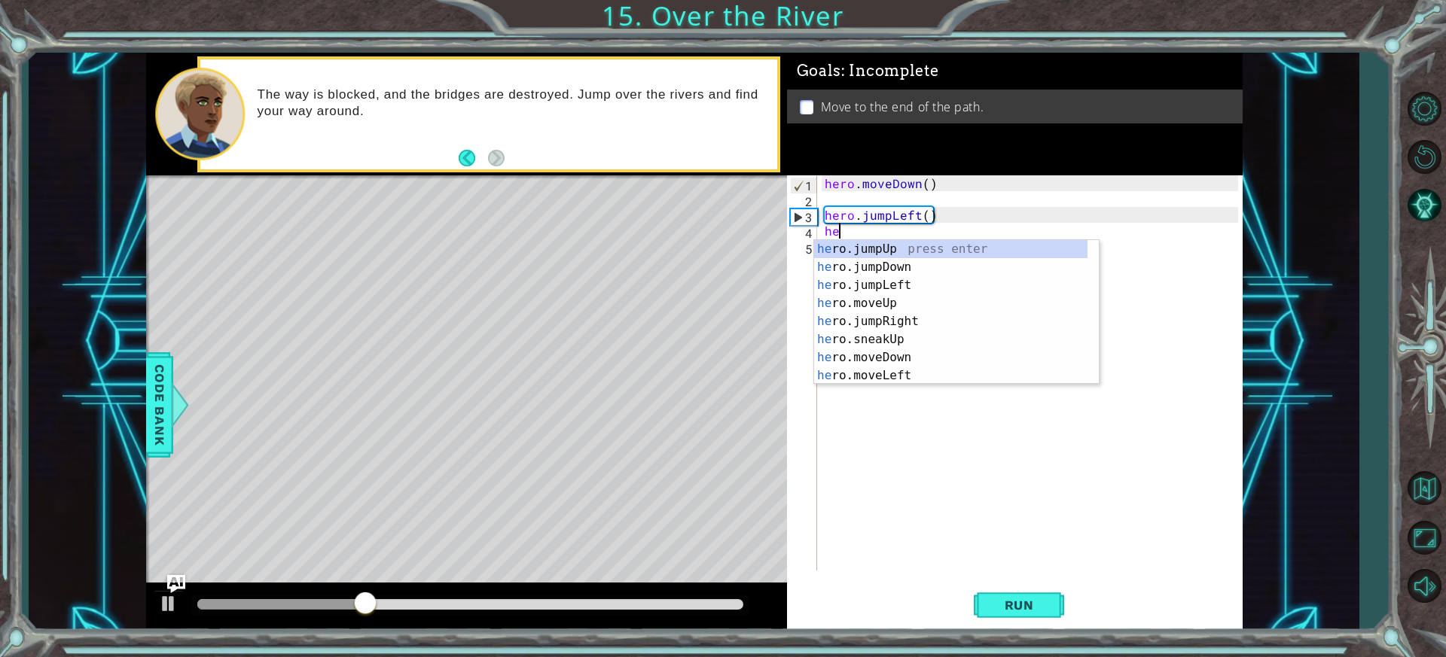
type textarea "her"
click at [924, 329] on div "her o.jumpUp press enter her o.jumpDown press enter her o.jumpLeft press enter …" at bounding box center [950, 330] width 273 height 181
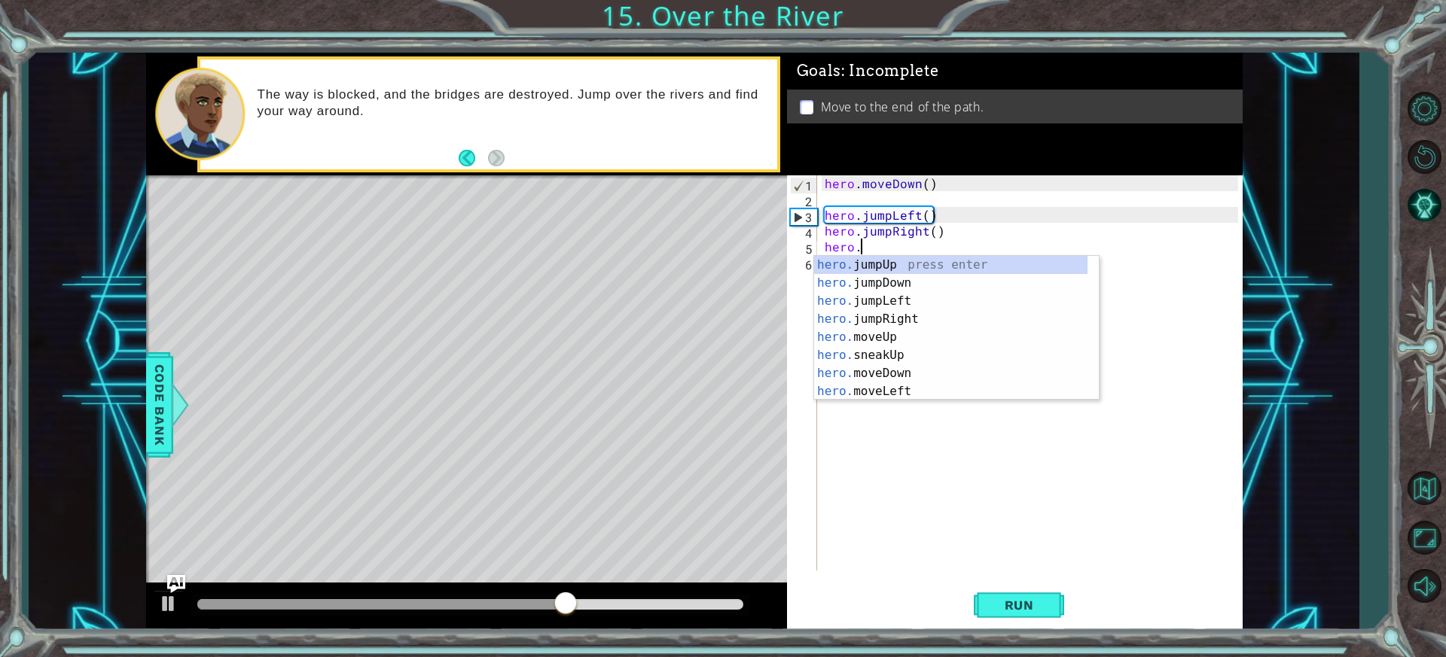
scroll to position [0, 2]
type textarea "hero.jump"
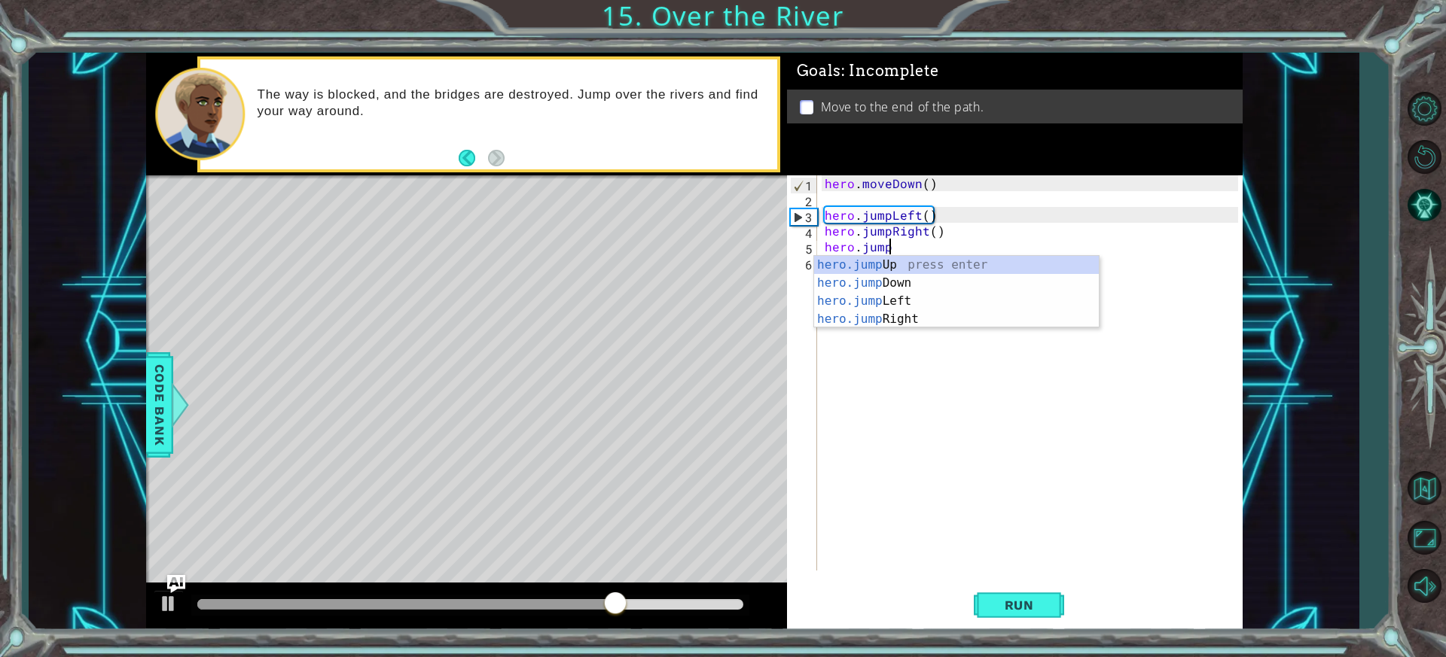
scroll to position [0, 3]
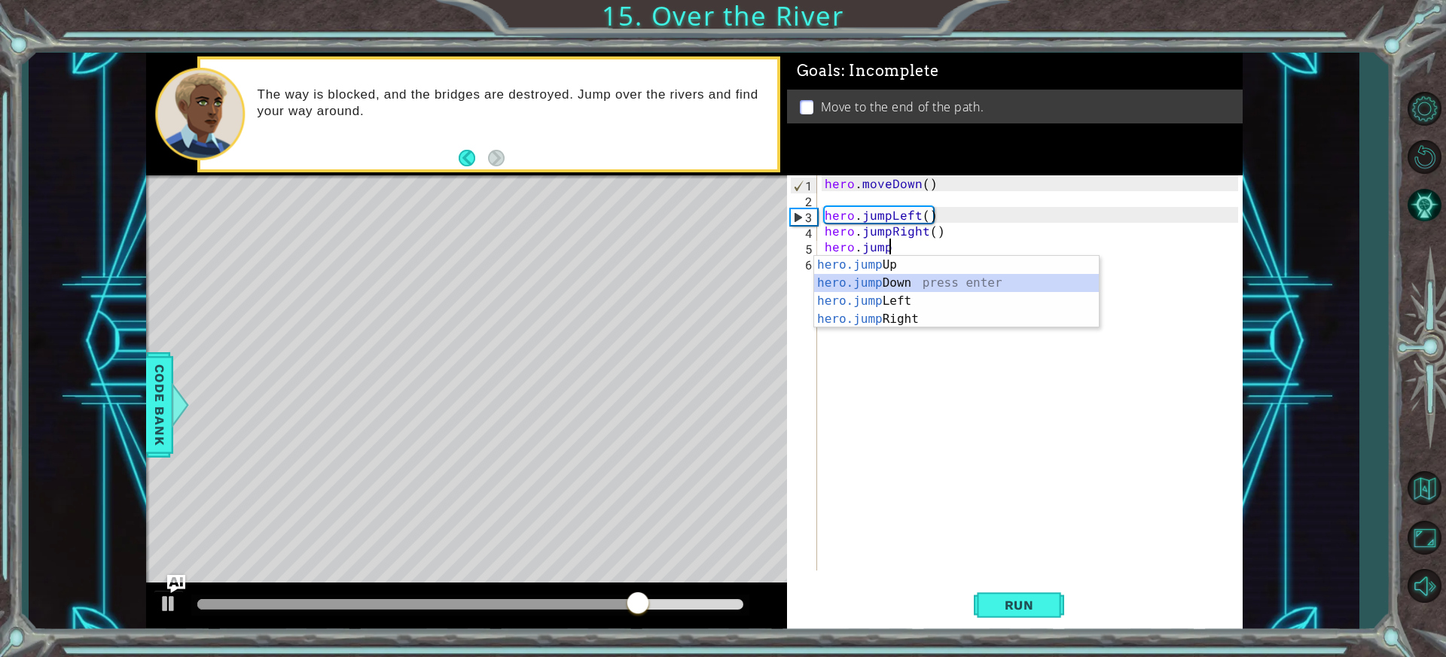
click at [958, 277] on div "hero.jump Up press enter hero.jump Down press enter hero.jump Left press enter …" at bounding box center [956, 310] width 285 height 108
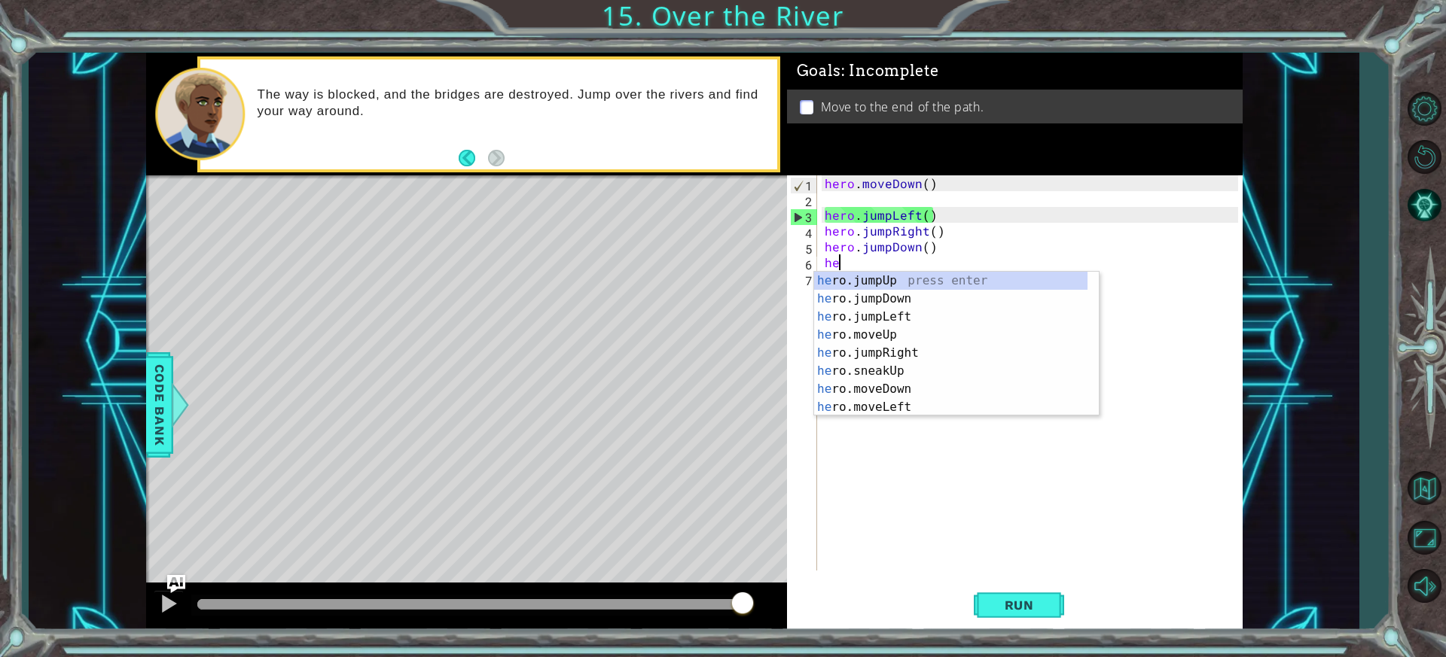
type textarea "hero"
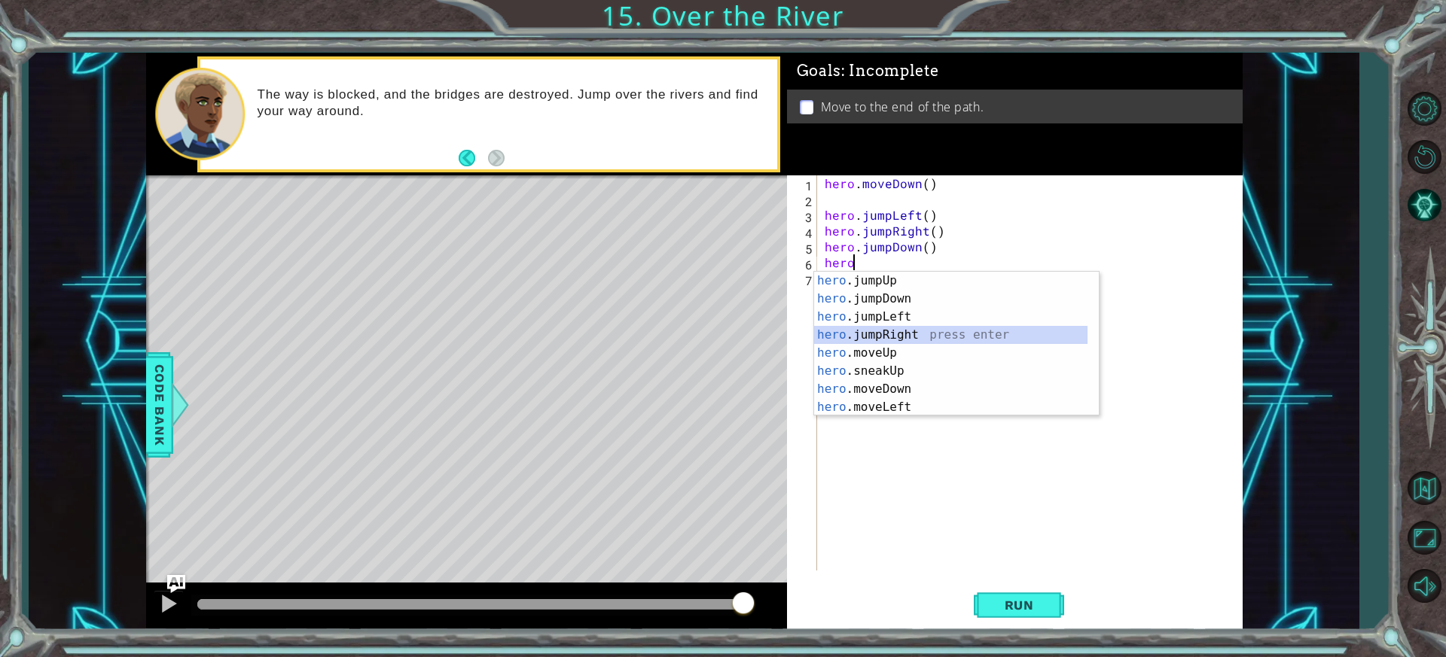
click at [881, 331] on div "hero .jumpUp press enter hero .jumpDown press enter hero .jumpLeft press enter …" at bounding box center [950, 362] width 273 height 181
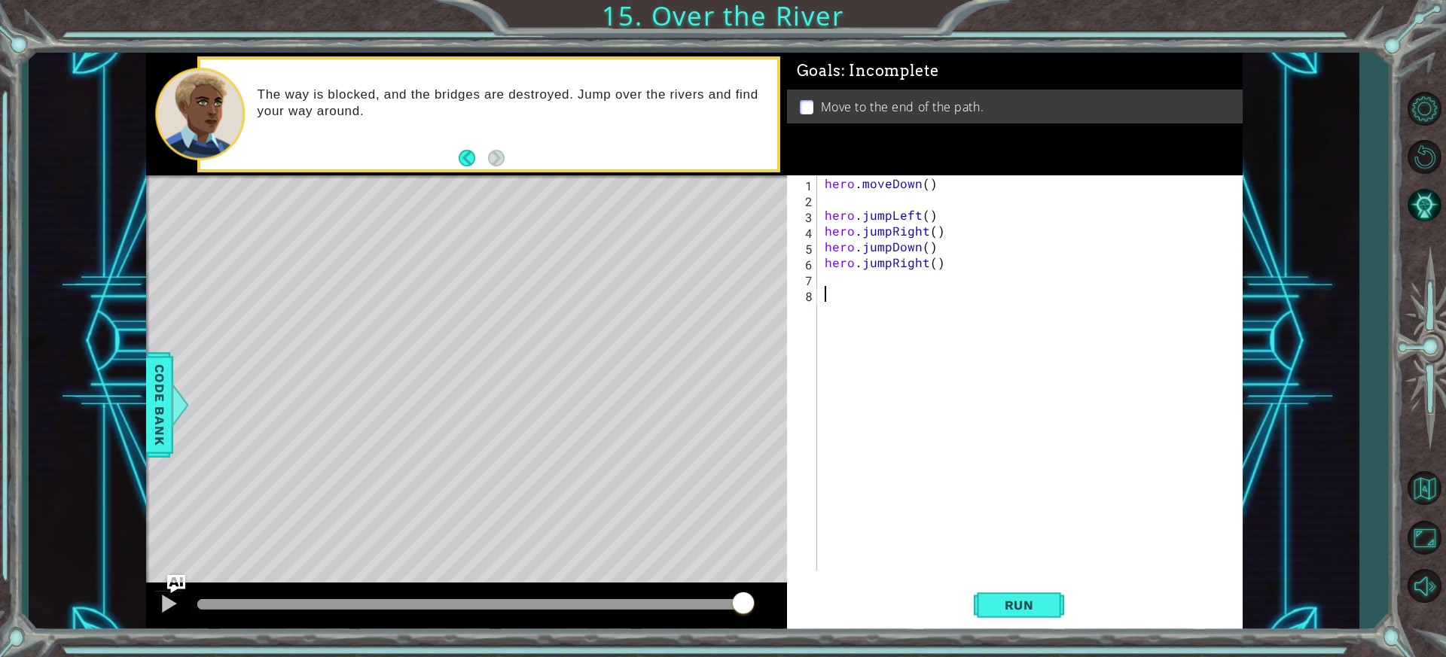
click at [851, 300] on div "hero . moveDown ( ) hero . jumpLeft ( ) hero . jumpRight ( ) hero . jumpDown ( …" at bounding box center [1034, 388] width 424 height 427
click at [848, 271] on div "hero . moveDown ( ) hero . jumpLeft ( ) hero . jumpRight ( ) hero . jumpDown ( …" at bounding box center [1034, 388] width 424 height 427
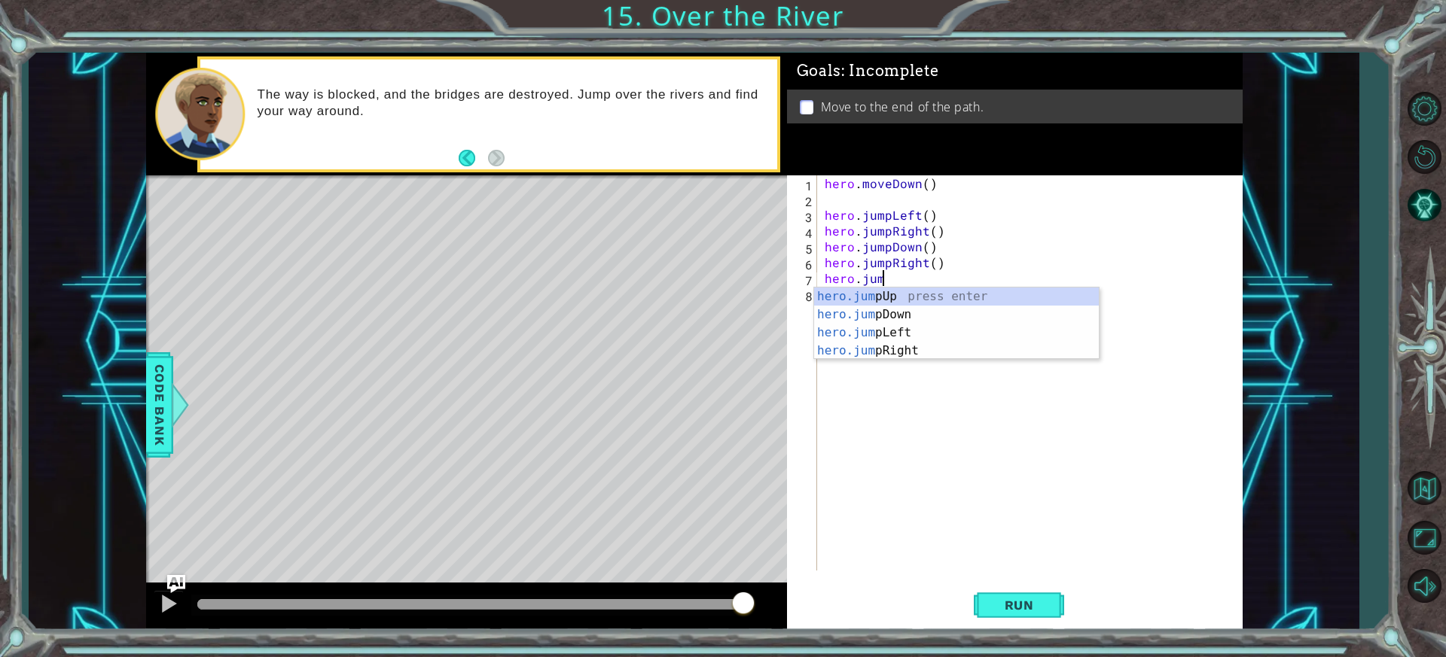
type textarea "hero.jump"
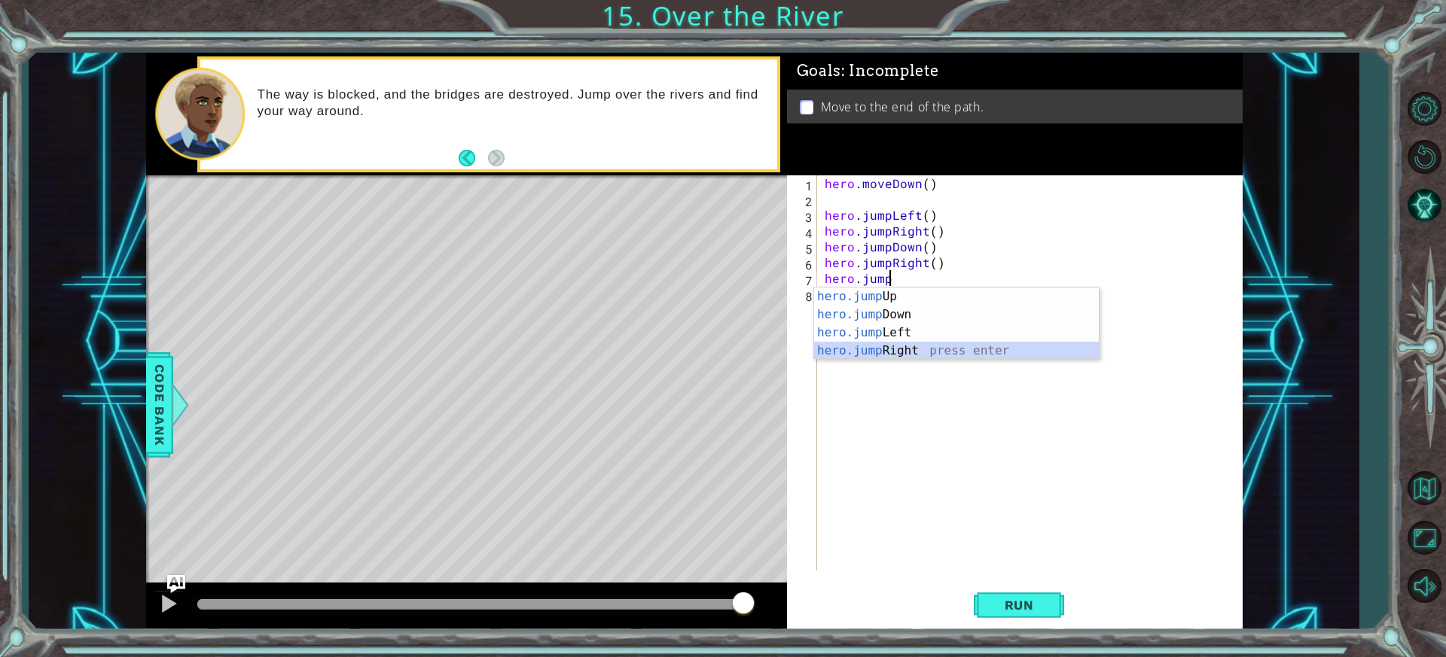
click at [902, 349] on div "hero.jump Up press enter hero.jump Down press enter hero.jump Left press enter …" at bounding box center [956, 342] width 285 height 108
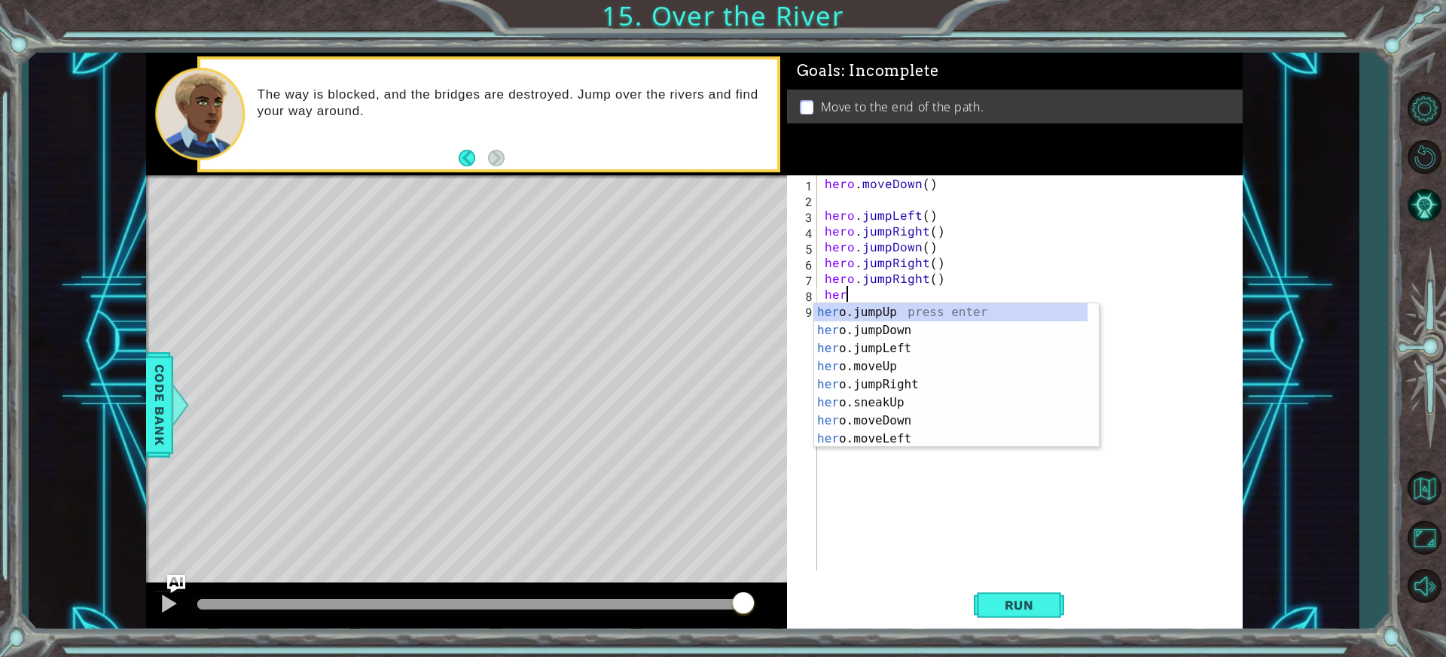
type textarea "hero"
click at [930, 358] on div "hero .jumpUp press enter hero .jumpDown press enter hero .jumpLeft press enter …" at bounding box center [950, 393] width 273 height 181
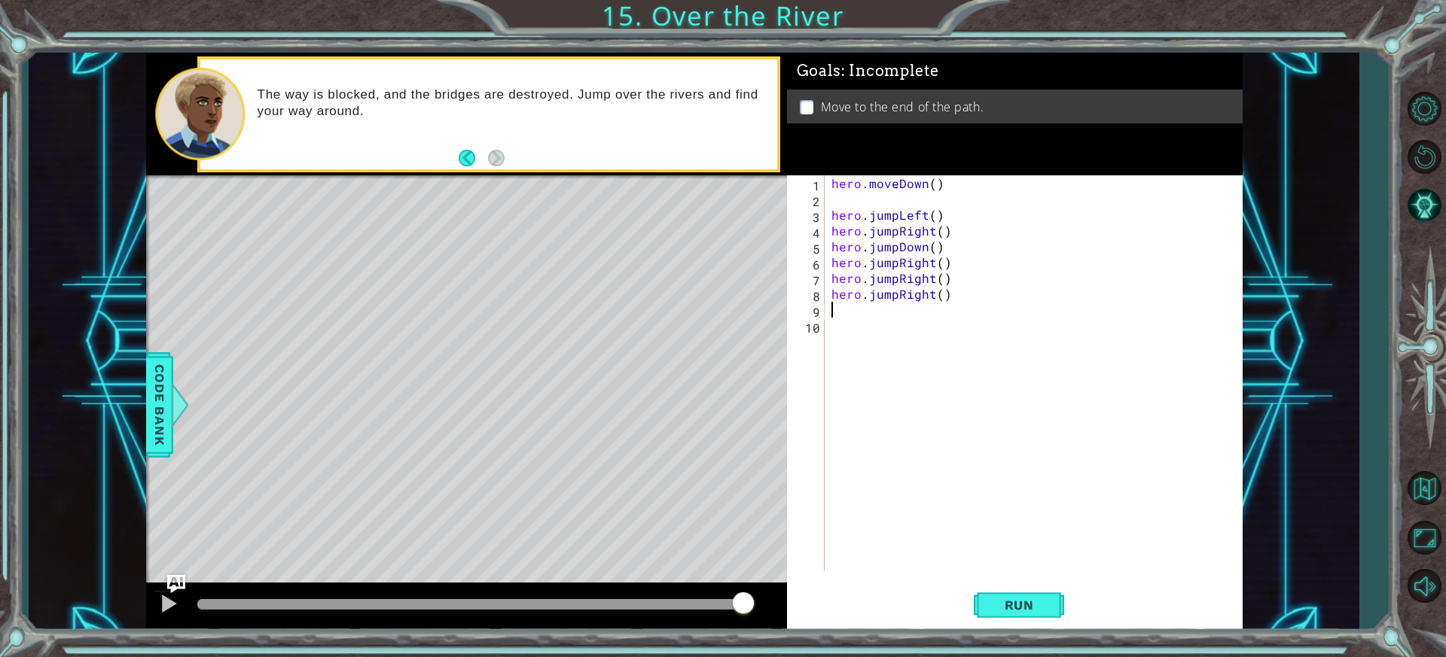
scroll to position [0, 0]
click at [1019, 606] on span "Run" at bounding box center [1018, 605] width 59 height 15
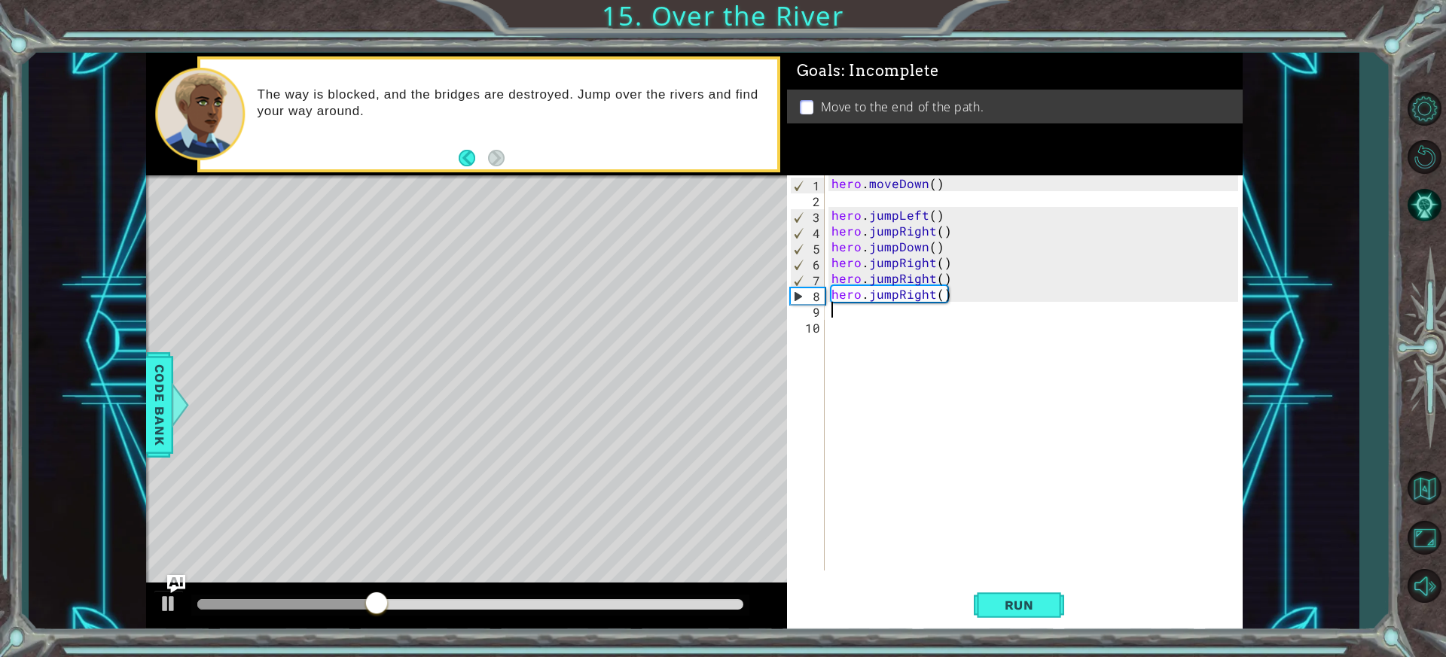
click at [936, 225] on div "hero . moveDown ( ) hero . jumpLeft ( ) hero . jumpRight ( ) hero . jumpDown ( …" at bounding box center [1036, 388] width 417 height 427
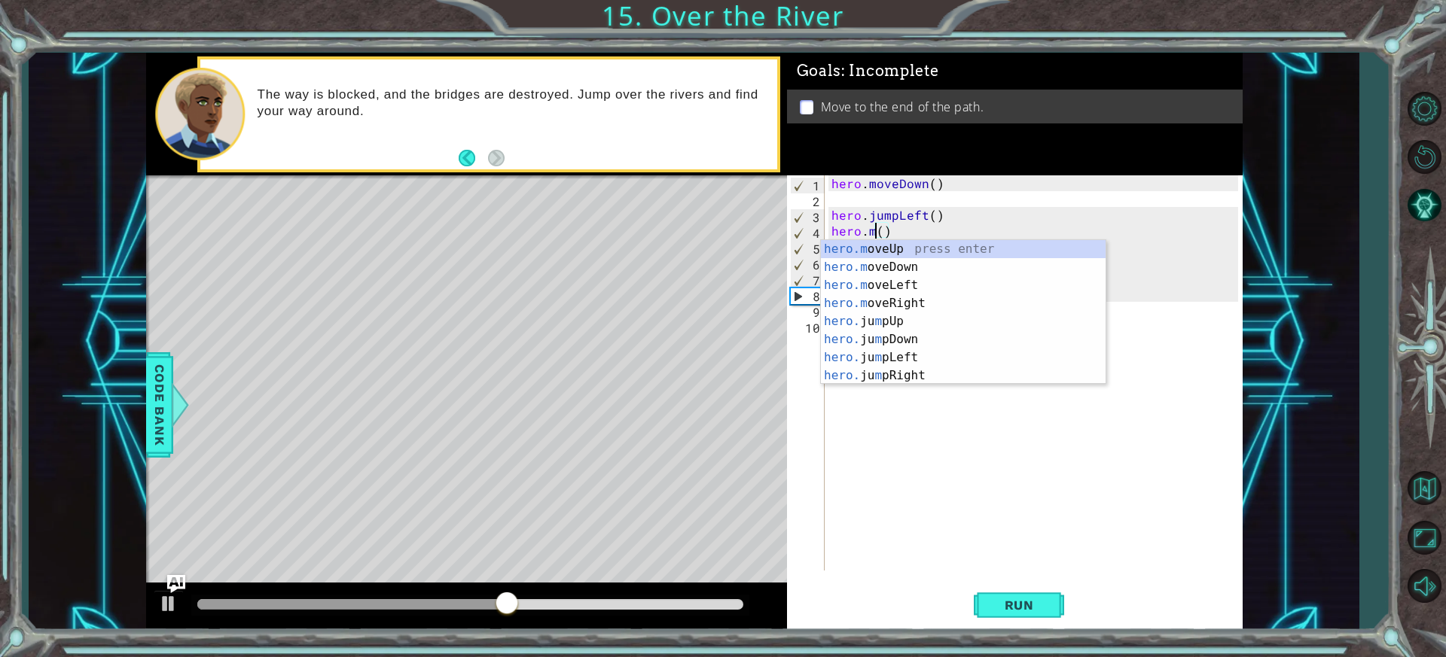
scroll to position [0, 3]
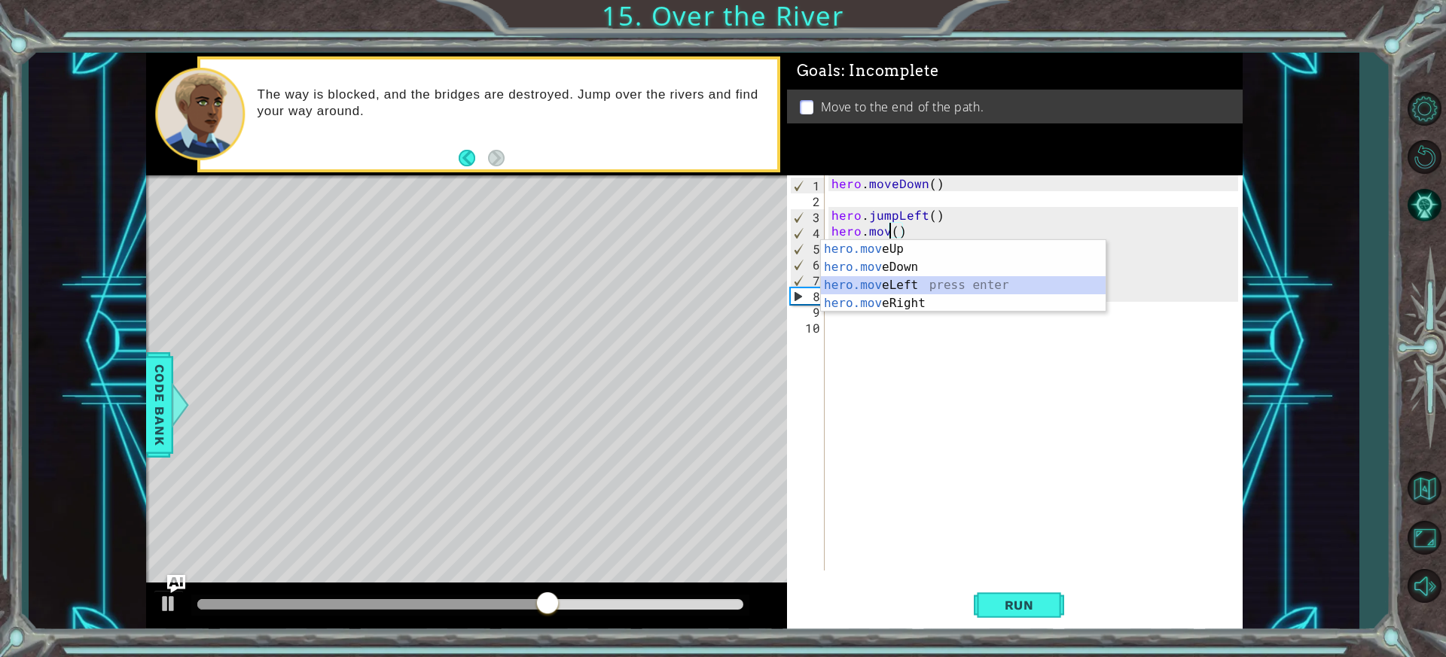
click at [992, 287] on div "hero.mov eUp press enter hero.mov eDown press enter hero.mov eLeft press enter …" at bounding box center [963, 294] width 285 height 108
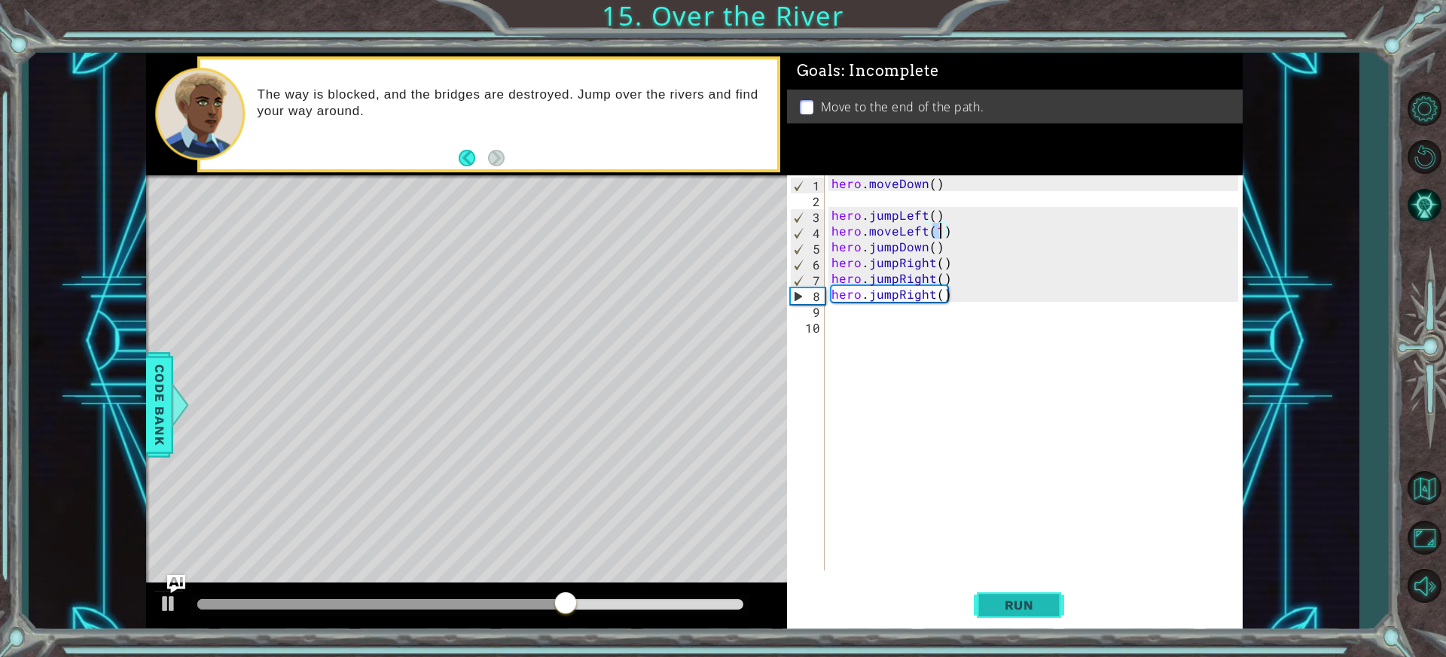
click at [1020, 614] on button "Run" at bounding box center [1019, 605] width 90 height 45
click at [898, 291] on div "hero . moveDown ( ) hero . jumpLeft ( ) hero . moveLeft ( 1 ) hero . jumpDown (…" at bounding box center [1036, 388] width 417 height 427
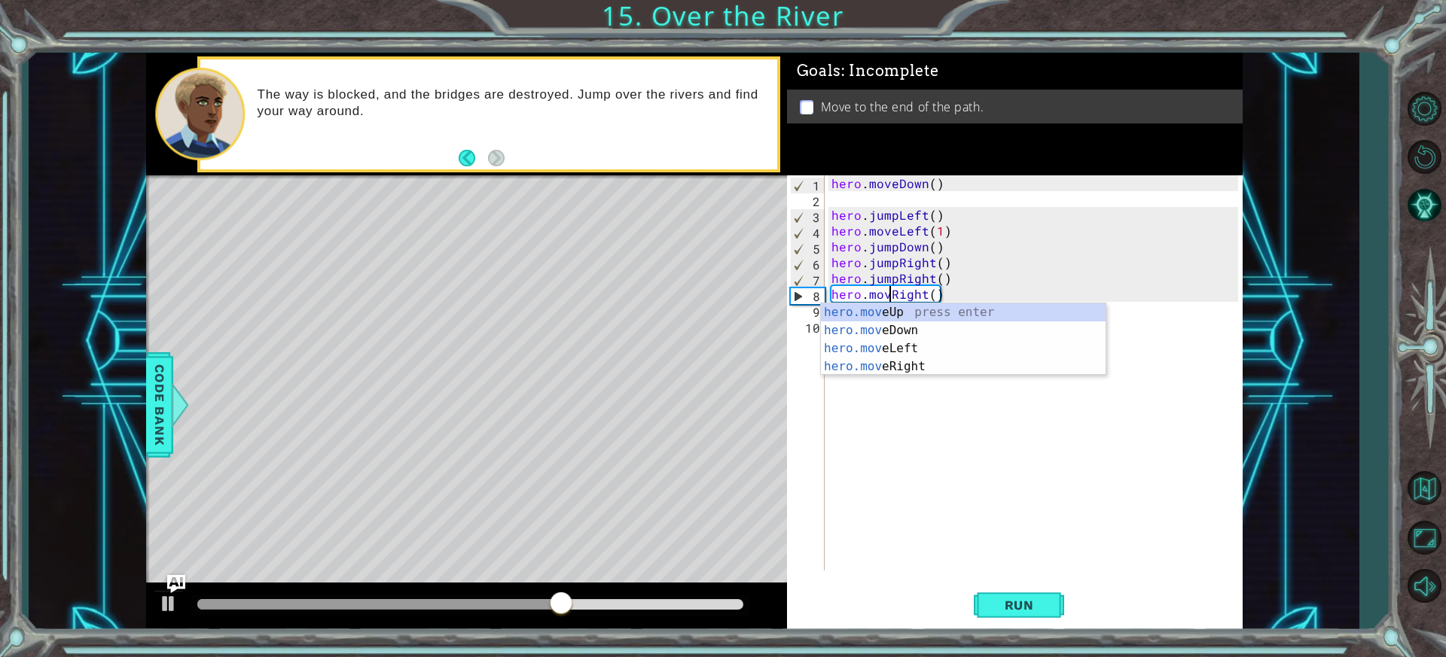
scroll to position [0, 4]
type textarea "hero.moveUp(1)"
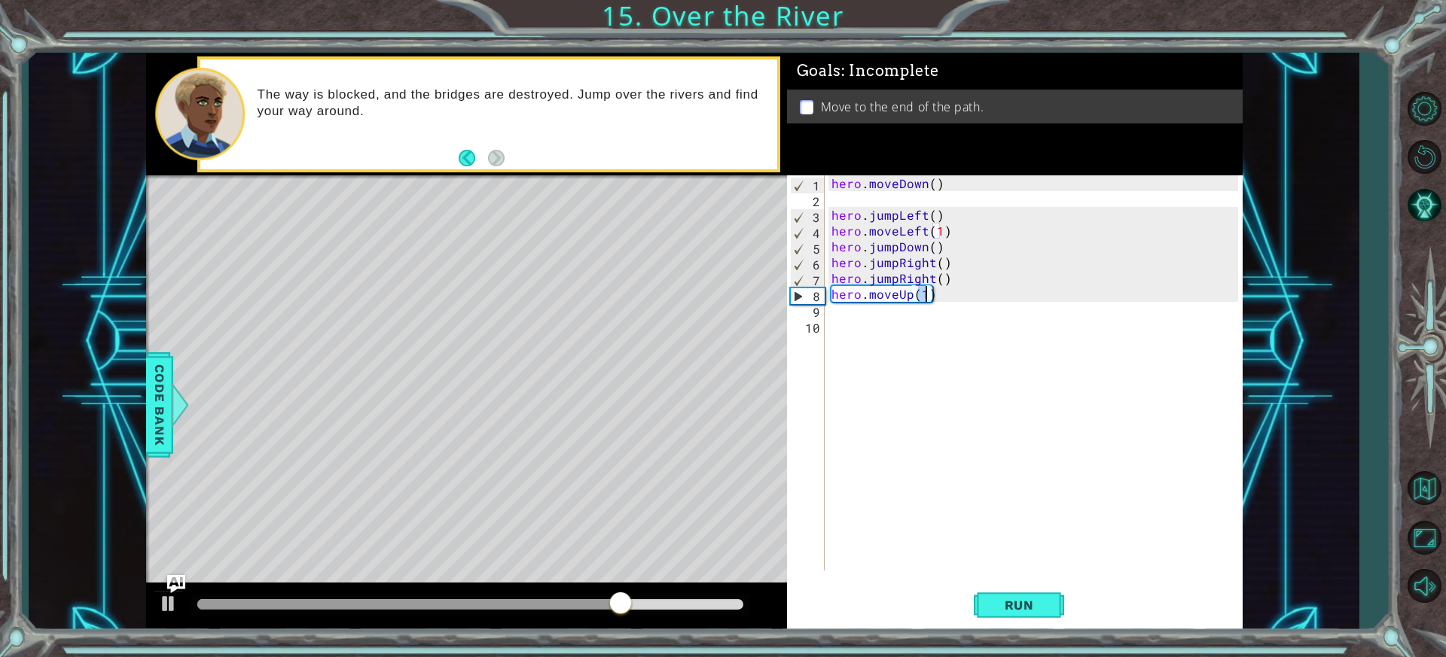
click at [908, 303] on div "hero . moveDown ( ) hero . jumpLeft ( ) hero . moveLeft ( 1 ) hero . jumpDown (…" at bounding box center [1036, 388] width 417 height 427
click at [908, 295] on div "hero . moveDown ( ) hero . jumpLeft ( ) hero . moveLeft ( 1 ) hero . jumpDown (…" at bounding box center [1036, 388] width 417 height 427
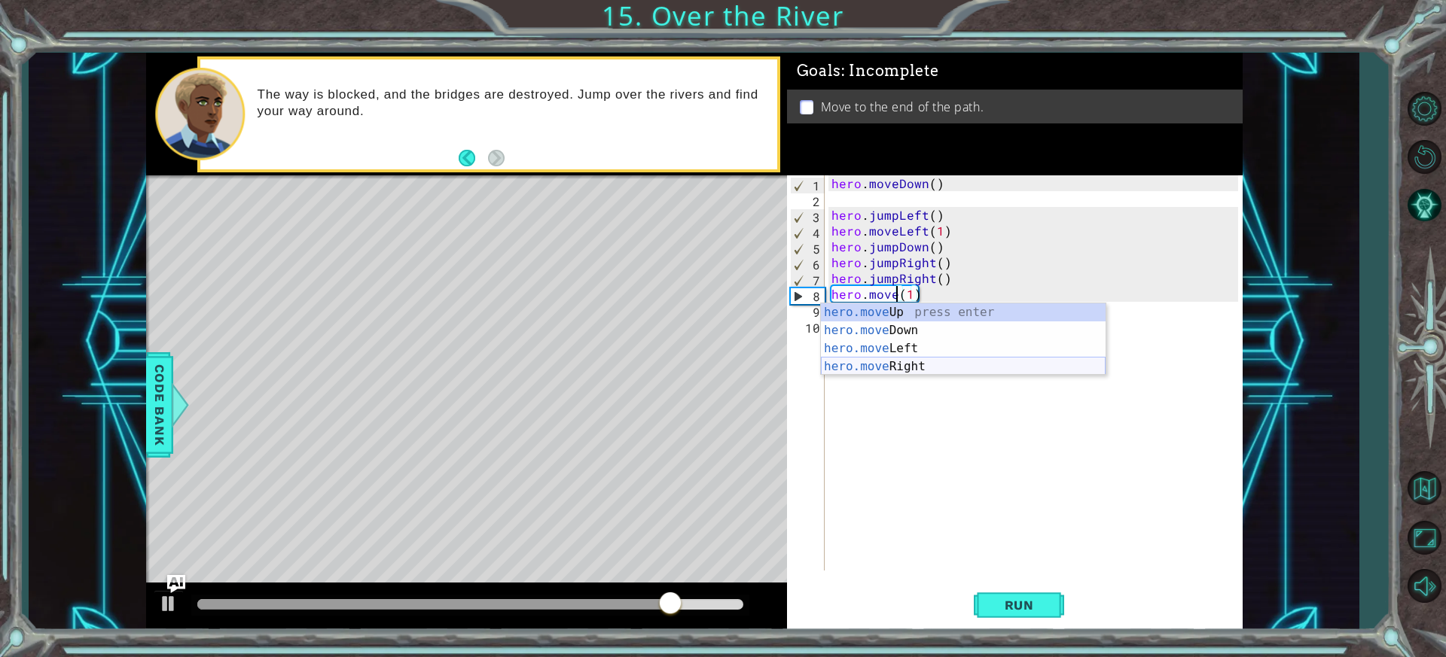
click at [912, 359] on div "hero.move Up press enter hero.move Down press enter hero.move Left press enter …" at bounding box center [963, 357] width 285 height 108
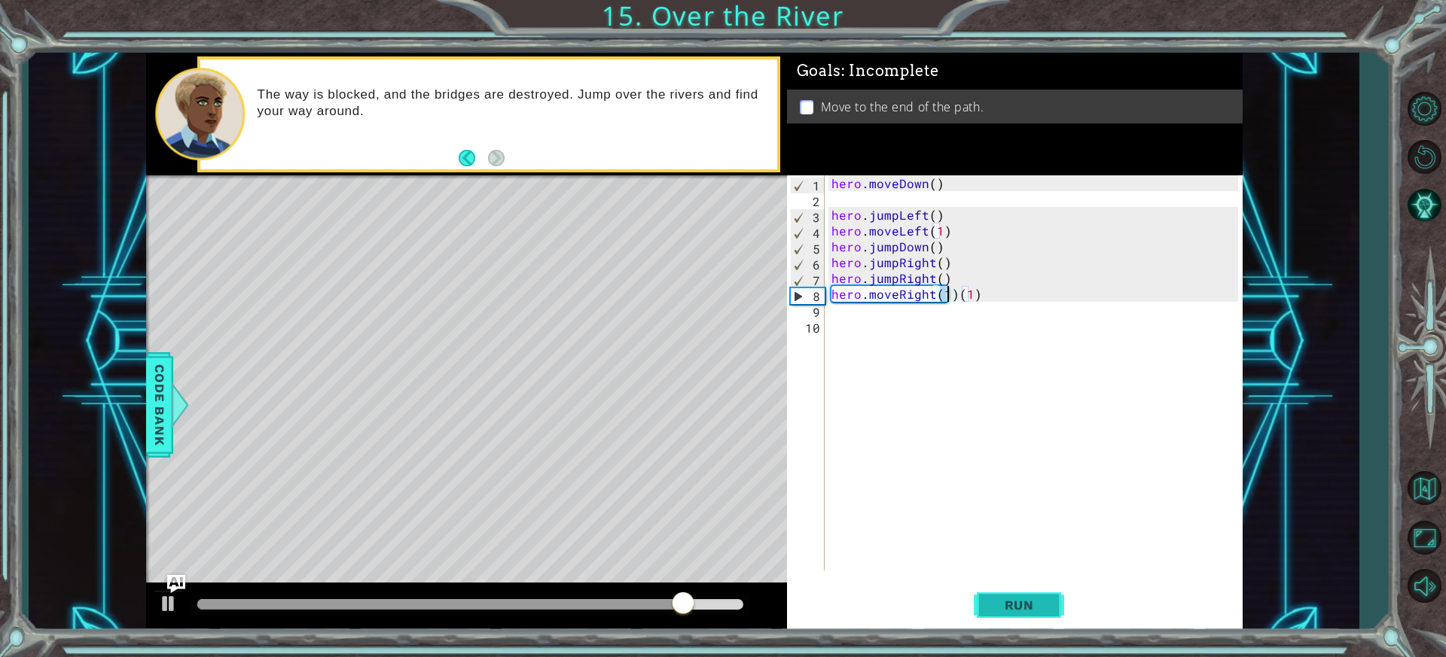
type textarea "hero.moveRight(1)(1)"
click at [1029, 602] on span "Run" at bounding box center [1018, 605] width 59 height 15
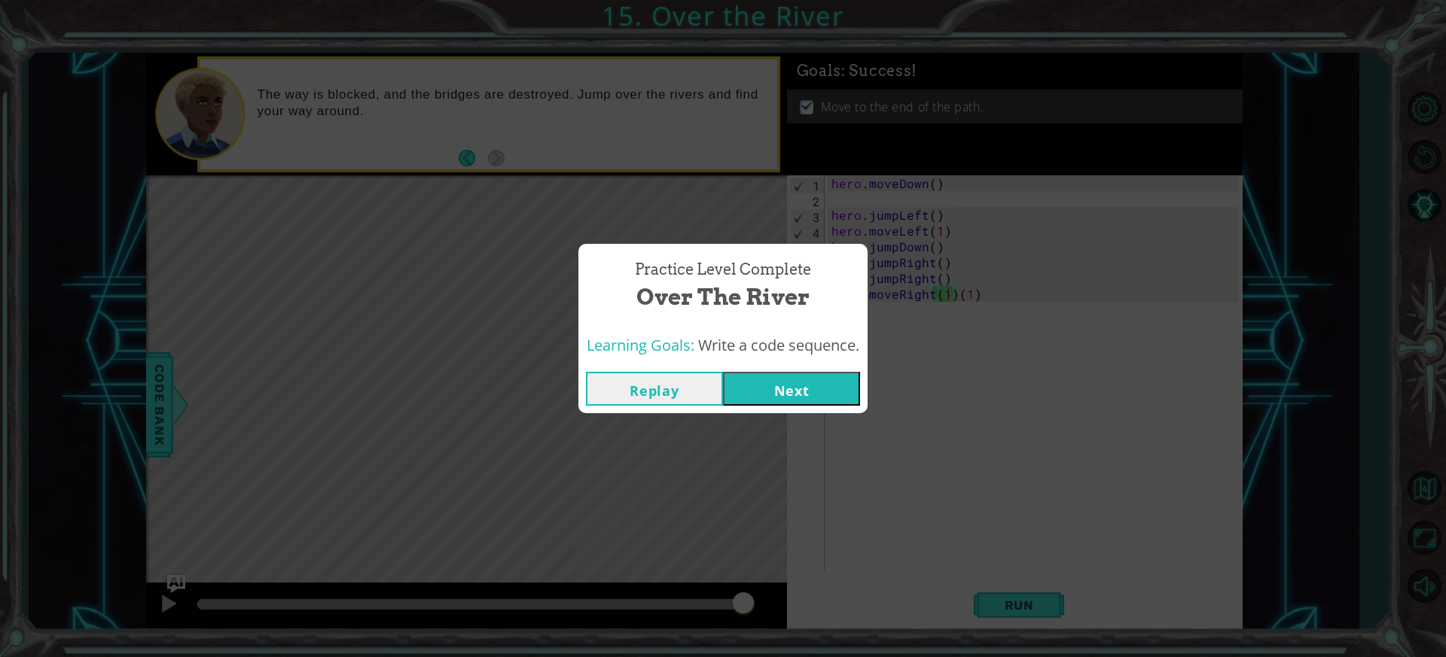
click at [819, 378] on button "Next" at bounding box center [791, 389] width 137 height 34
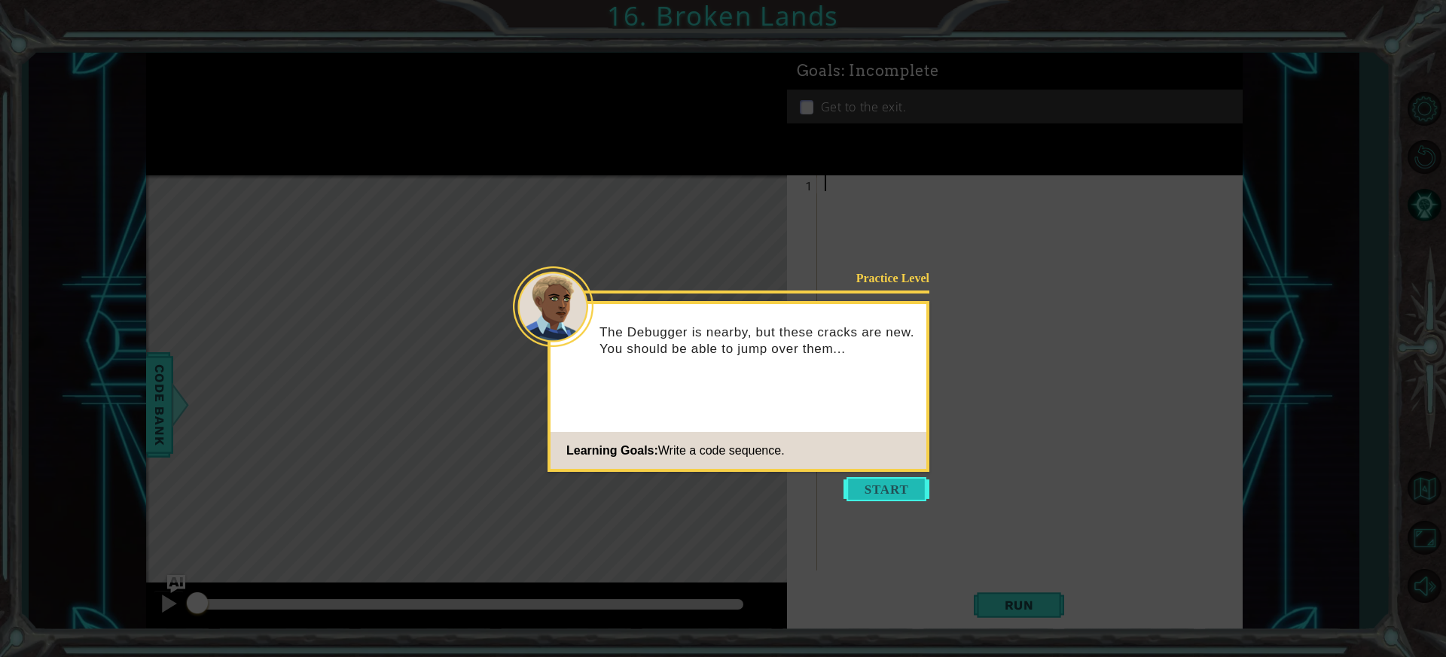
click at [894, 481] on button "Start" at bounding box center [886, 489] width 86 height 24
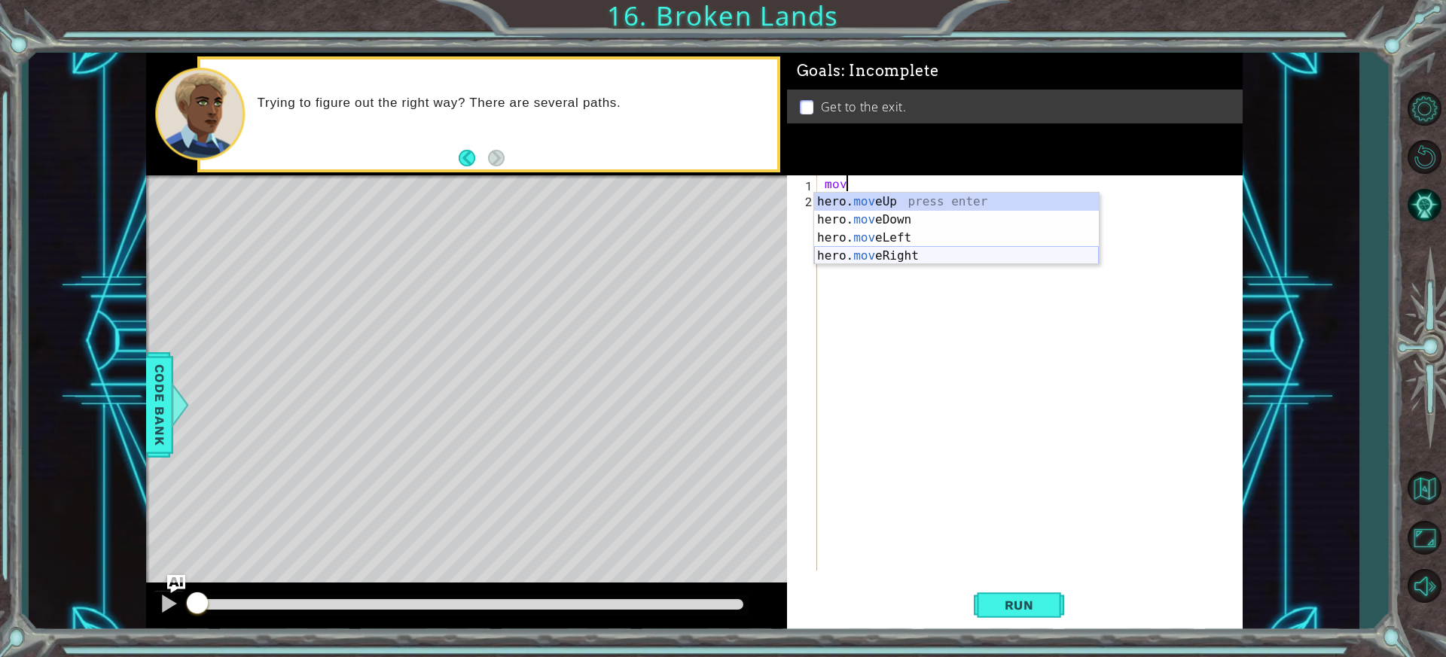
click at [919, 248] on div "hero. mov eUp press enter hero. mov eDown press enter hero. mov eLeft press ent…" at bounding box center [956, 247] width 285 height 108
type textarea "hero.moveRight(1)"
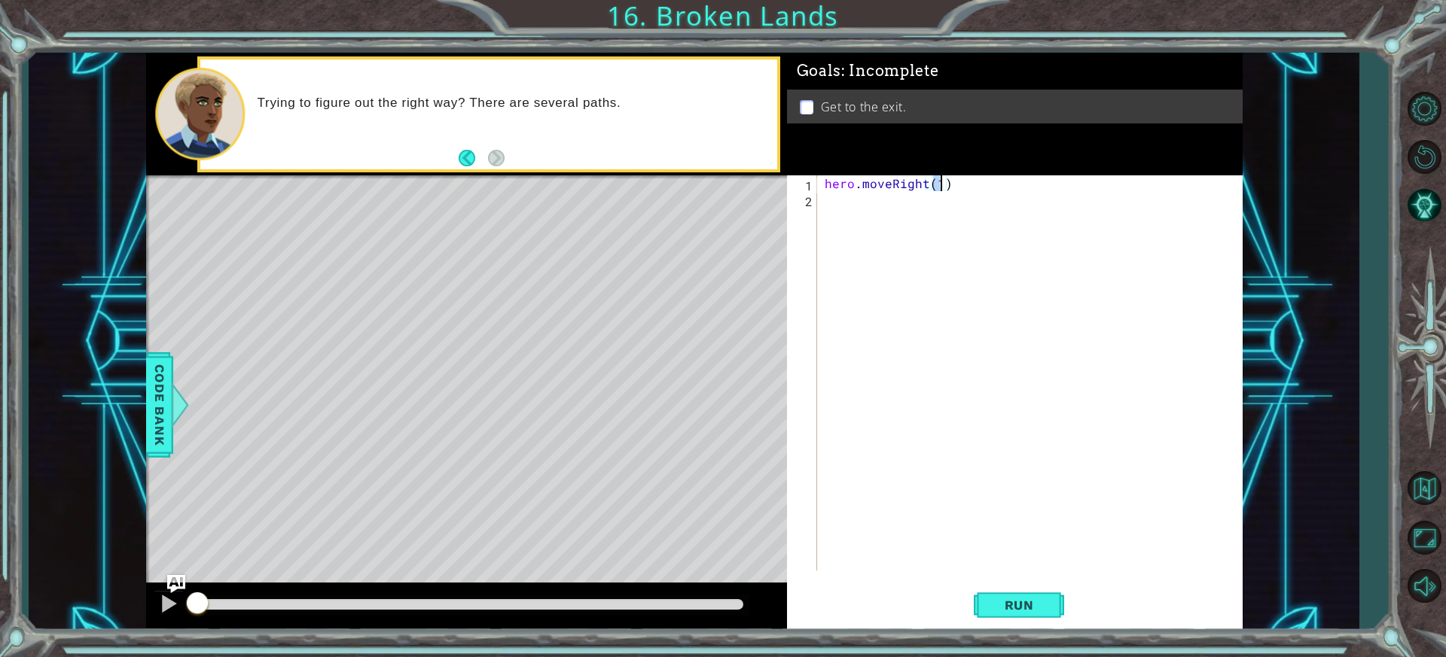
click at [883, 215] on div "hero . moveRight ( 1 )" at bounding box center [1034, 388] width 424 height 427
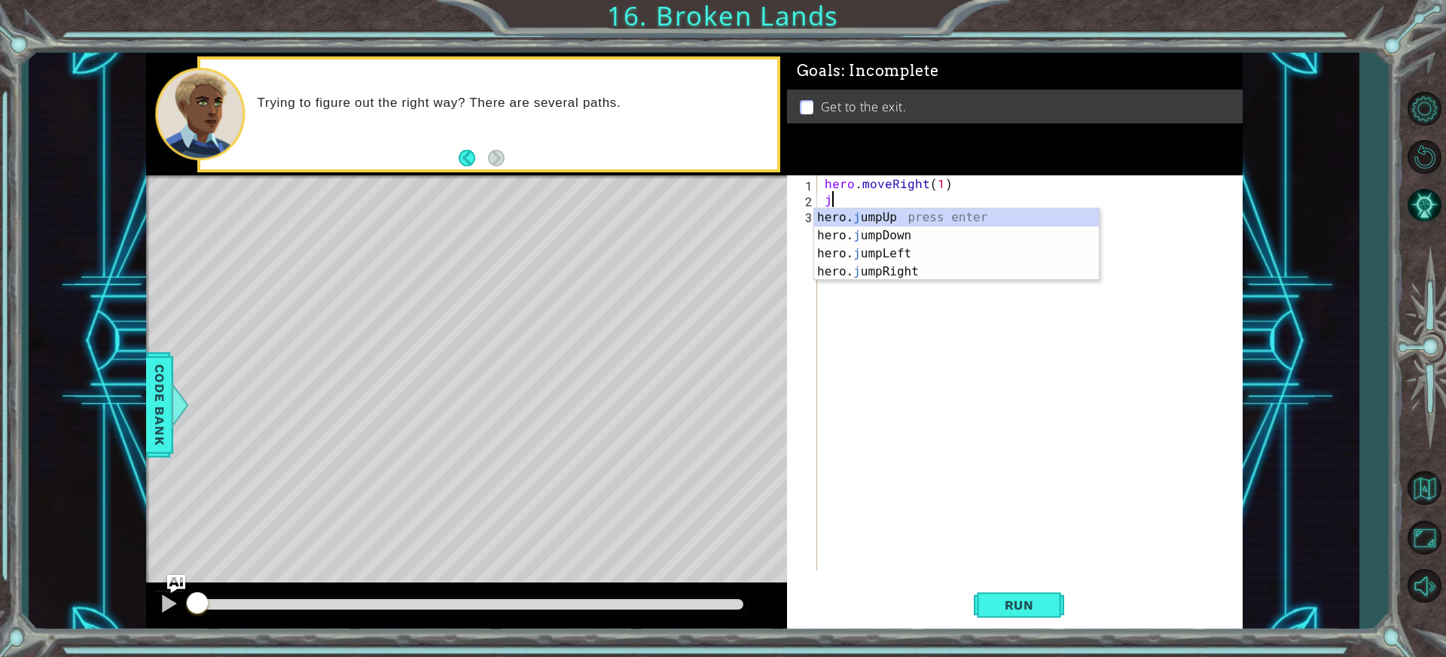
type textarea "ju"
click at [903, 266] on div "hero. ju mpUp press enter hero. ju mpDown press enter hero. [PERSON_NAME] mpLef…" at bounding box center [956, 263] width 285 height 108
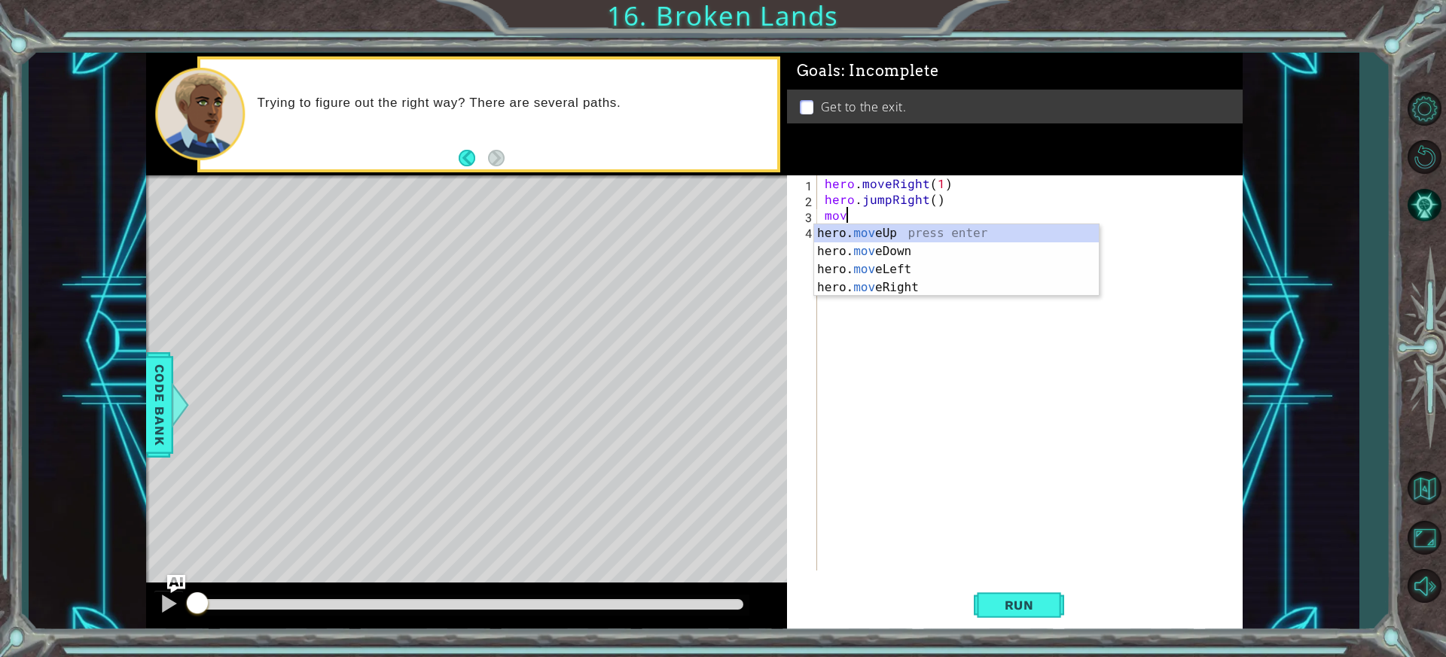
scroll to position [0, 1]
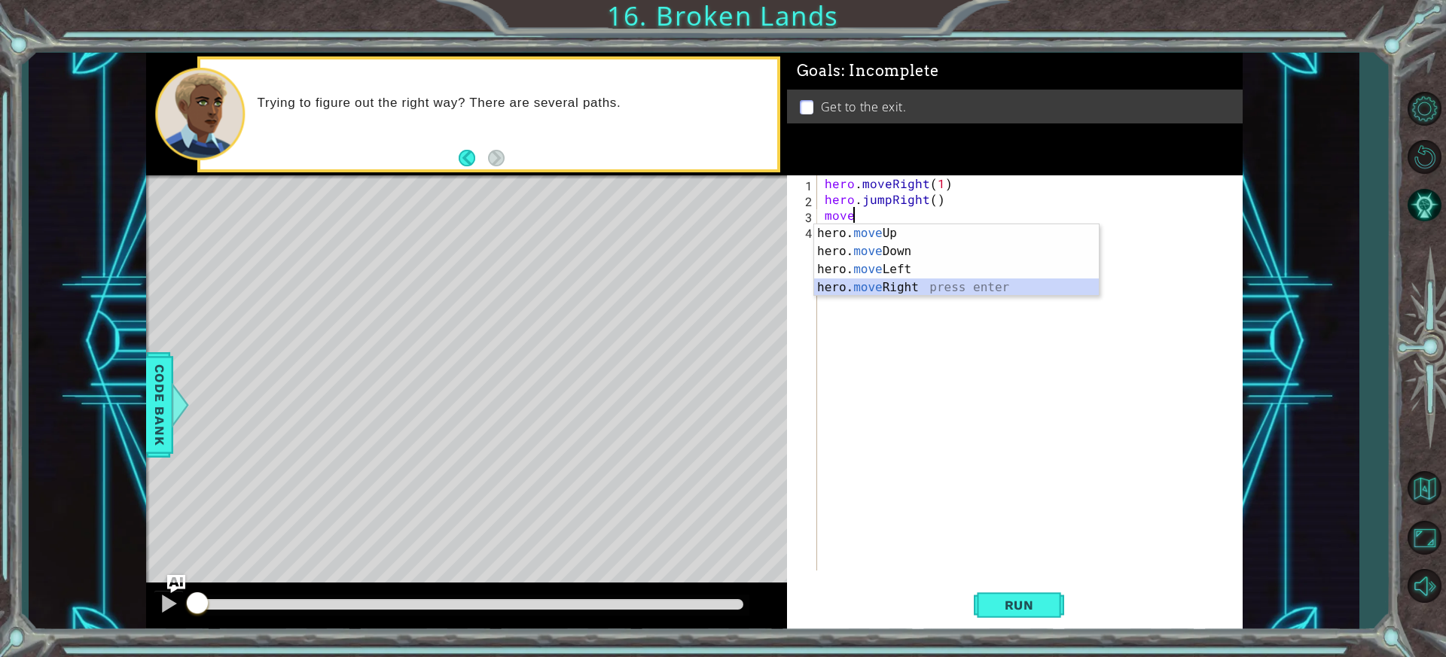
click at [915, 281] on div "hero. move Up press enter hero. move Down press enter hero. move Left press ent…" at bounding box center [956, 278] width 285 height 108
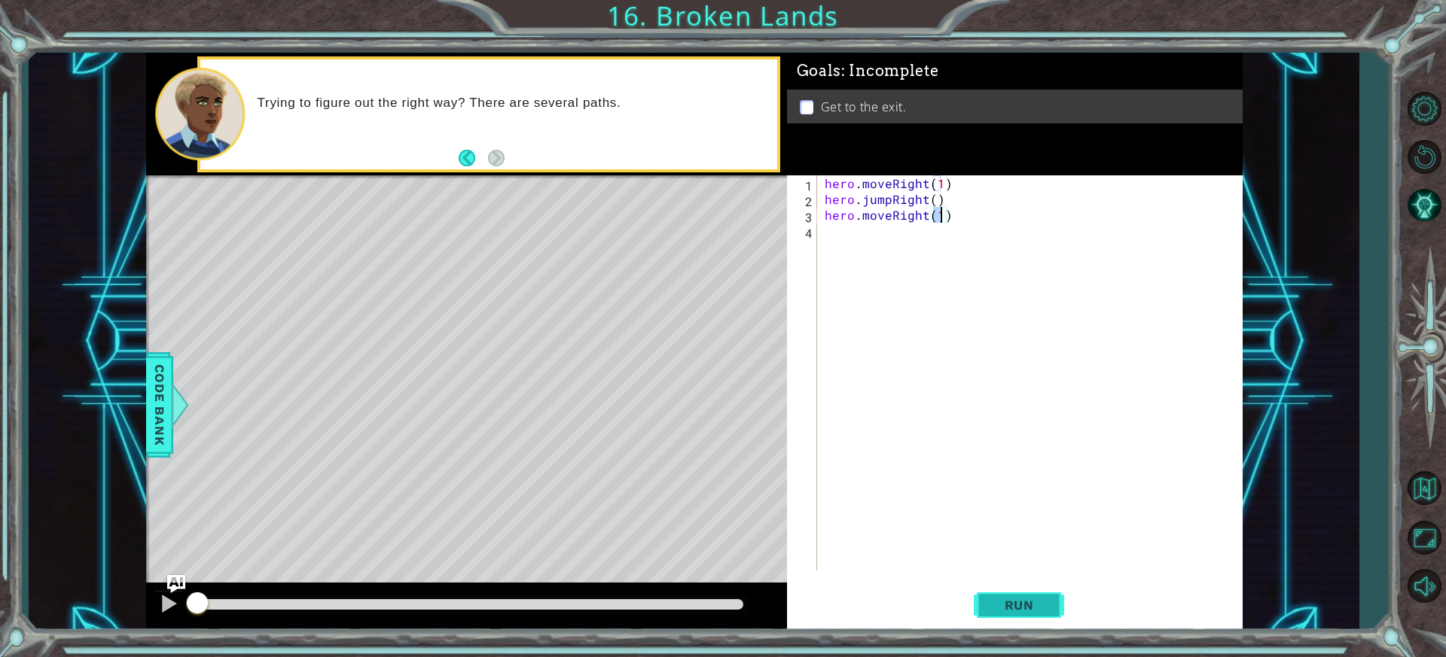
type textarea "hero.moveRight(1)"
click at [1033, 611] on span "Run" at bounding box center [1018, 605] width 59 height 15
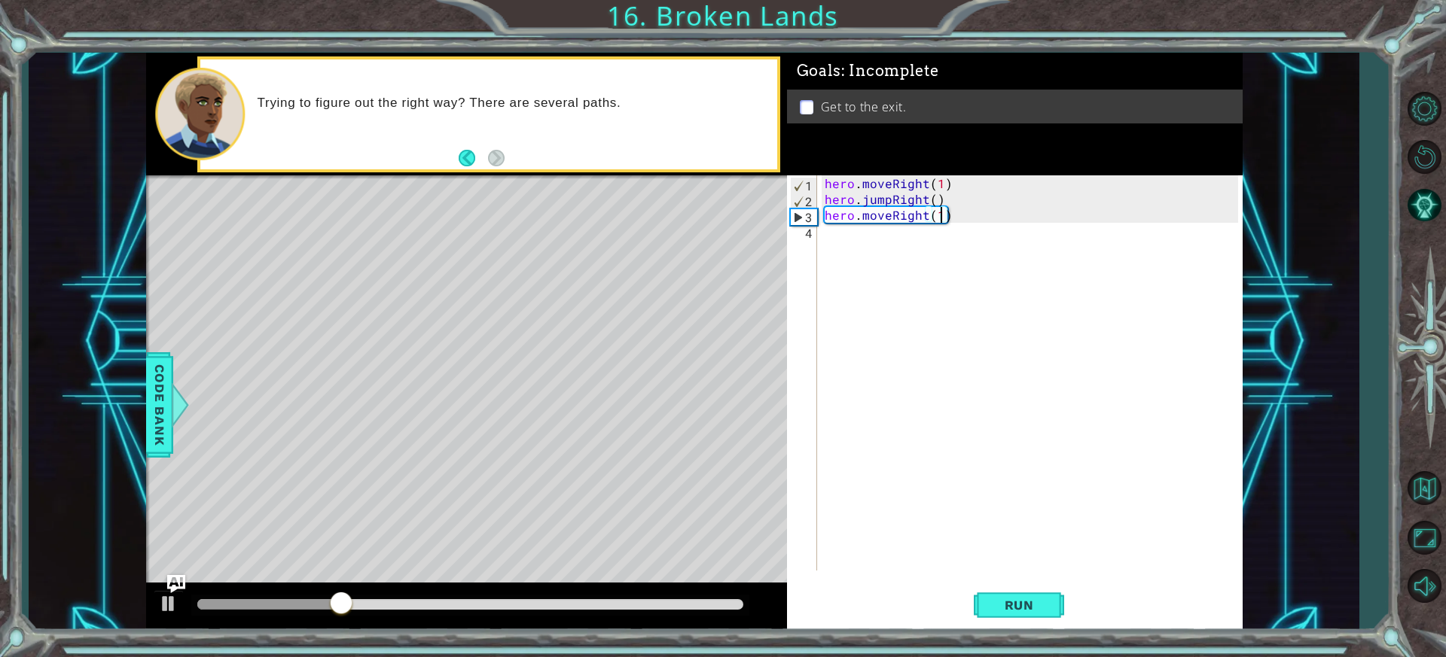
click at [895, 229] on div "hero . moveRight ( 1 ) hero . jumpRight ( ) hero . moveRight ( 1 )" at bounding box center [1034, 388] width 424 height 427
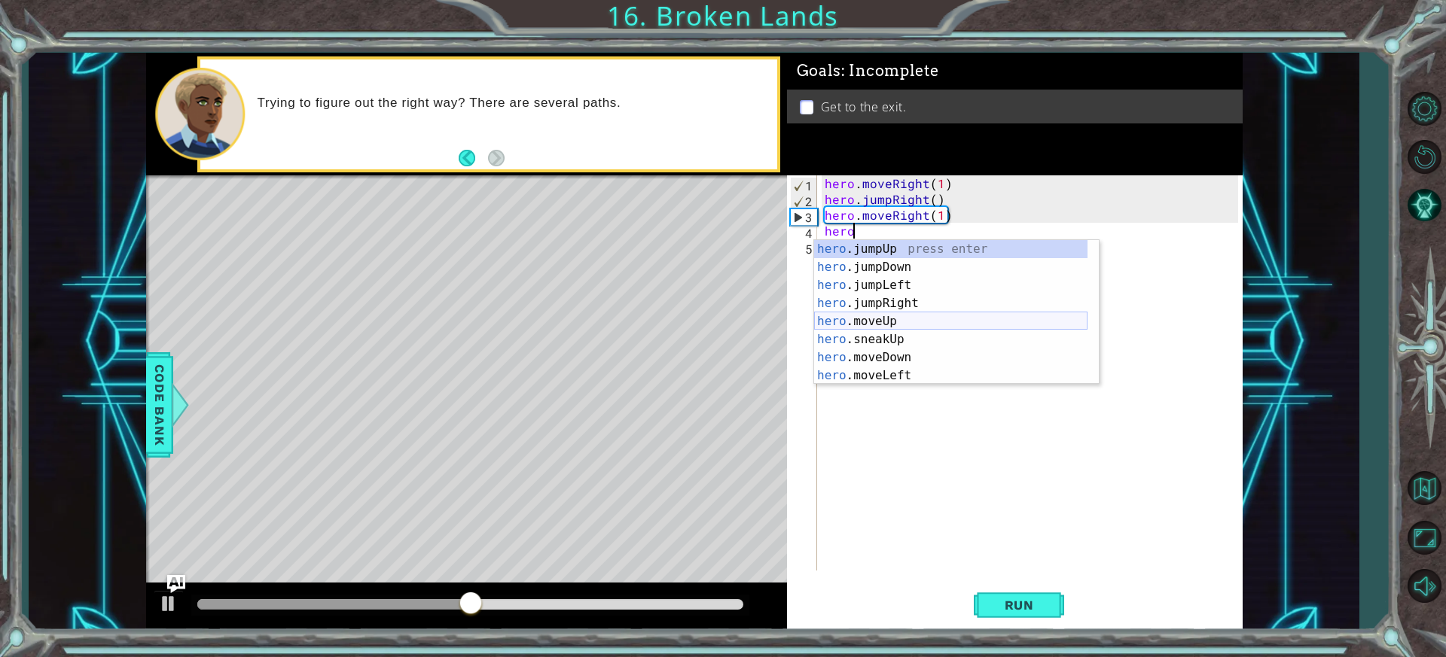
click at [935, 318] on div "hero .jumpUp press enter hero .jumpDown press enter hero .jumpLeft press enter …" at bounding box center [950, 330] width 273 height 181
type textarea "hero.moveUp(1)"
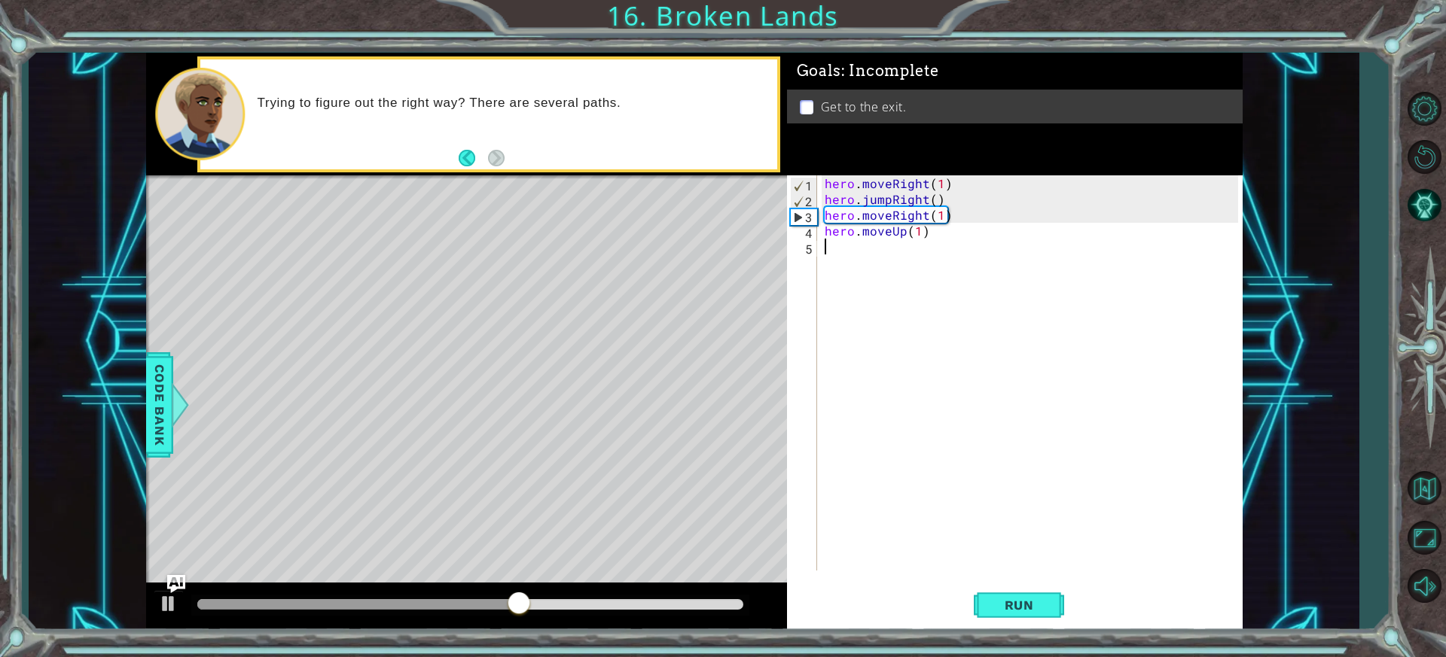
click at [874, 274] on div "hero . moveRight ( 1 ) hero . jumpRight ( ) hero . moveRight ( 1 ) hero . moveU…" at bounding box center [1034, 388] width 424 height 427
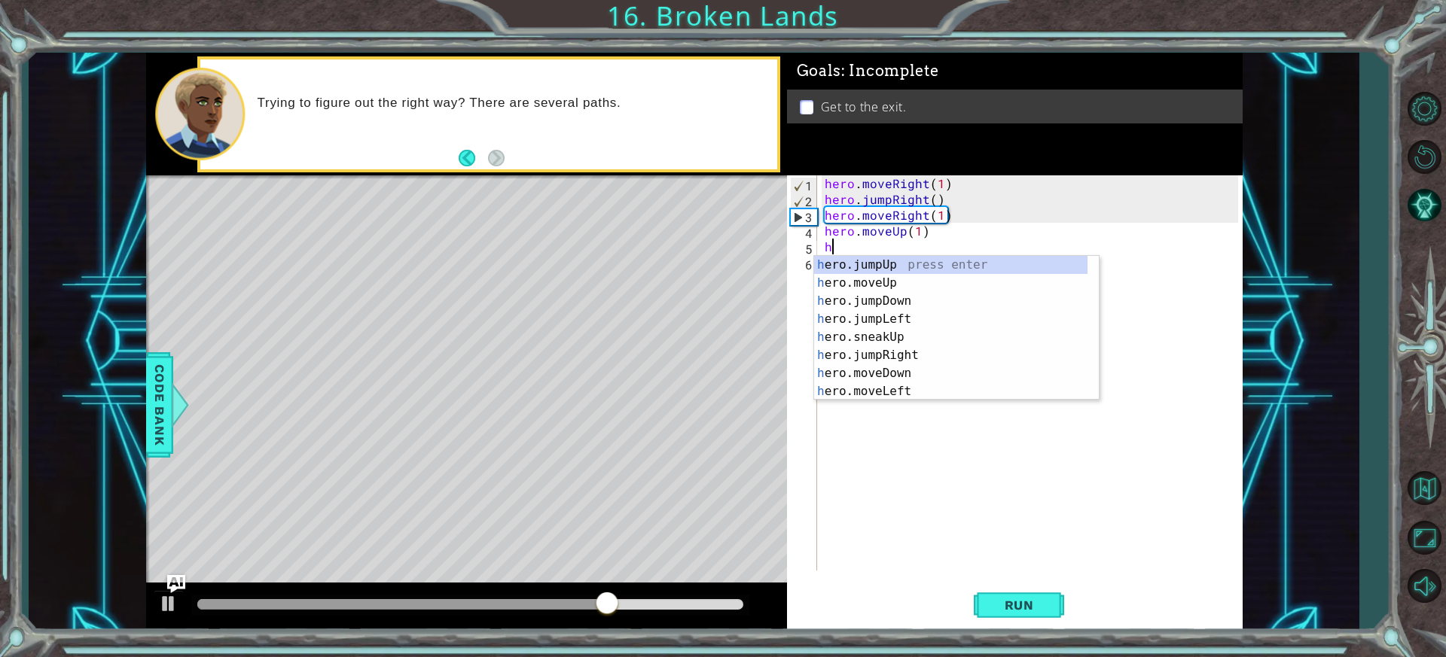
click at [888, 230] on div "hero . moveRight ( 1 ) hero . jumpRight ( ) hero . moveRight ( 1 ) hero . moveU…" at bounding box center [1034, 388] width 424 height 427
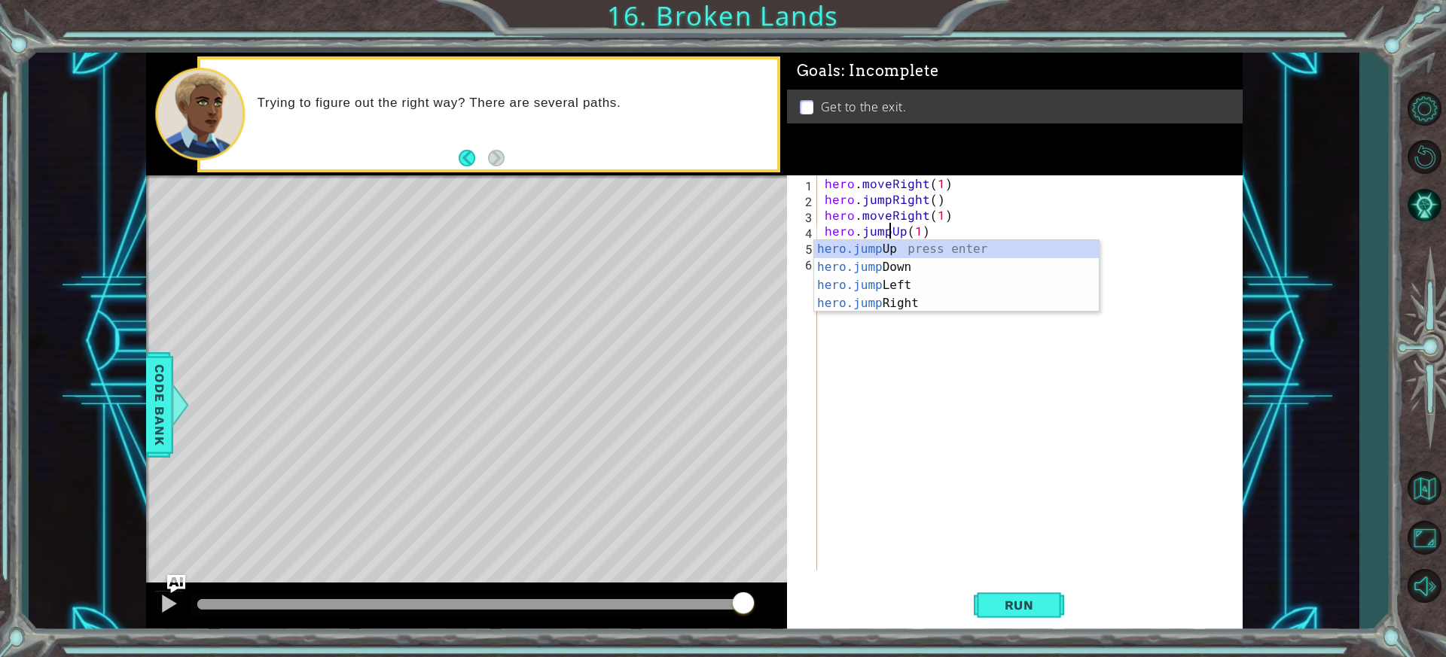
scroll to position [0, 4]
click at [916, 249] on div "hero.jump Up press enter hero.jump Down press enter hero.jump Left press enter …" at bounding box center [956, 294] width 285 height 108
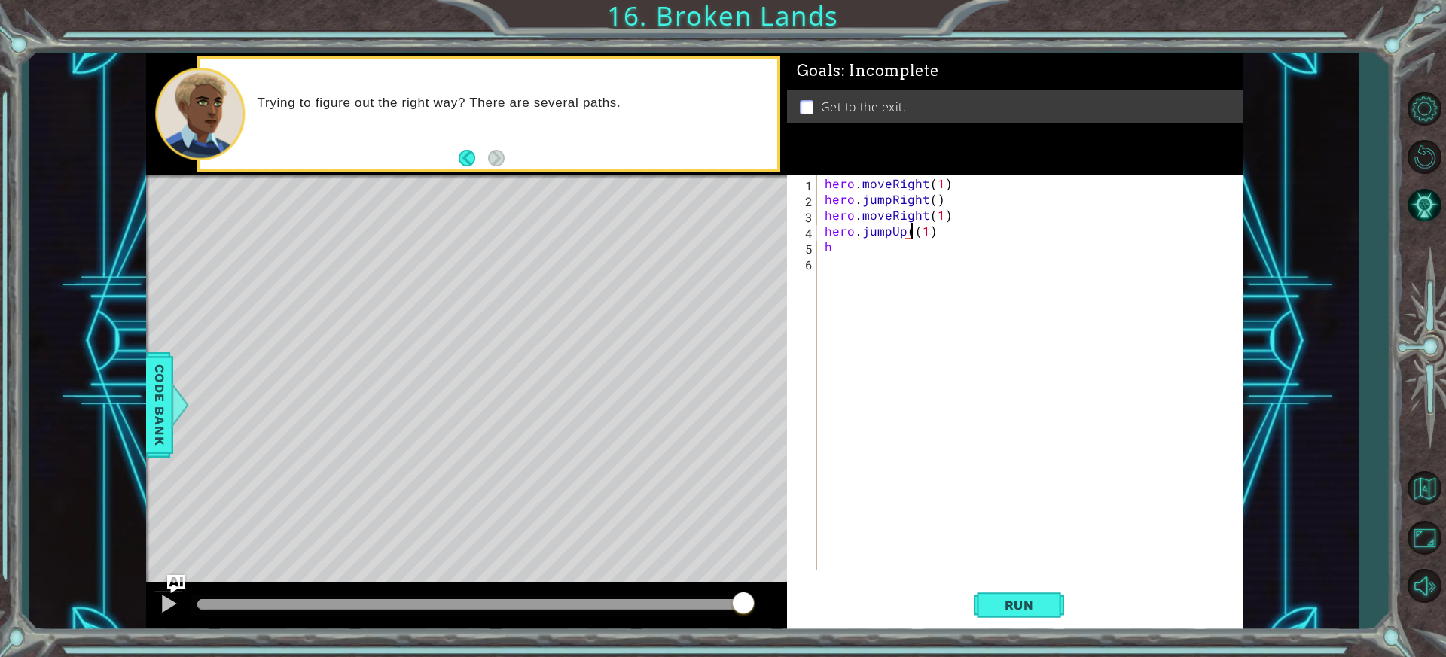
type textarea "hero.jumpUp(1)"
click at [857, 286] on div "hero . moveRight ( 1 ) hero . jumpRight ( ) hero . moveRight ( 1 ) hero . jumpU…" at bounding box center [1034, 388] width 424 height 427
click at [852, 246] on div "hero . moveRight ( 1 ) hero . jumpRight ( ) hero . moveRight ( 1 ) hero . jumpU…" at bounding box center [1034, 388] width 424 height 427
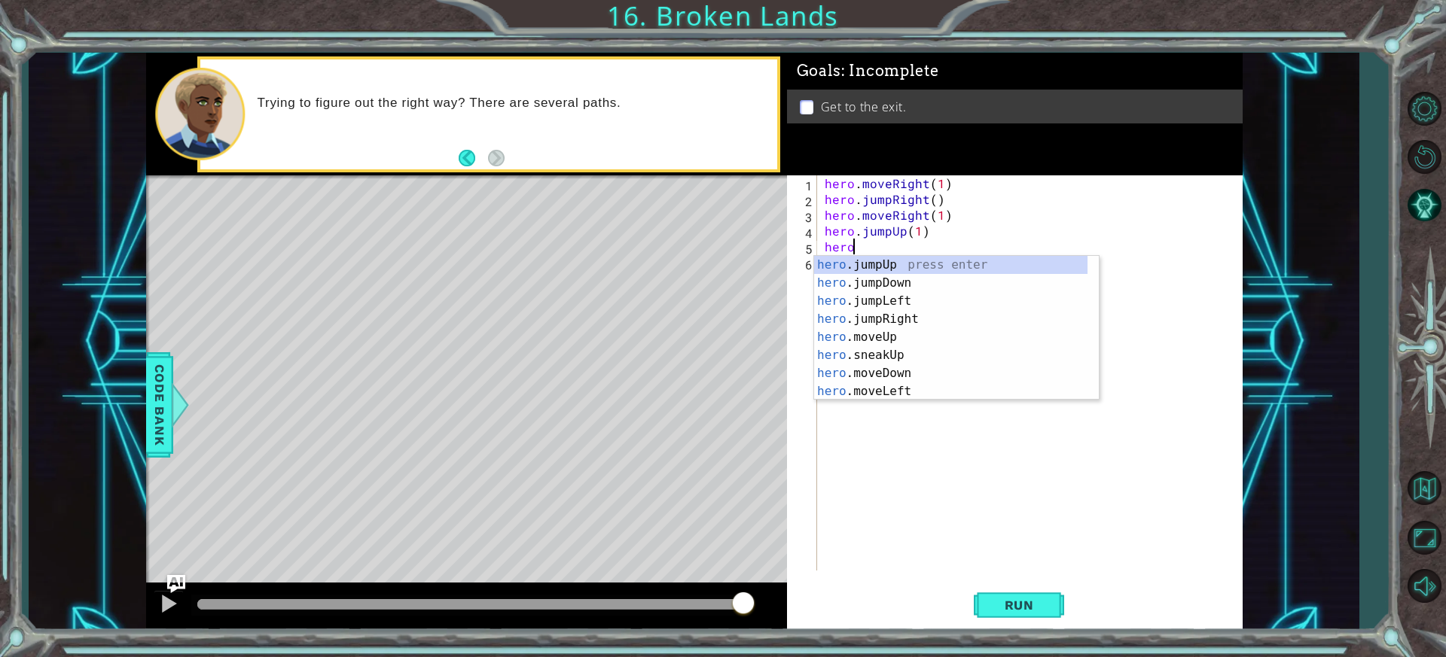
scroll to position [0, 1]
type textarea "h"
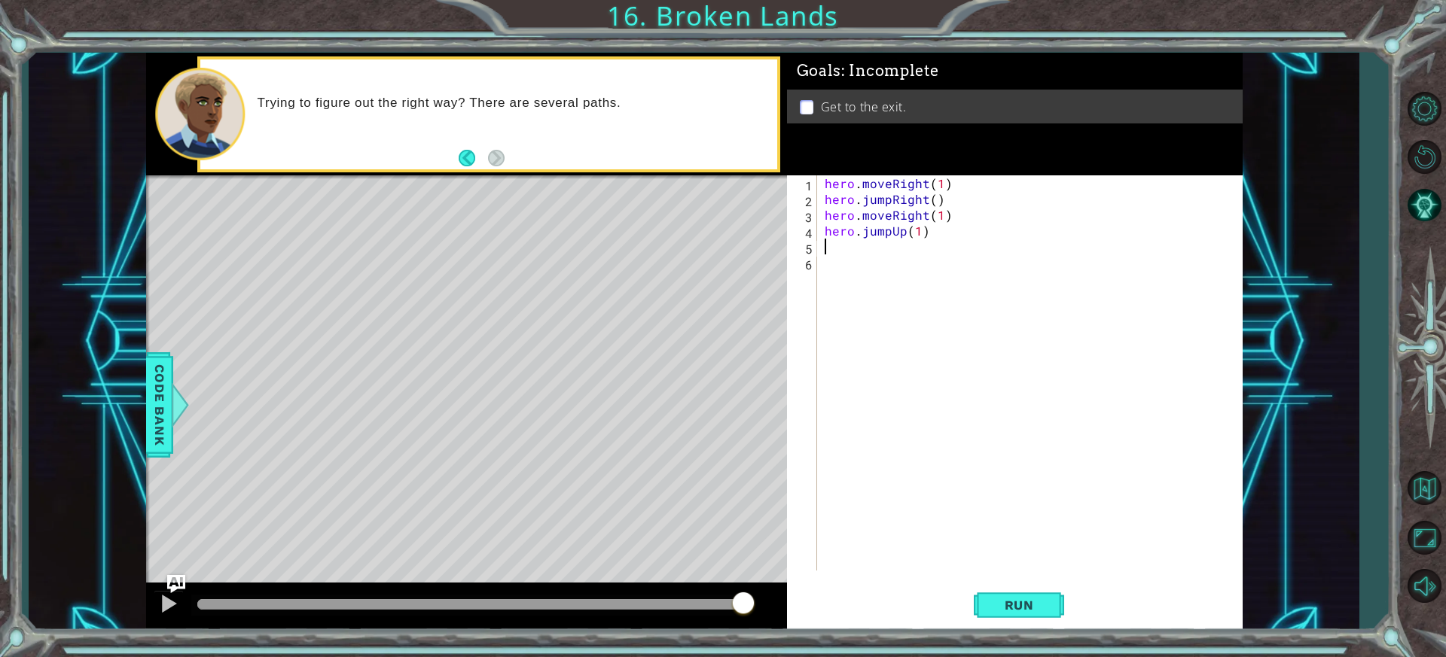
scroll to position [0, 0]
type textarea "hero.jum"
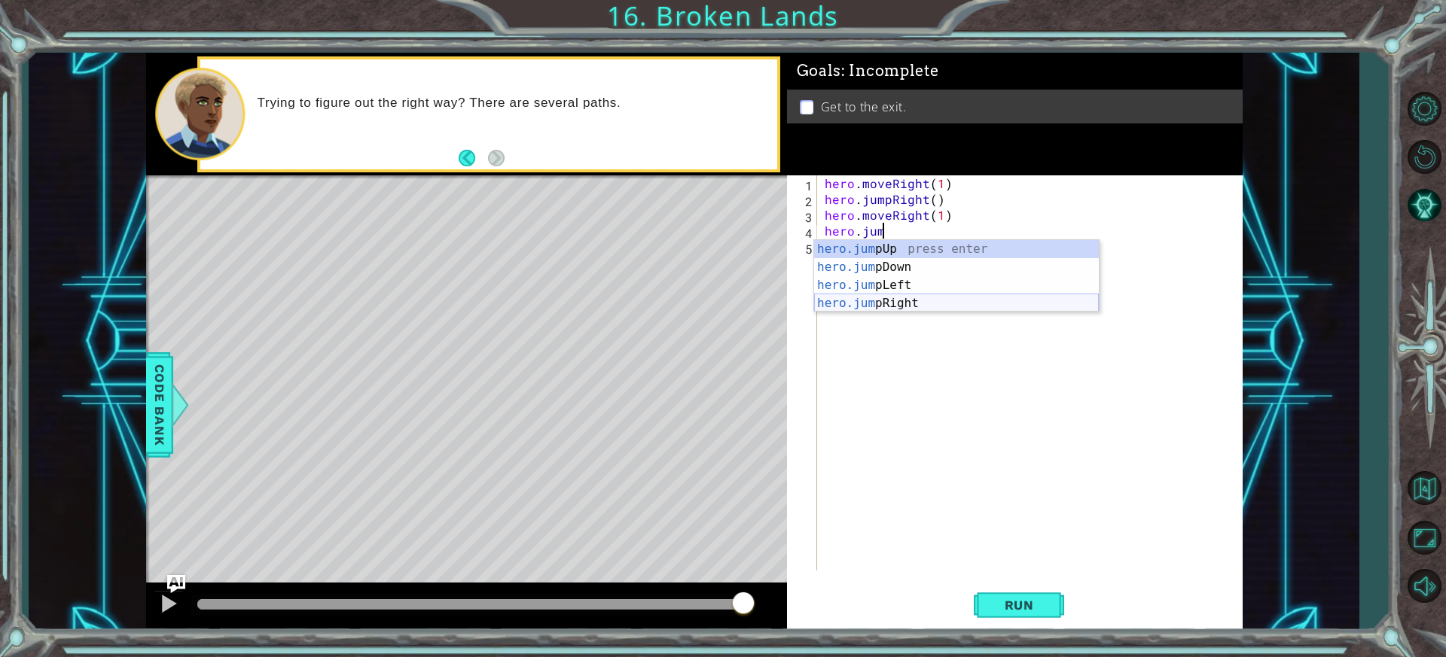
click at [910, 303] on div "hero.jum pUp press enter hero.jum pDown press enter hero.jum pLeft press enter …" at bounding box center [956, 294] width 285 height 108
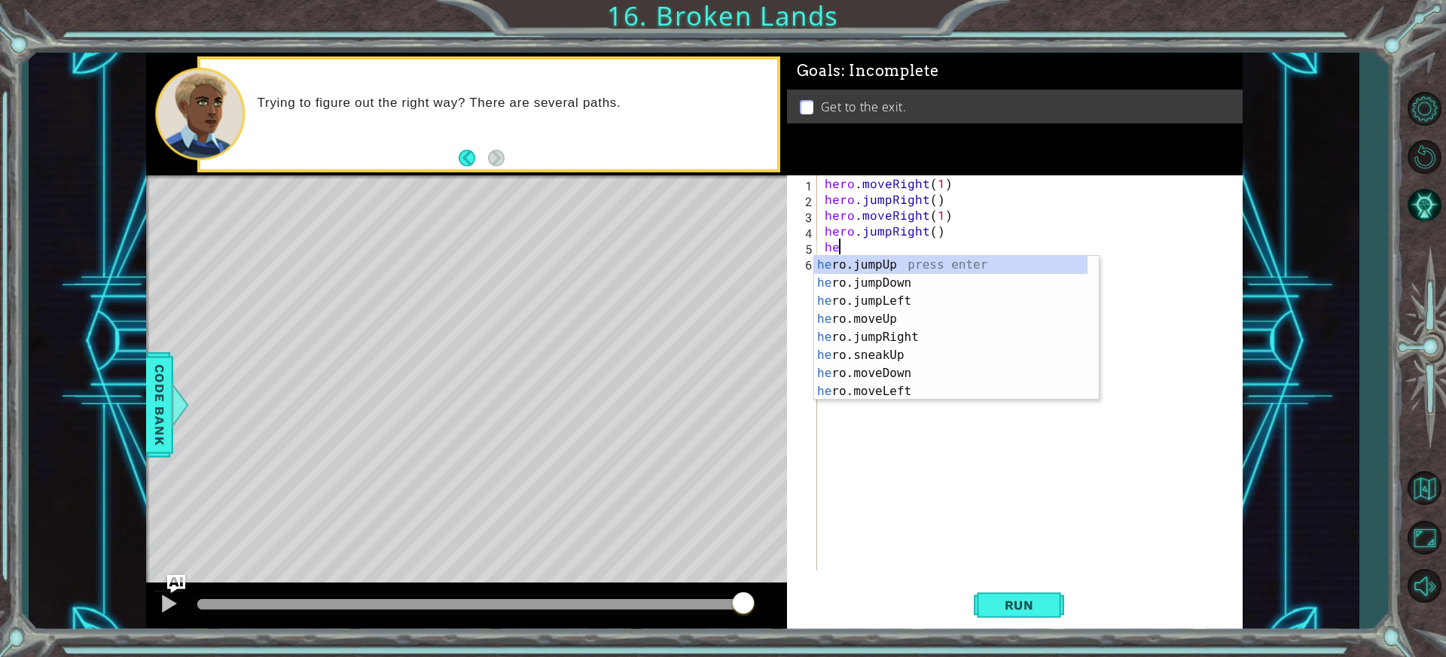
type textarea "h"
type textarea "jump"
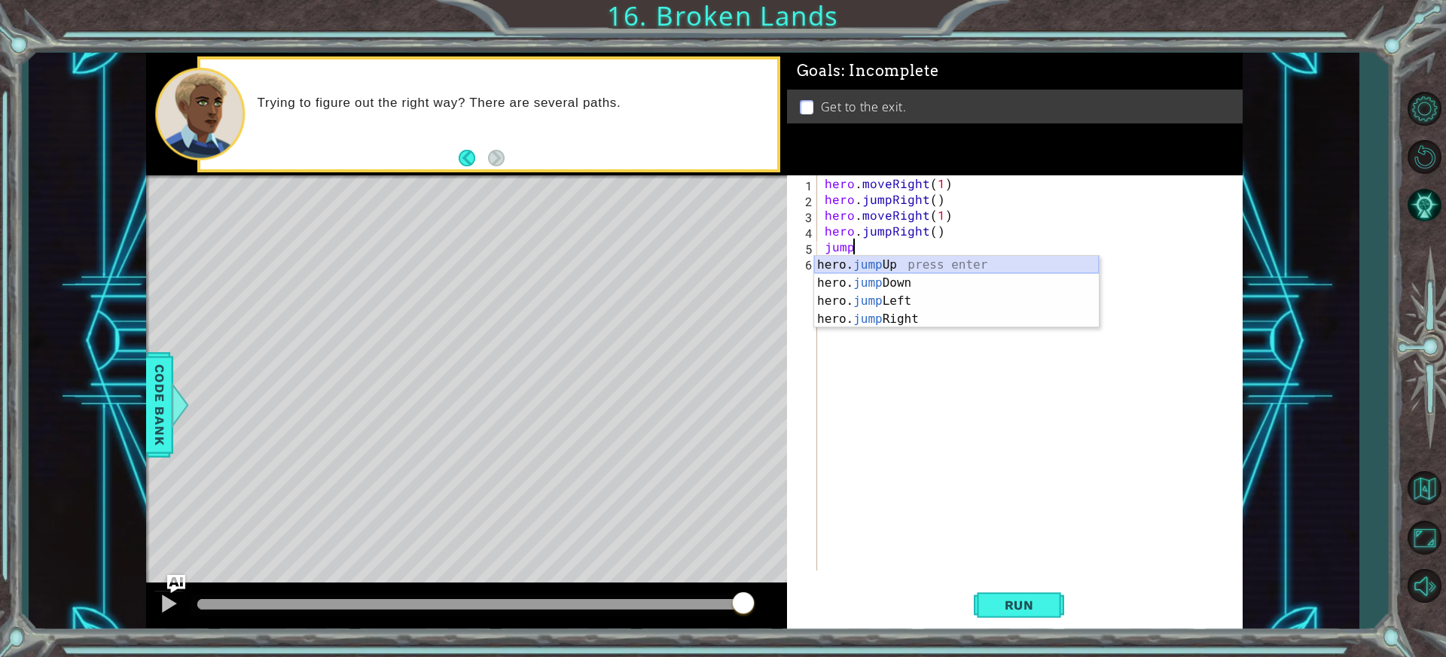
click at [918, 267] on div "hero. jump Up press enter hero. jump Down press enter hero. jump Left press ent…" at bounding box center [956, 310] width 285 height 108
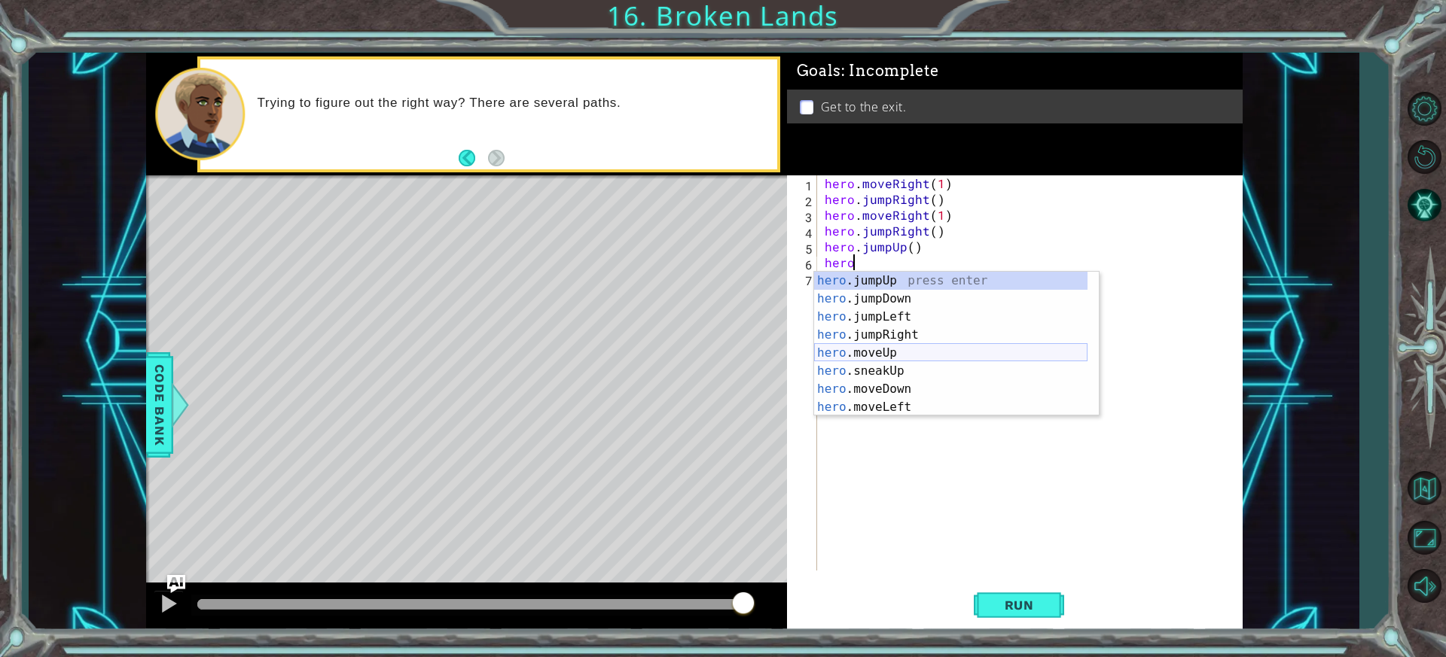
click at [894, 352] on div "hero .jumpUp press enter hero .jumpDown press enter hero .jumpLeft press enter …" at bounding box center [950, 362] width 273 height 181
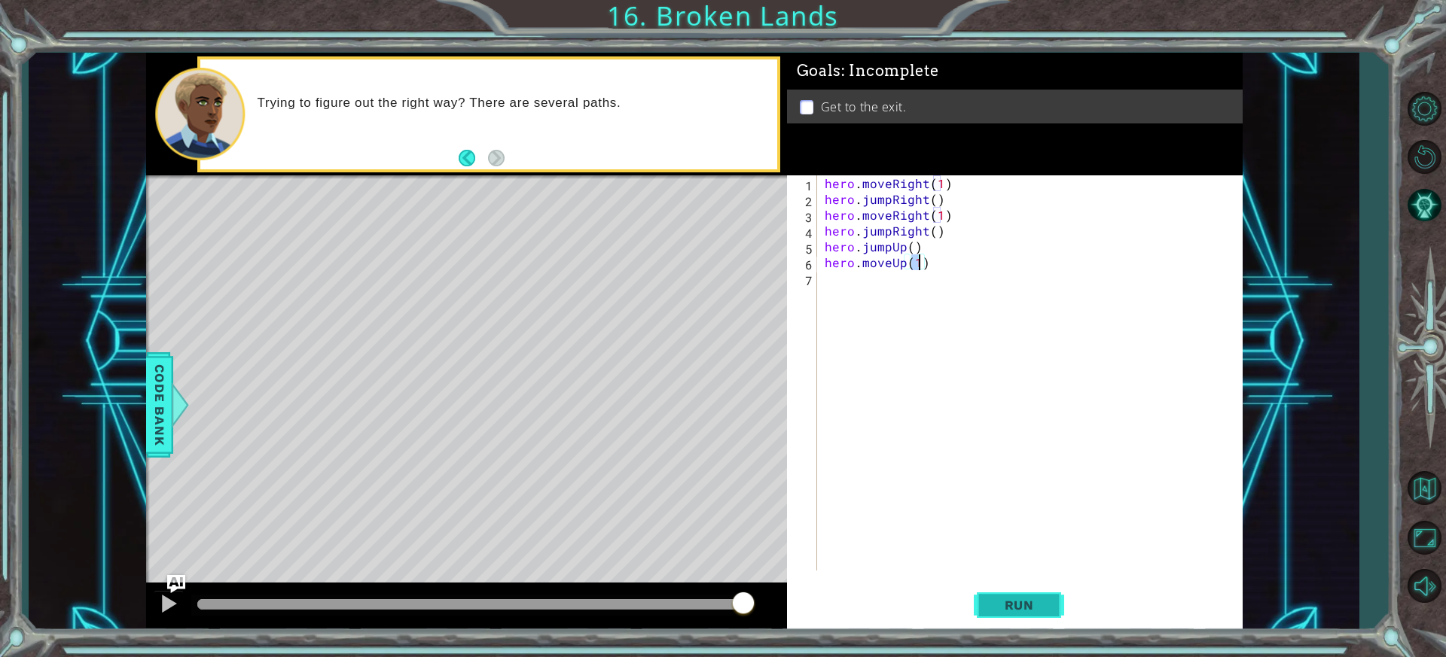
type textarea "hero.moveUp(1)"
click at [1040, 610] on span "Run" at bounding box center [1018, 605] width 59 height 15
